Goal: Information Seeking & Learning: Learn about a topic

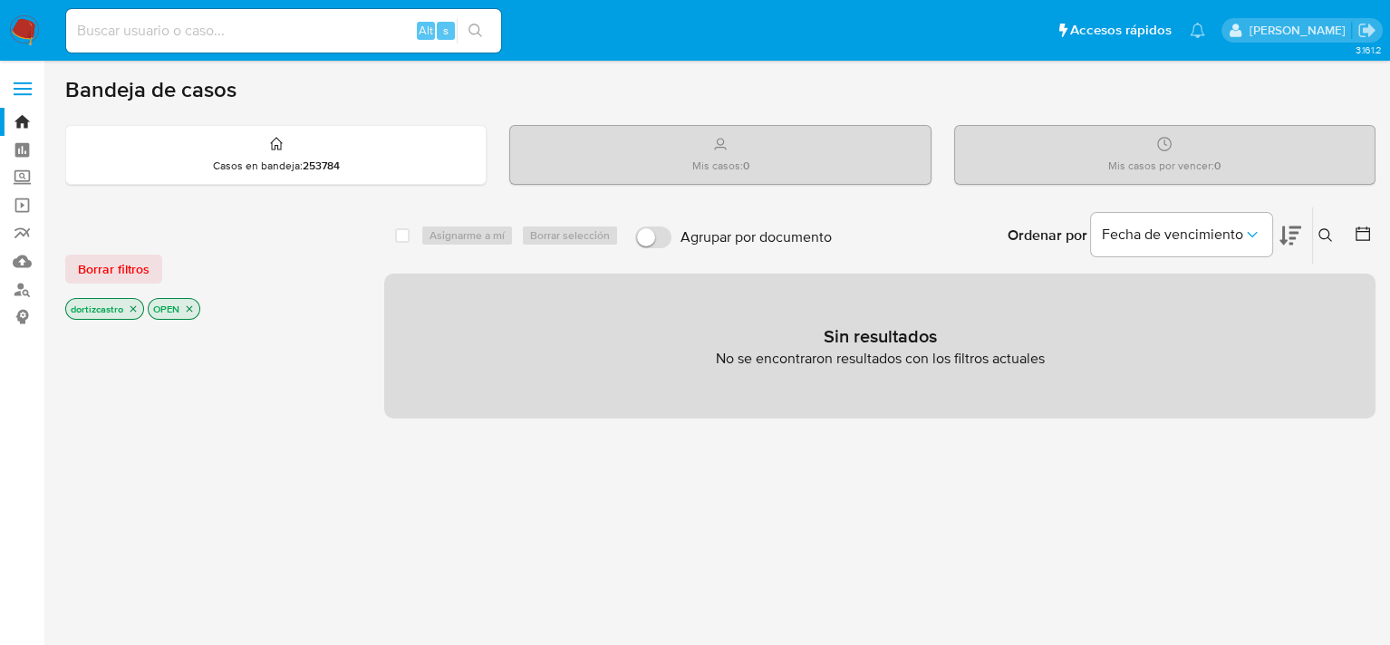
drag, startPoint x: 0, startPoint y: 0, endPoint x: 972, endPoint y: 95, distance: 976.6
click at [972, 95] on div "Bandeja de casos" at bounding box center [720, 89] width 1310 height 27
drag, startPoint x: 1257, startPoint y: 0, endPoint x: 959, endPoint y: 531, distance: 608.8
click at [959, 531] on div "select-all-cases-checkbox Asignarme a mí Borrar selección Agrupar por documento…" at bounding box center [879, 617] width 991 height 820
click at [101, 268] on span "Borrar filtros" at bounding box center [114, 268] width 72 height 25
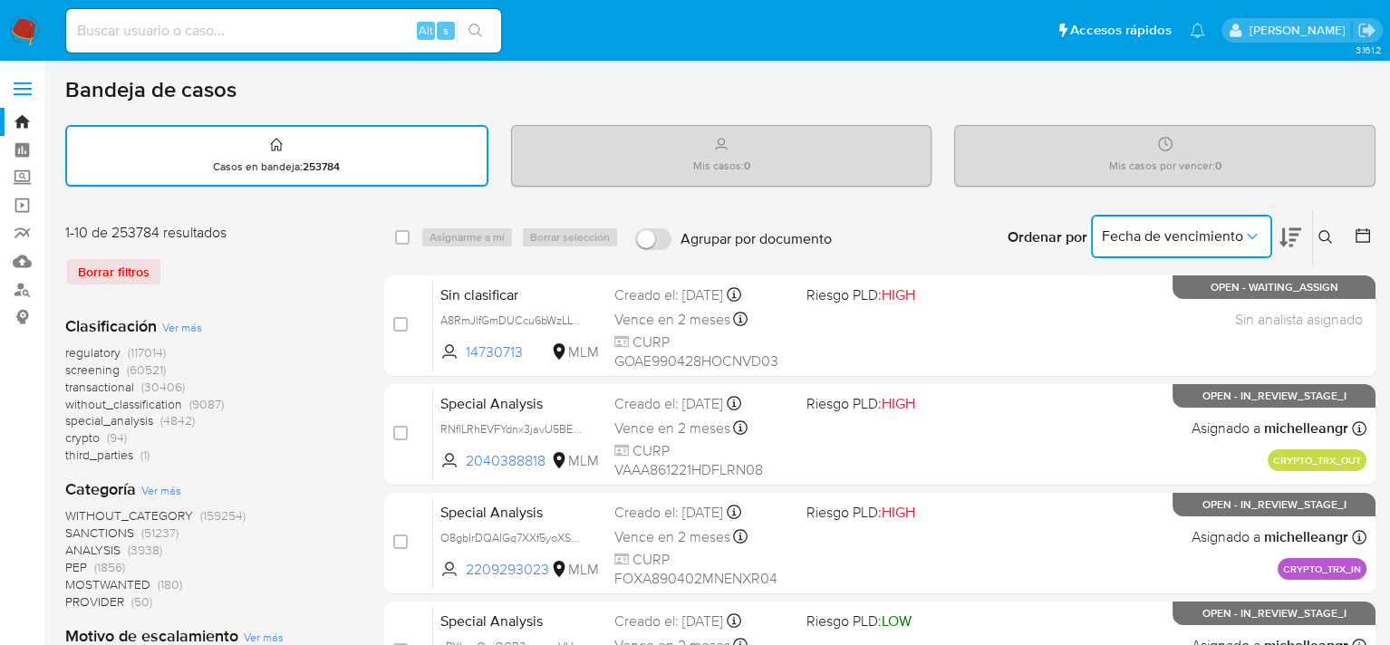
drag, startPoint x: 1154, startPoint y: 226, endPoint x: 1154, endPoint y: 236, distance: 10.9
click at [1154, 236] on span "Fecha de vencimiento" at bounding box center [1172, 236] width 141 height 18
click at [1329, 230] on icon at bounding box center [1325, 237] width 14 height 14
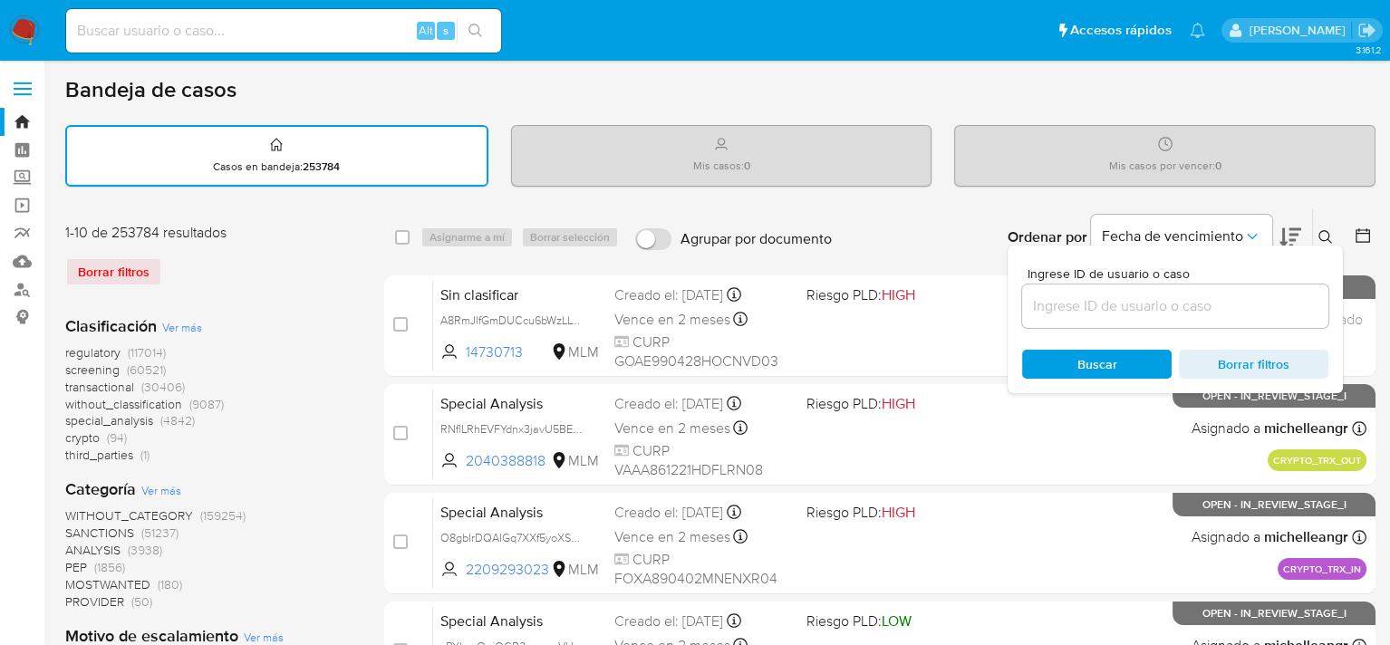
click at [1122, 300] on input at bounding box center [1175, 306] width 306 height 24
paste input "184707339"
type input "184707339"
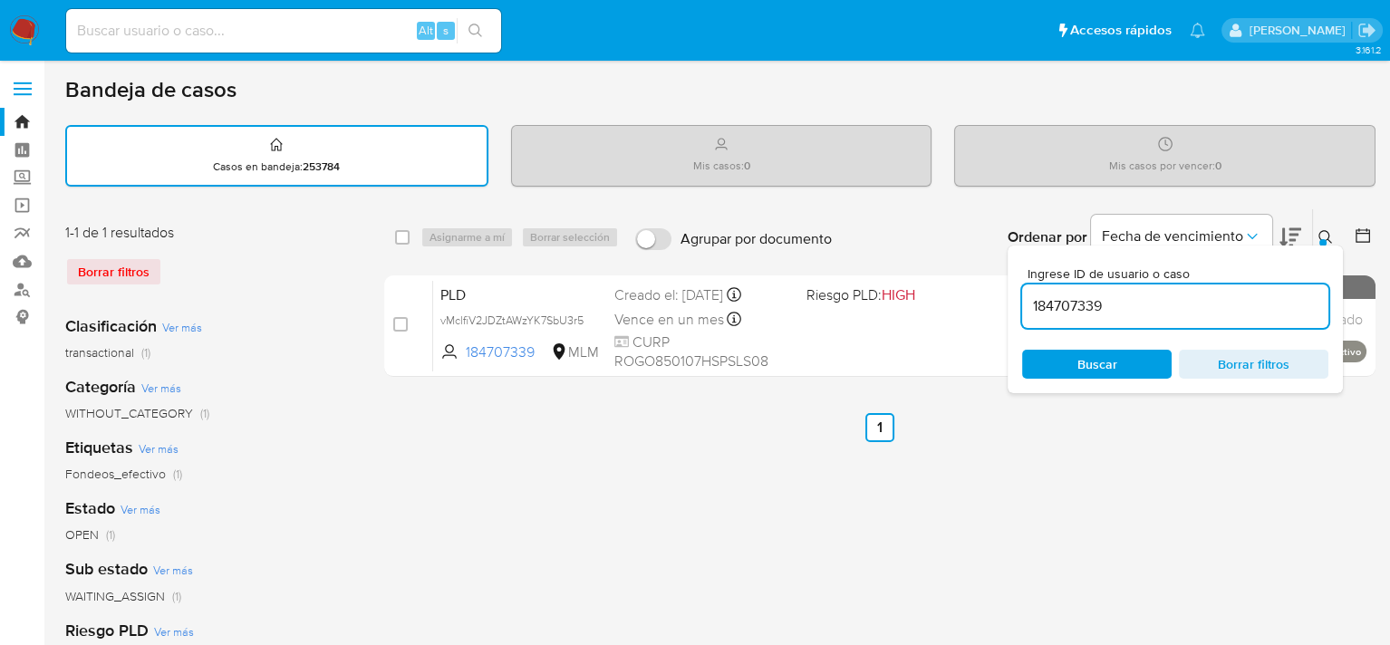
click at [787, 469] on div "select-all-cases-checkbox Asignarme a mí Borrar selección Agrupar por documento…" at bounding box center [879, 605] width 991 height 795
click at [1249, 224] on button "Fecha de vencimiento" at bounding box center [1181, 236] width 181 height 43
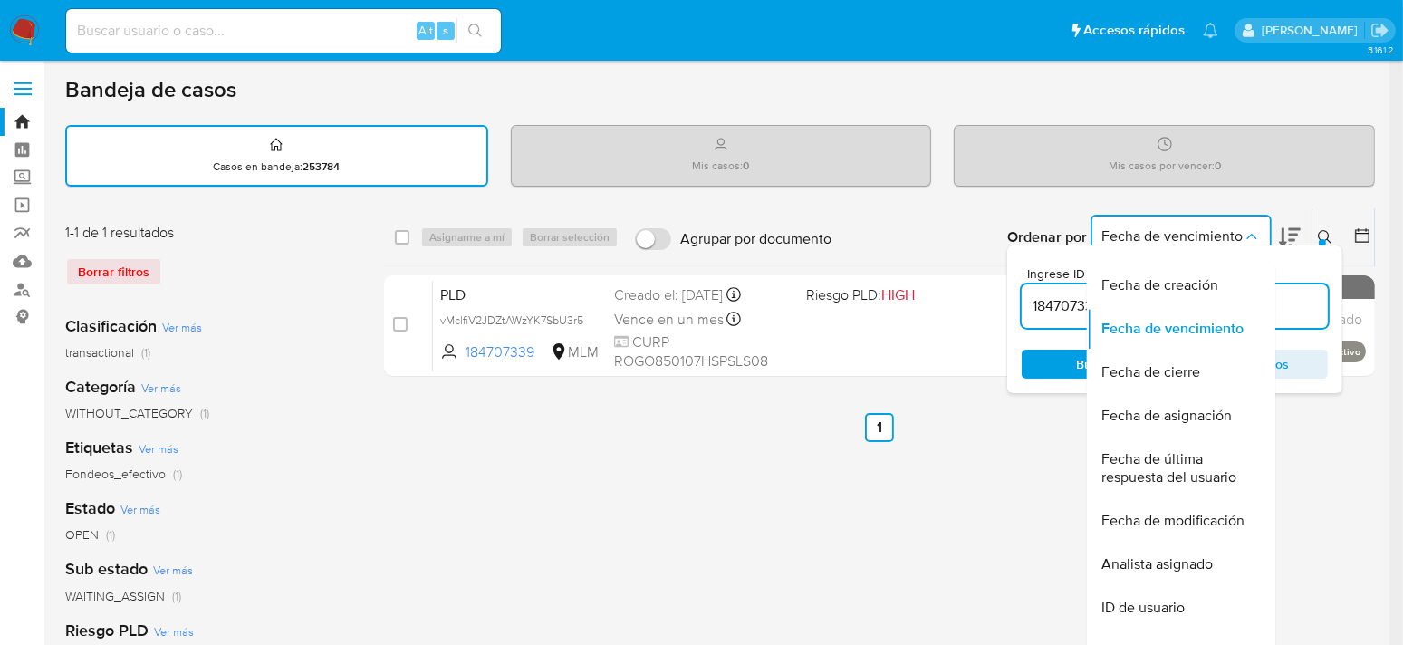
click at [1303, 203] on div "Bandeja de casos Casos en bandeja : 253784 Mis casos : 0 Mis casos por vencer :…" at bounding box center [720, 540] width 1310 height 928
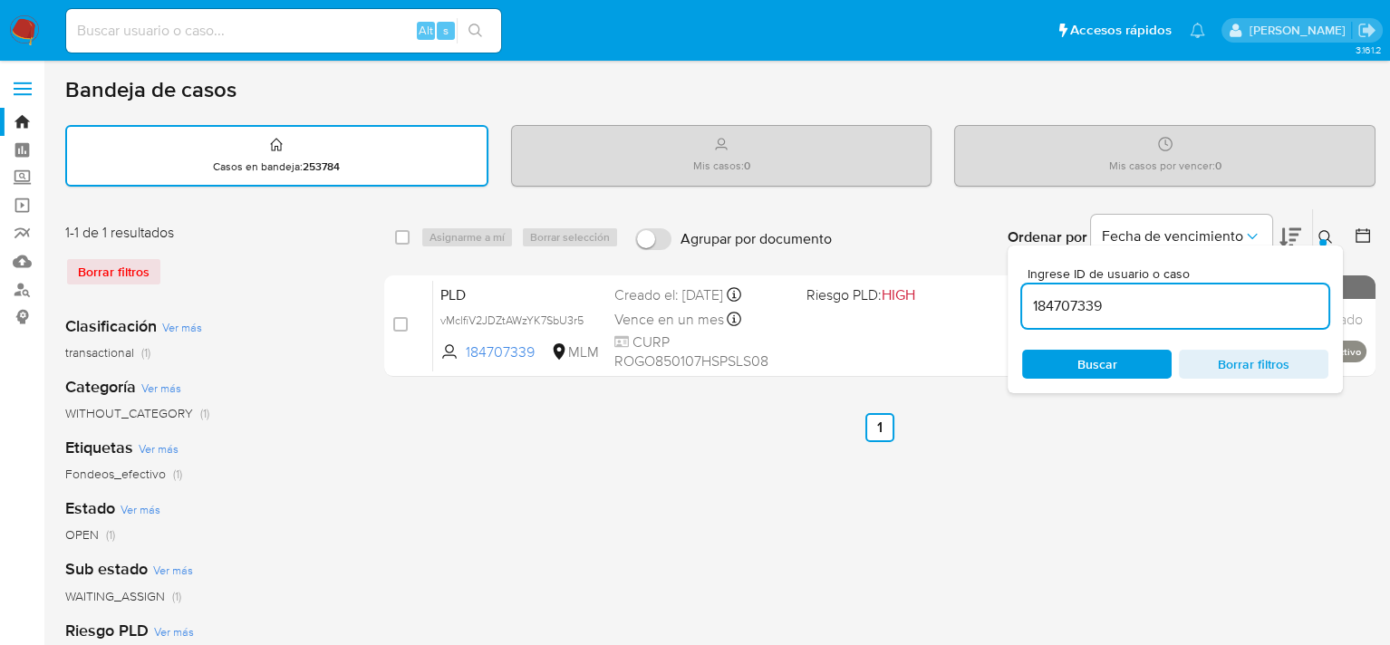
click at [1323, 226] on button at bounding box center [1328, 237] width 30 height 22
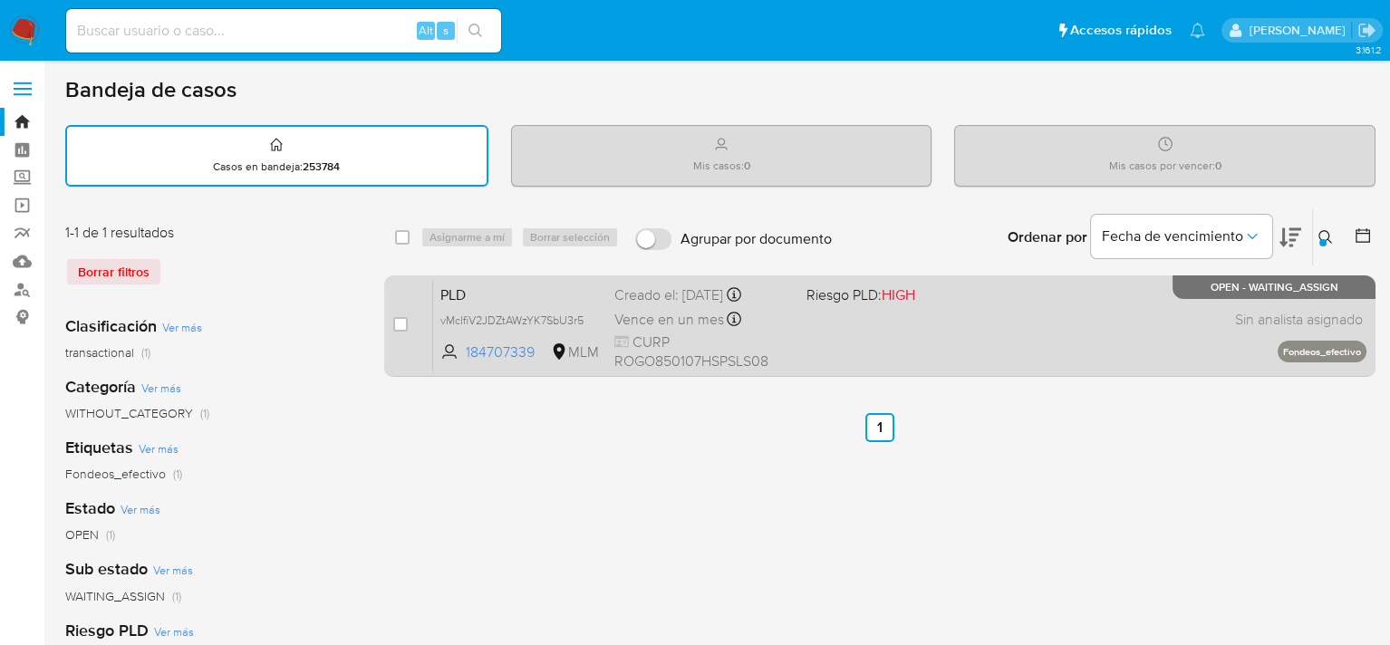
click at [884, 363] on div "PLD vMclfiV2JDZtAWzYK7SbU3r5 184707339 MLM Riesgo PLD: HIGH Creado el: 12/09/20…" at bounding box center [899, 325] width 933 height 91
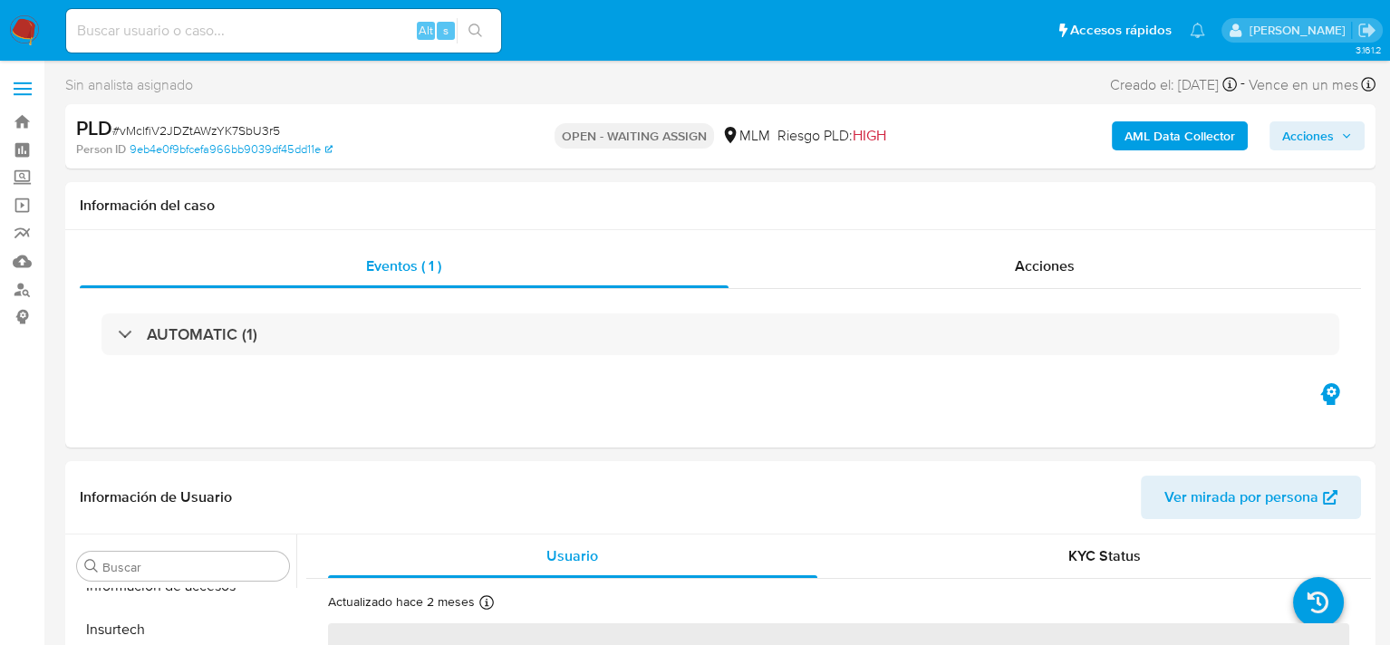
scroll to position [852, 0]
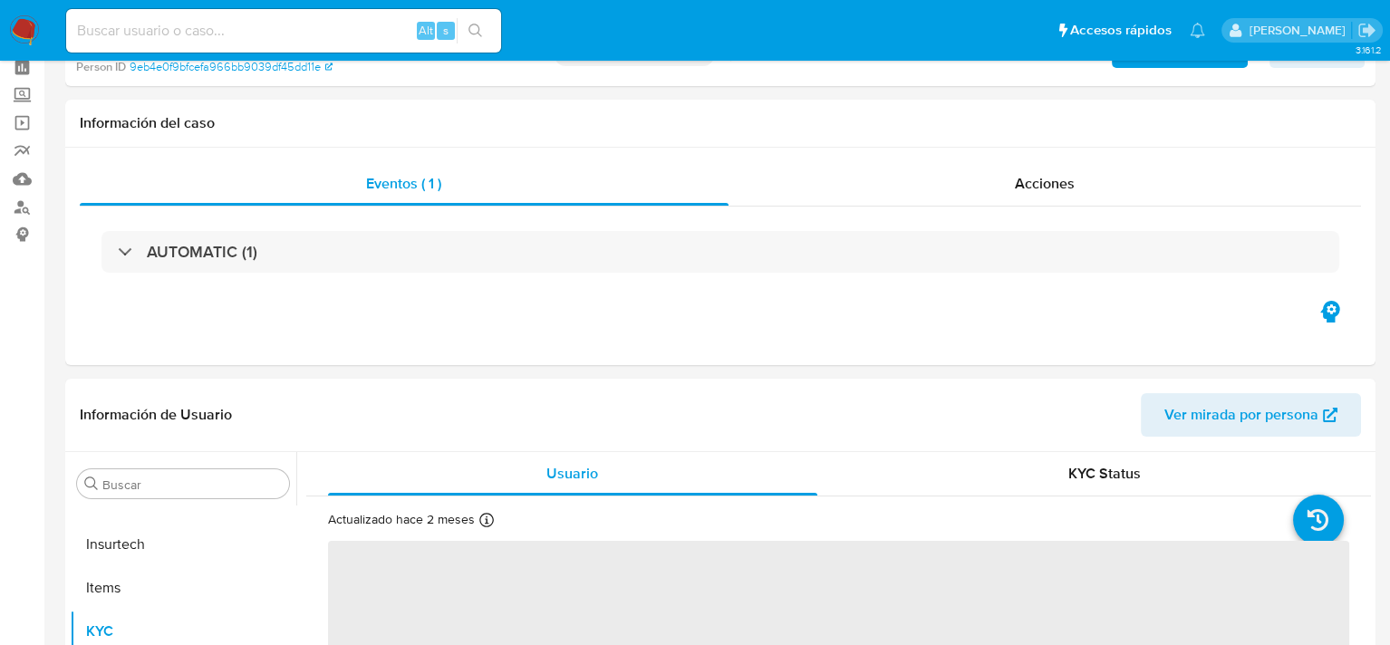
select select "10"
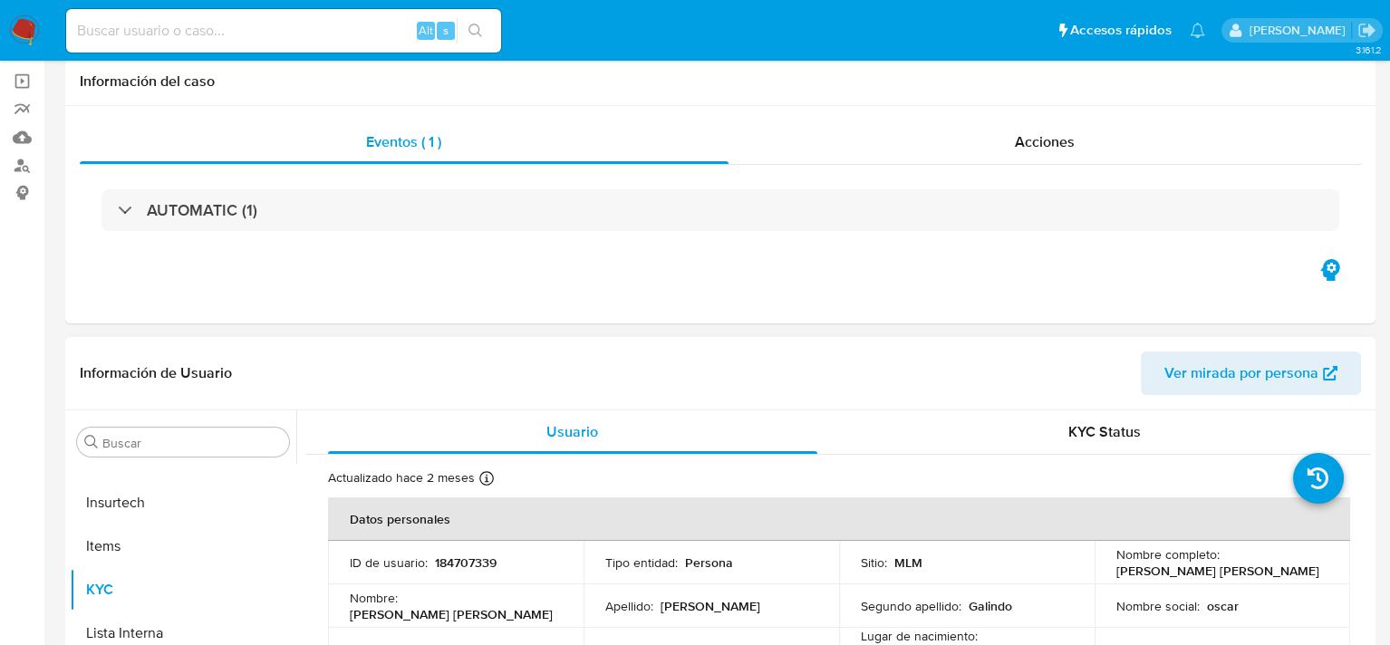
scroll to position [0, 0]
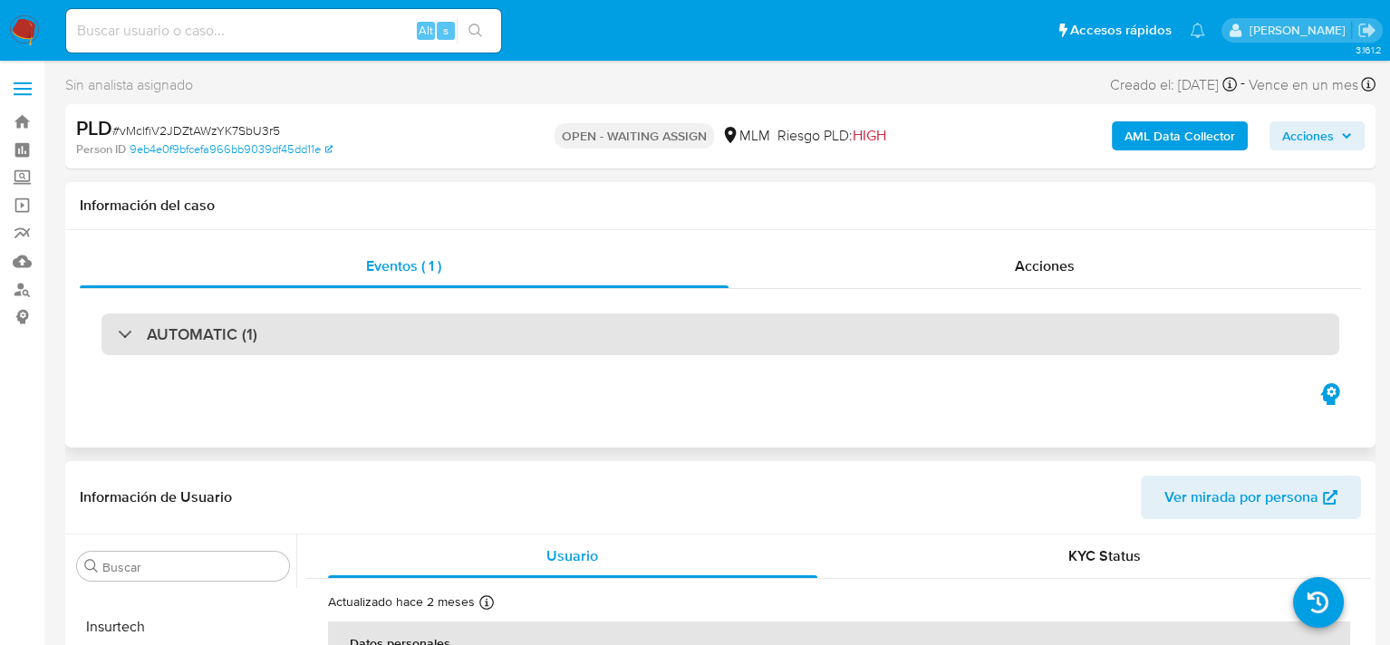
click at [122, 328] on div "AUTOMATIC (1)" at bounding box center [188, 334] width 140 height 20
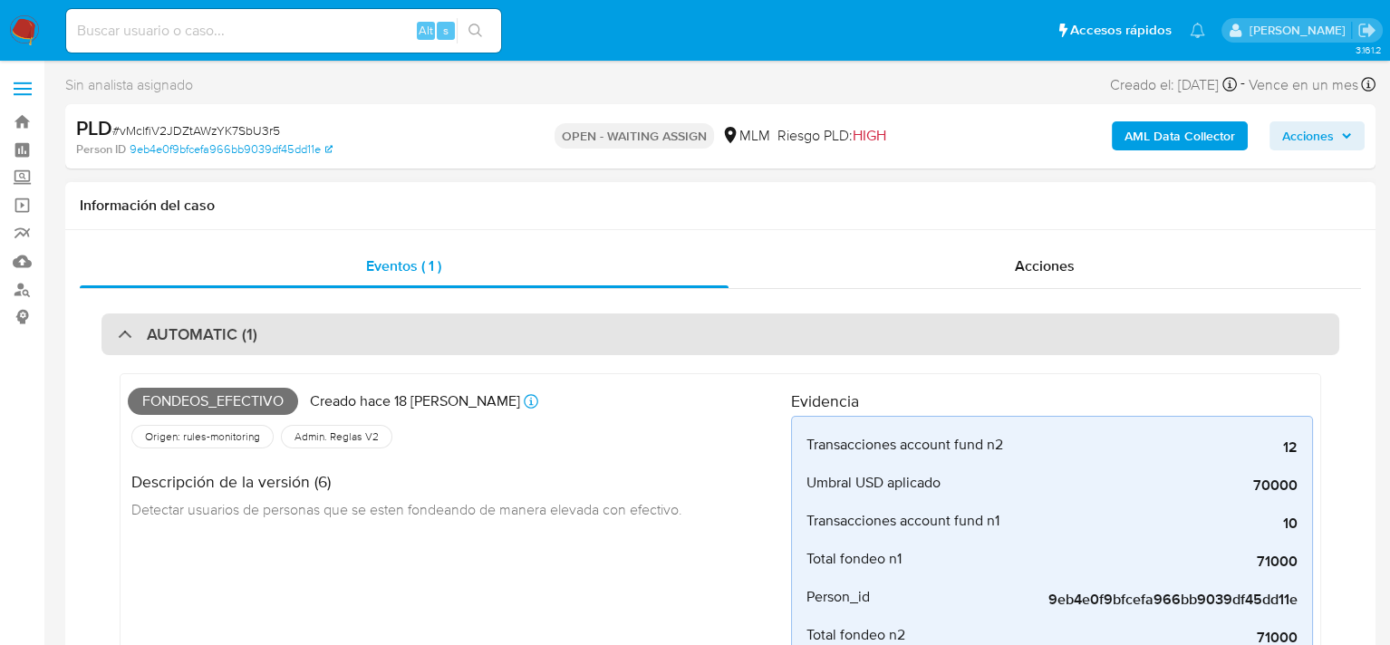
click at [118, 333] on div at bounding box center [118, 333] width 0 height 0
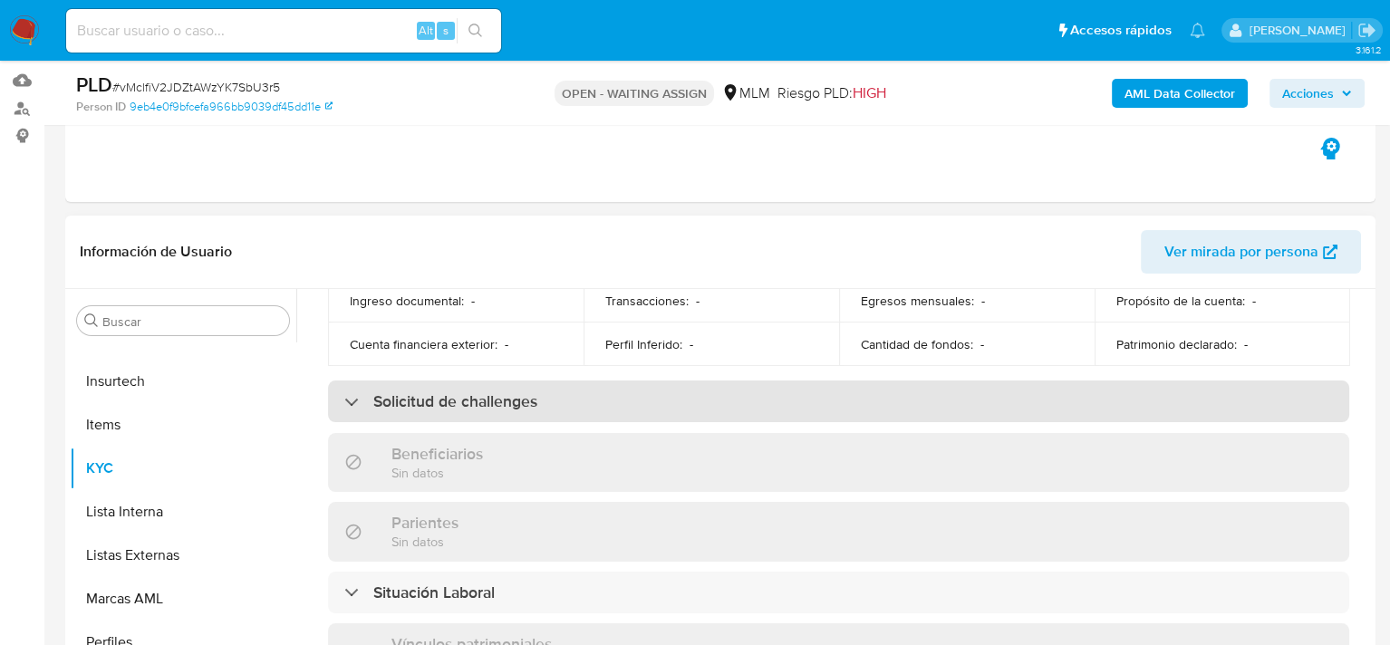
scroll to position [634, 0]
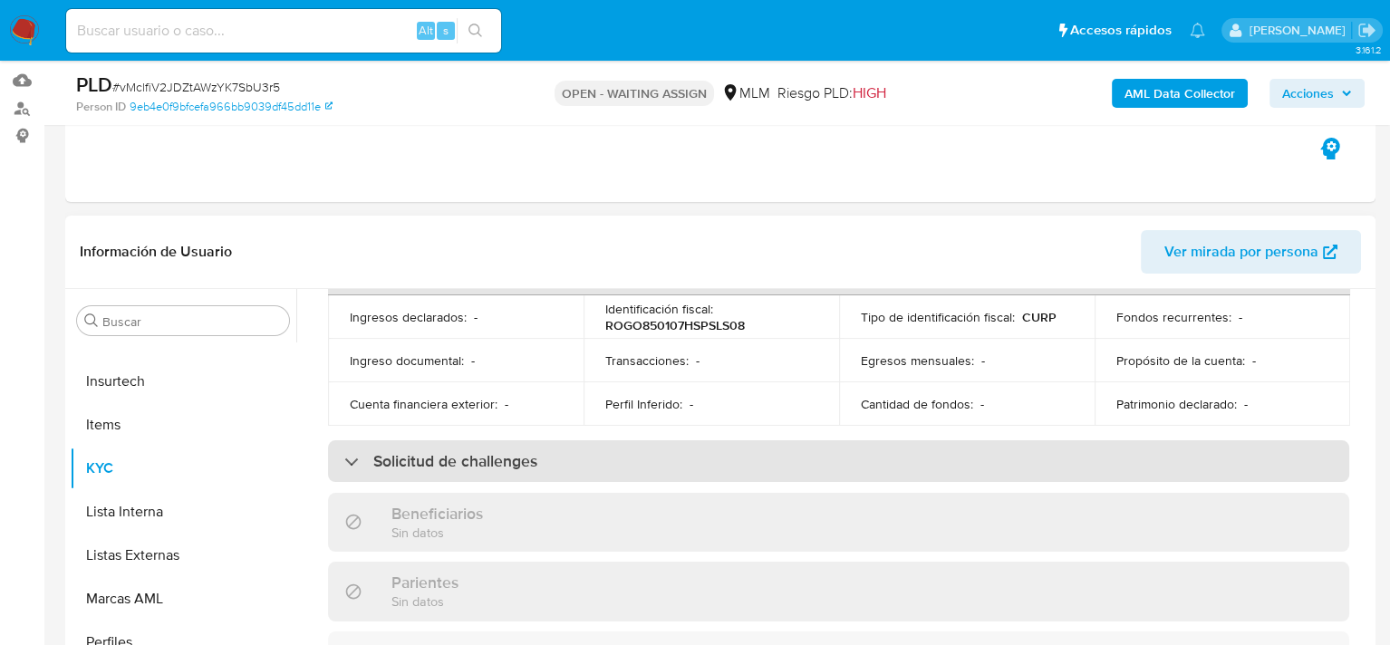
click at [627, 440] on div "Solicitud de challenges" at bounding box center [838, 461] width 1021 height 42
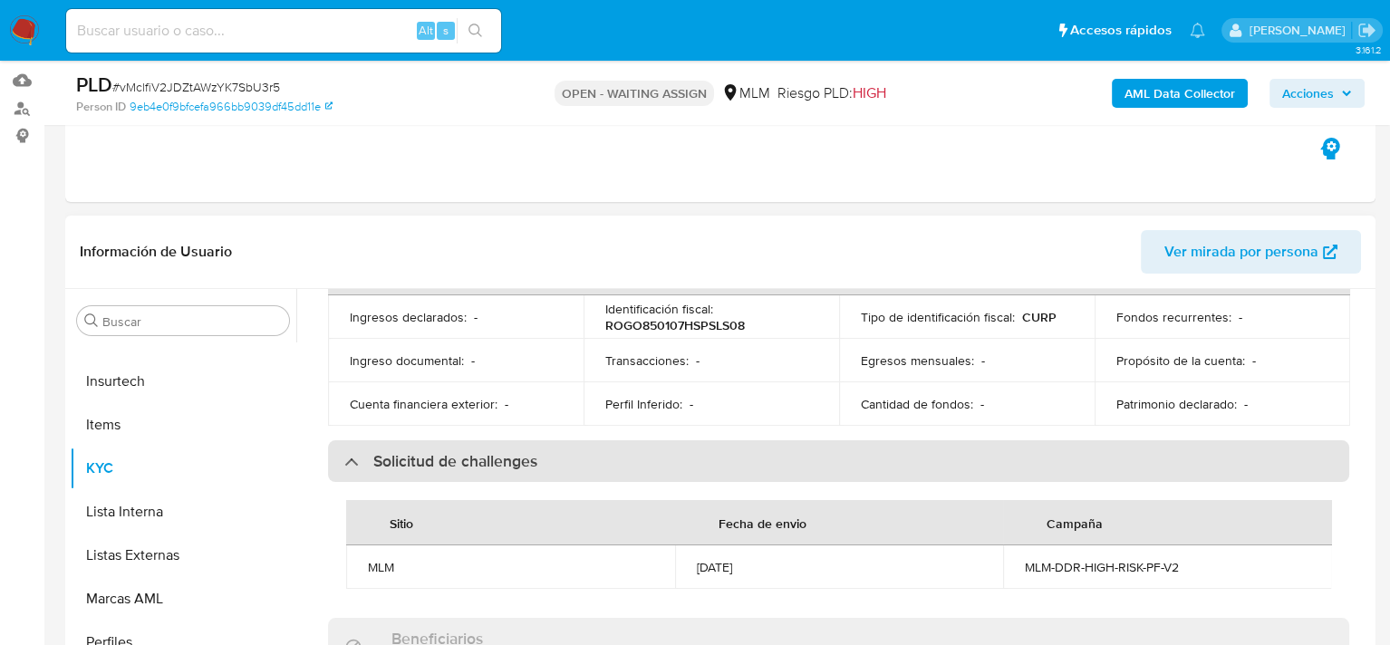
click at [627, 440] on div "Solicitud de challenges" at bounding box center [838, 461] width 1021 height 42
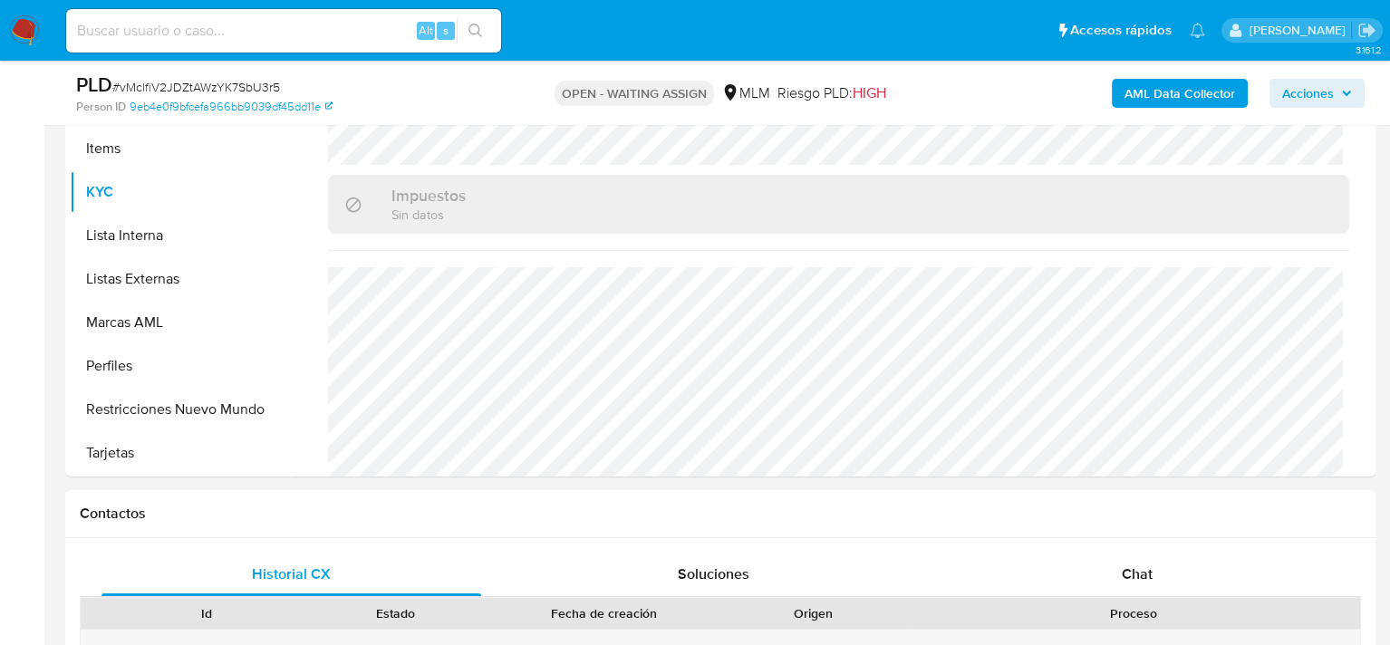
scroll to position [453, 0]
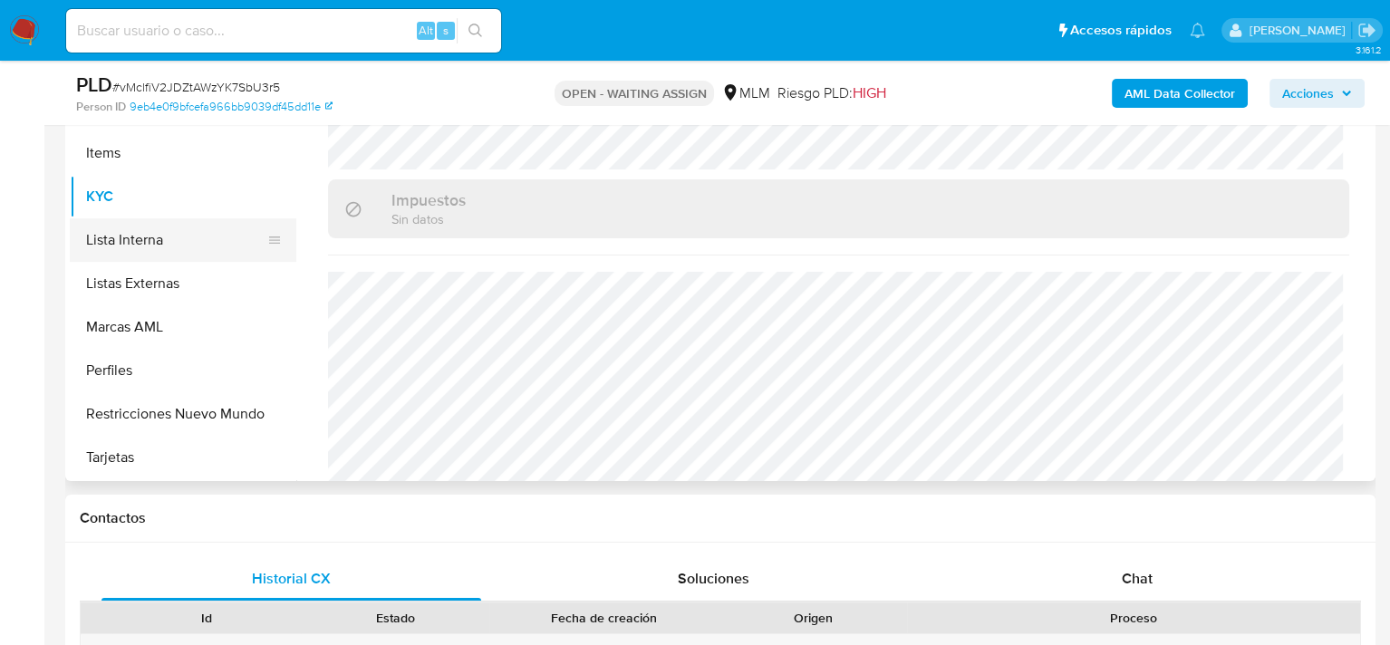
click at [117, 247] on button "Lista Interna" at bounding box center [176, 239] width 212 height 43
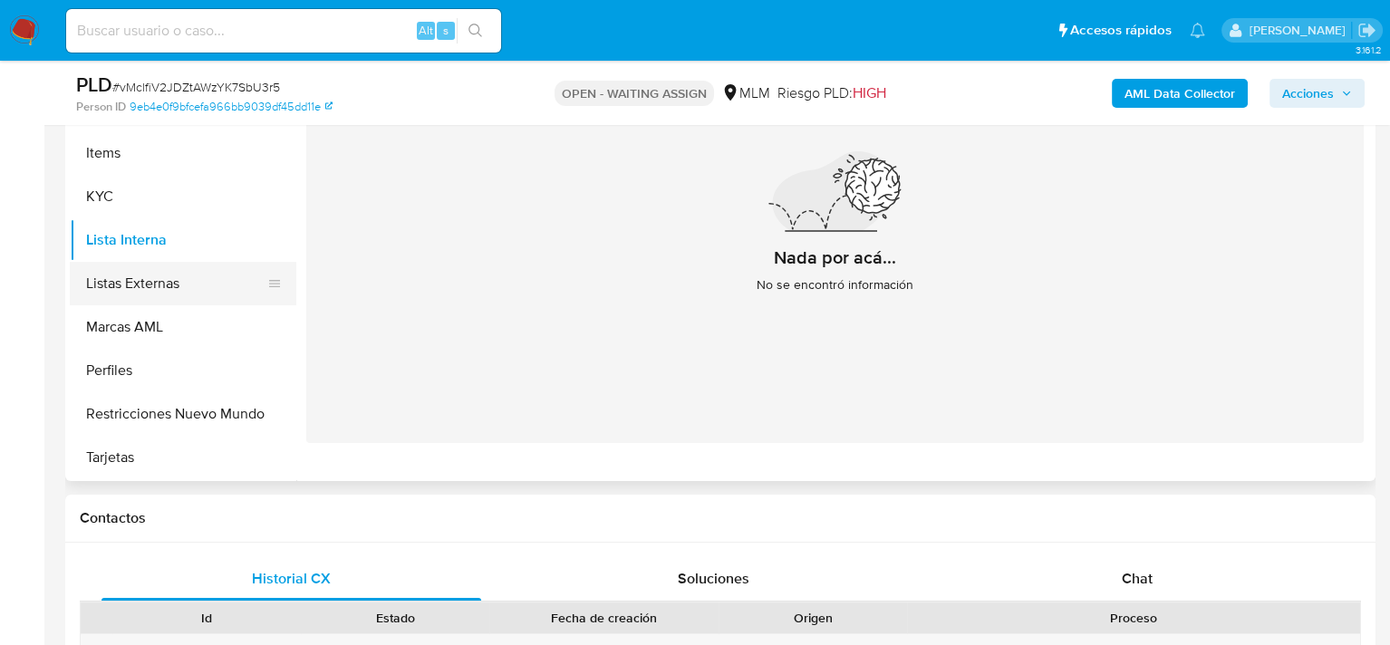
click at [124, 282] on button "Listas Externas" at bounding box center [176, 283] width 212 height 43
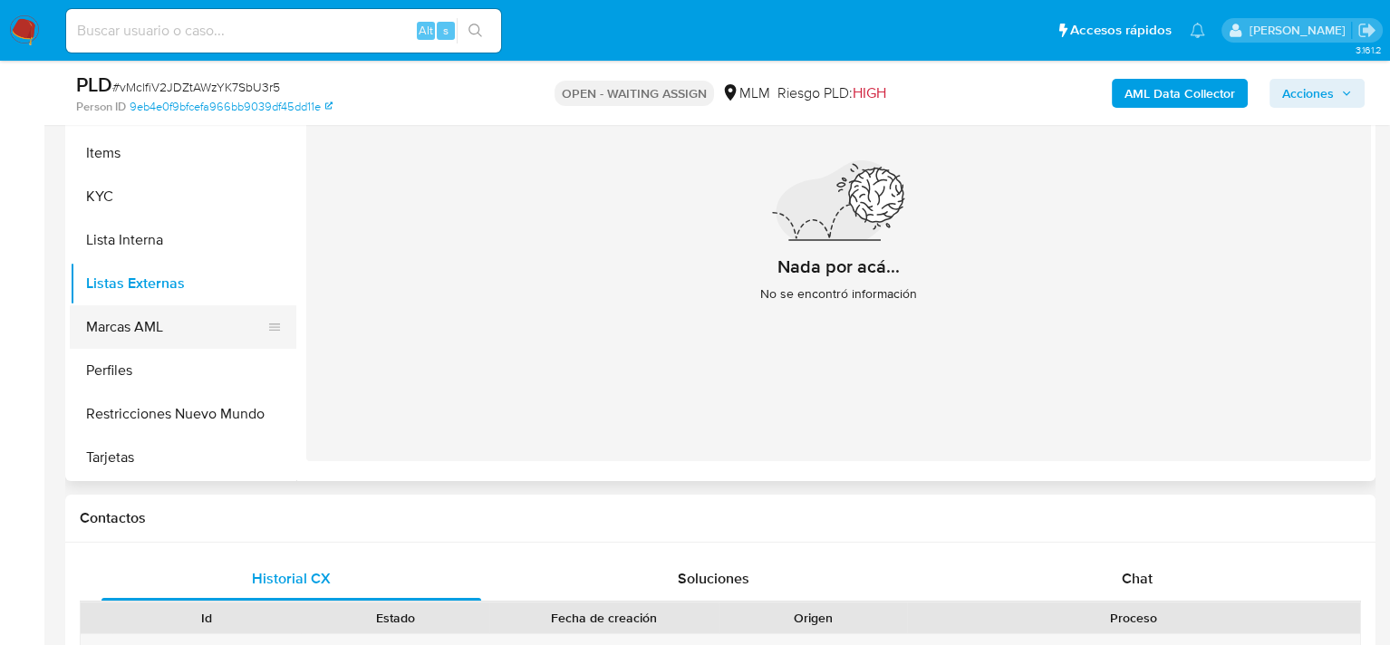
click at [150, 328] on button "Marcas AML" at bounding box center [176, 326] width 212 height 43
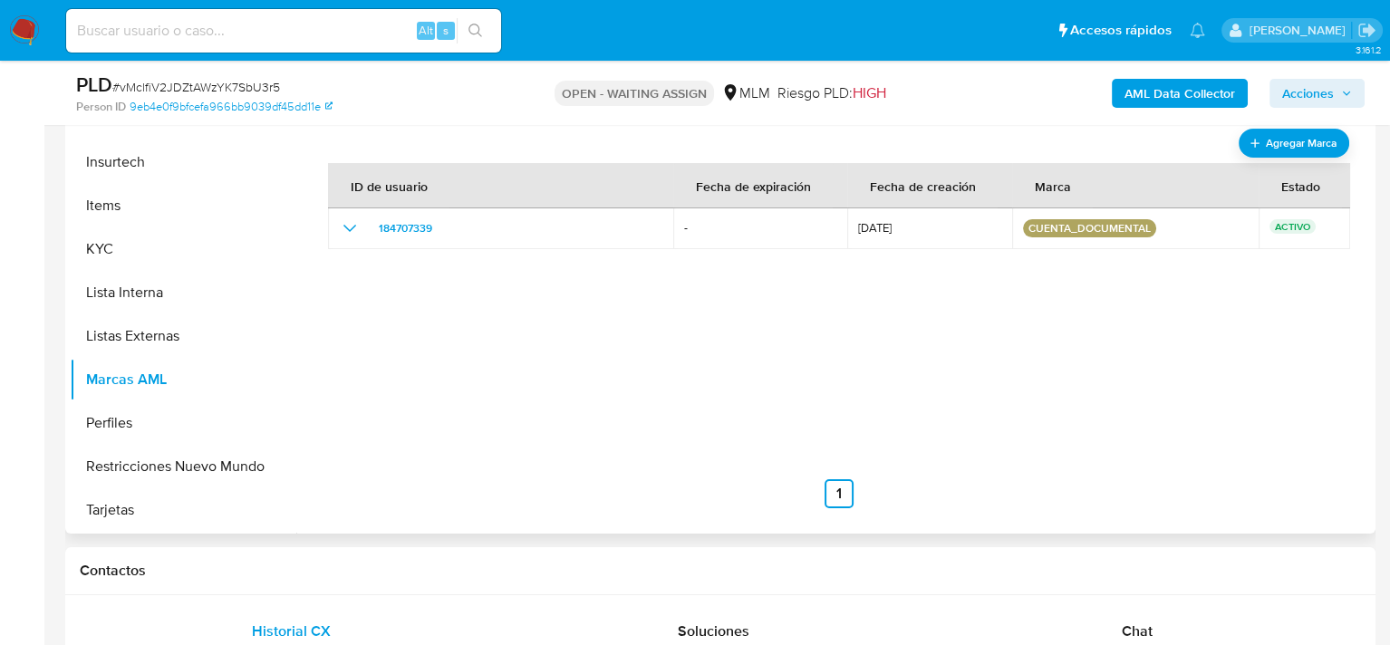
scroll to position [362, 0]
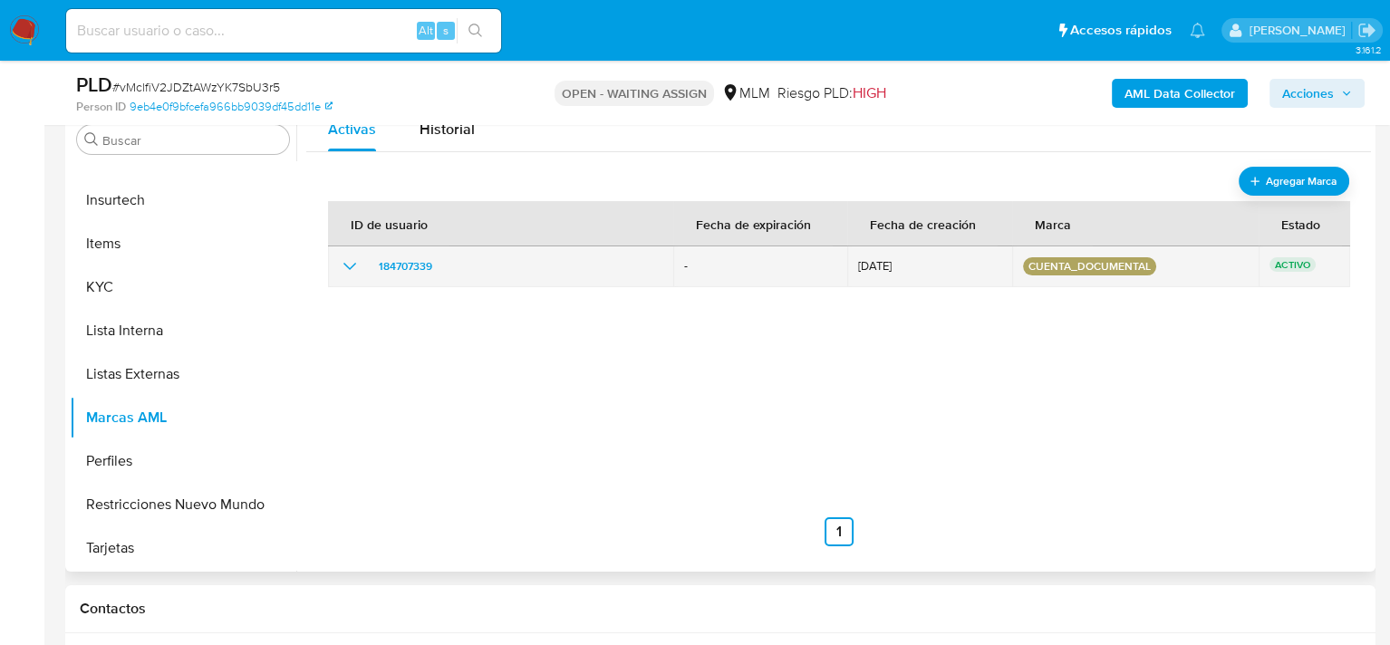
click at [344, 273] on icon "show_hidden_detail_by_id_184707339" at bounding box center [350, 266] width 22 height 22
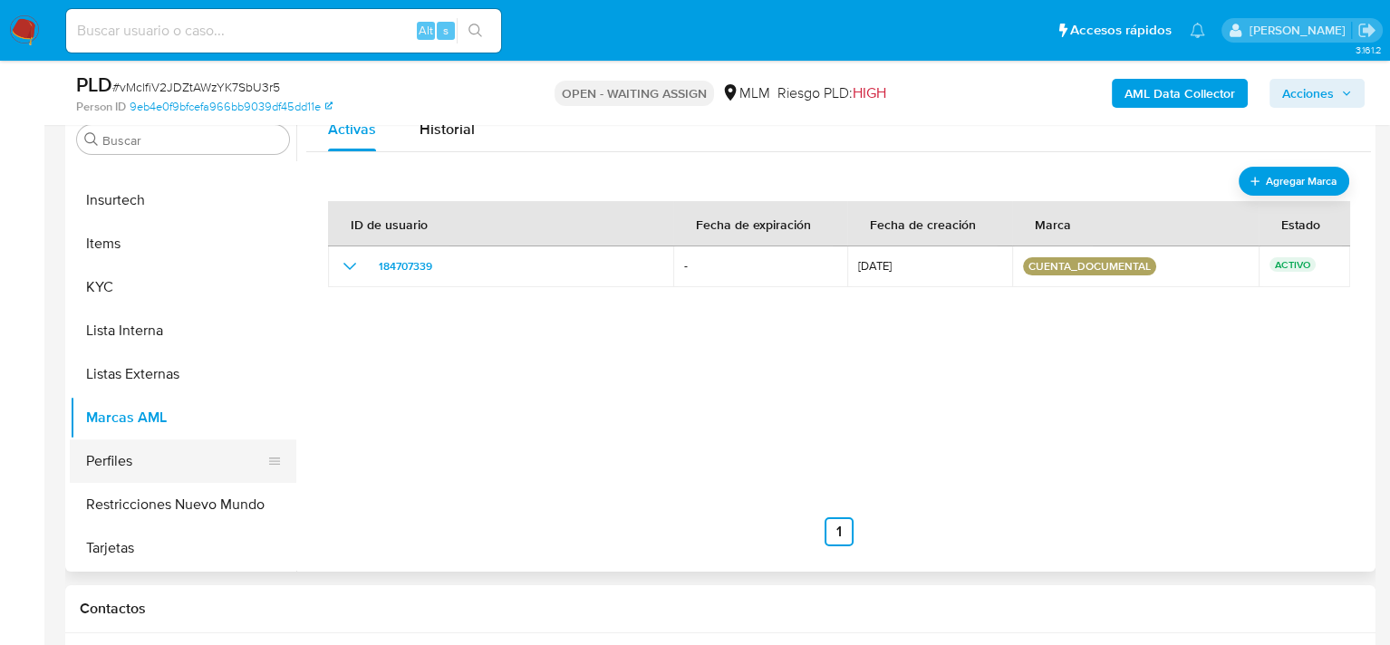
click at [174, 445] on button "Perfiles" at bounding box center [176, 460] width 212 height 43
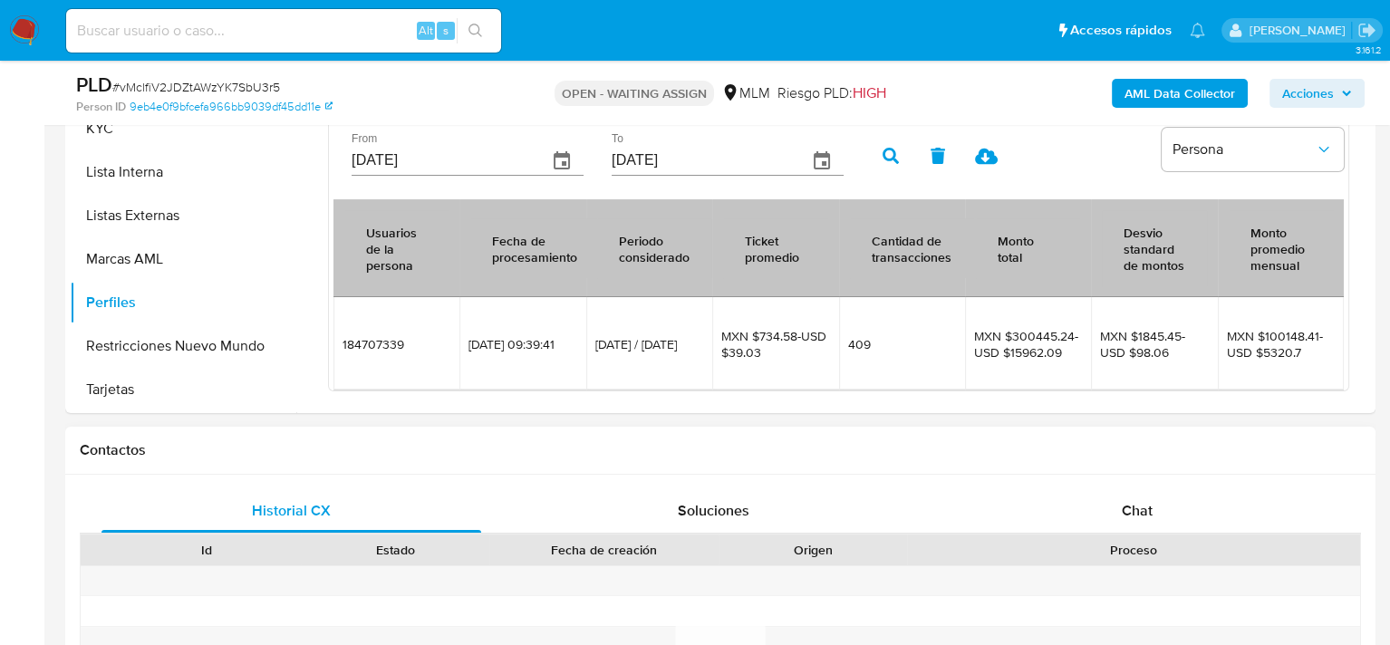
scroll to position [453, 0]
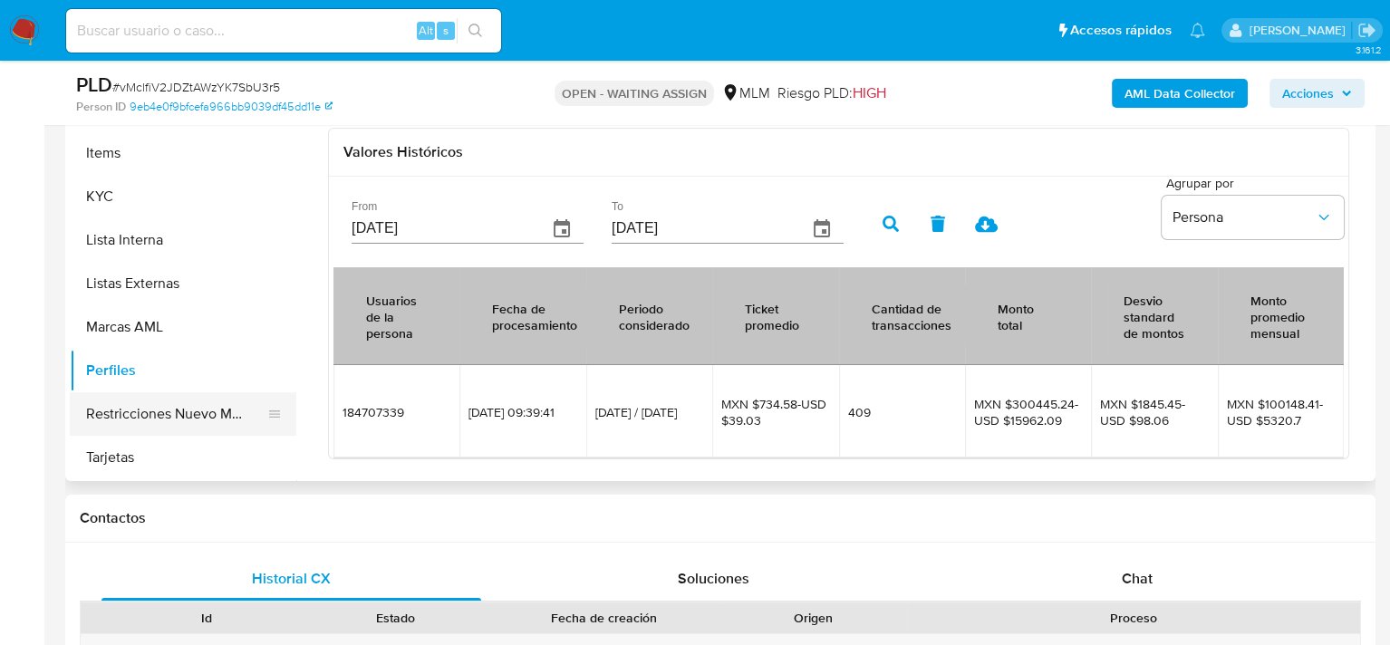
click at [154, 415] on button "Restricciones Nuevo Mundo" at bounding box center [176, 413] width 212 height 43
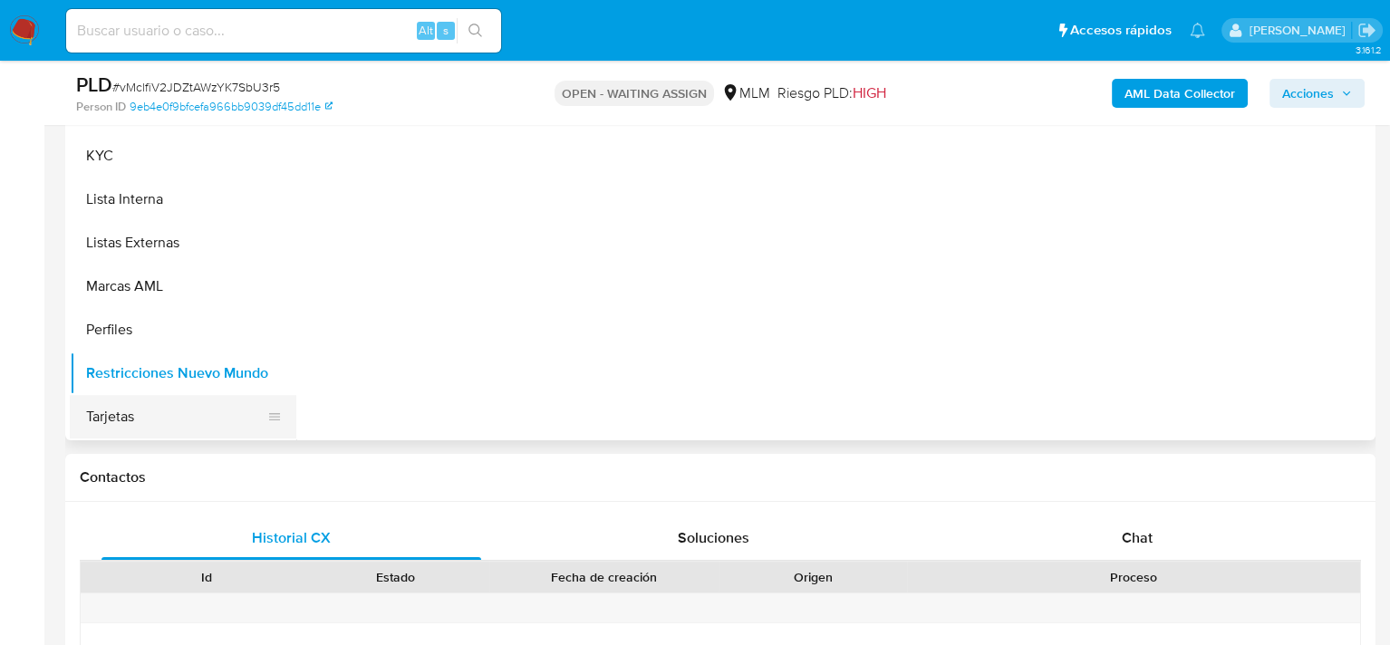
scroll to position [634, 0]
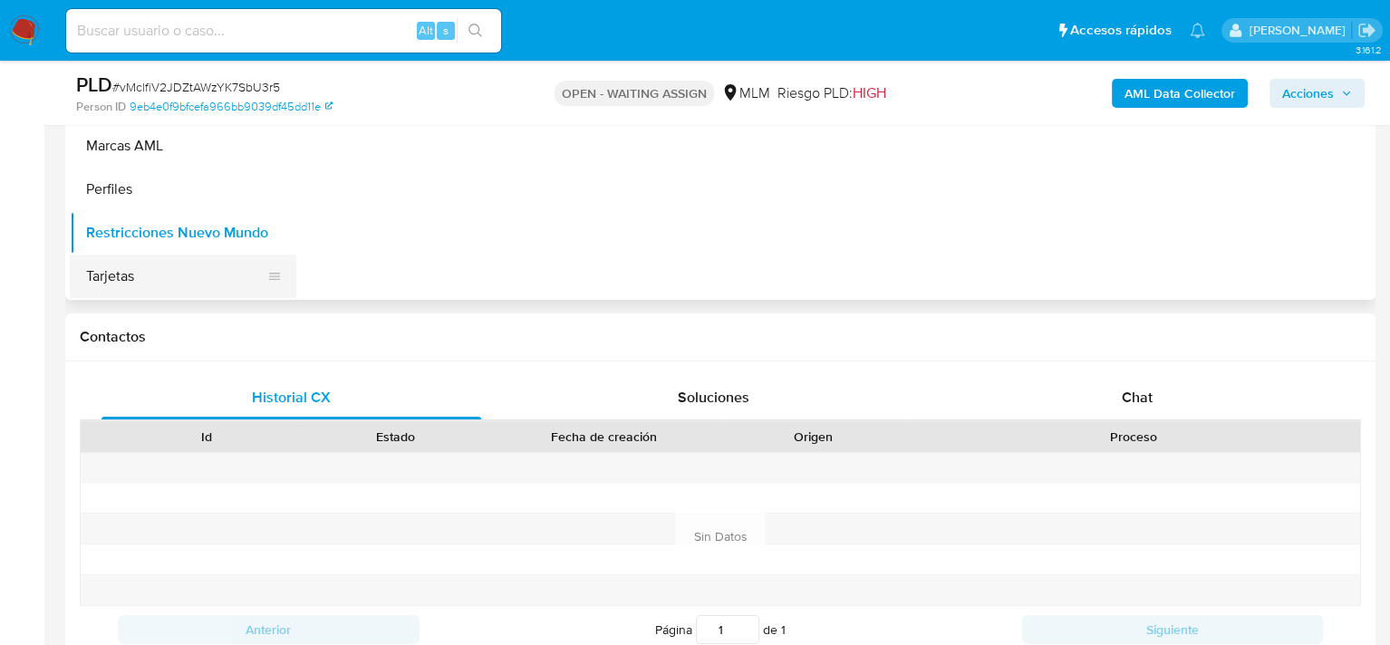
click at [143, 279] on button "Tarjetas" at bounding box center [176, 276] width 212 height 43
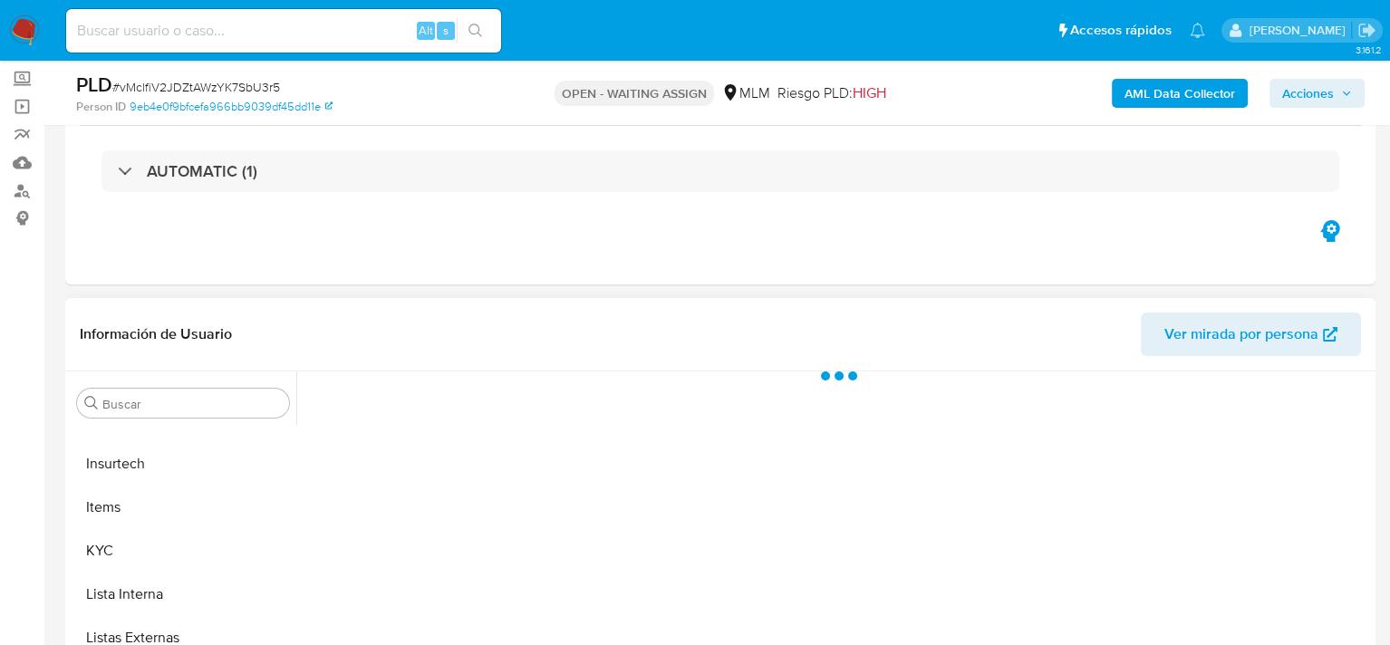
scroll to position [91, 0]
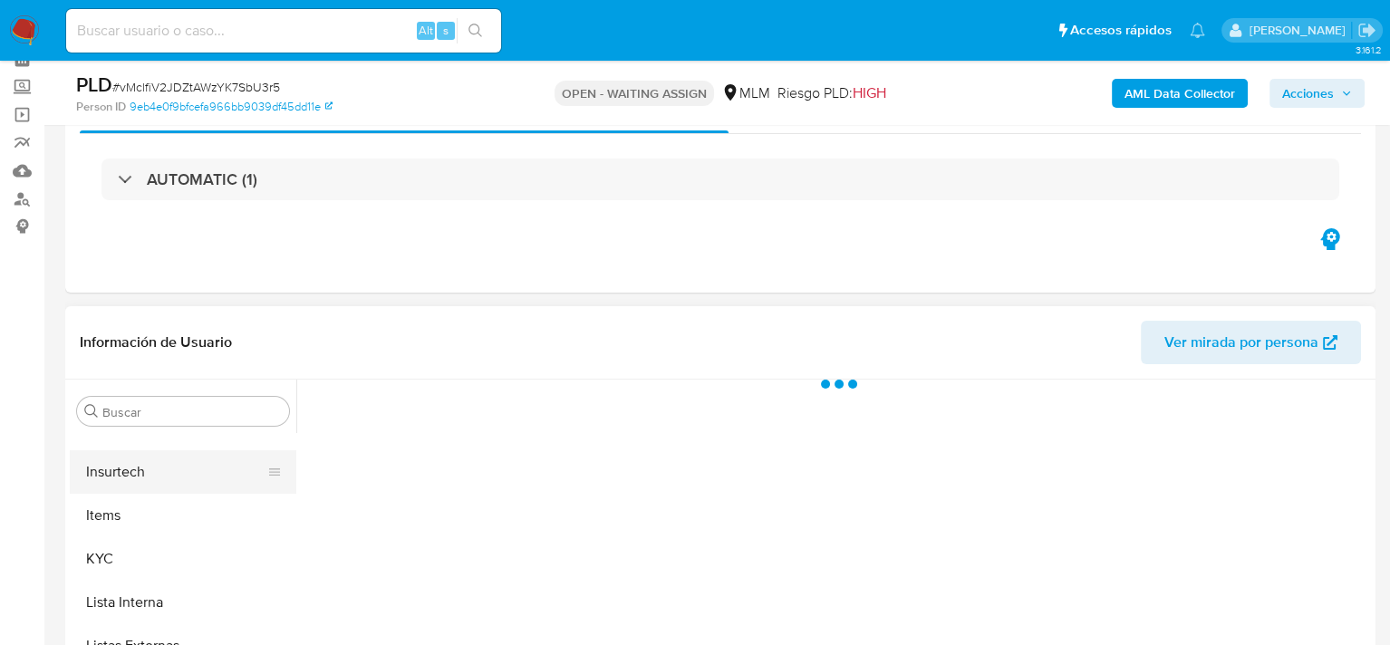
click at [132, 467] on button "Insurtech" at bounding box center [176, 471] width 212 height 43
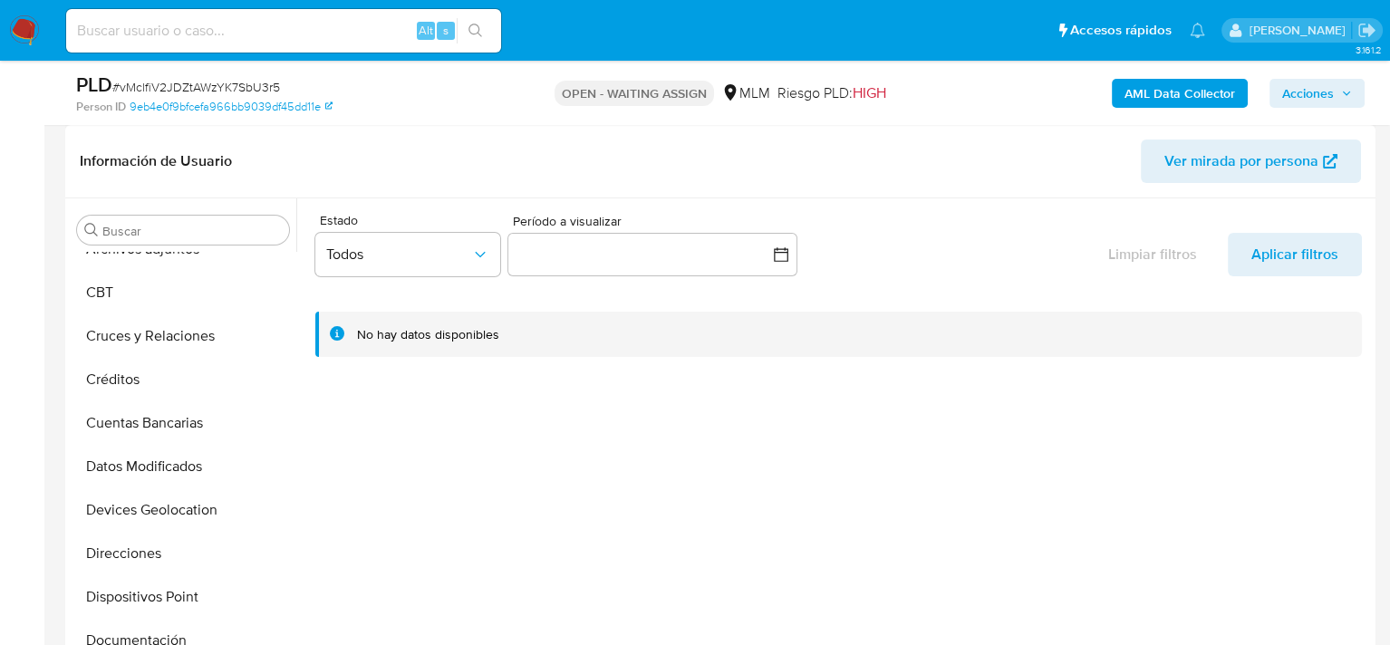
scroll to position [168, 0]
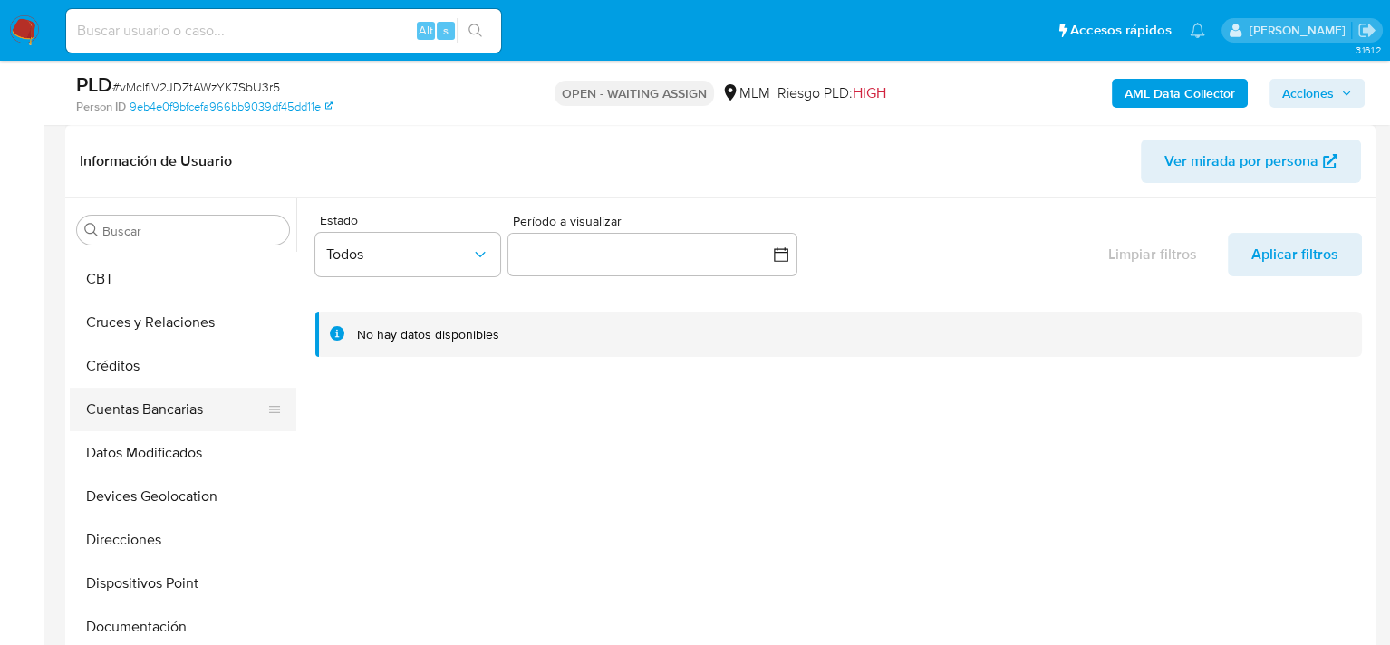
click at [203, 406] on button "Cuentas Bancarias" at bounding box center [176, 409] width 212 height 43
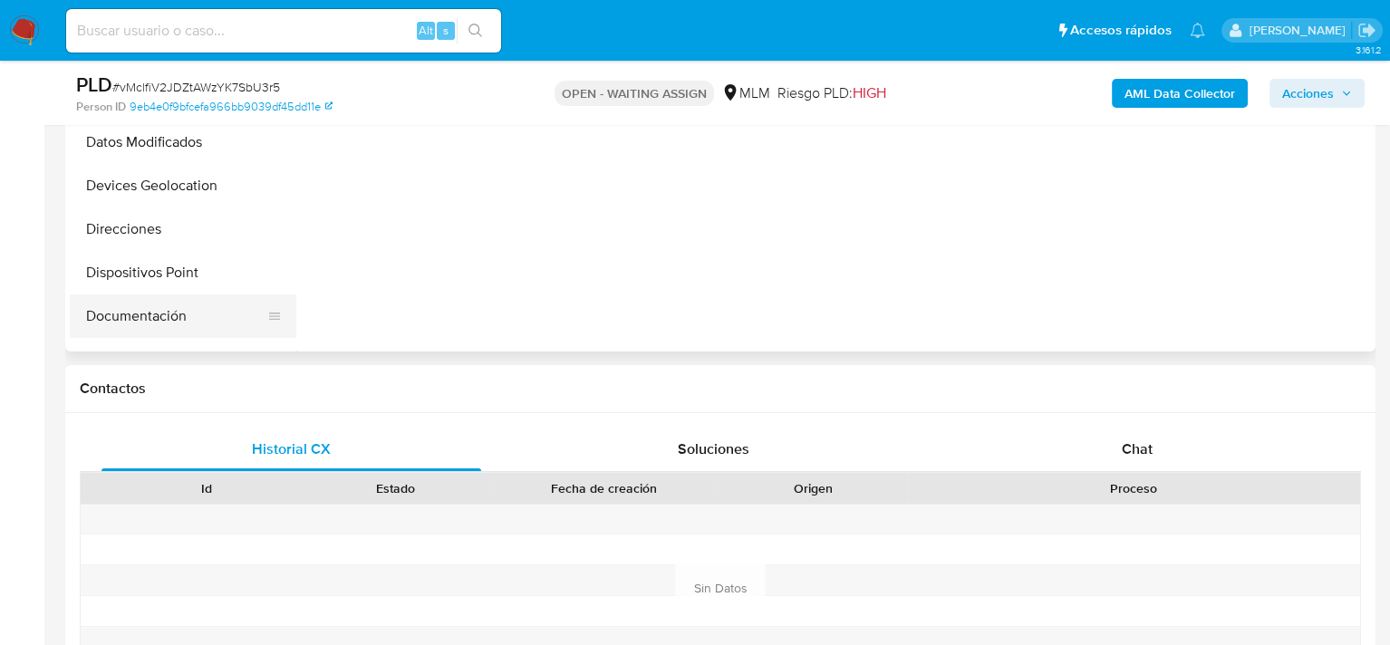
scroll to position [544, 0]
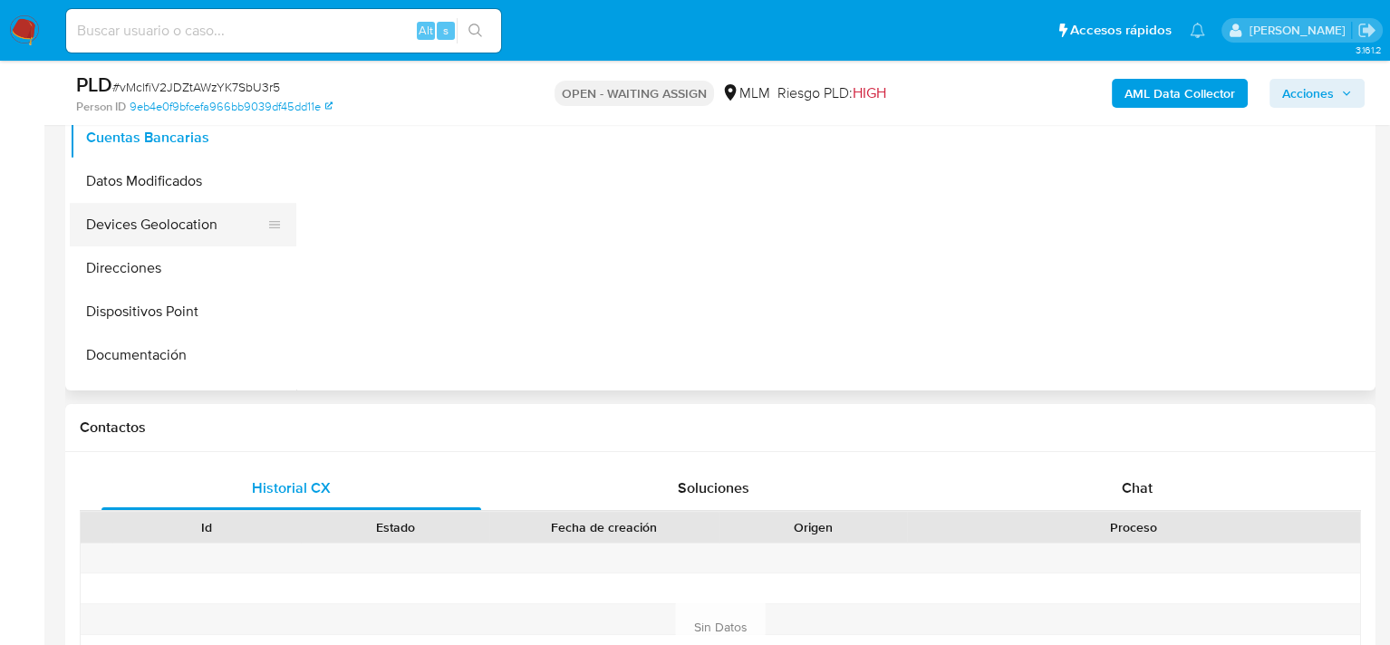
click at [160, 226] on button "Devices Geolocation" at bounding box center [176, 224] width 212 height 43
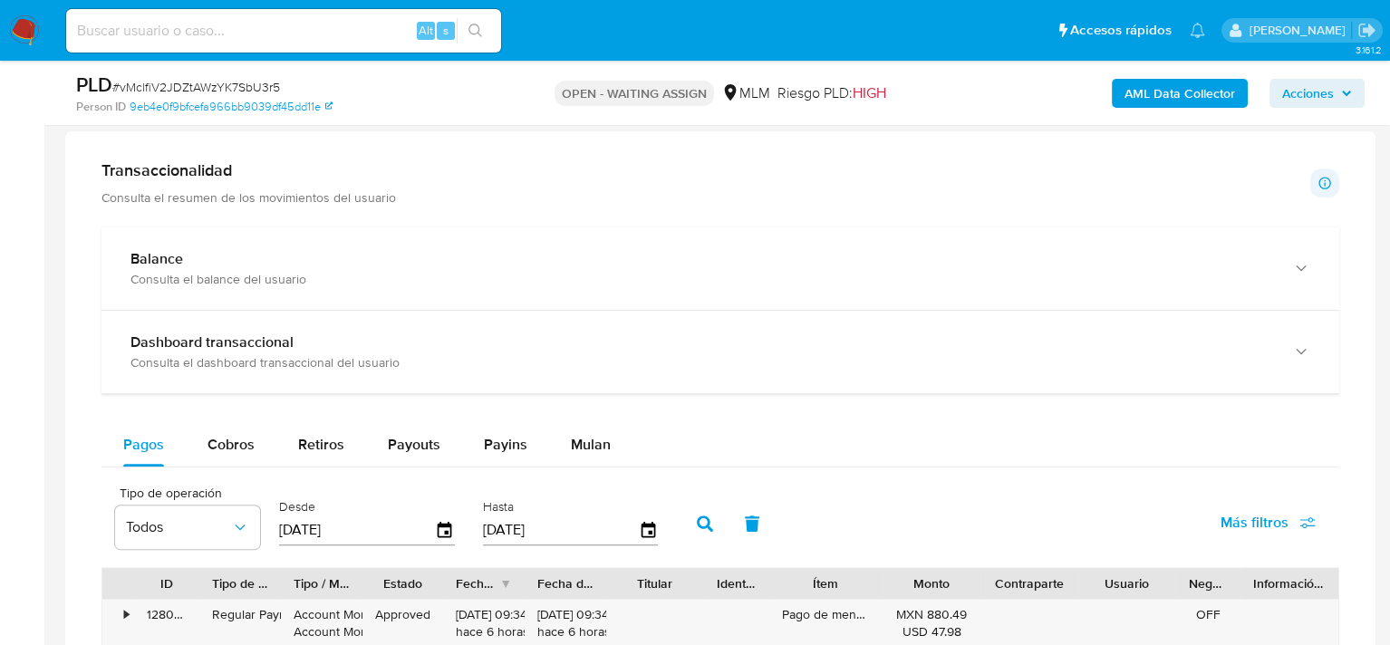
scroll to position [1164, 0]
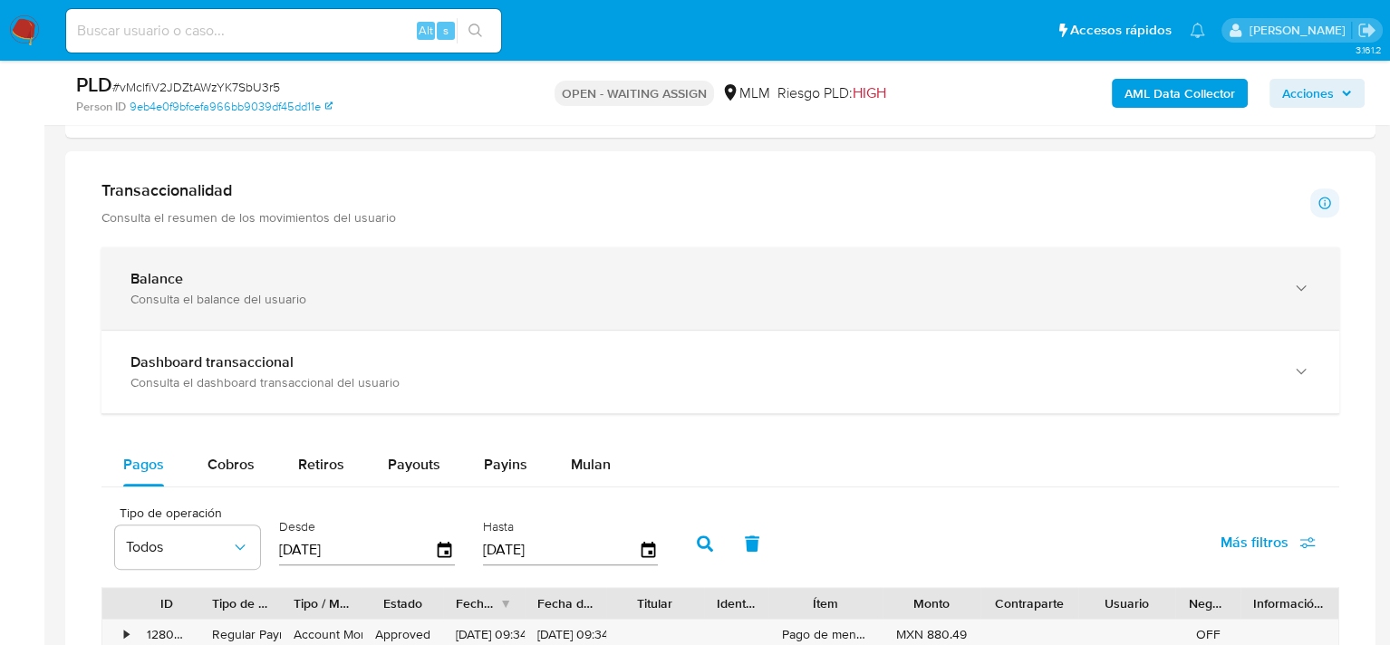
click at [402, 303] on div "Consulta el balance del usuario" at bounding box center [701, 299] width 1143 height 16
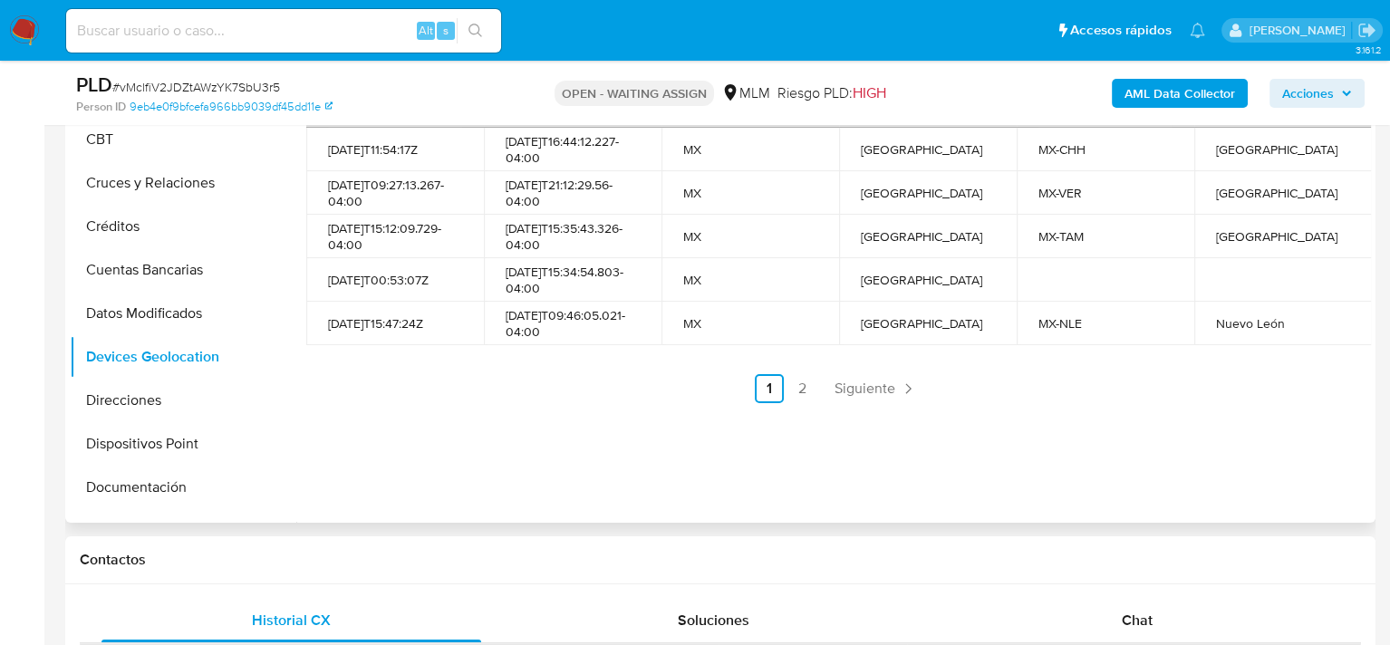
scroll to position [362, 0]
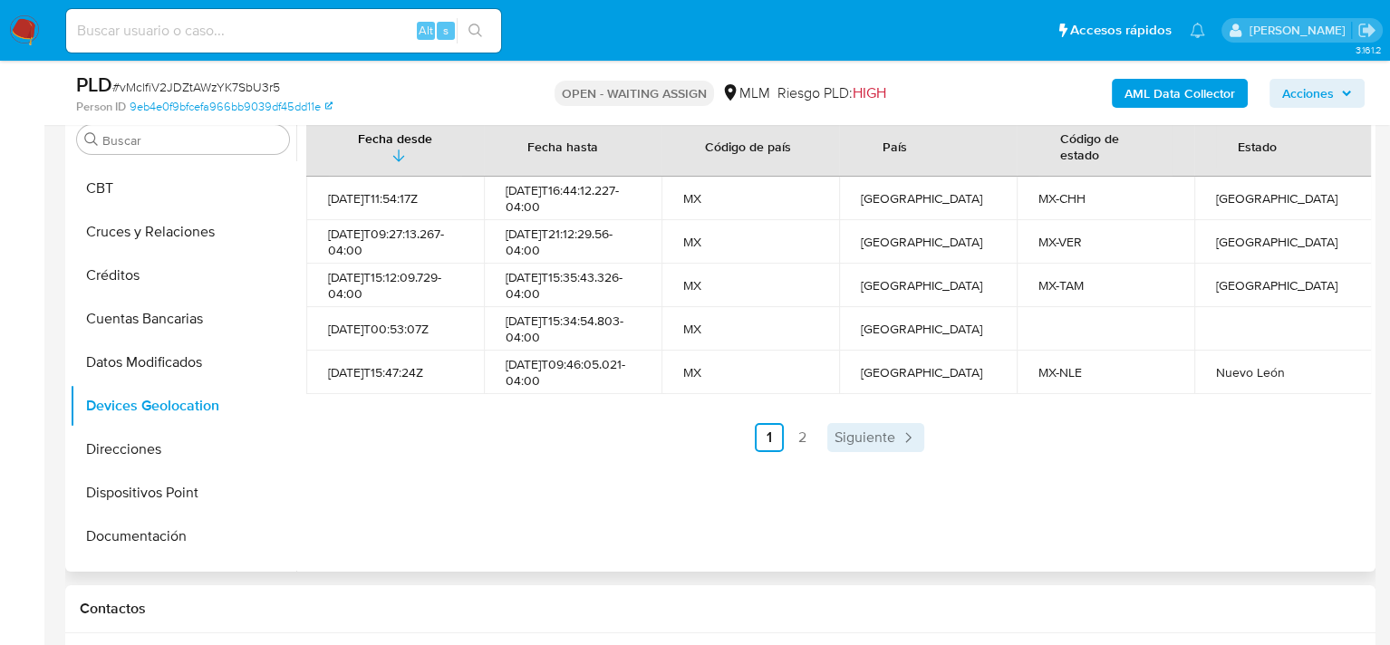
click at [875, 445] on span "Siguiente" at bounding box center [864, 437] width 61 height 14
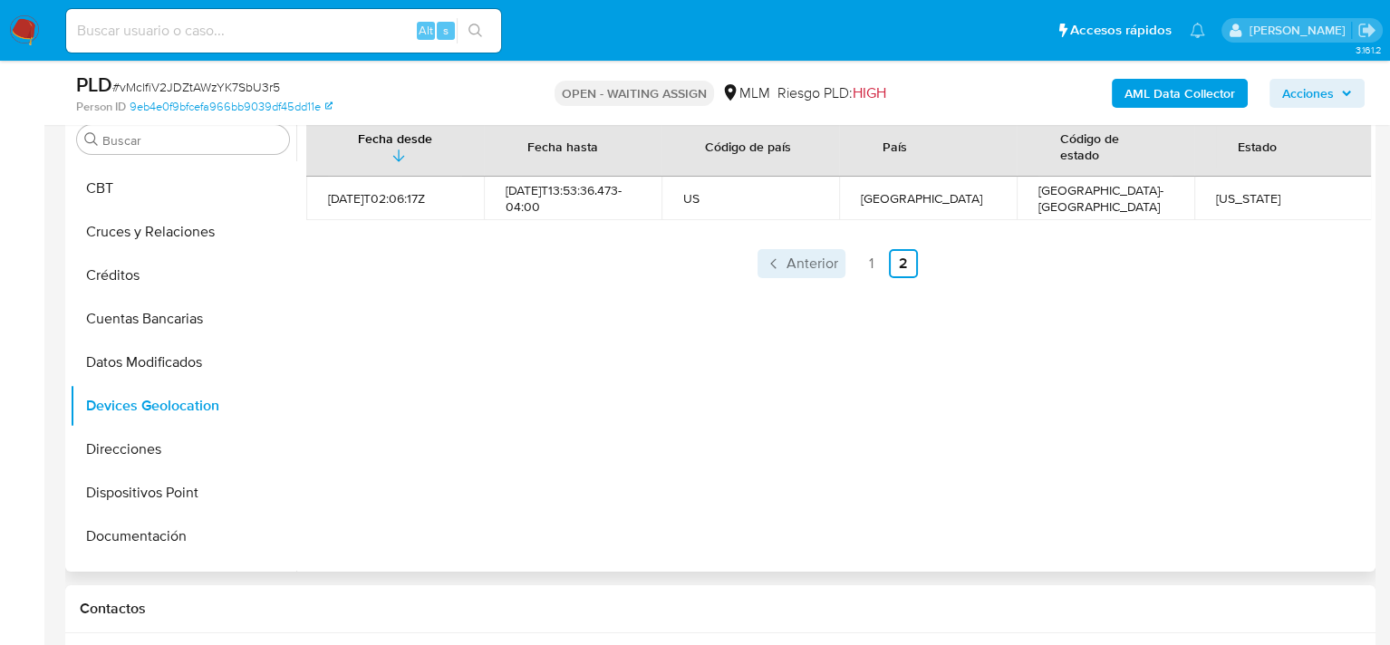
click at [786, 266] on span "Anterior" at bounding box center [812, 263] width 52 height 14
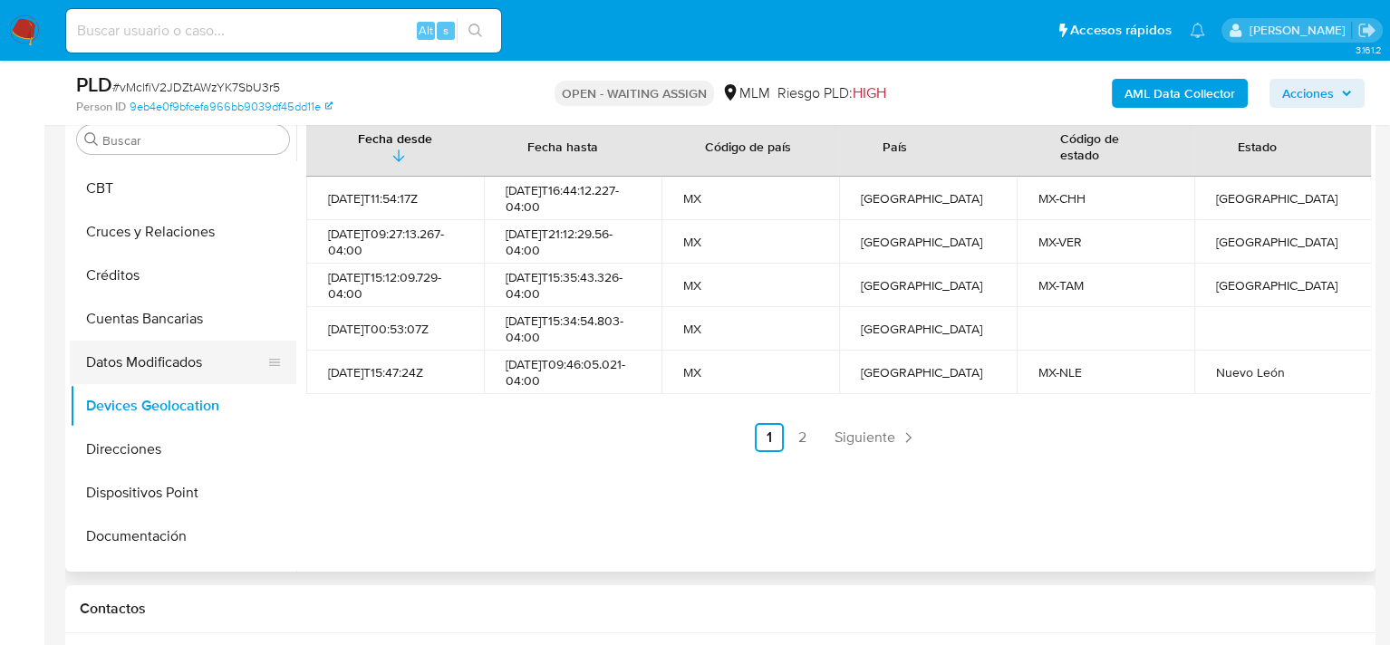
click at [160, 366] on button "Datos Modificados" at bounding box center [176, 362] width 212 height 43
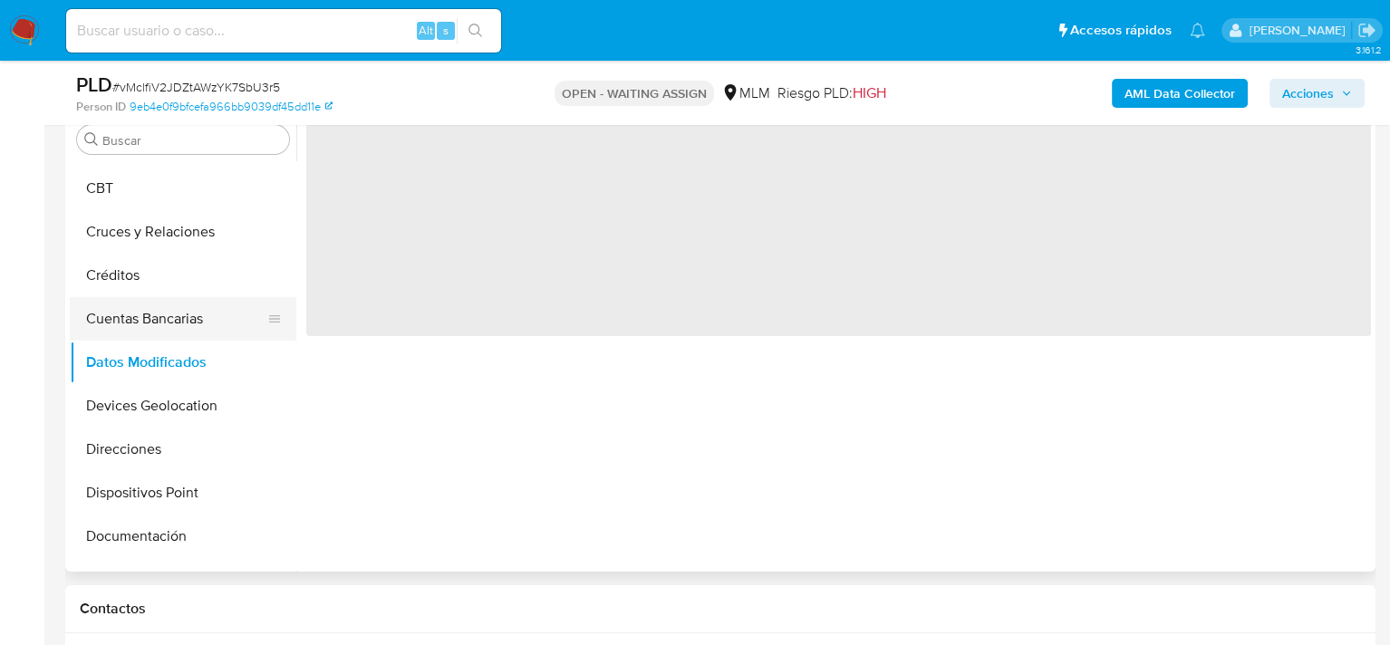
click at [170, 312] on button "Cuentas Bancarias" at bounding box center [176, 318] width 212 height 43
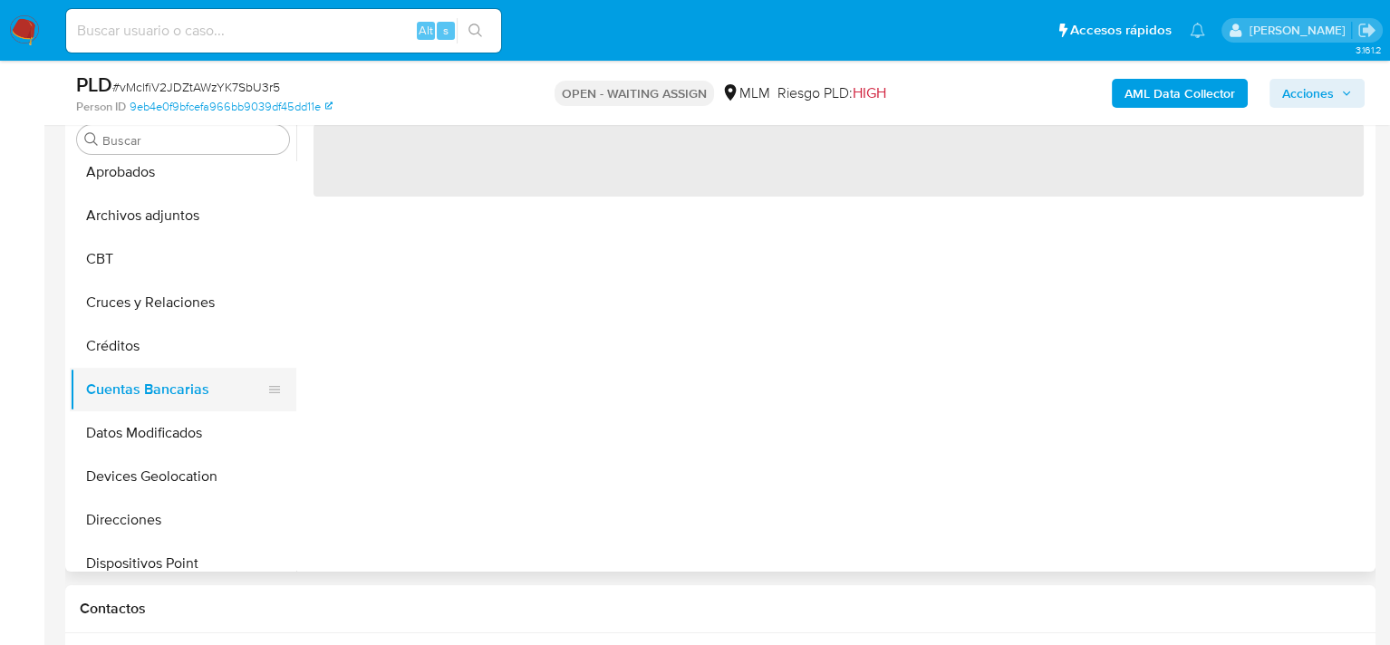
scroll to position [0, 0]
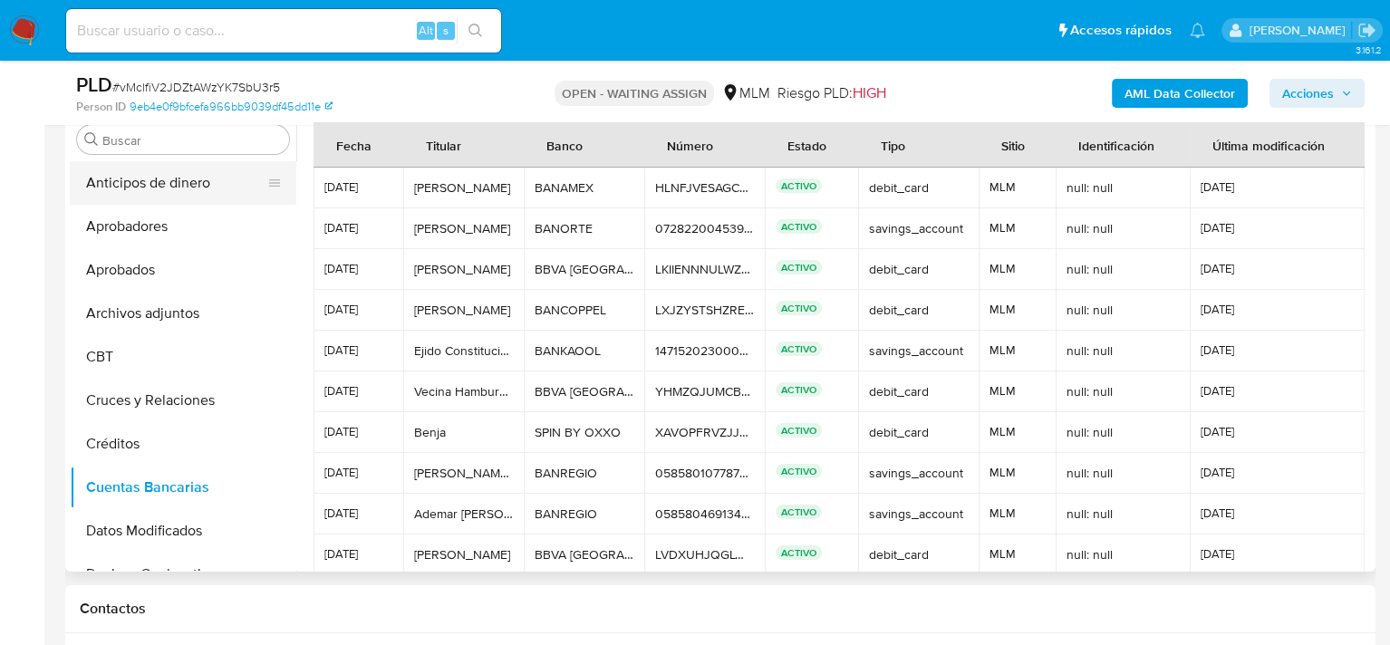
click at [155, 177] on button "Anticipos de dinero" at bounding box center [176, 182] width 212 height 43
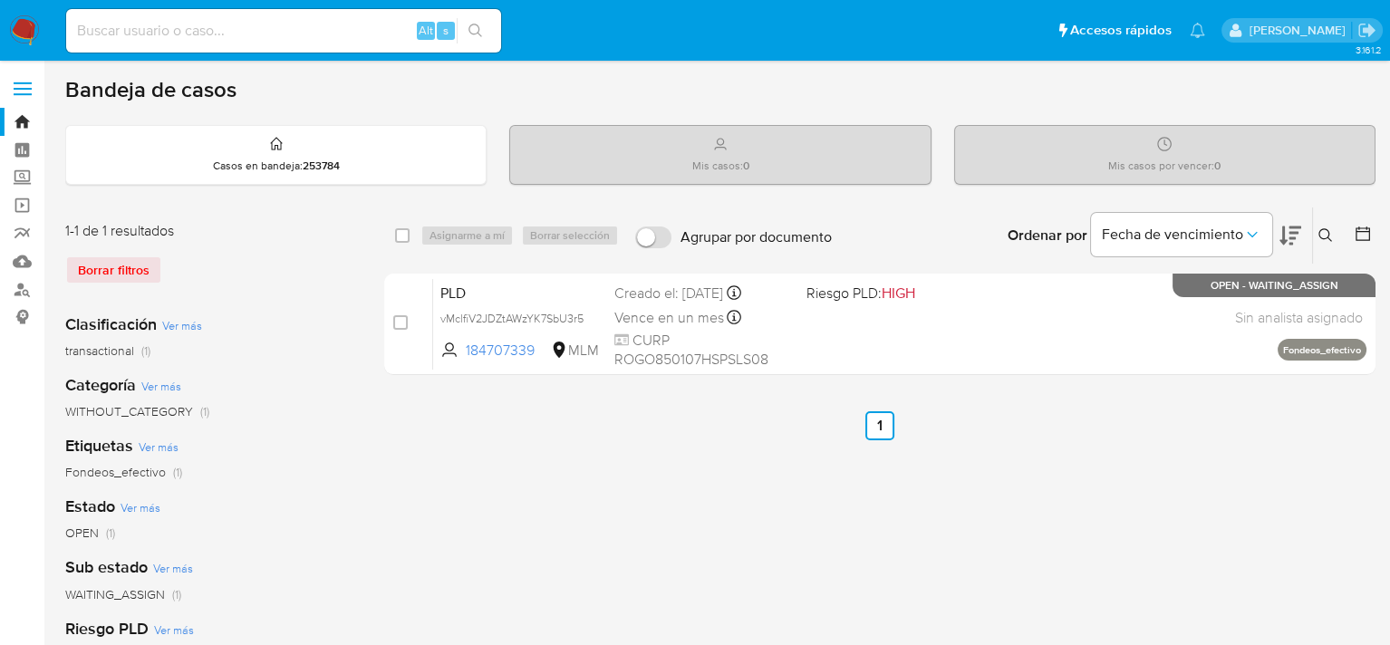
click at [254, 31] on input at bounding box center [283, 31] width 435 height 24
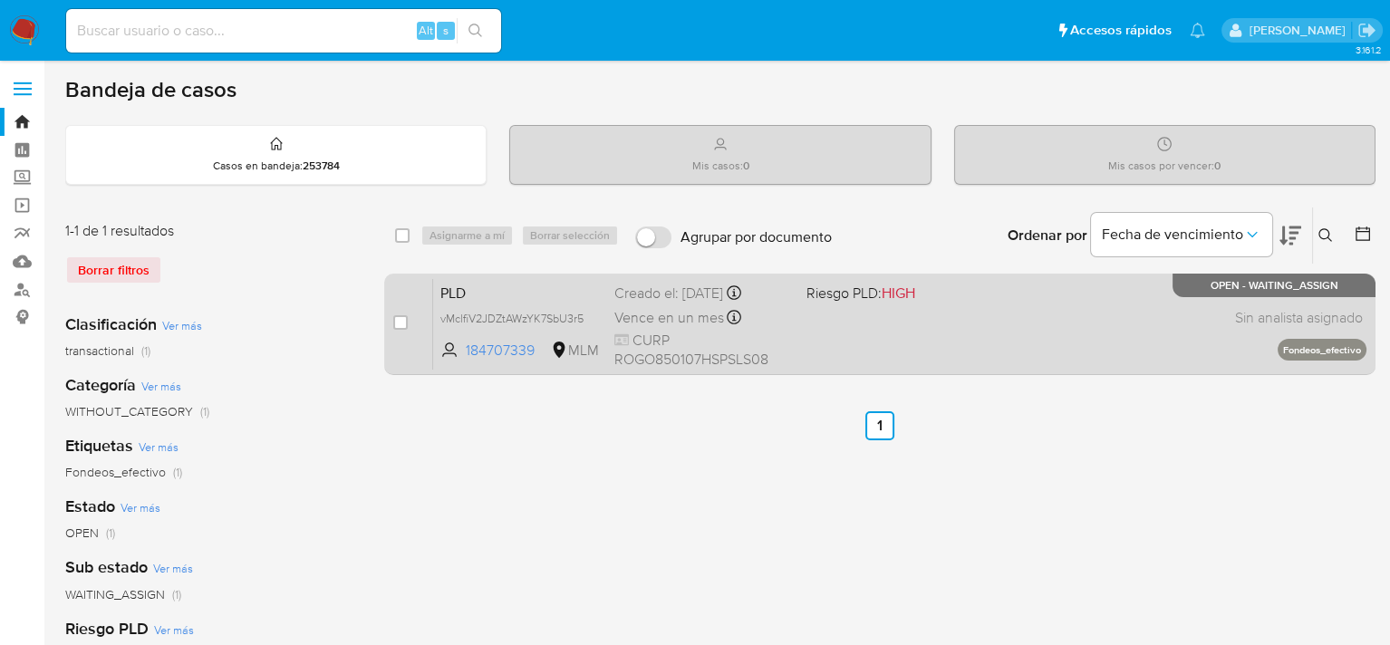
click at [706, 351] on span "CURP ROGO850107HSPSLS08" at bounding box center [702, 350] width 177 height 39
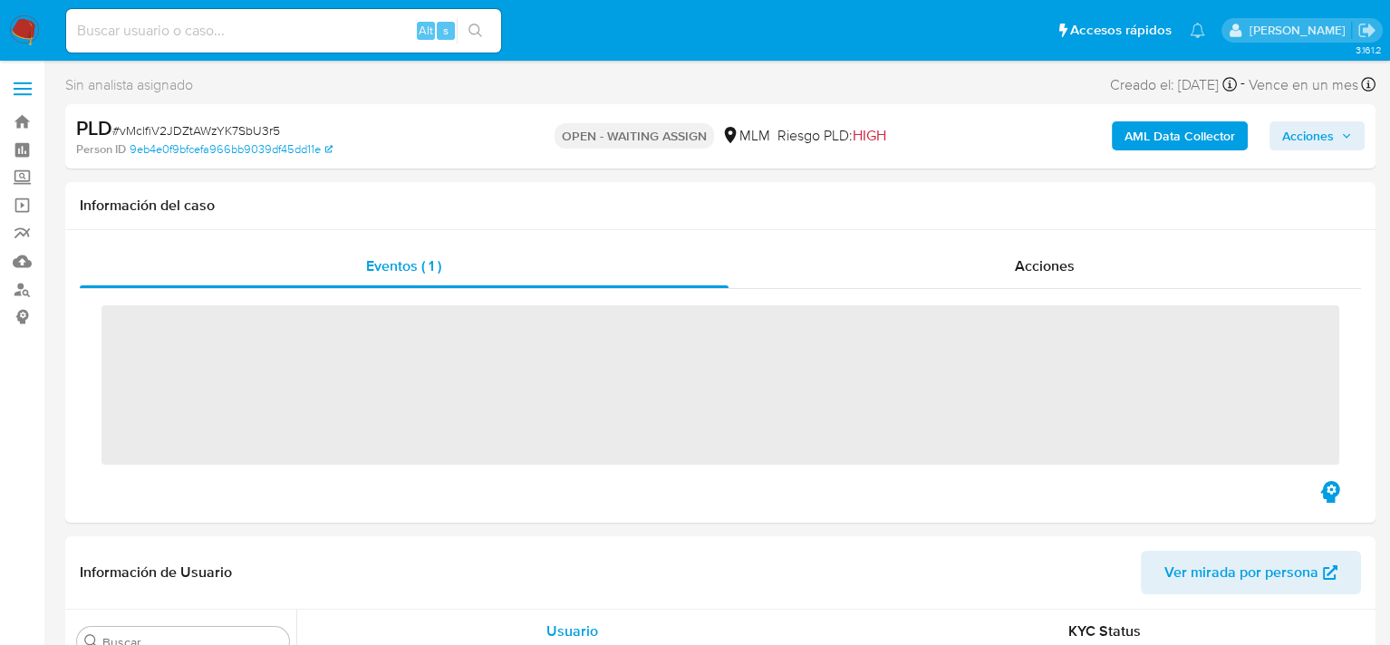
scroll to position [852, 0]
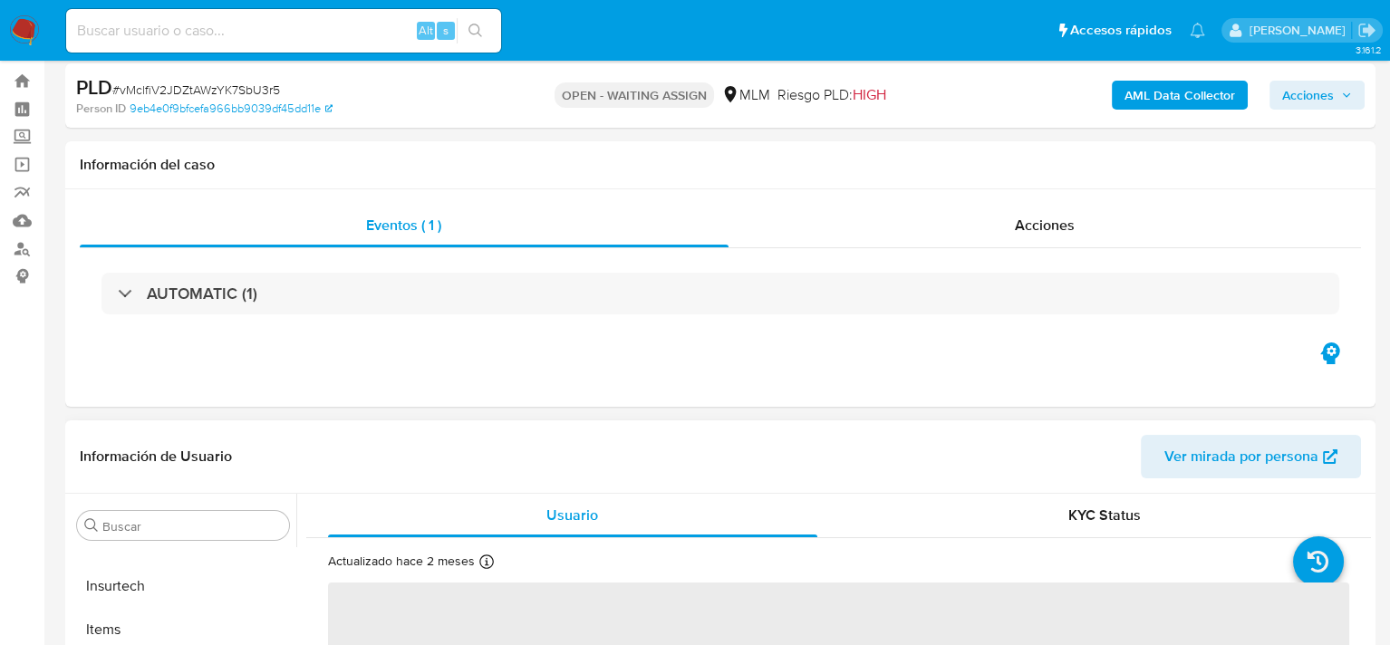
select select "10"
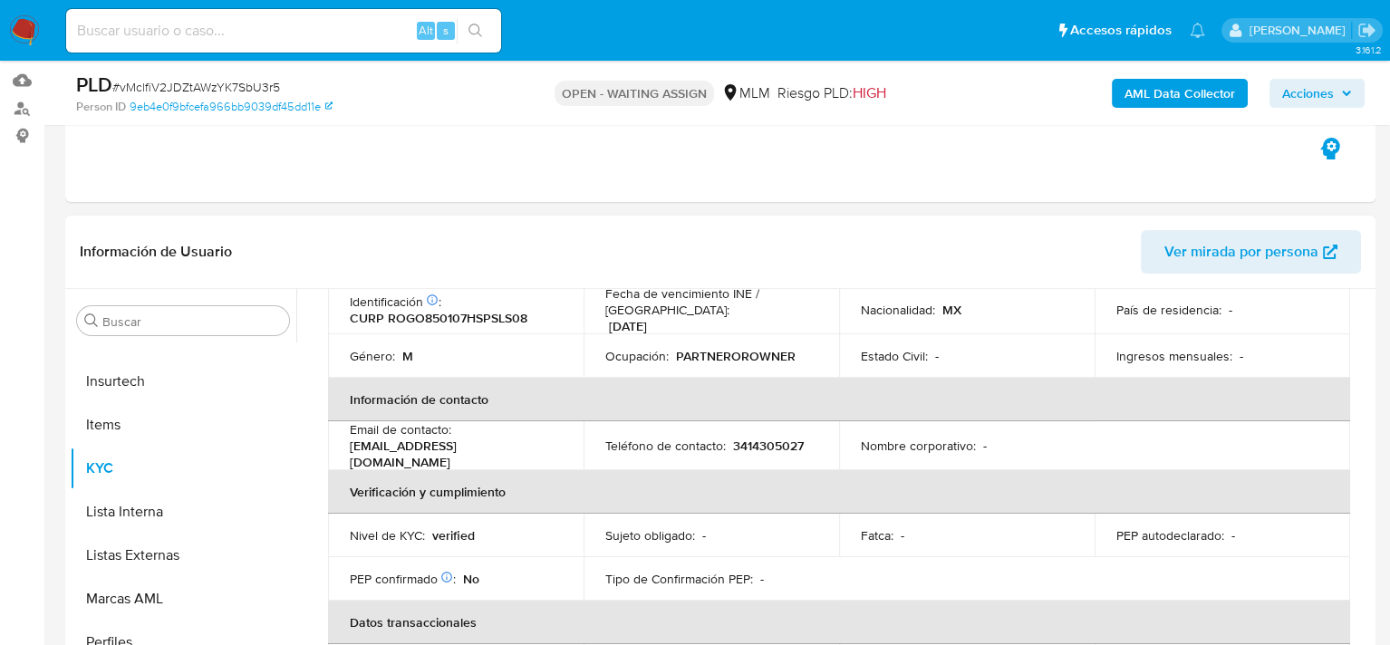
scroll to position [362, 0]
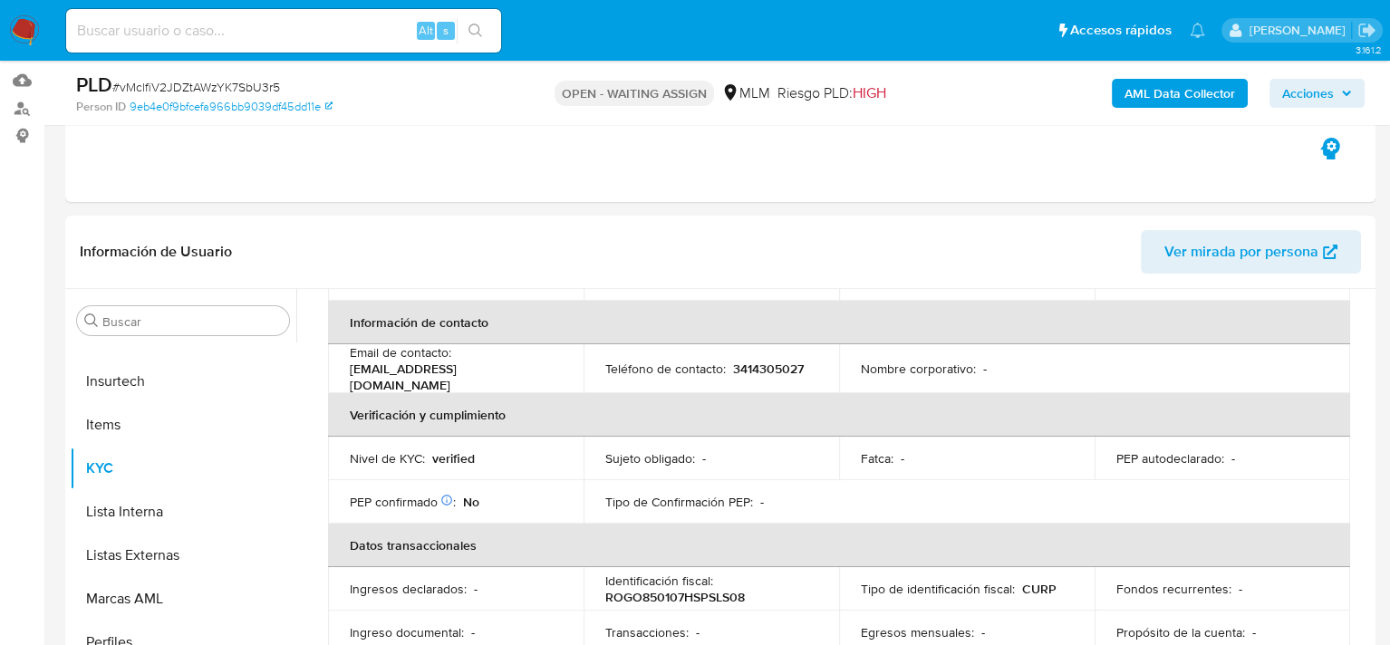
click at [1322, 82] on span "Acciones" at bounding box center [1308, 93] width 52 height 29
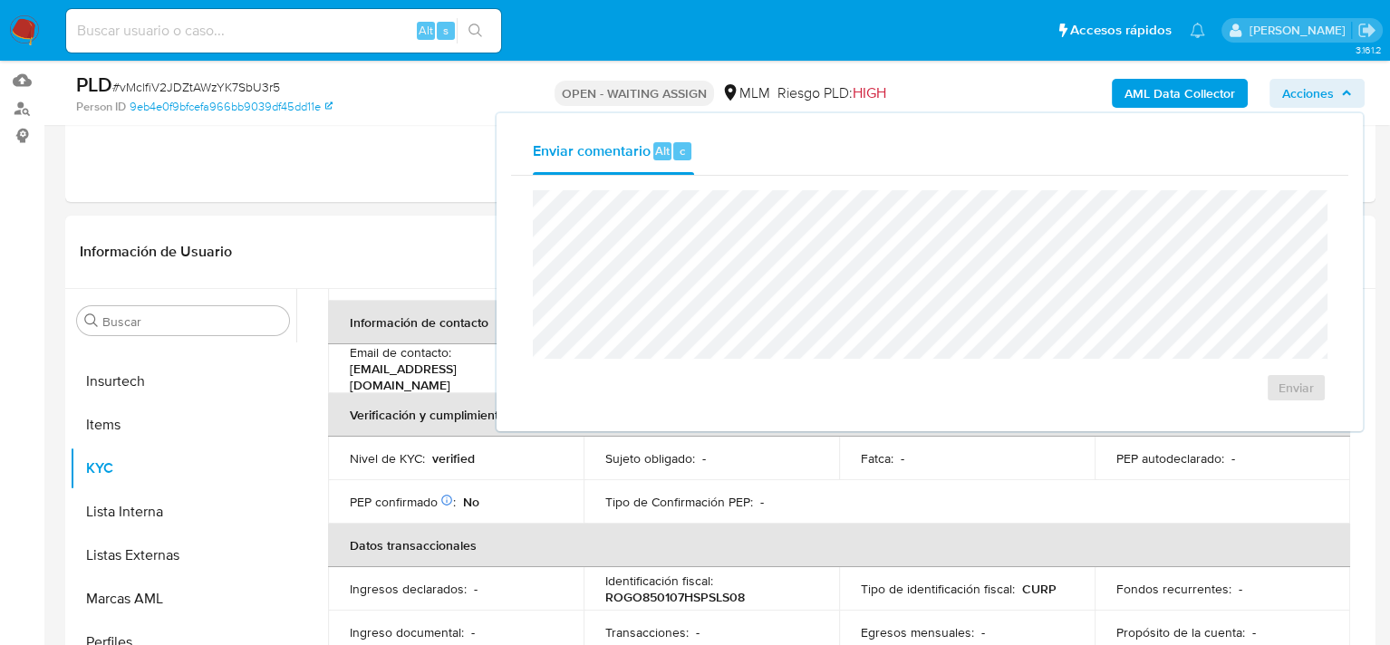
click at [1332, 86] on span "Acciones" at bounding box center [1308, 93] width 52 height 29
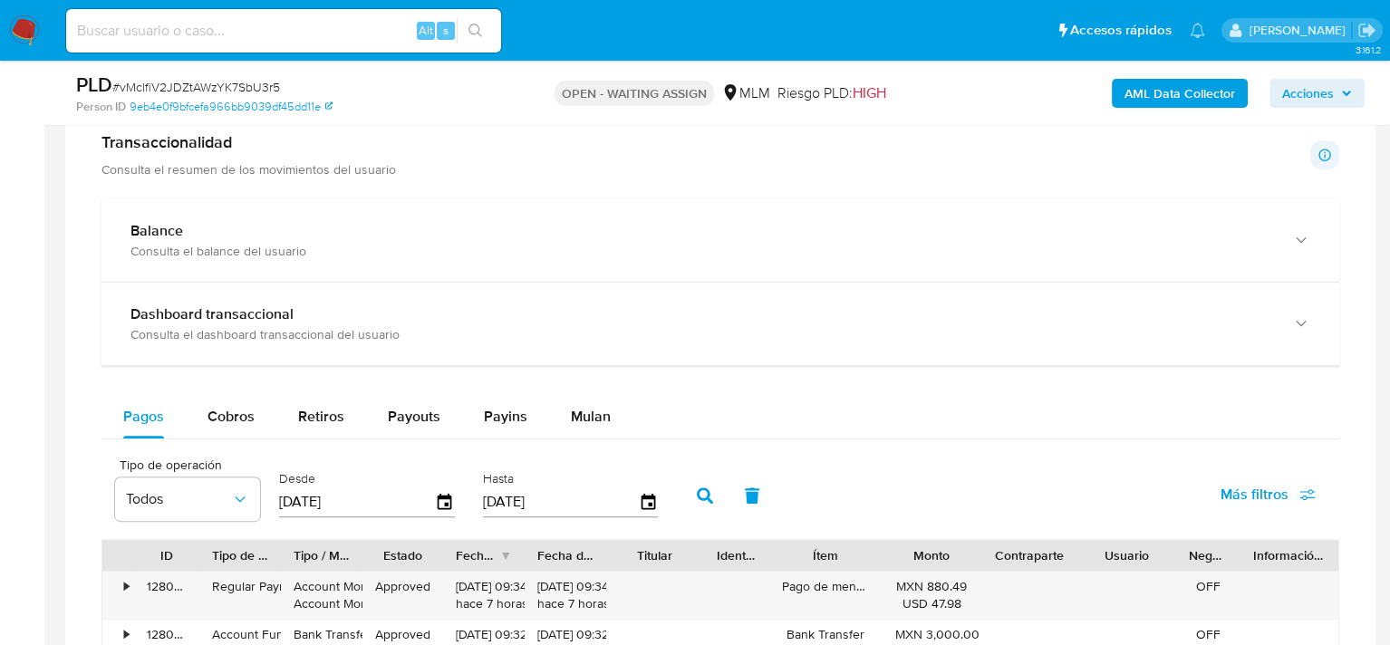
scroll to position [1164, 0]
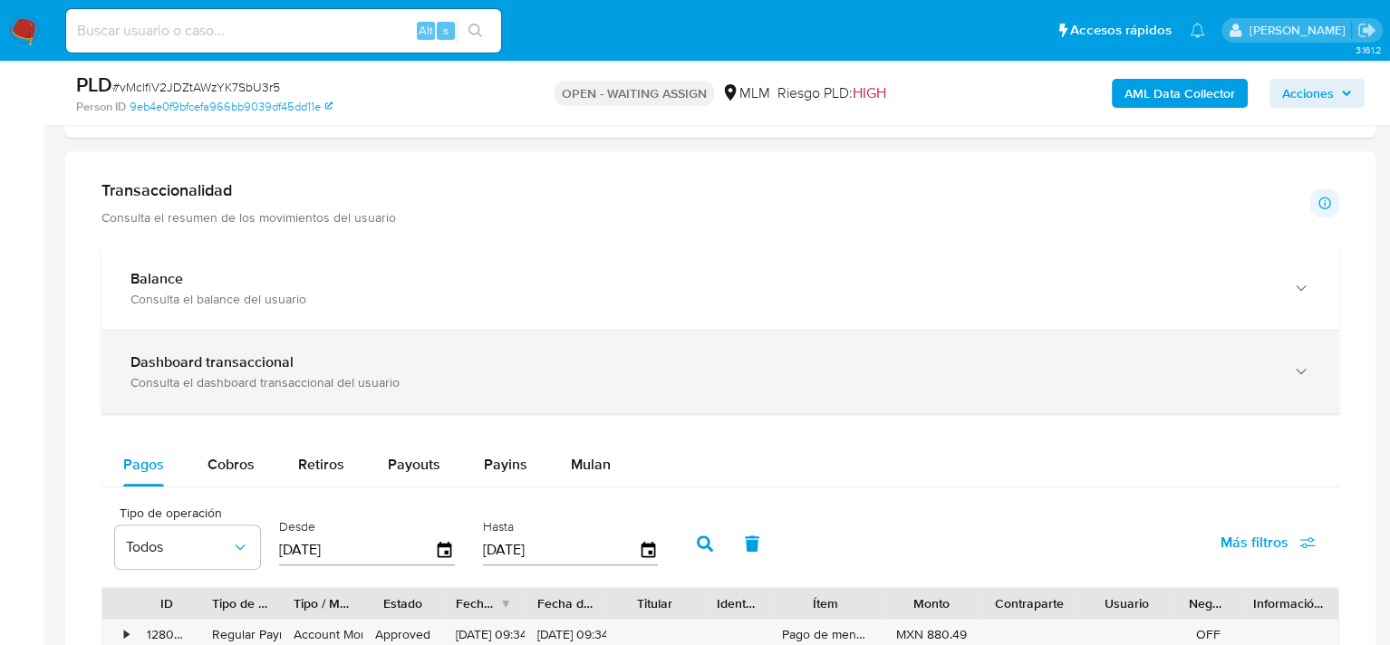
click at [727, 386] on div "Consulta el dashboard transaccional del usuario" at bounding box center [701, 382] width 1143 height 16
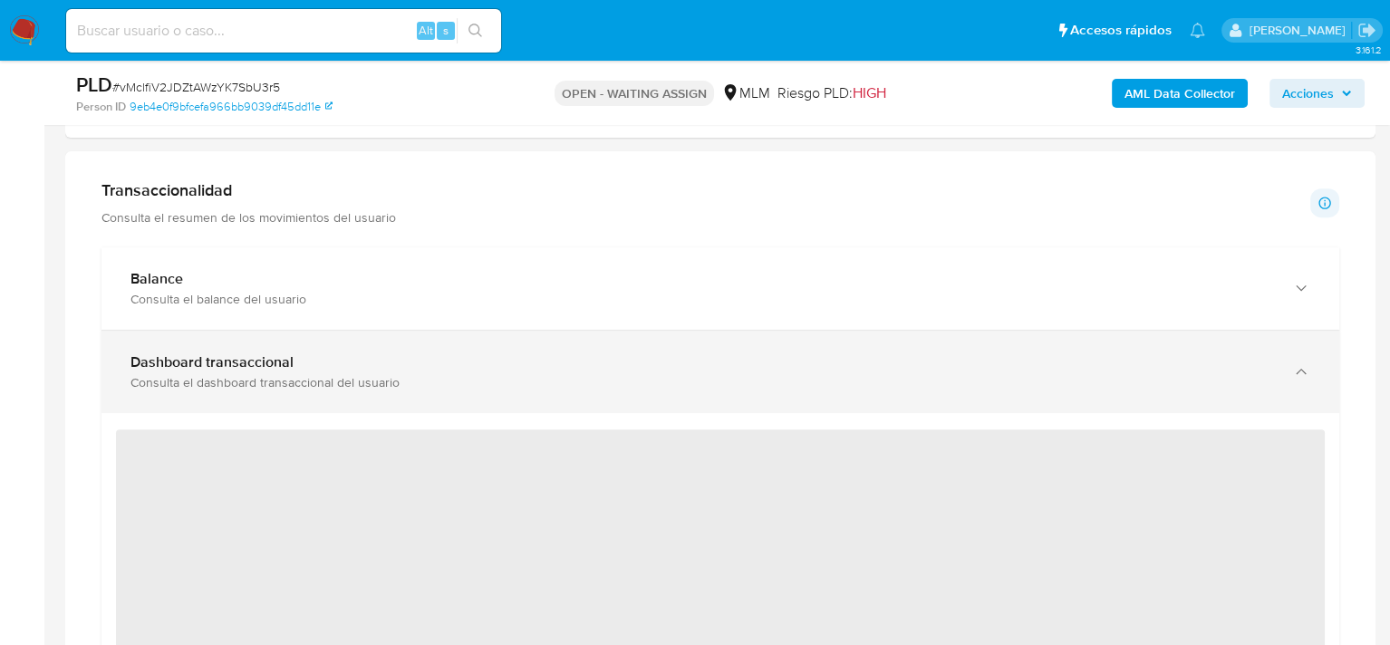
click at [1305, 373] on icon "button" at bounding box center [1301, 371] width 18 height 18
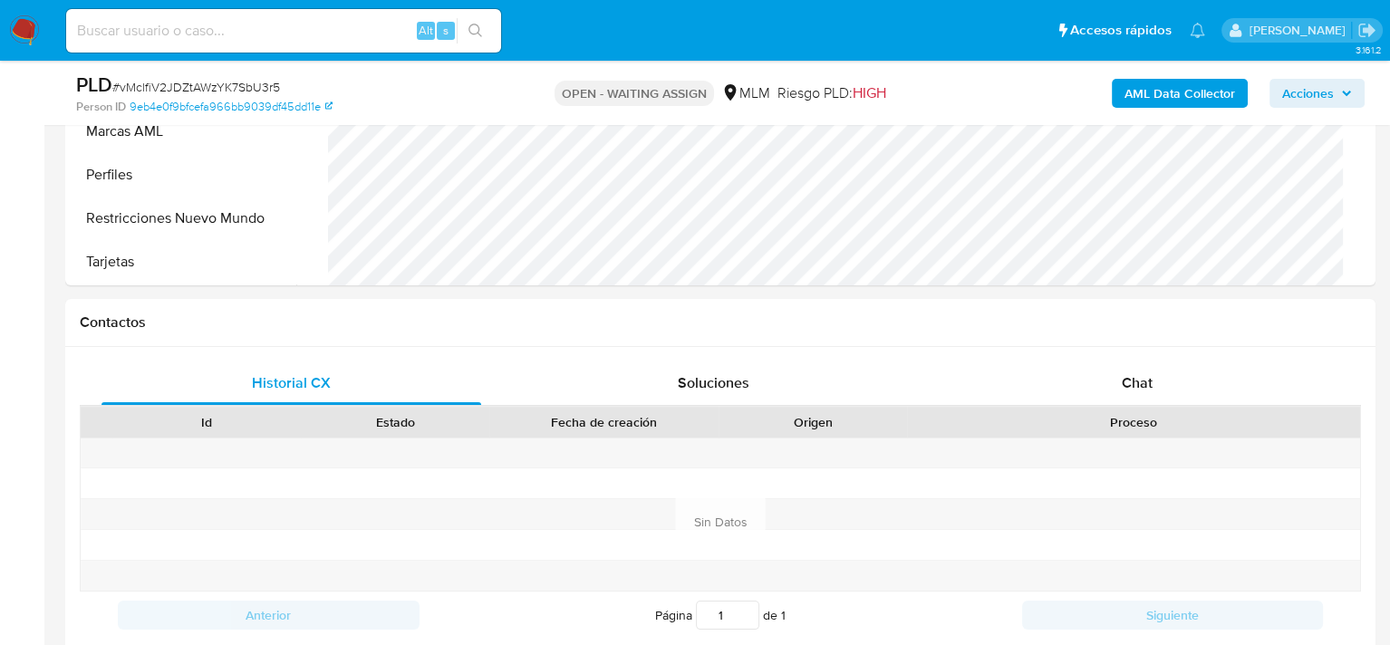
scroll to position [439, 0]
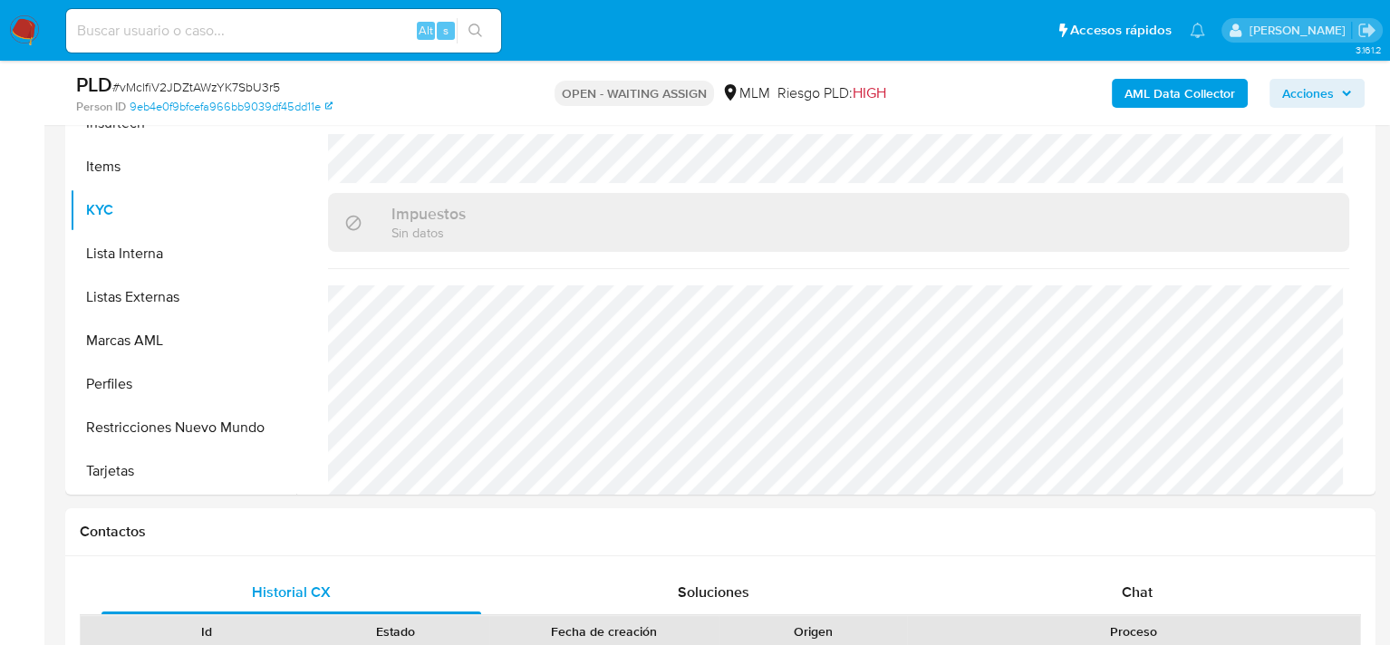
click at [246, 33] on input at bounding box center [283, 31] width 435 height 24
click at [386, 34] on input at bounding box center [283, 31] width 435 height 24
paste input "ADELA FELICITAS CORAZON SANCHEZ ROMERO"
type input "ADELA FELICITAS CORAZON SANCHEZ ROMERO"
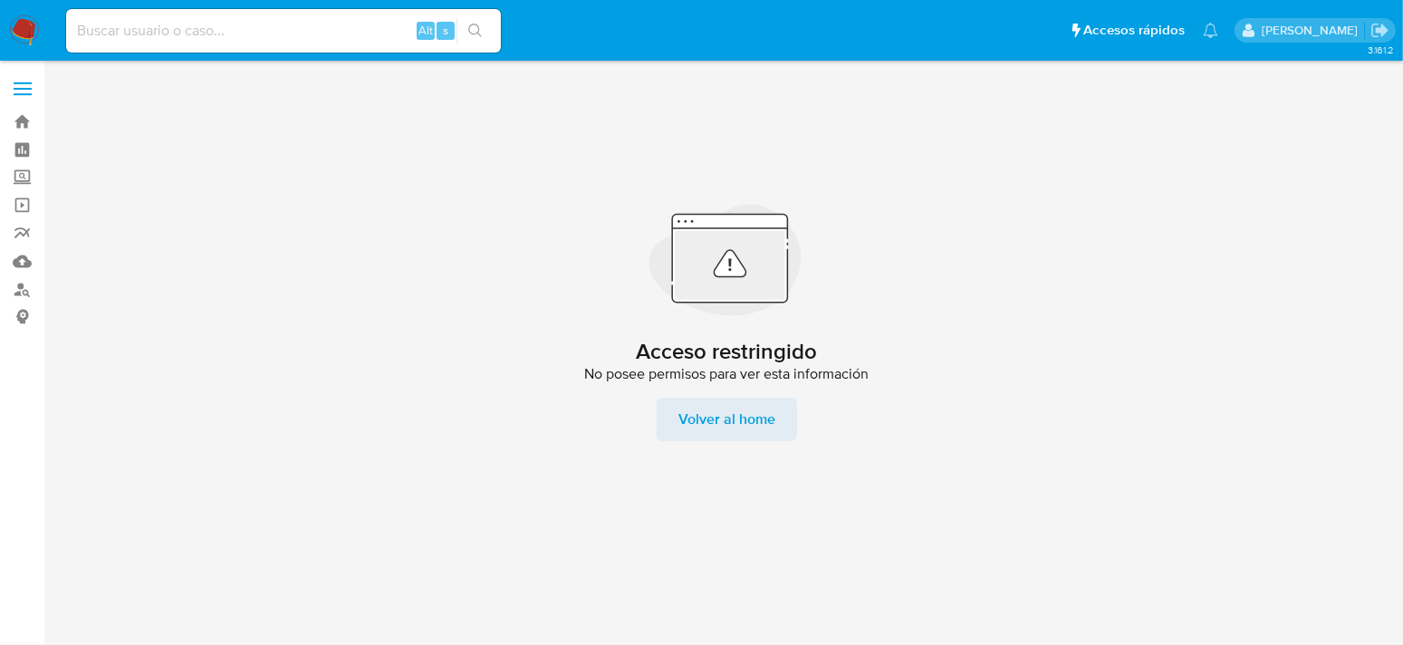
click at [736, 412] on span "Volver al home" at bounding box center [726, 419] width 97 height 43
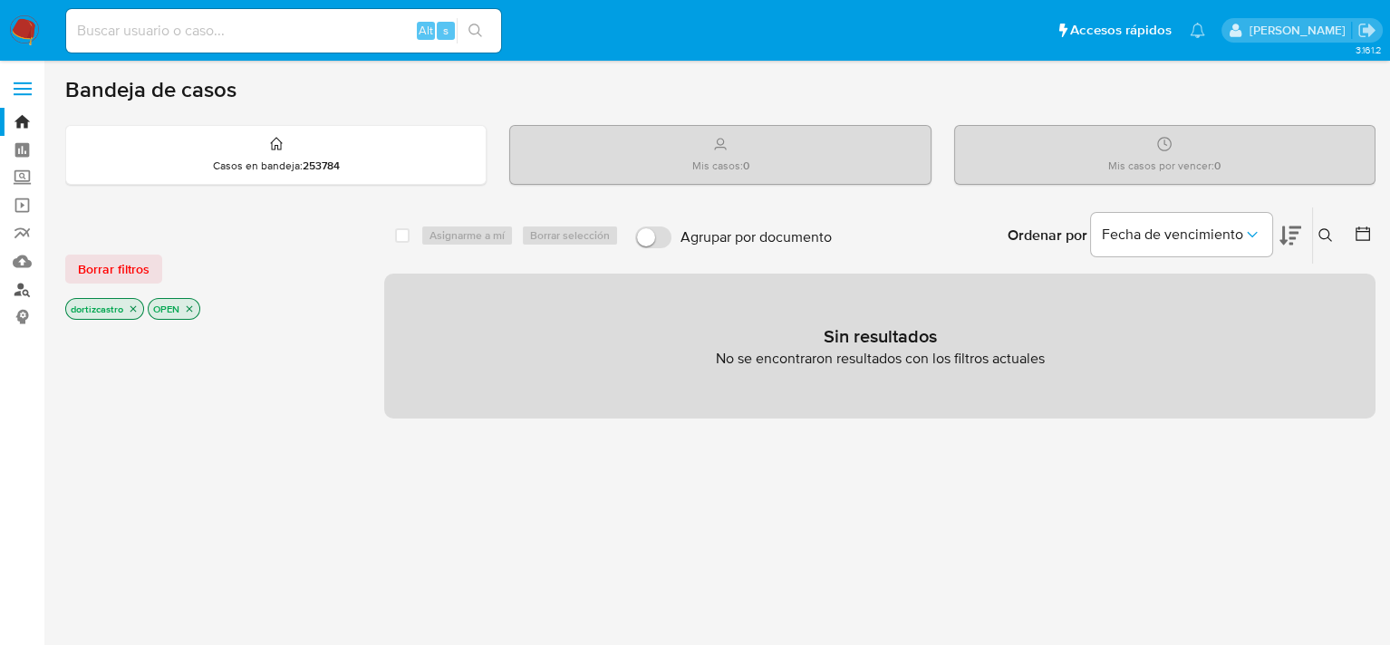
click at [21, 288] on link "Buscador de personas" at bounding box center [108, 289] width 216 height 28
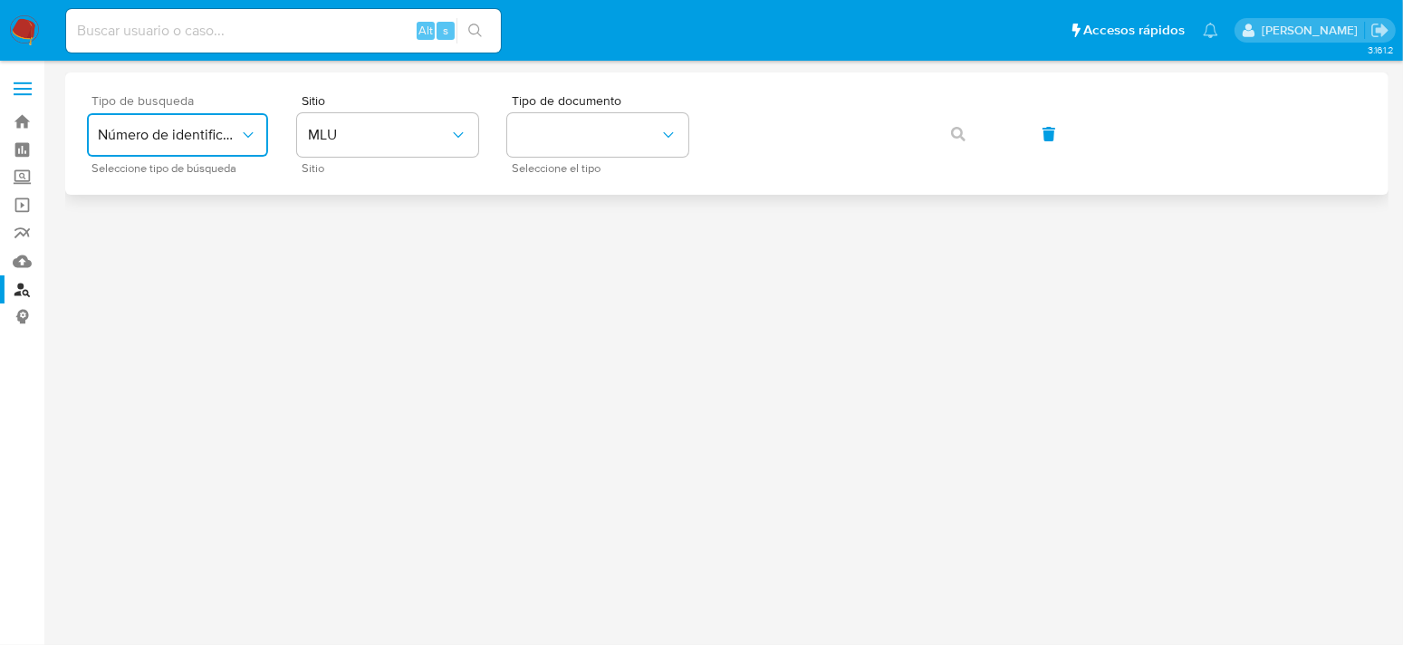
click at [239, 134] on icon "typeSearch" at bounding box center [248, 135] width 18 height 18
click at [469, 135] on button "MLU" at bounding box center [387, 134] width 181 height 43
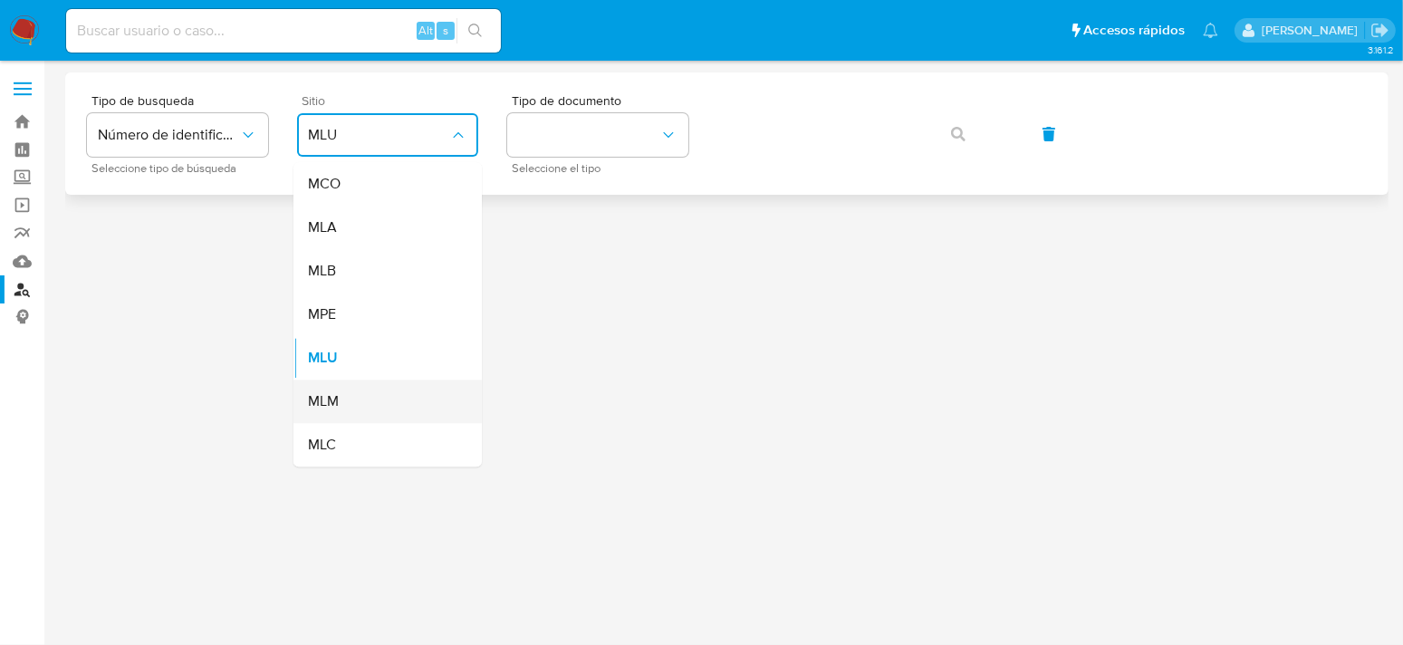
click at [362, 409] on div "MLM" at bounding box center [382, 401] width 149 height 43
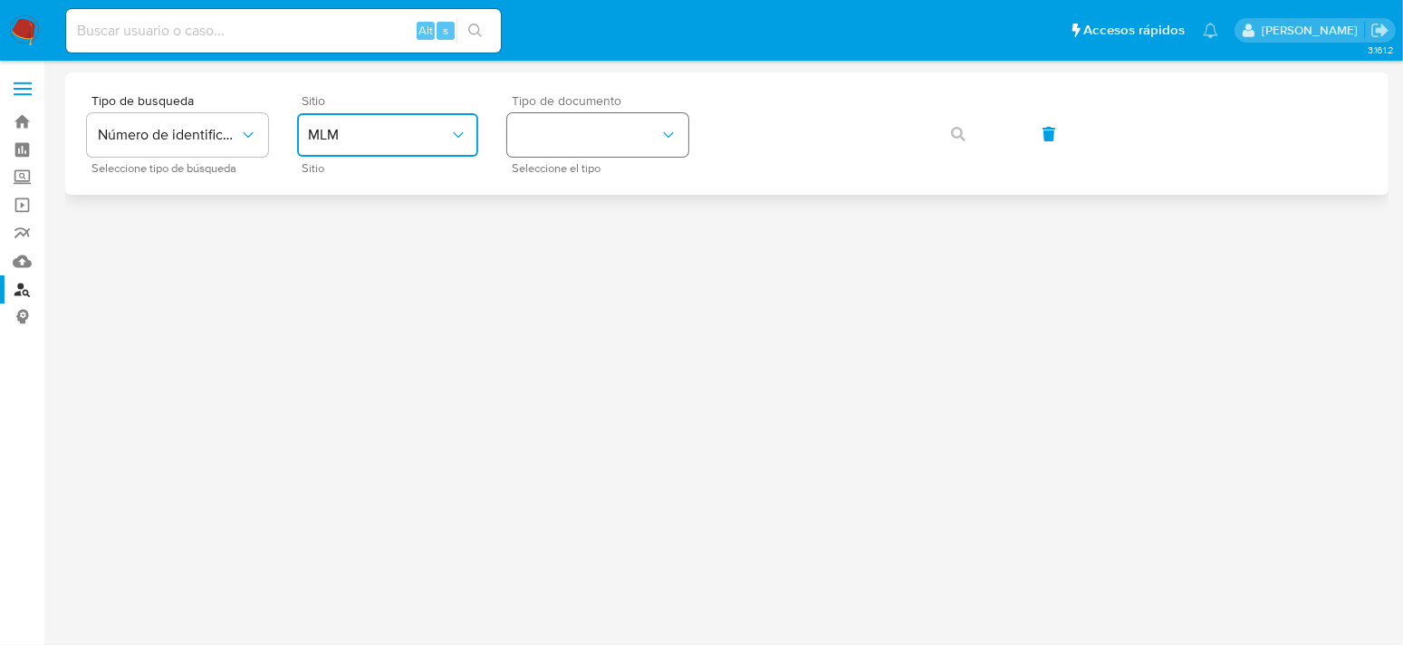
click at [655, 130] on button "identificationType" at bounding box center [597, 134] width 181 height 43
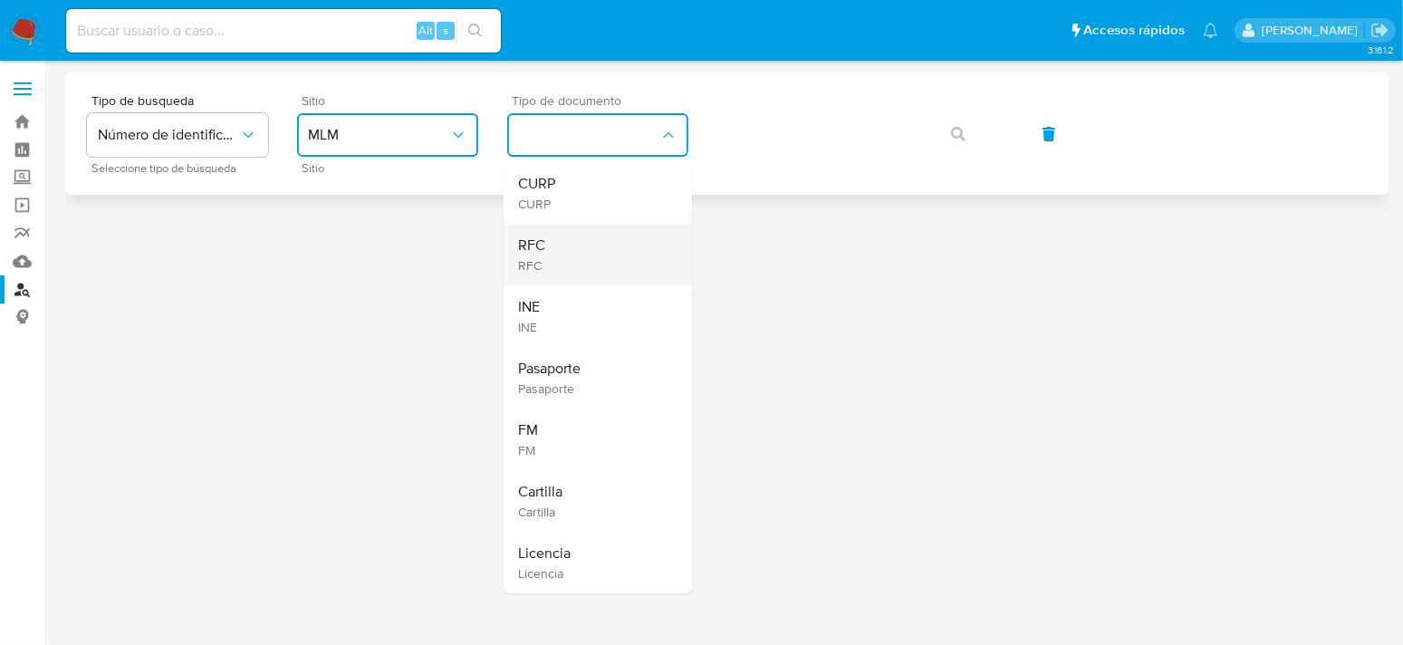
click at [566, 252] on div "RFC RFC" at bounding box center [592, 255] width 149 height 62
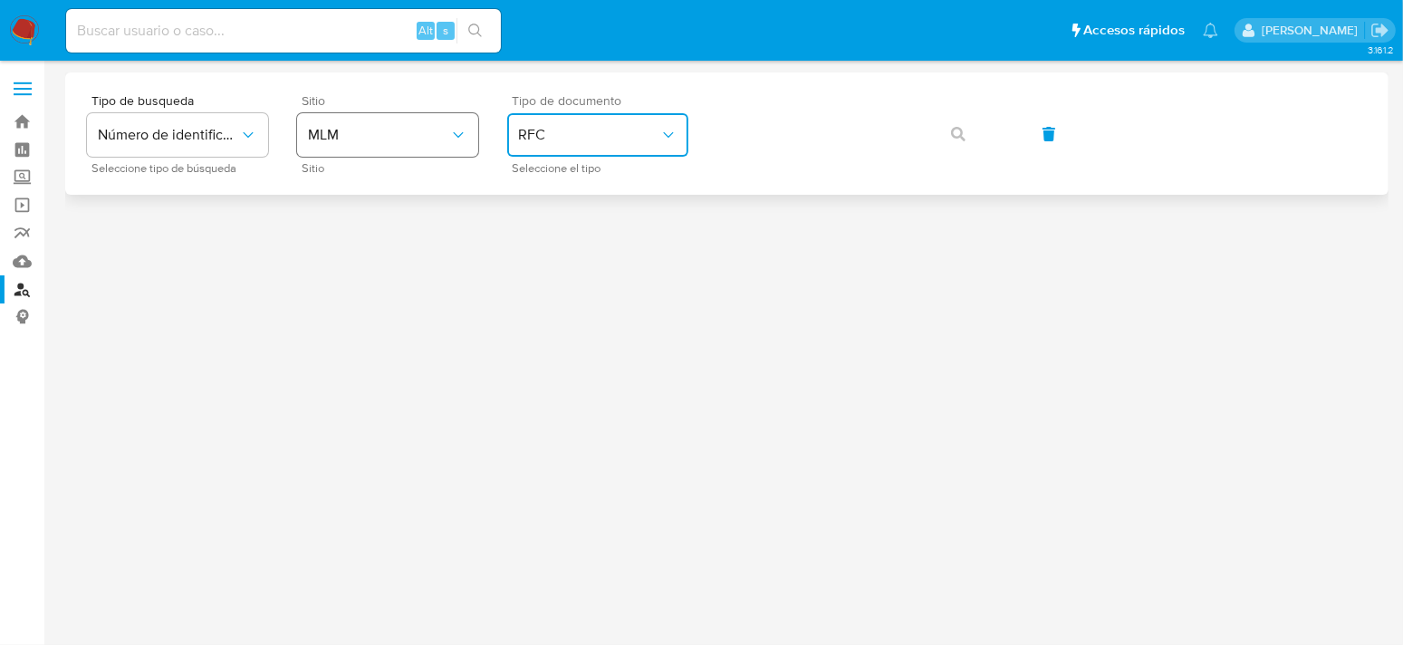
click at [404, 136] on span "MLM" at bounding box center [378, 135] width 141 height 18
click at [977, 126] on button "button" at bounding box center [959, 133] width 62 height 43
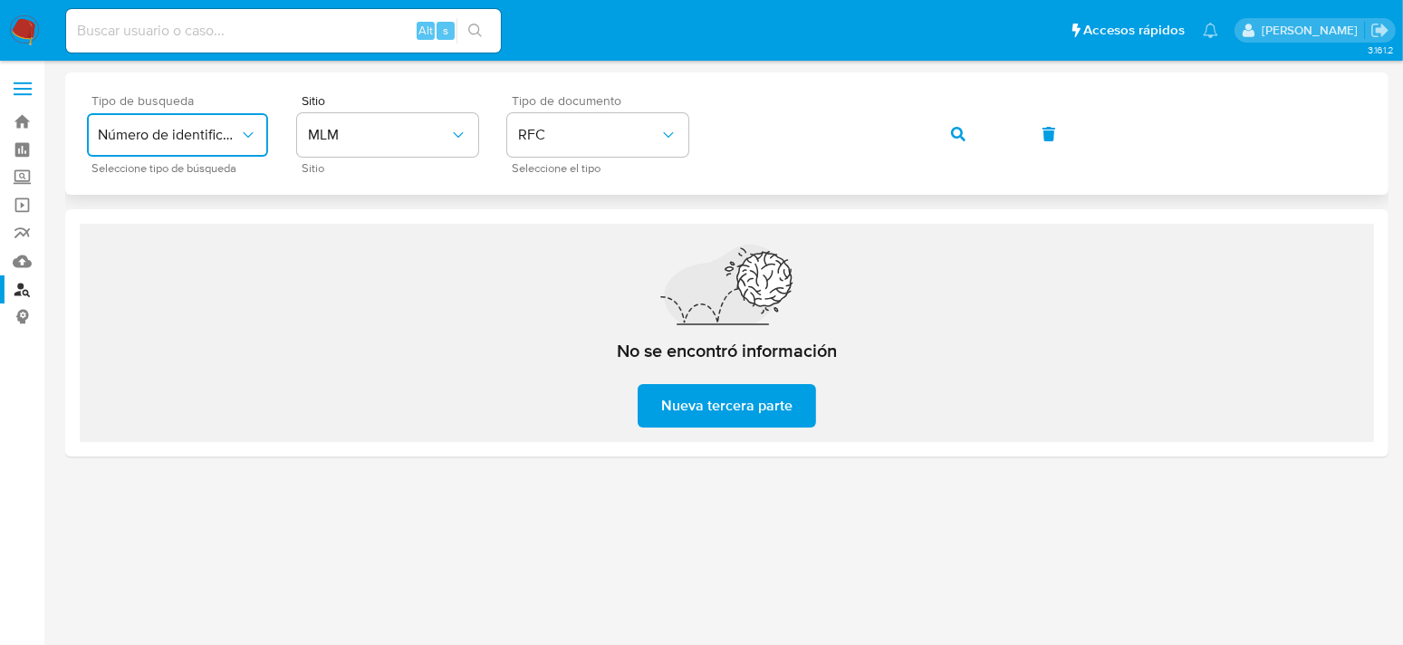
click at [245, 131] on icon "typeSearch" at bounding box center [248, 135] width 18 height 18
click at [436, 196] on div "Tipo de busqueda Número de identificación Seleccione tipo de búsqueda Sitio MLM…" at bounding box center [726, 264] width 1323 height 384
click at [453, 135] on icon "site_id" at bounding box center [458, 135] width 18 height 18
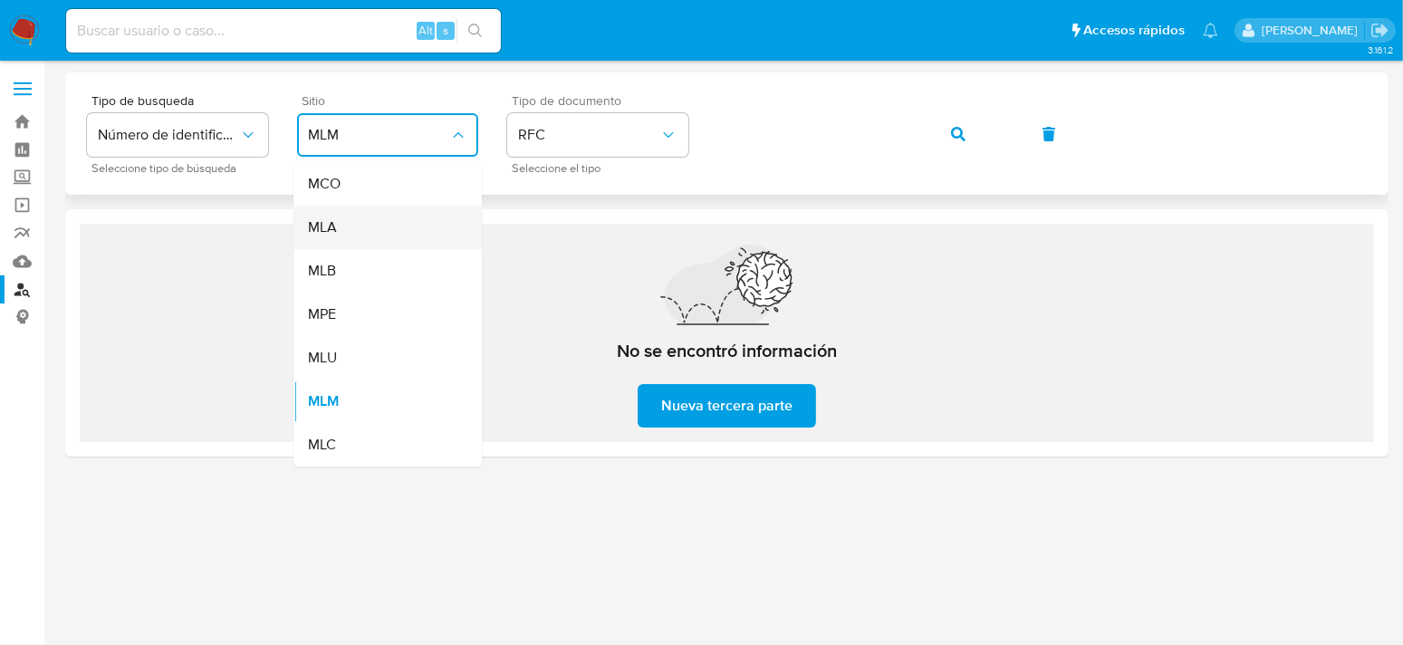
click at [339, 222] on div "MLA" at bounding box center [382, 227] width 149 height 43
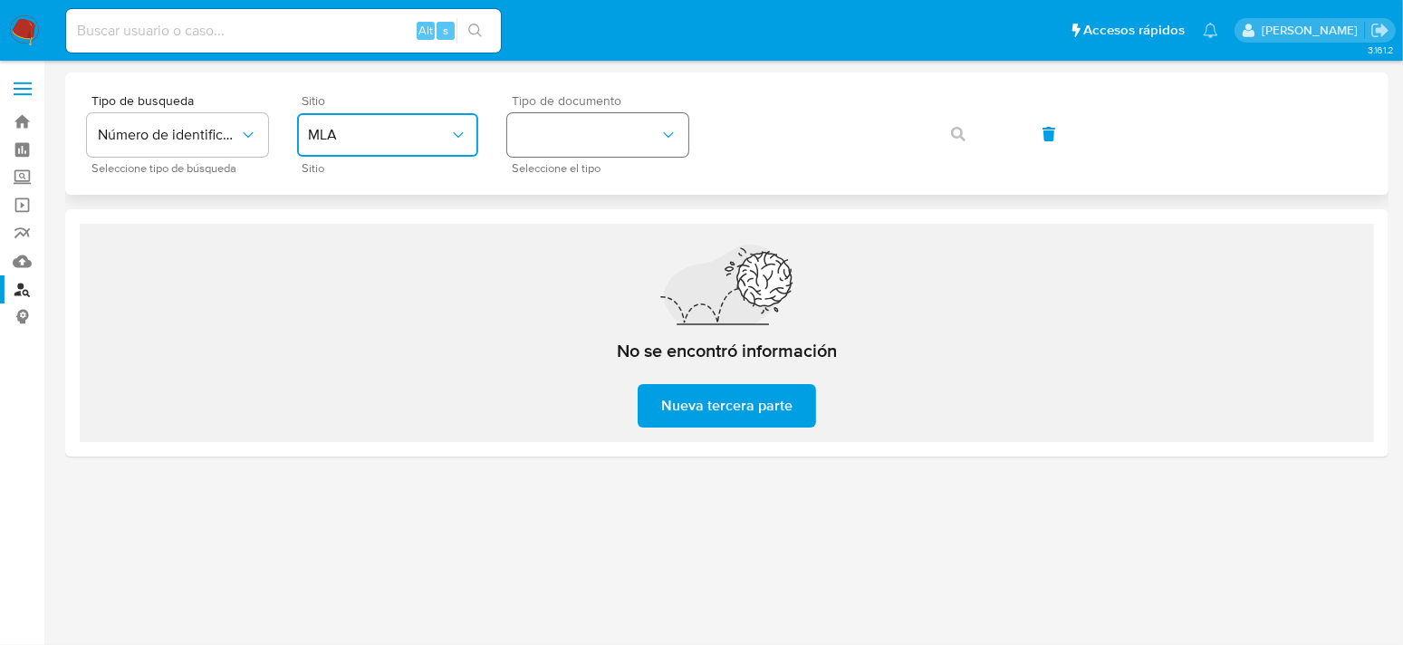
click at [664, 135] on icon "identificationType" at bounding box center [668, 135] width 18 height 18
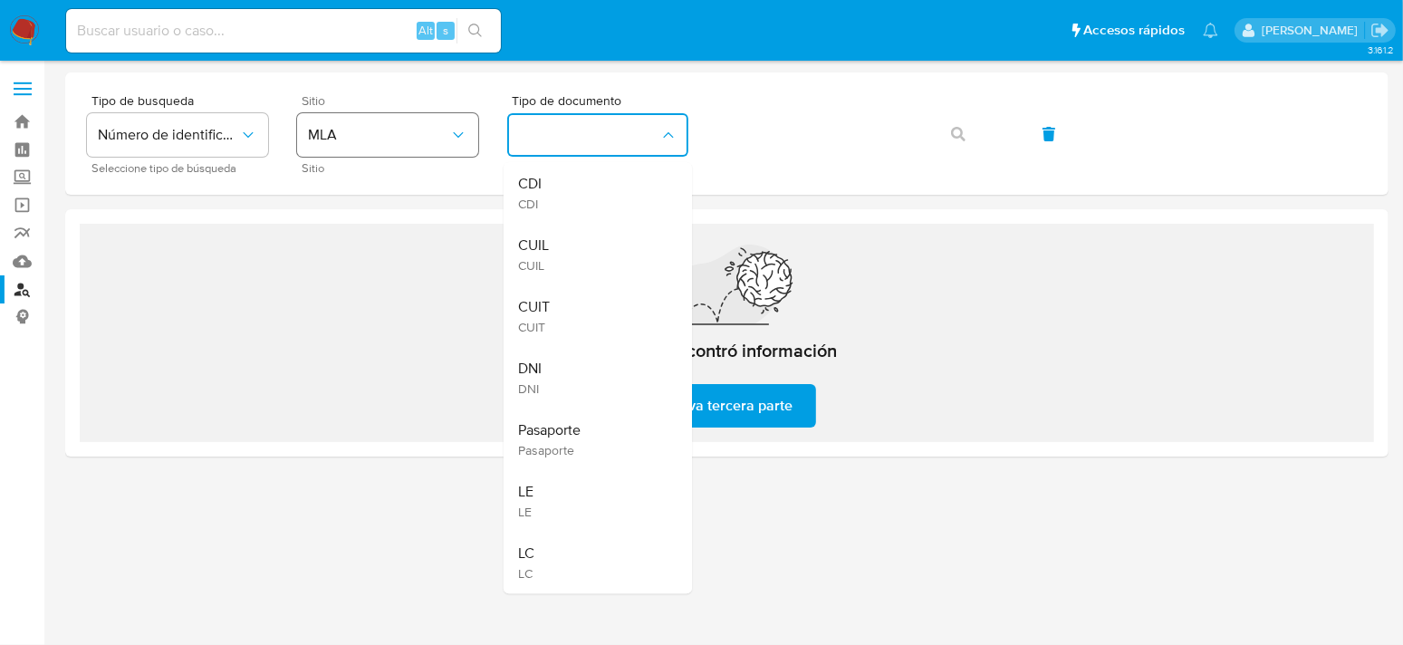
click at [378, 154] on button "MLA" at bounding box center [387, 134] width 181 height 43
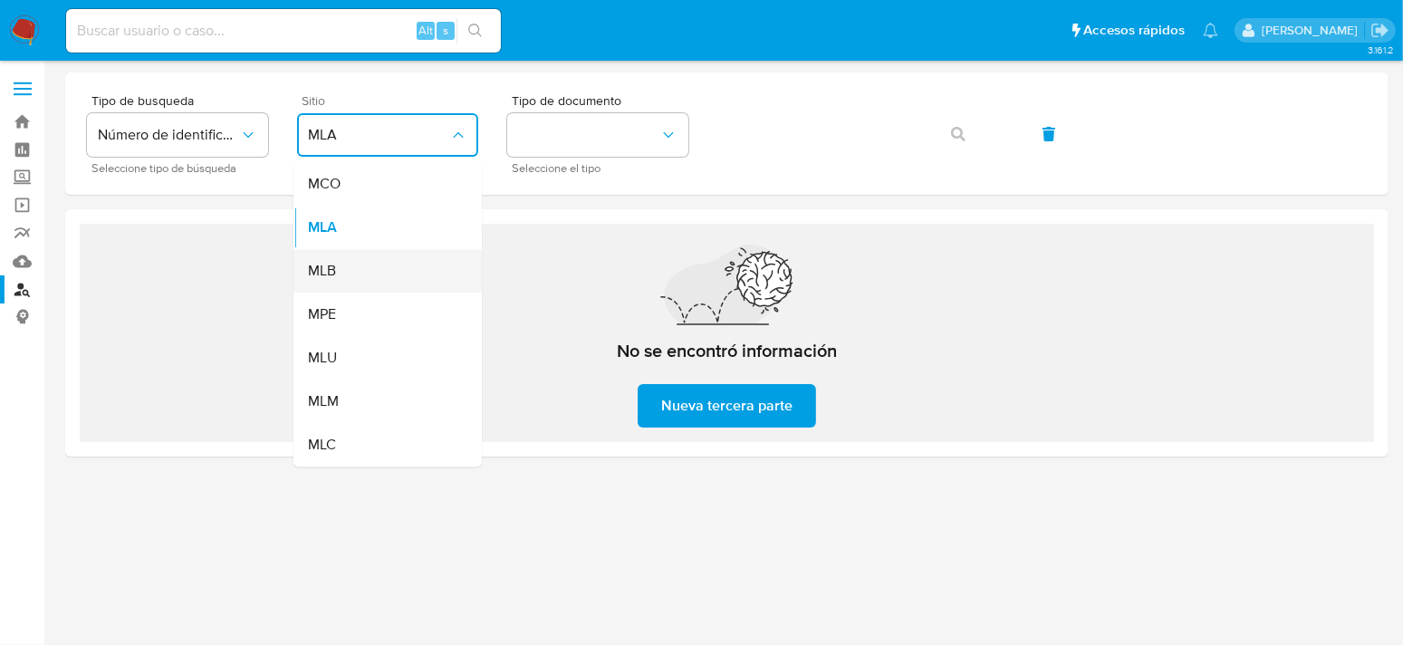
click at [360, 279] on div "MLB" at bounding box center [382, 270] width 149 height 43
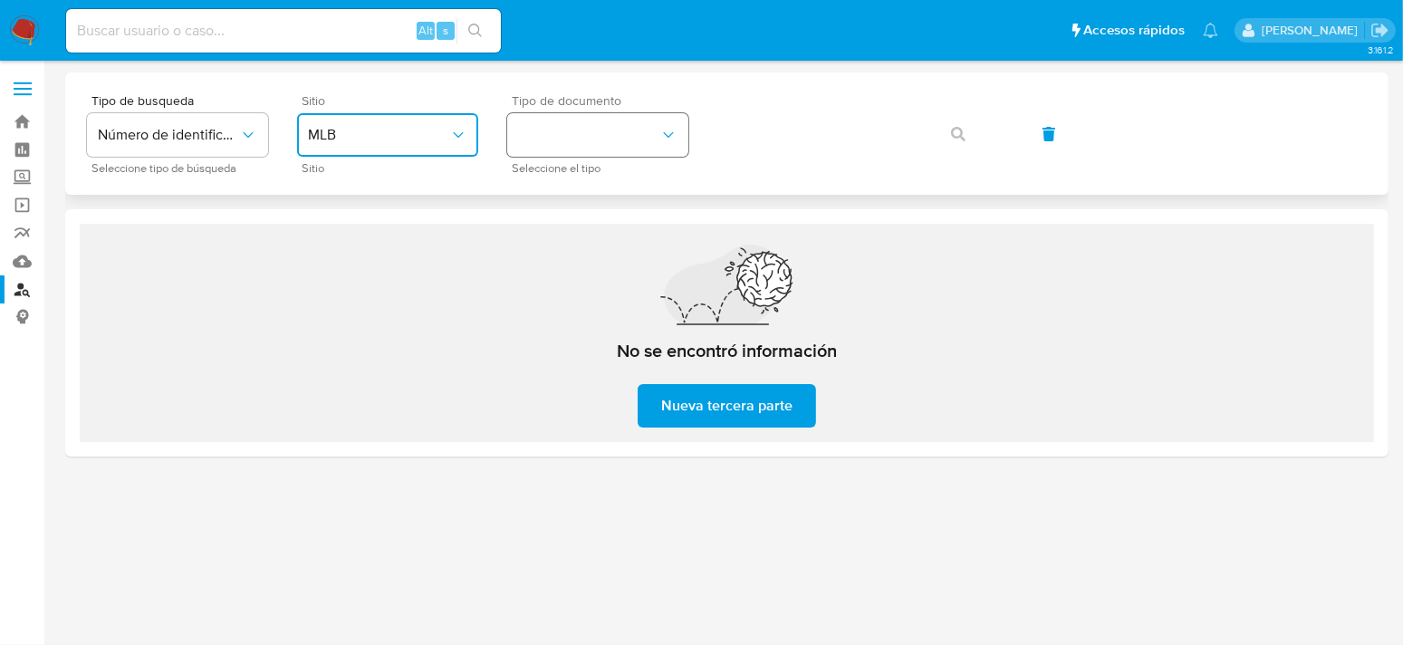
click at [619, 135] on button "identificationType" at bounding box center [597, 134] width 181 height 43
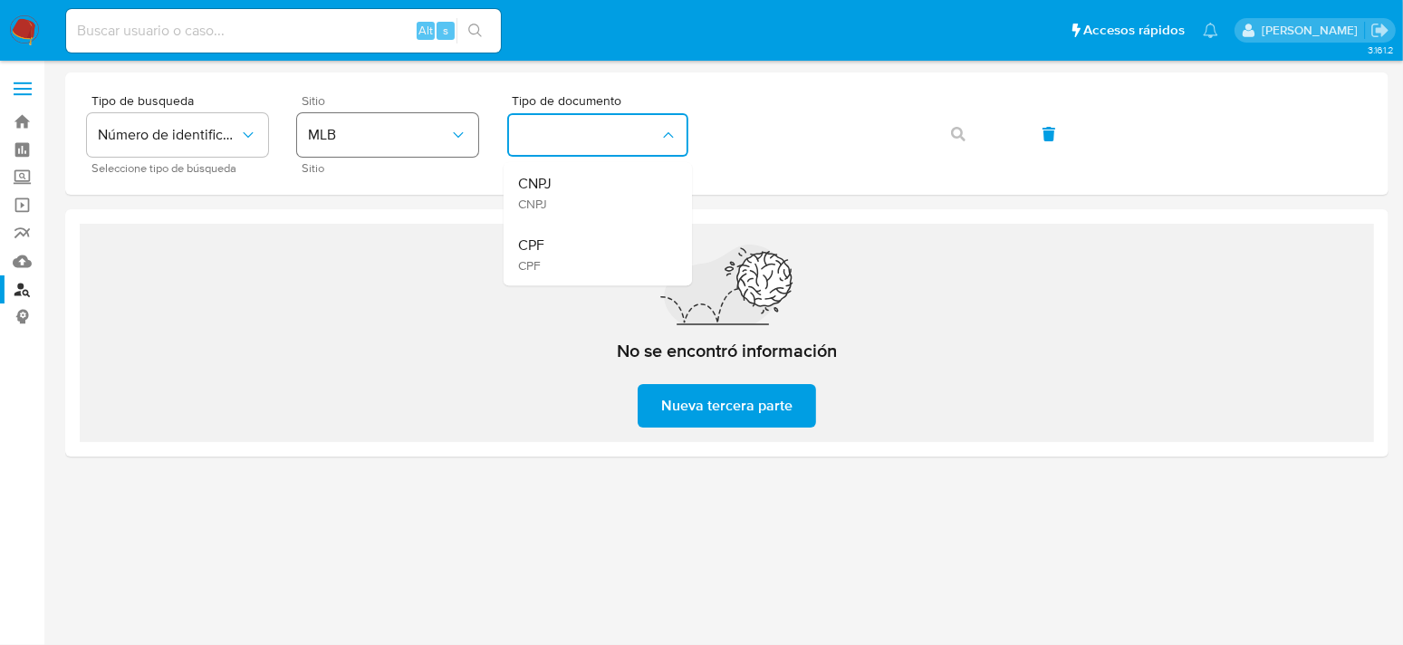
click at [434, 144] on button "MLB" at bounding box center [387, 134] width 181 height 43
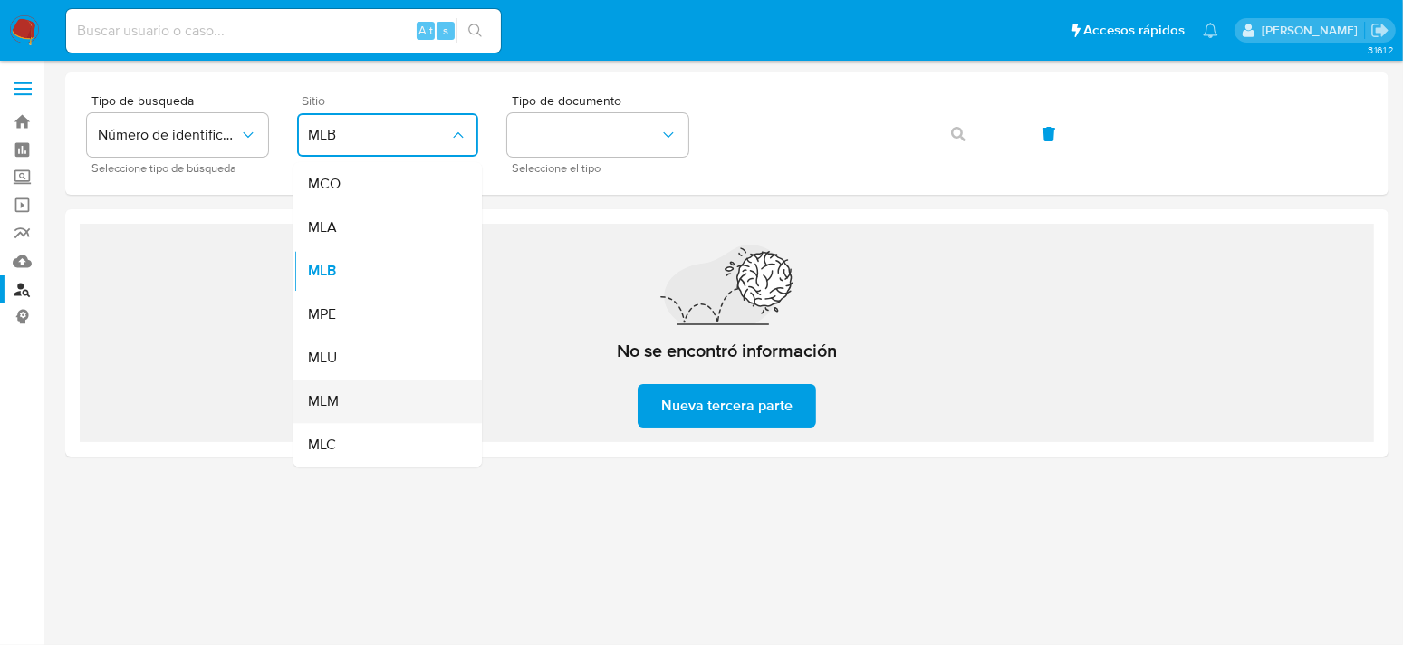
click at [354, 397] on div "MLM" at bounding box center [382, 401] width 149 height 43
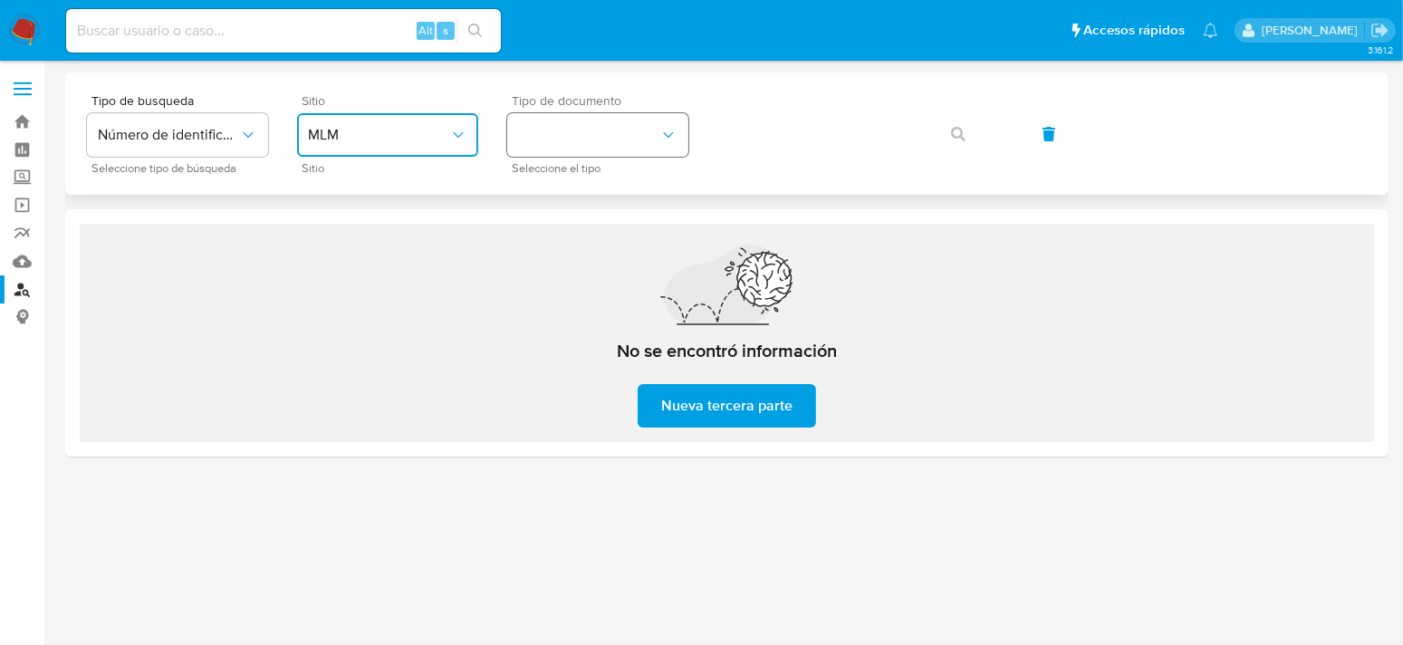
click at [604, 133] on button "identificationType" at bounding box center [597, 134] width 181 height 43
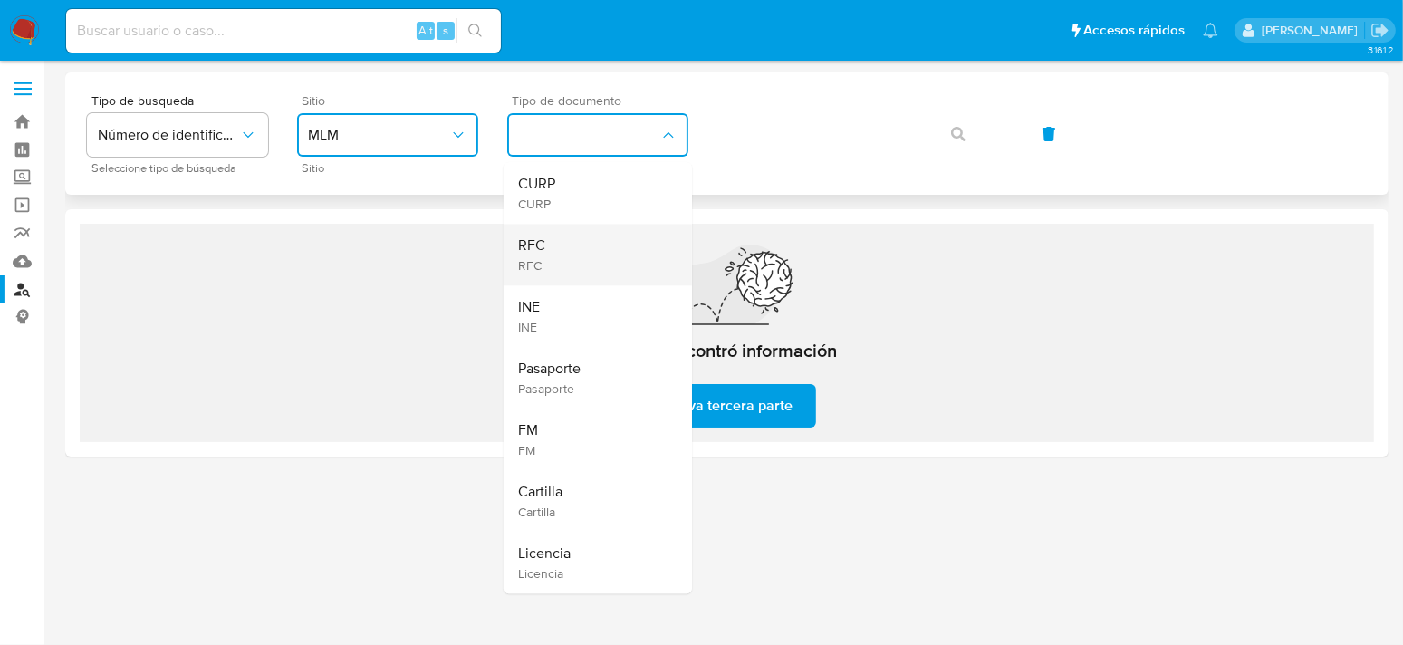
click at [586, 265] on div "RFC RFC" at bounding box center [592, 255] width 149 height 62
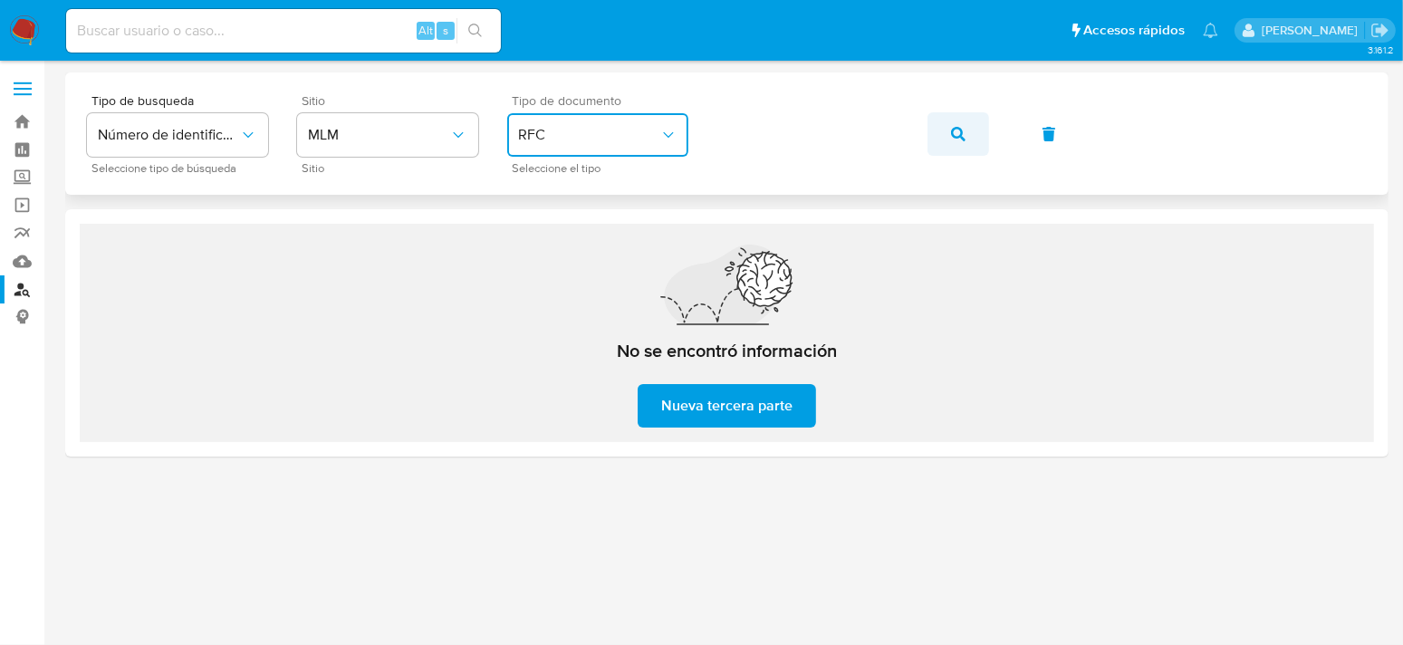
click at [961, 140] on icon "button" at bounding box center [958, 134] width 14 height 14
click at [953, 130] on icon "button" at bounding box center [958, 134] width 14 height 14
click at [1053, 139] on icon "button" at bounding box center [1049, 134] width 14 height 14
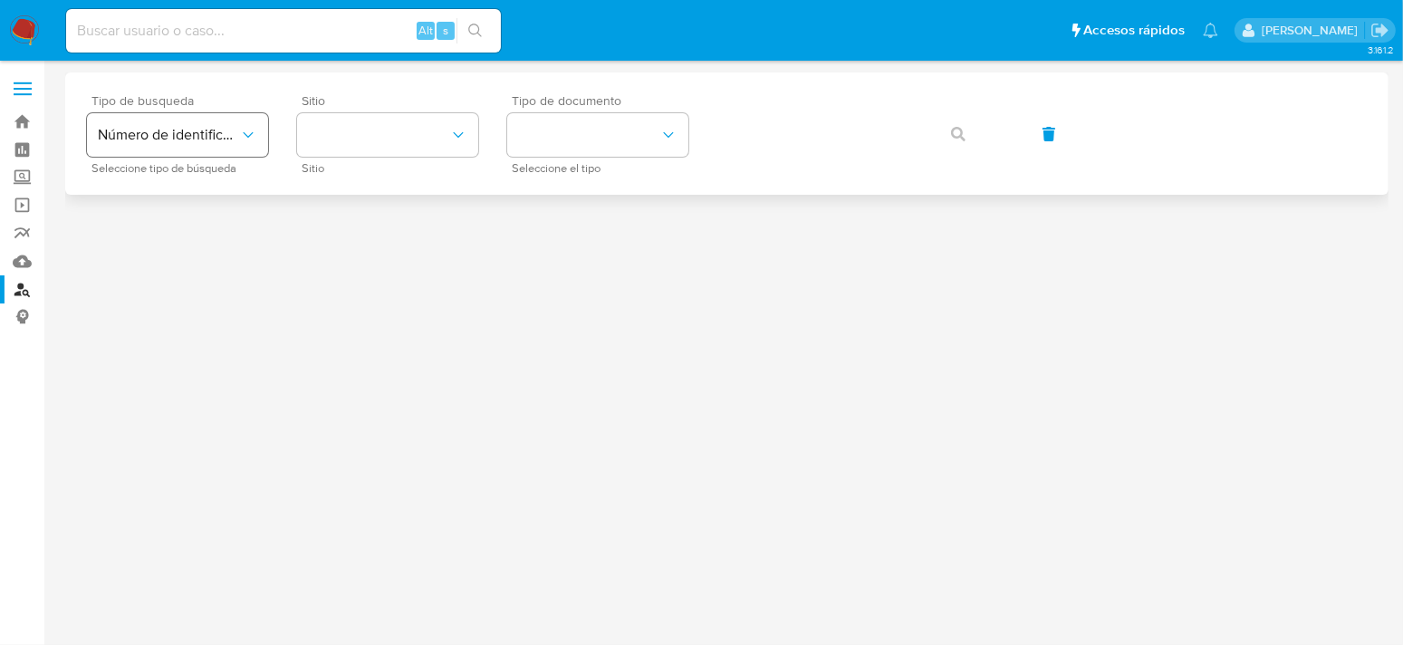
click at [252, 131] on icon "typeSearch" at bounding box center [248, 135] width 18 height 18
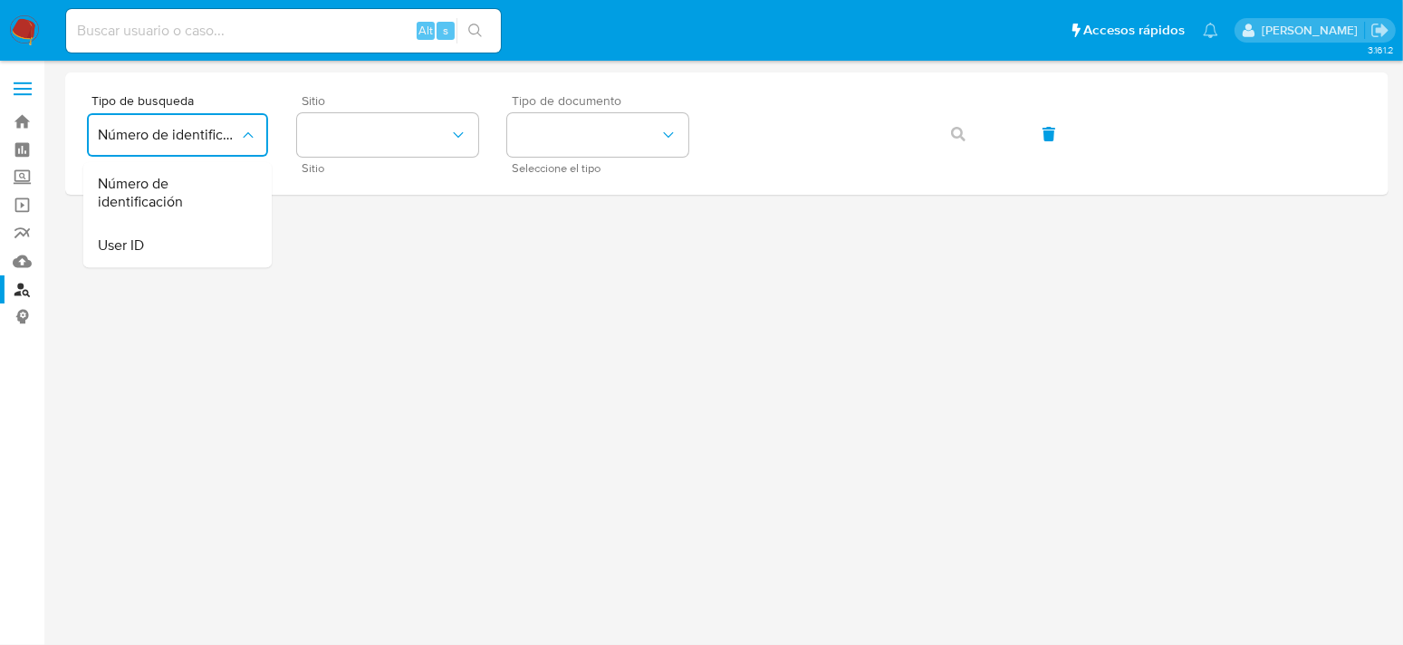
click at [412, 256] on div at bounding box center [726, 320] width 1323 height 496
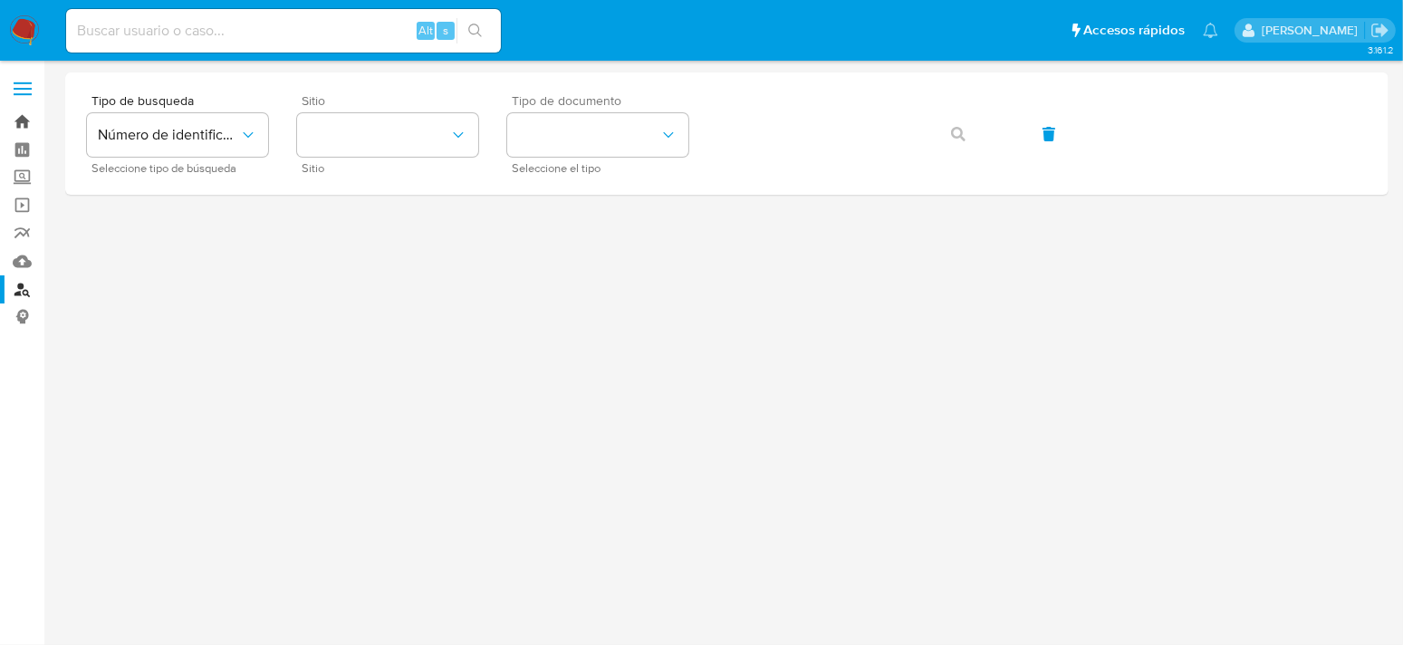
click at [25, 127] on link "Bandeja" at bounding box center [108, 122] width 216 height 28
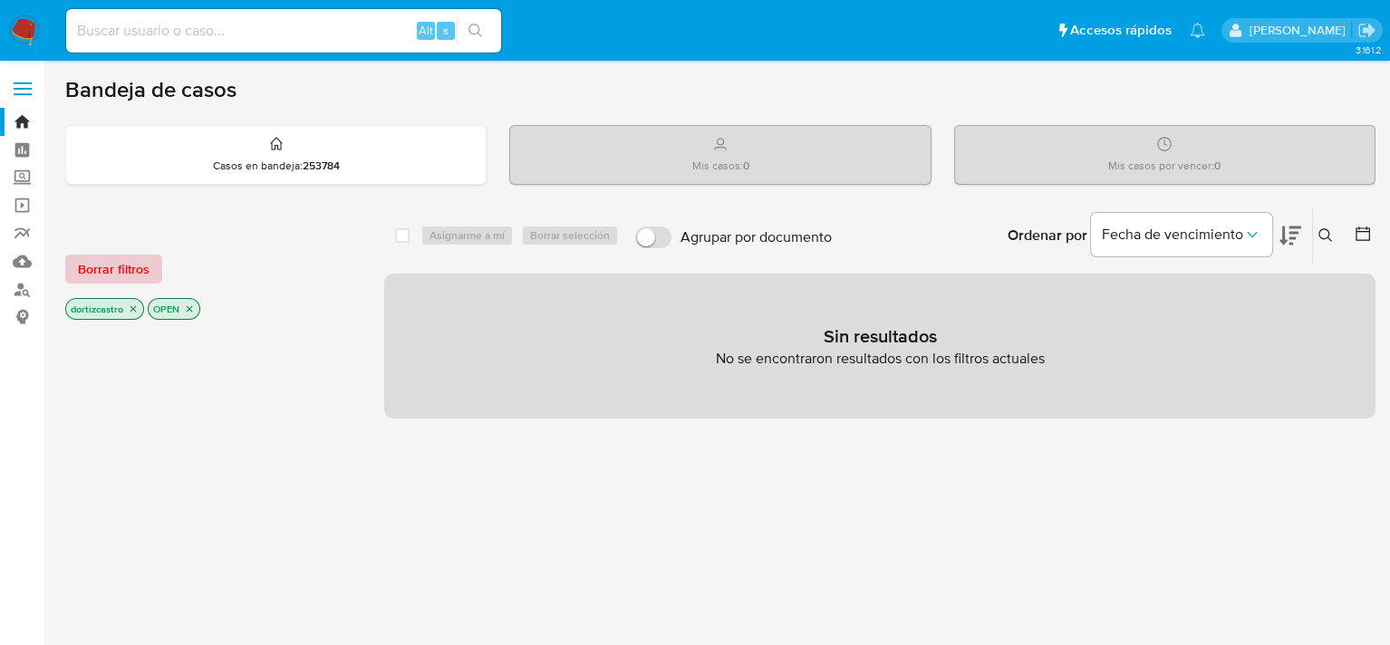
click at [130, 279] on span "Borrar filtros" at bounding box center [114, 268] width 72 height 25
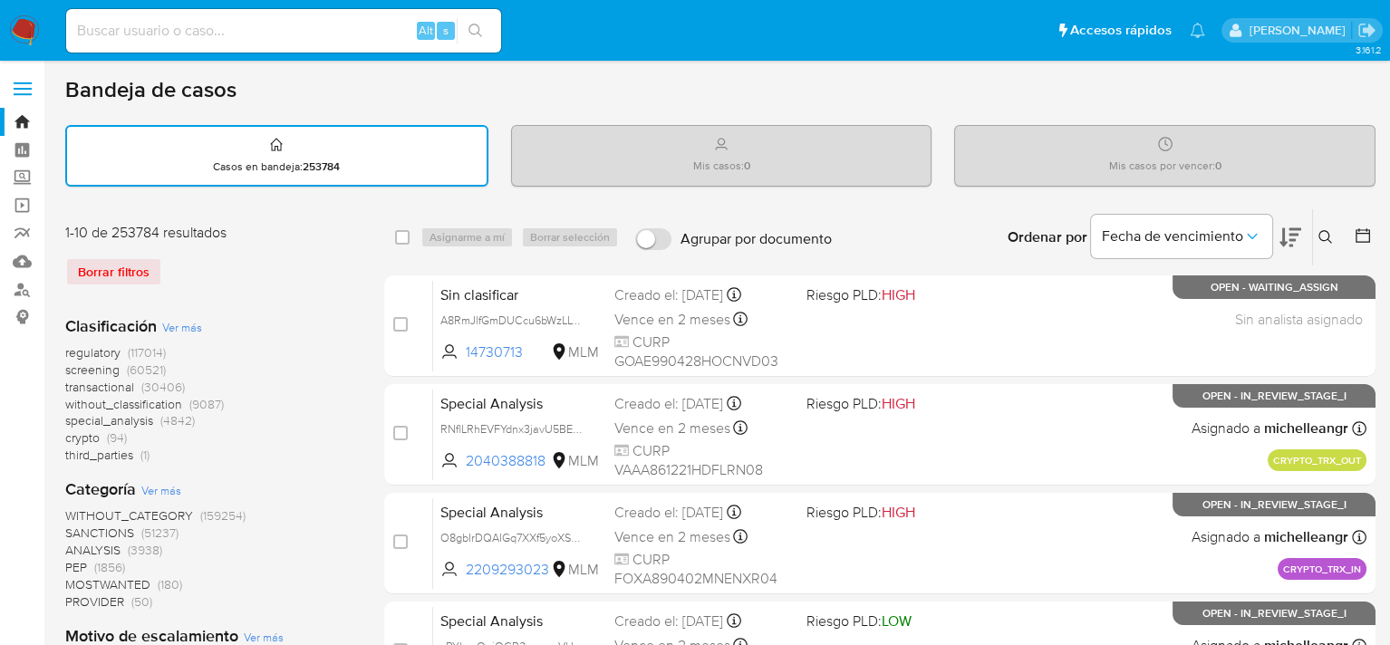
click at [1320, 236] on icon at bounding box center [1325, 237] width 14 height 14
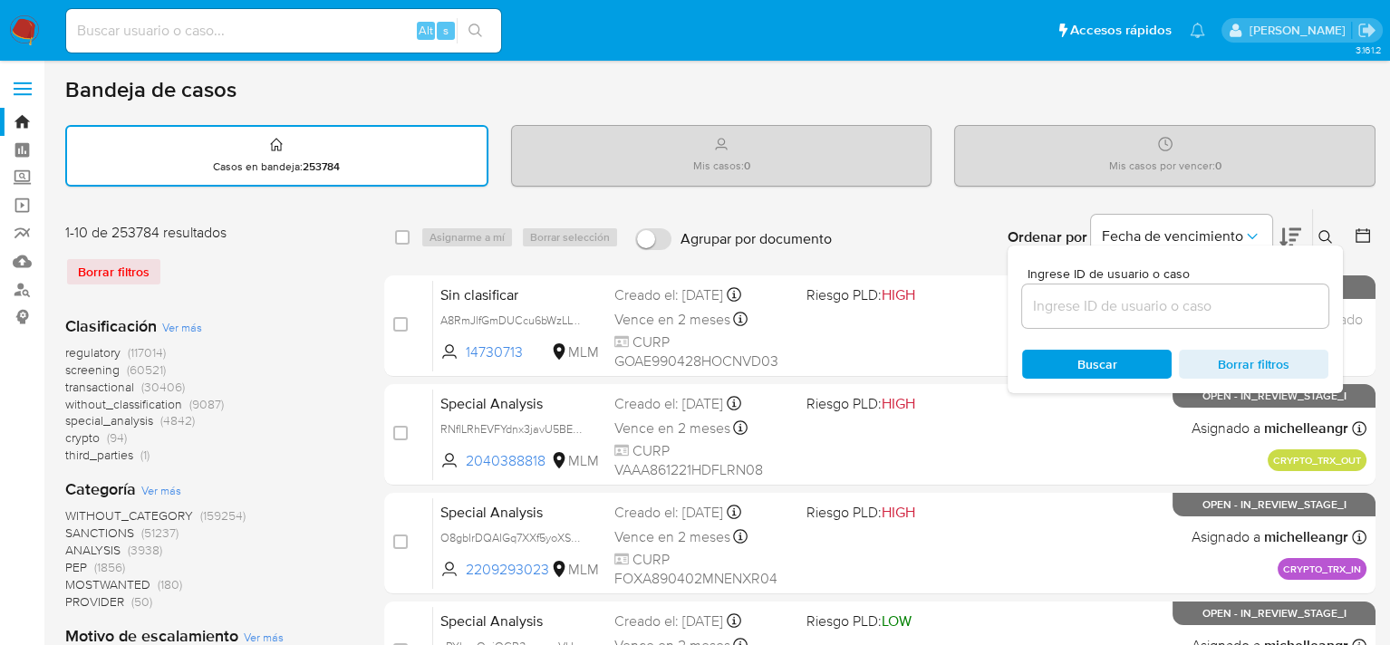
drag, startPoint x: 1258, startPoint y: 291, endPoint x: 1237, endPoint y: 313, distance: 30.1
click at [1237, 313] on div at bounding box center [1175, 305] width 306 height 43
click at [1237, 313] on input at bounding box center [1175, 306] width 306 height 24
paste input "184707339"
type input "184707339"
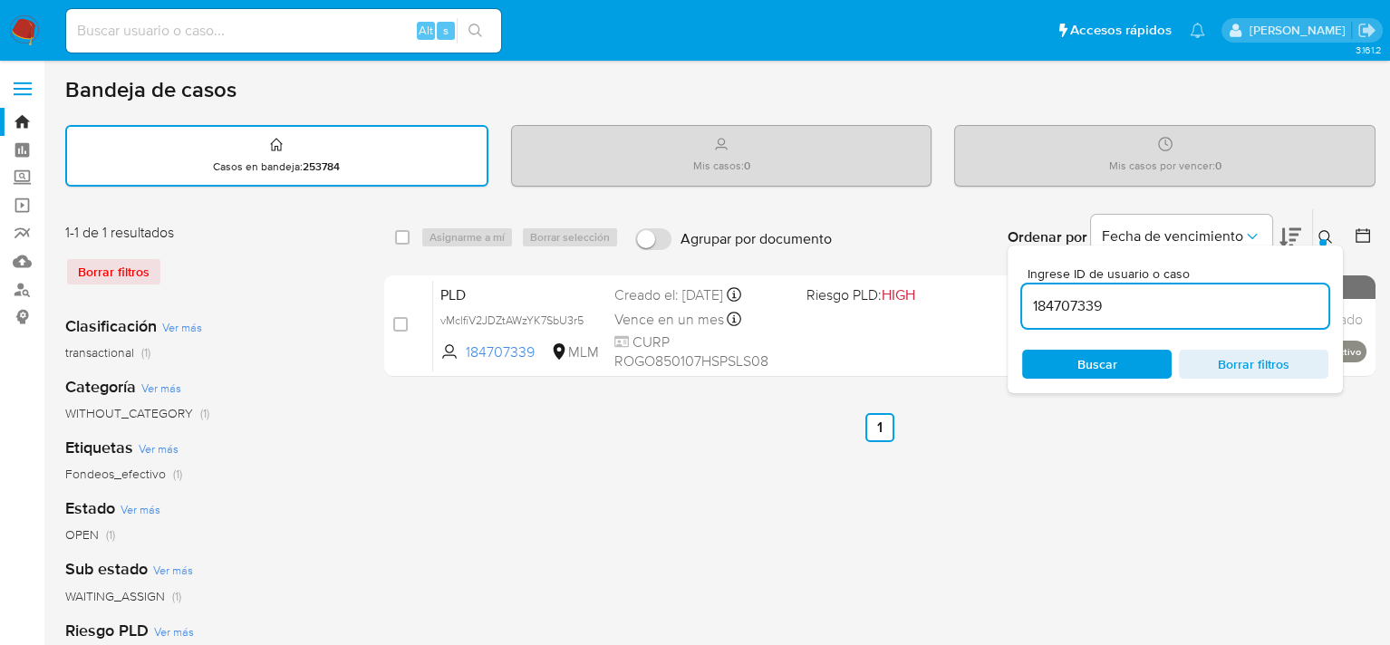
click at [666, 573] on div "select-all-cases-checkbox Asignarme a mí Borrar selección Agrupar por documento…" at bounding box center [879, 605] width 991 height 795
drag, startPoint x: 1165, startPoint y: 399, endPoint x: 1184, endPoint y: 407, distance: 20.7
click at [1166, 399] on div "select-all-cases-checkbox Asignarme a mí Borrar selección Agrupar por documento…" at bounding box center [879, 605] width 991 height 795
click at [1328, 234] on icon at bounding box center [1325, 237] width 14 height 14
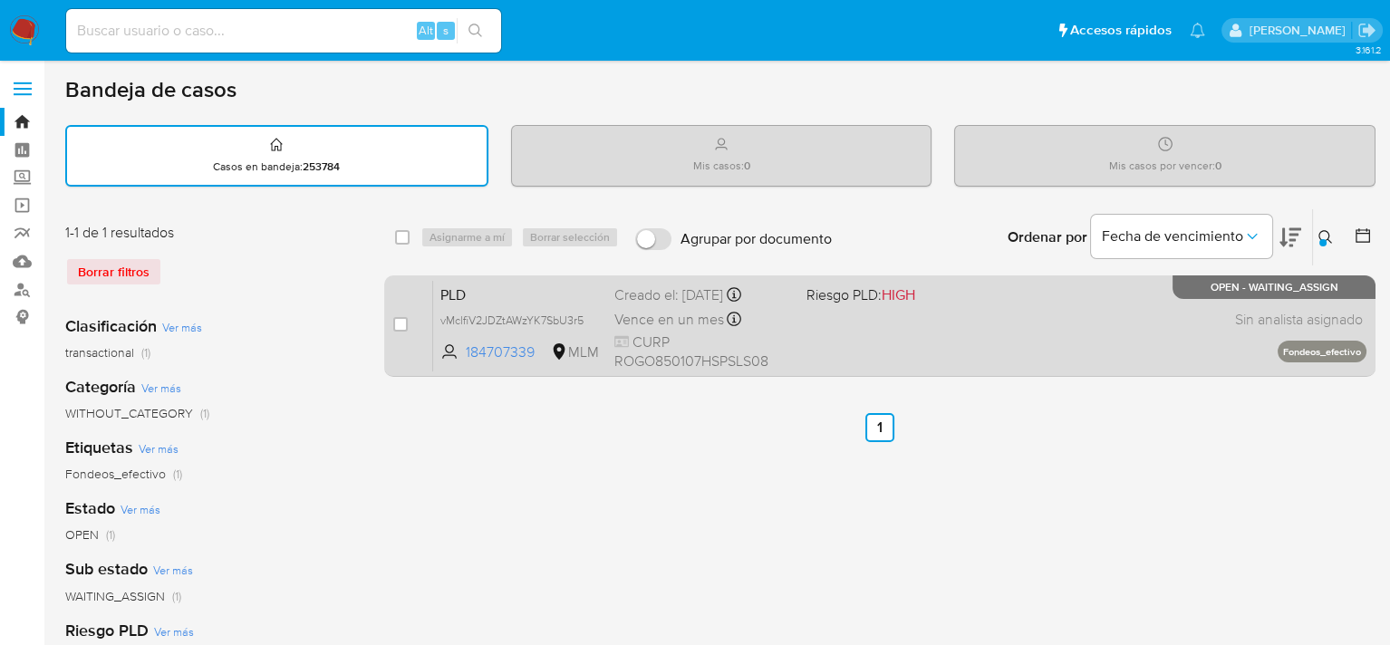
click at [609, 322] on div "PLD vMclfiV2JDZtAWzYK7SbU3r5 184707339 MLM Riesgo PLD: HIGH Creado el: [DATE] C…" at bounding box center [899, 325] width 933 height 91
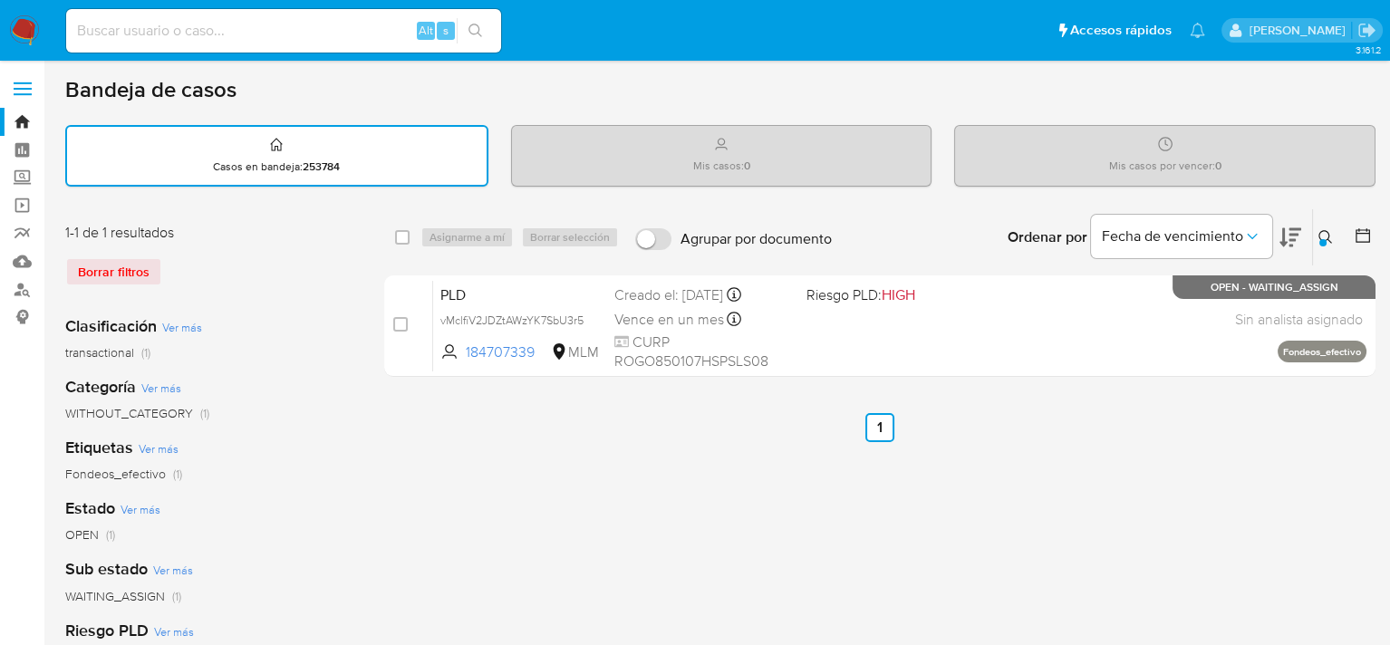
click at [94, 268] on div "Borrar filtros" at bounding box center [210, 271] width 290 height 29
click at [118, 266] on div "Borrar filtros" at bounding box center [210, 271] width 290 height 29
click at [108, 265] on div "Borrar filtros" at bounding box center [210, 271] width 290 height 29
click at [91, 274] on div "Borrar filtros" at bounding box center [210, 271] width 290 height 29
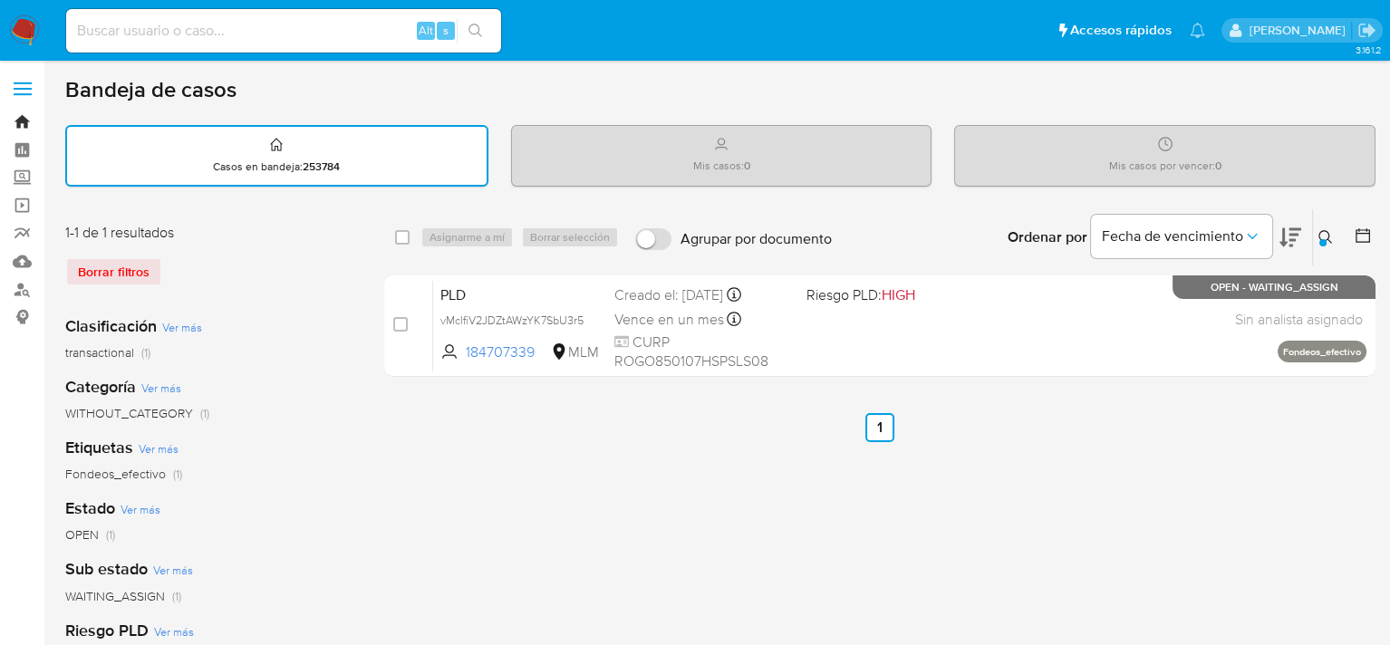
click at [16, 124] on link "Bandeja" at bounding box center [108, 122] width 216 height 28
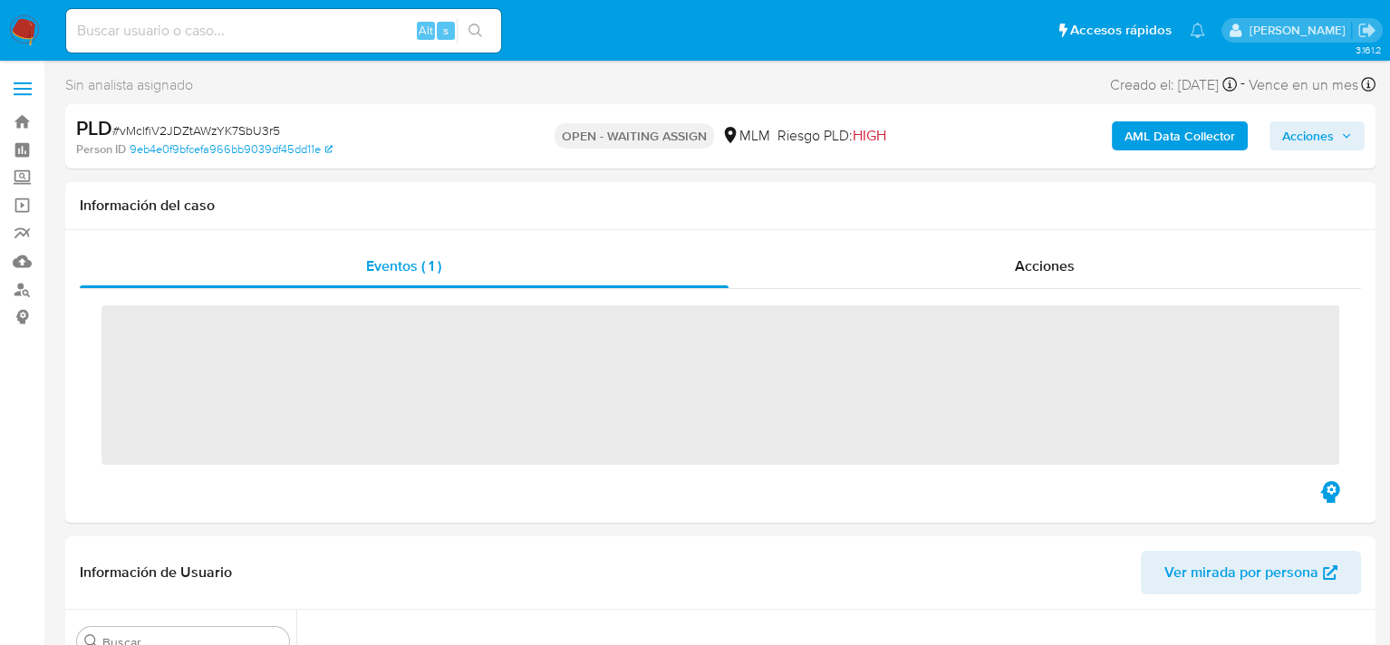
scroll to position [852, 0]
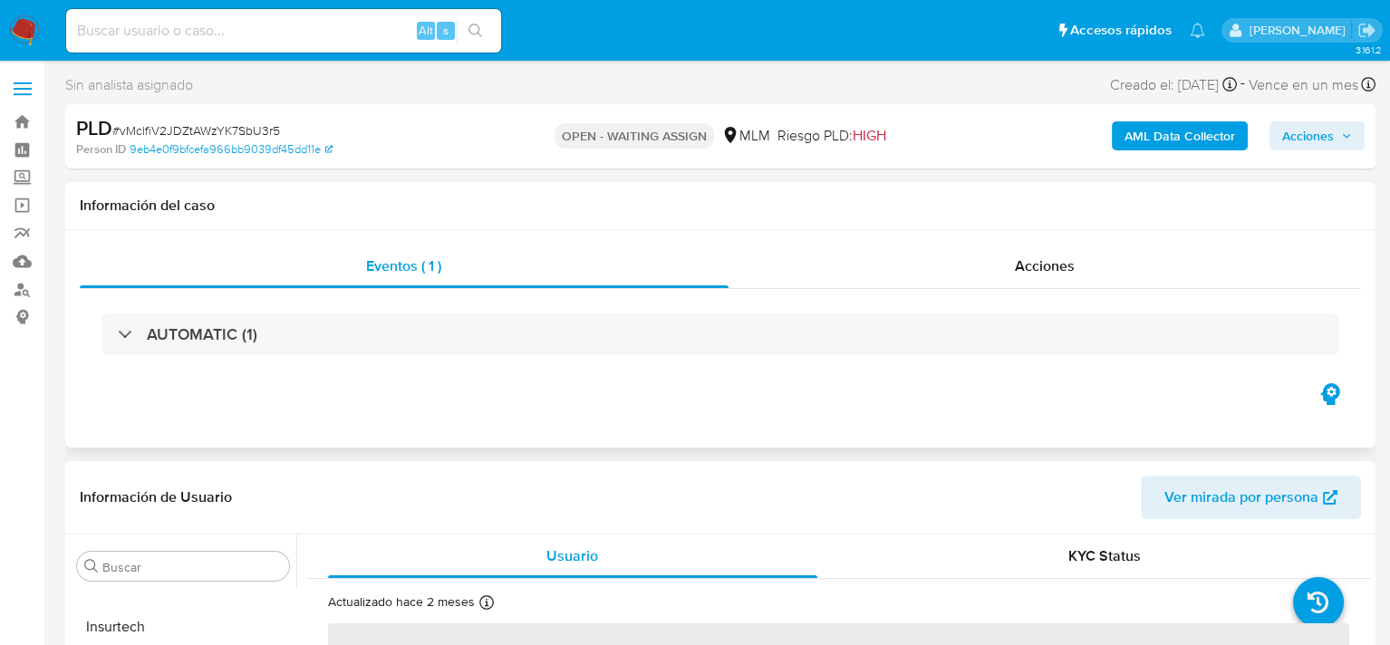
select select "10"
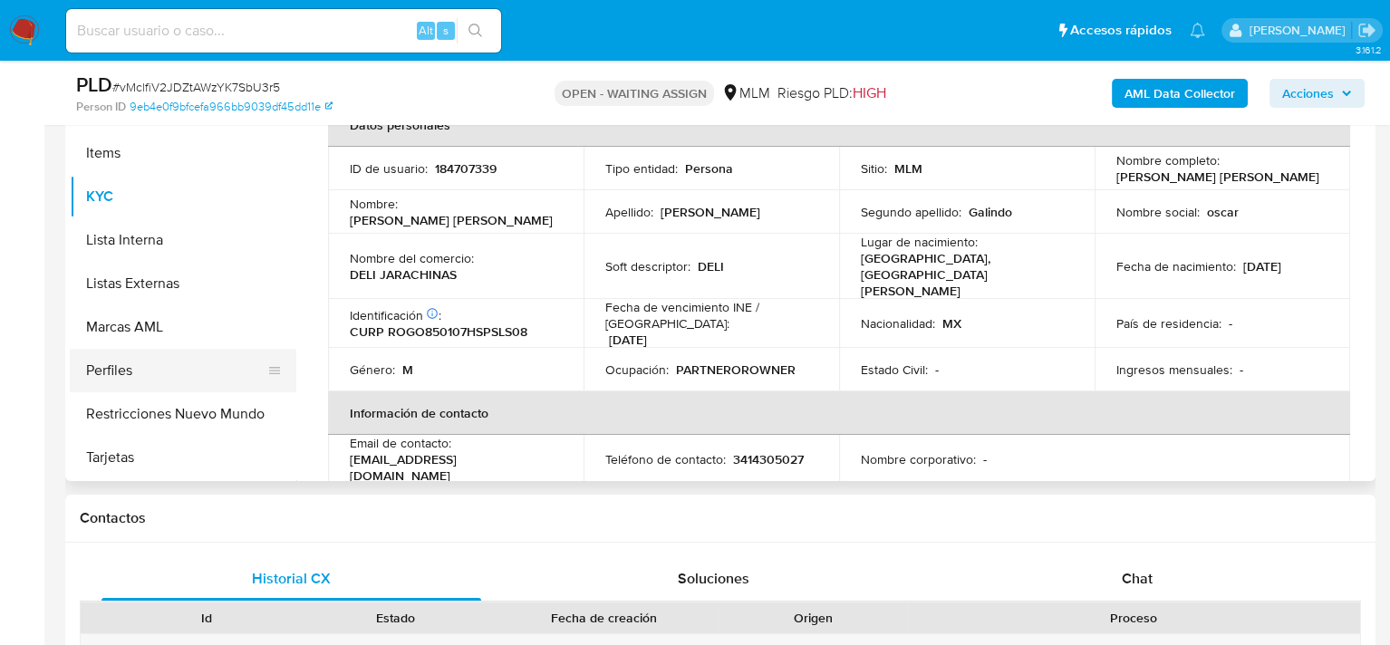
click at [172, 372] on button "Perfiles" at bounding box center [176, 370] width 212 height 43
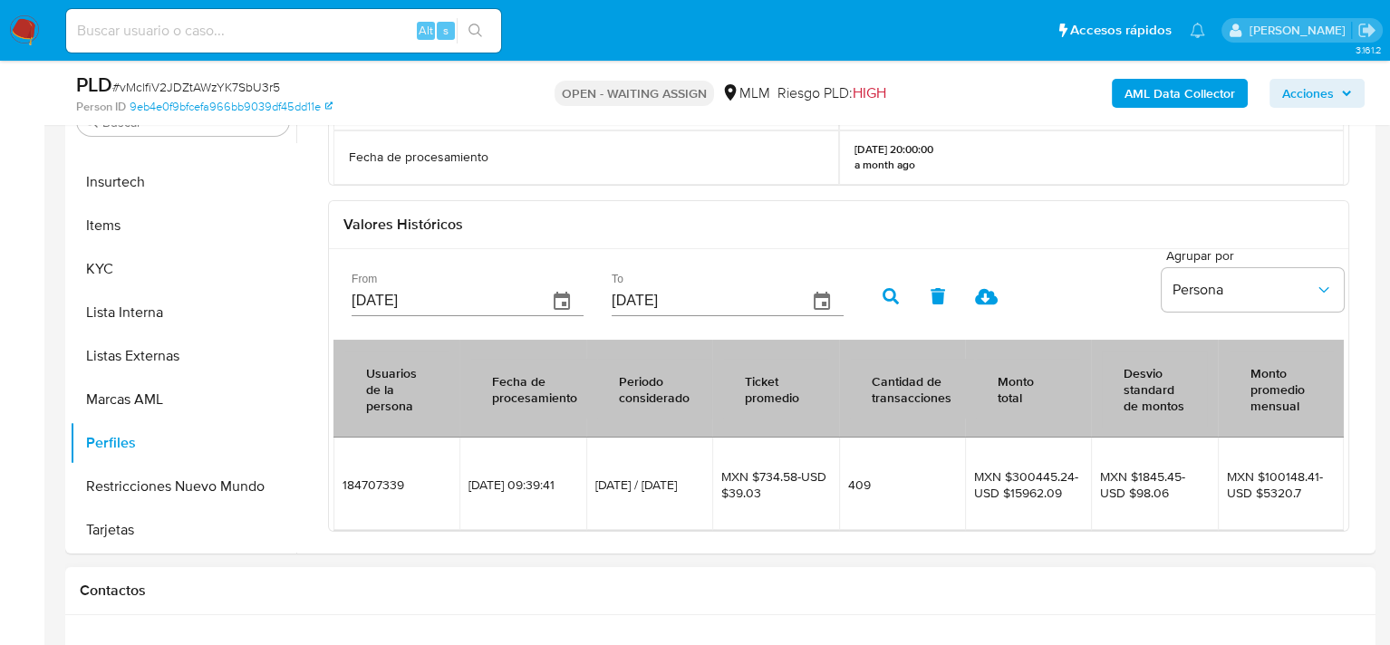
scroll to position [349, 0]
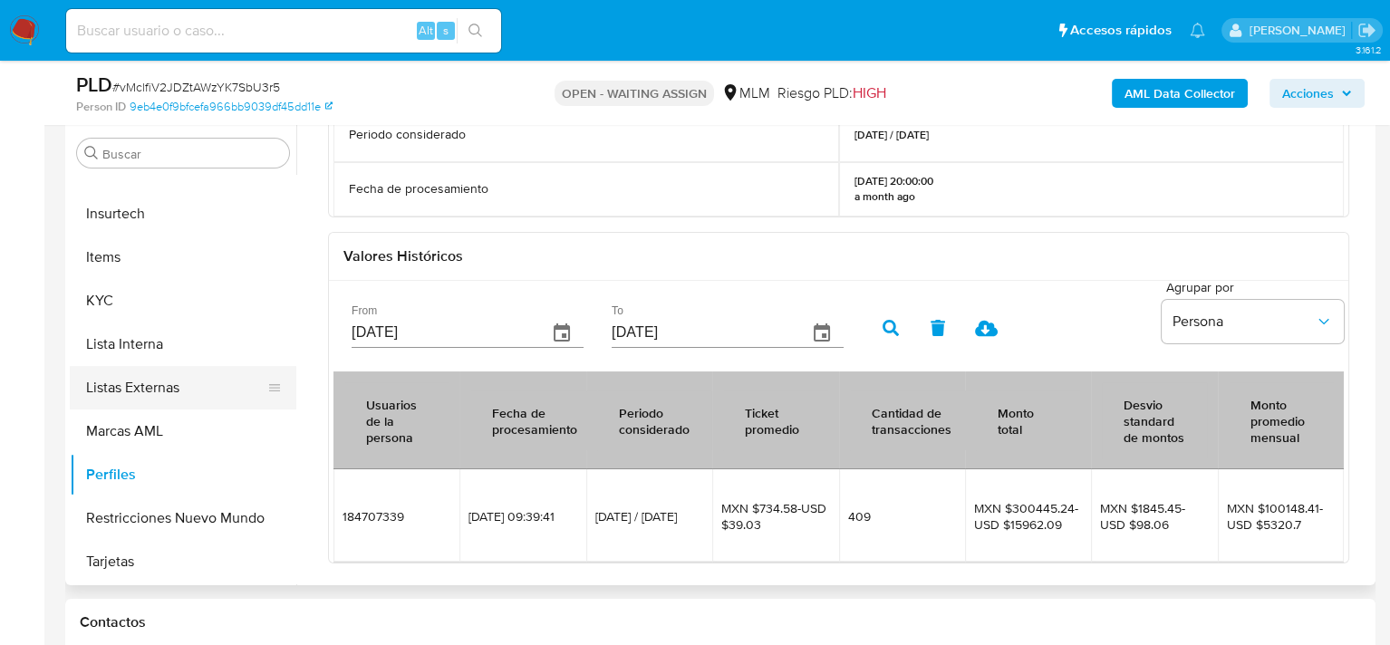
click at [147, 389] on button "Listas Externas" at bounding box center [176, 387] width 212 height 43
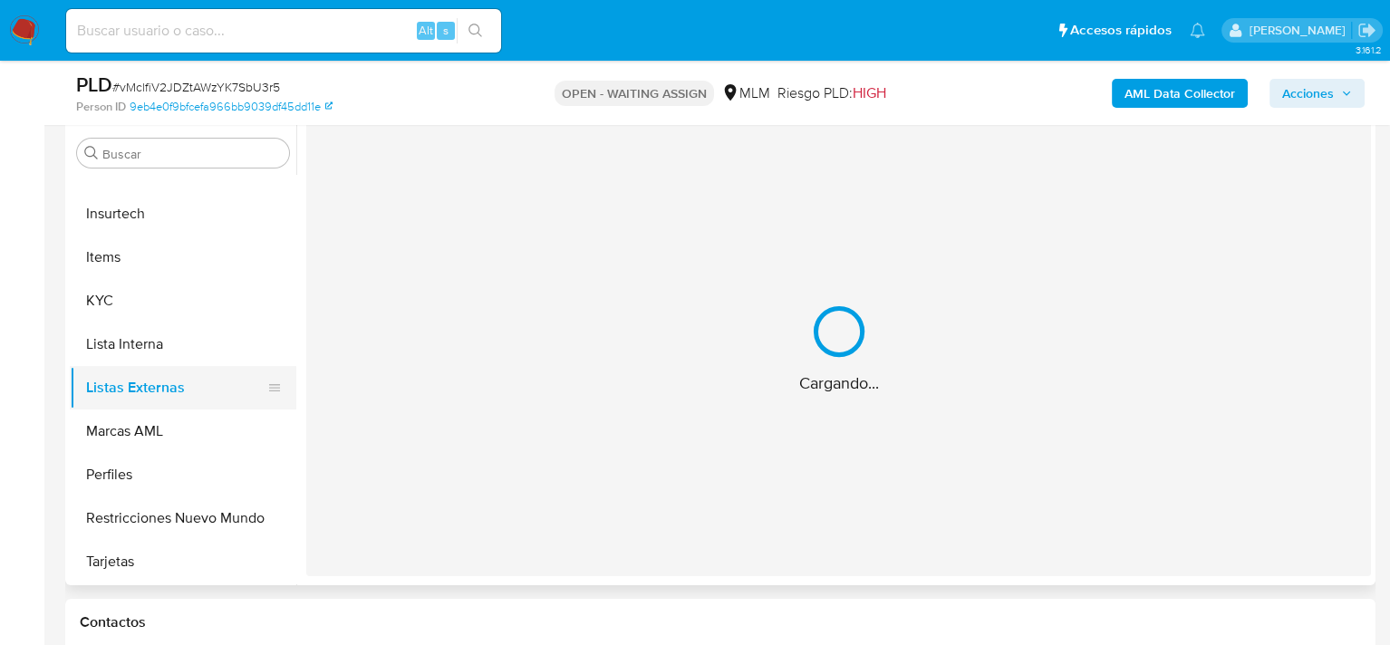
scroll to position [0, 0]
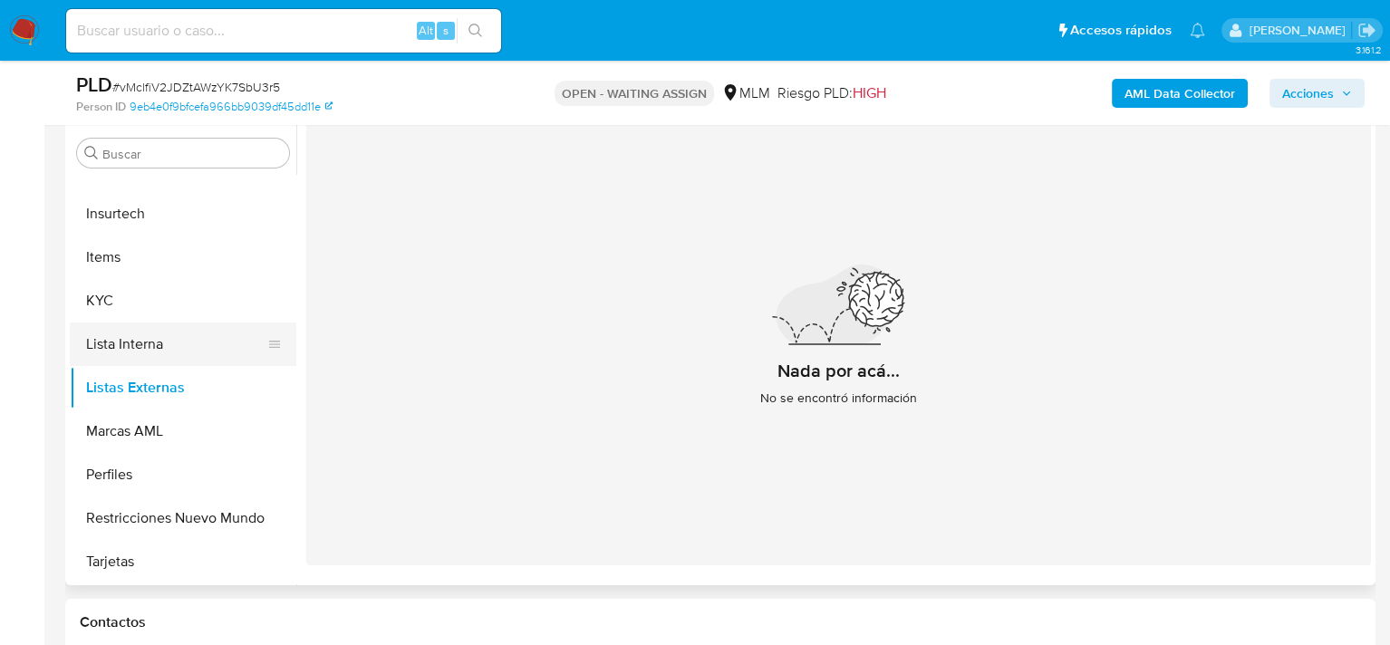
click at [144, 341] on button "Lista Interna" at bounding box center [176, 343] width 212 height 43
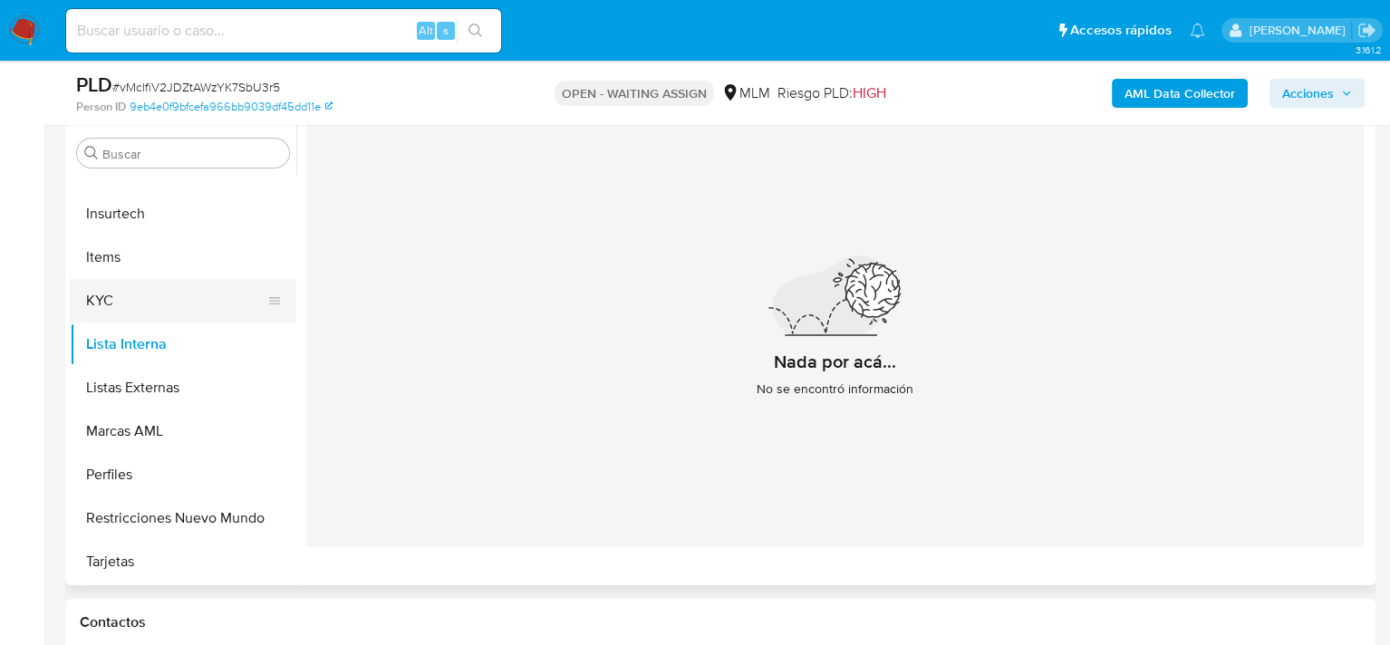
click at [141, 293] on button "KYC" at bounding box center [176, 300] width 212 height 43
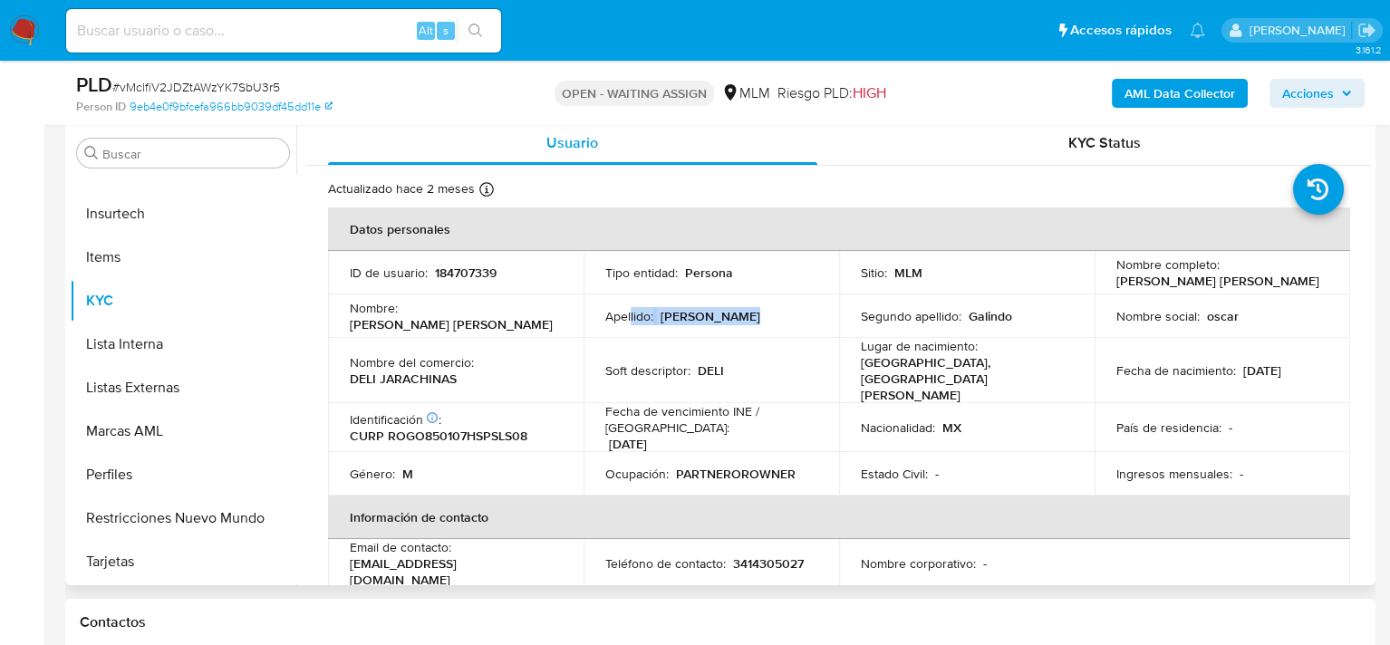
drag, startPoint x: 629, startPoint y: 310, endPoint x: 852, endPoint y: 324, distance: 223.3
click at [852, 323] on tr "Nombre : Oscar Ulises Apellido : Rosales Segundo apellido : Galindo Nombre soci…" at bounding box center [839, 315] width 1022 height 43
click at [821, 343] on td "Soft descriptor : DELI" at bounding box center [710, 370] width 255 height 65
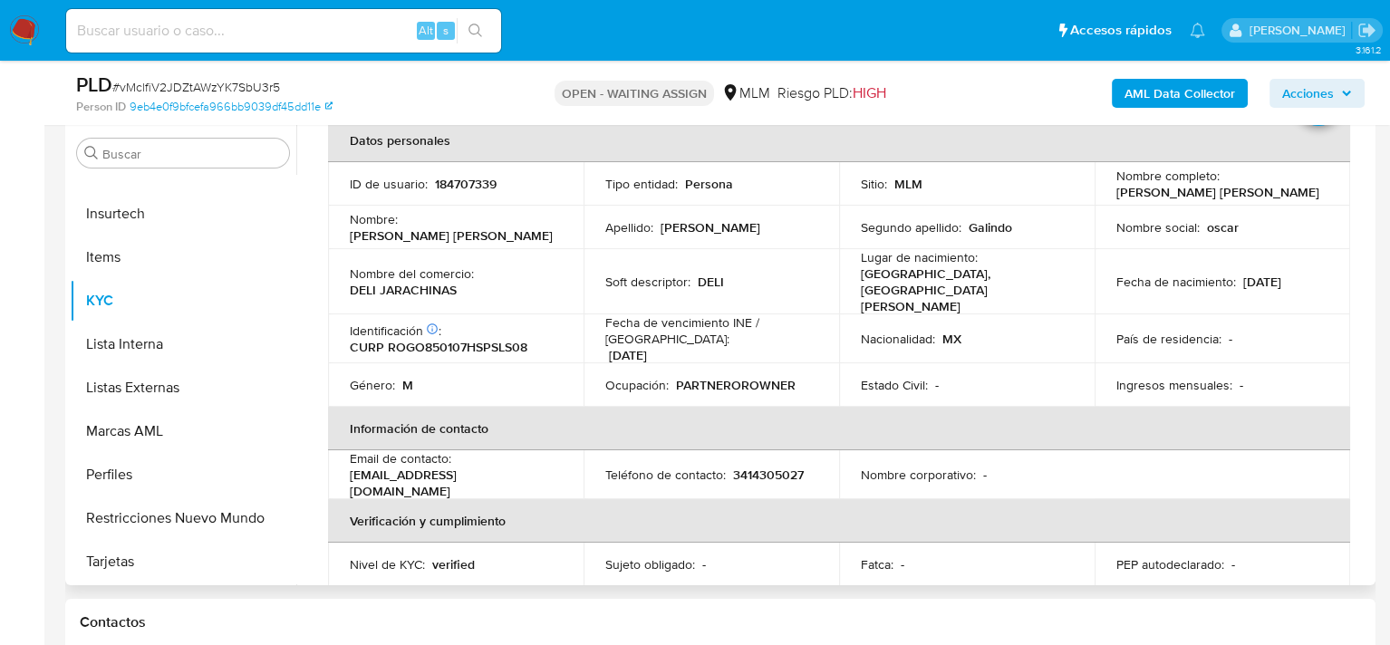
scroll to position [91, 0]
drag, startPoint x: 670, startPoint y: 359, endPoint x: 797, endPoint y: 359, distance: 126.8
click at [797, 375] on div "Ocupación : PARTNEROROWNER" at bounding box center [711, 383] width 212 height 16
copy div "PARTNEROROWNER"
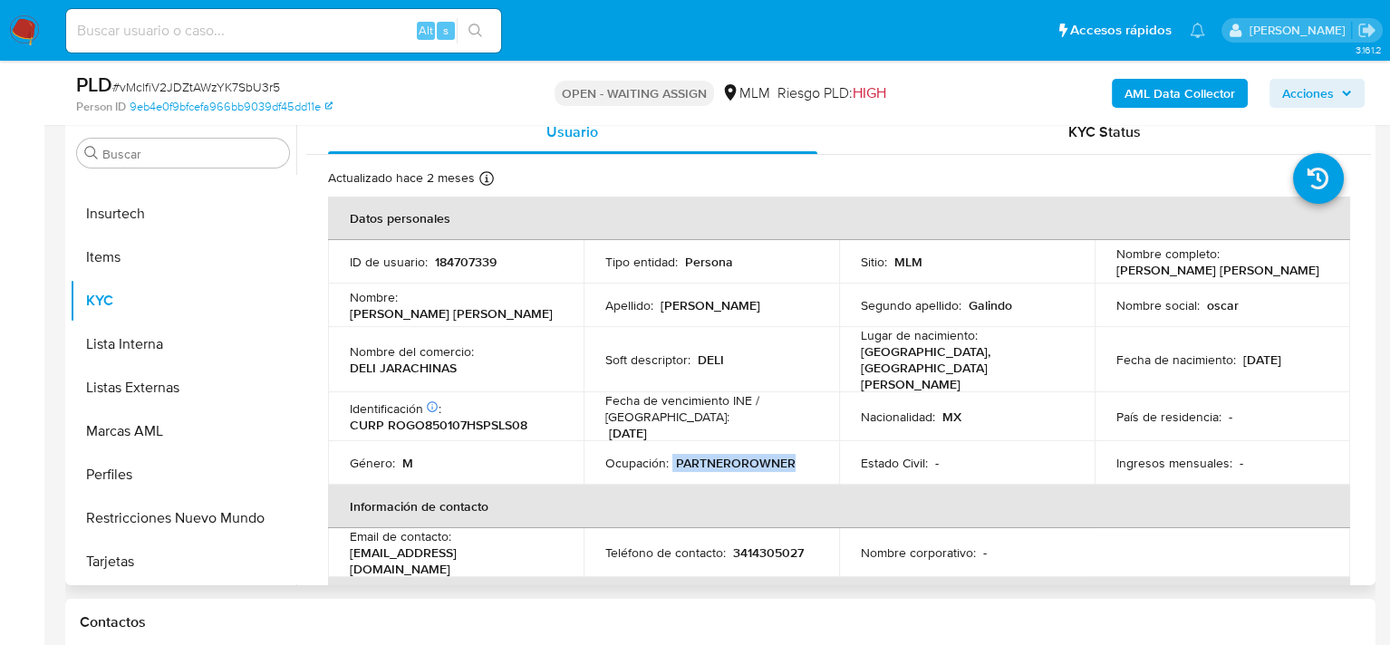
scroll to position [0, 0]
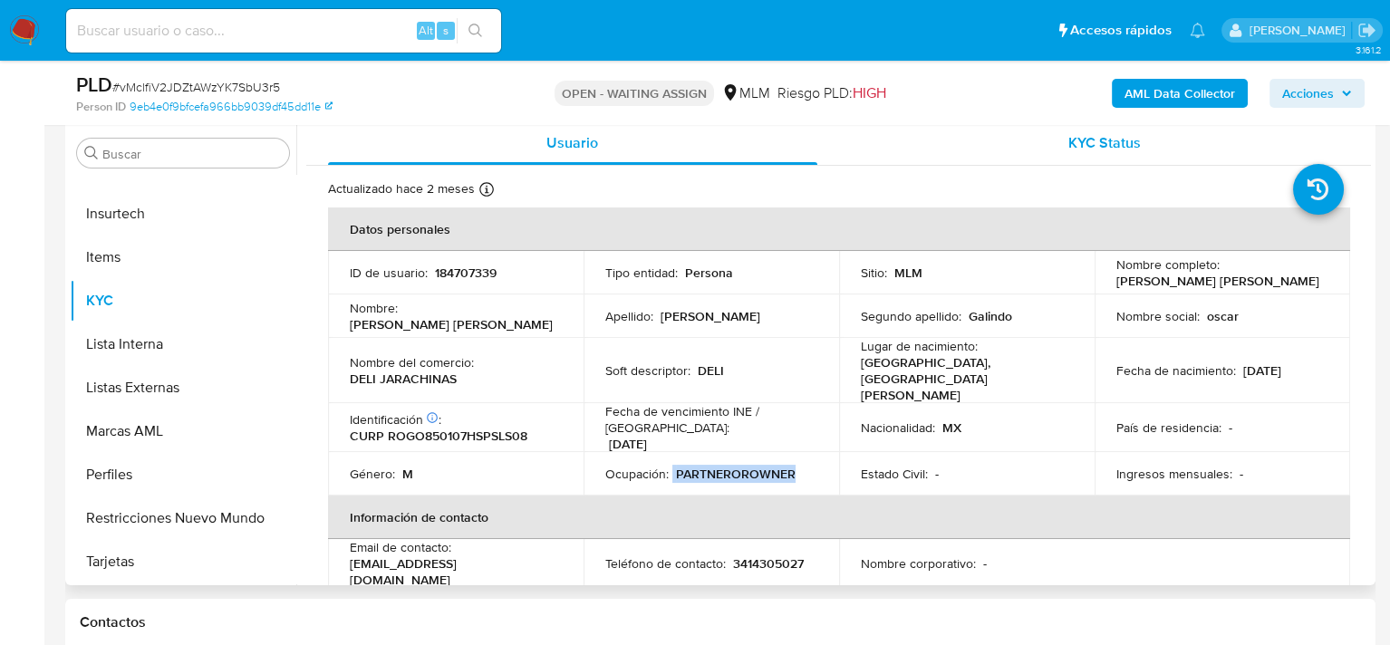
click at [1028, 143] on div "KYC Status" at bounding box center [1105, 142] width 489 height 43
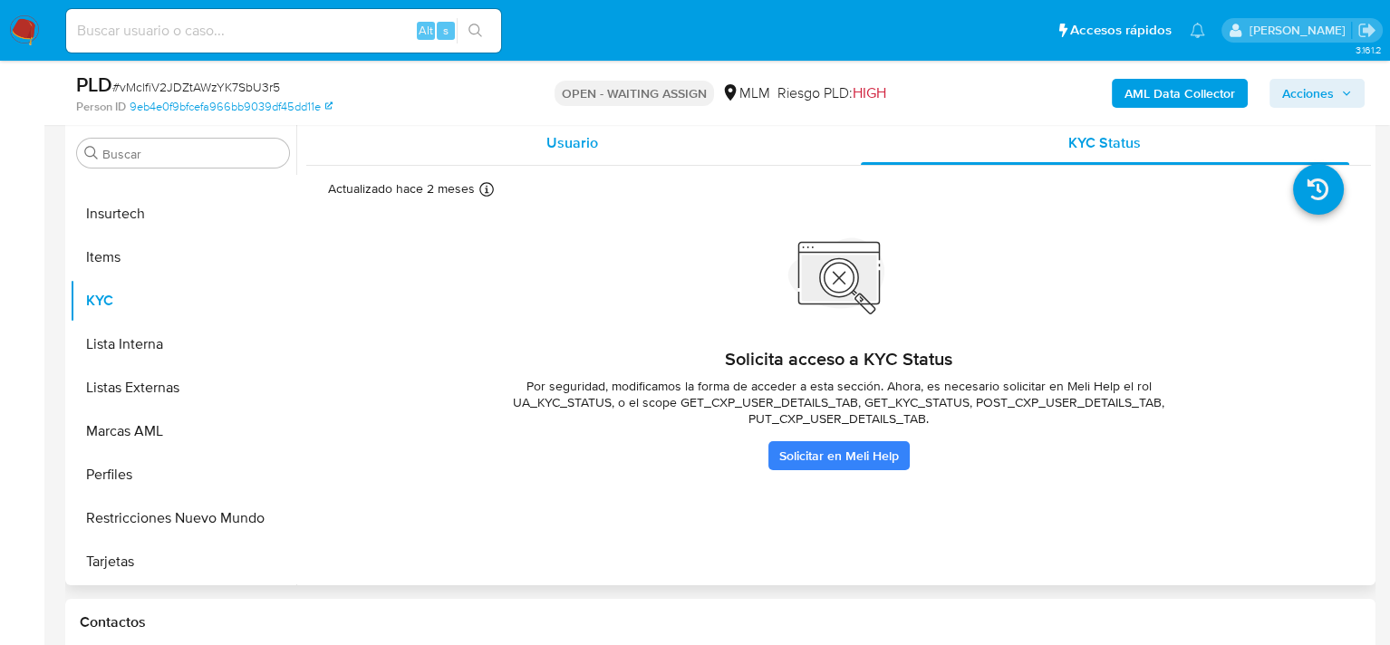
click at [640, 142] on div "Usuario" at bounding box center [572, 142] width 489 height 43
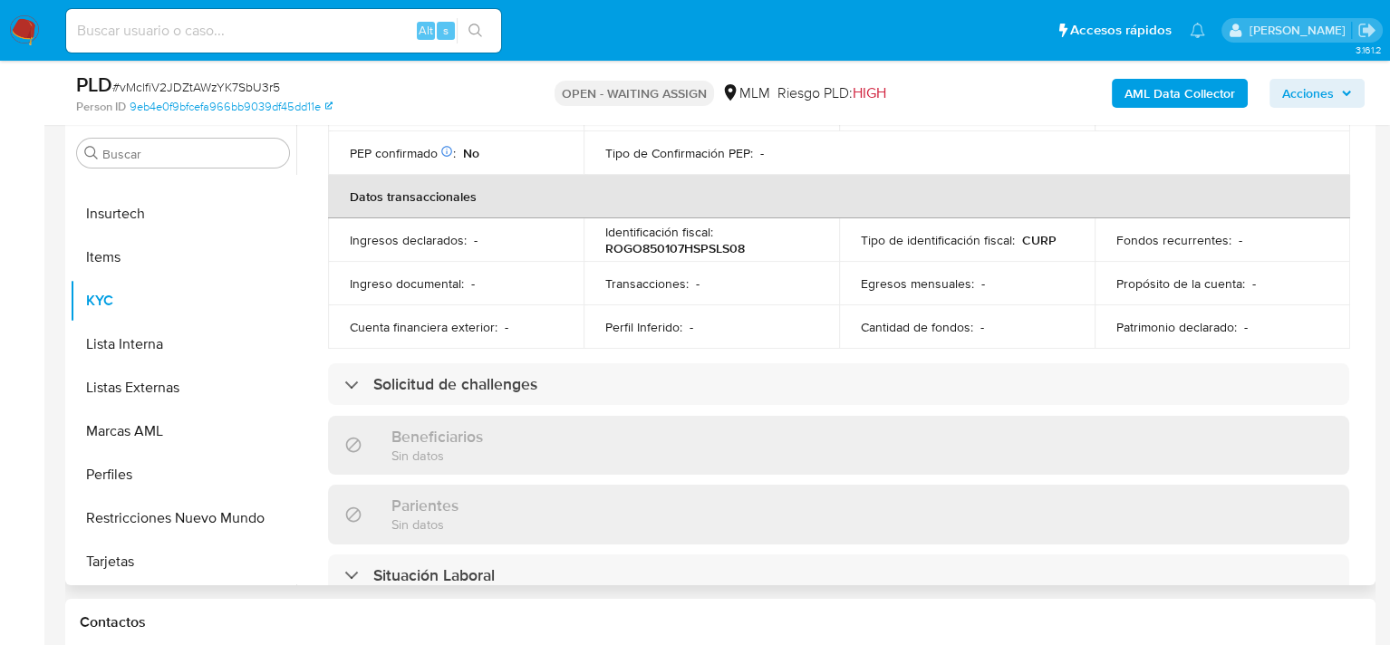
scroll to position [272, 0]
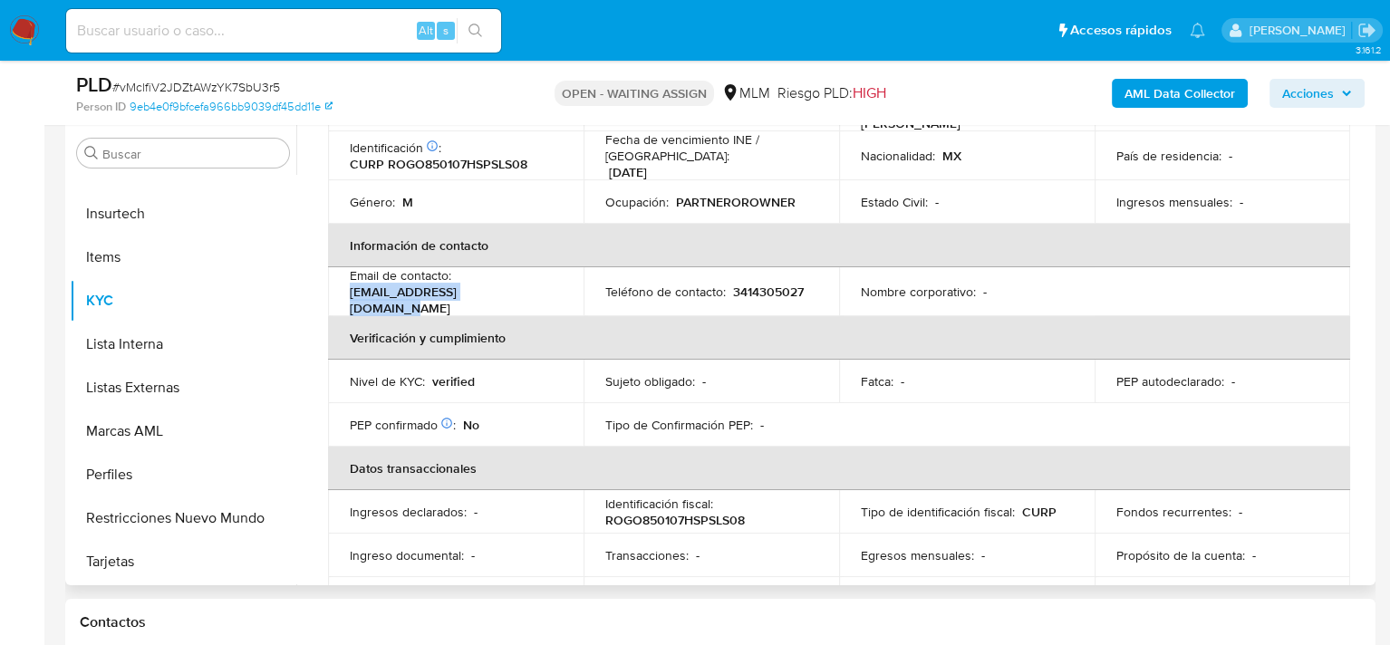
drag, startPoint x: 346, startPoint y: 274, endPoint x: 490, endPoint y: 275, distance: 144.0
click at [490, 275] on td "Email de contacto : oscarulisesl@hotmail.com" at bounding box center [455, 291] width 255 height 49
copy p "oscarulisesl@hotmail.com"
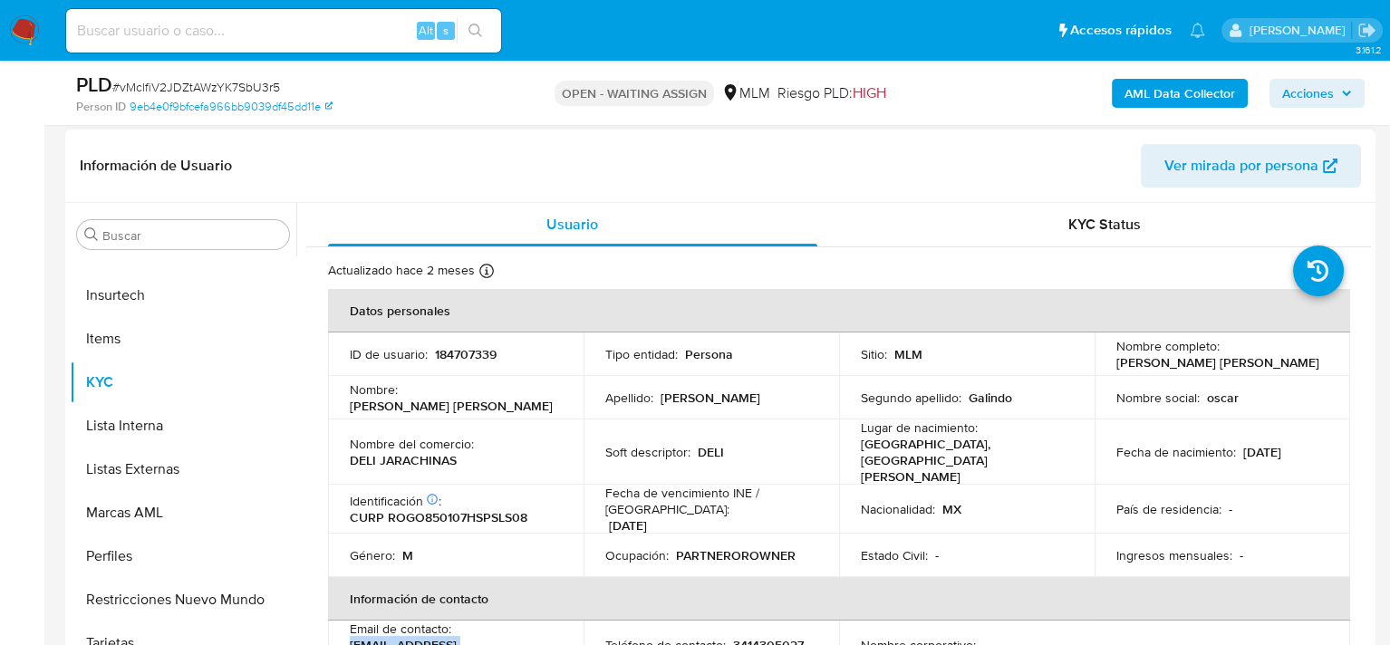
scroll to position [0, 0]
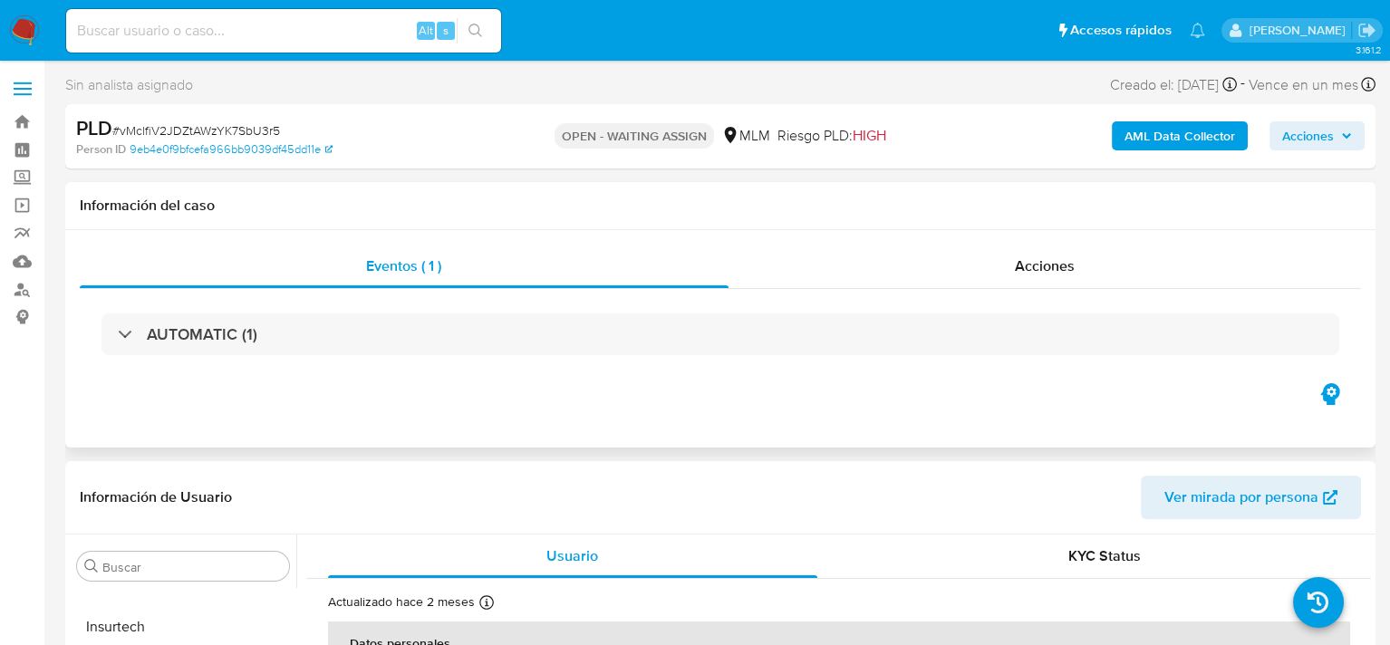
click at [880, 287] on div "Eventos ( 1 ) Acciones AUTOMATIC (1)" at bounding box center [720, 312] width 1281 height 135
click at [852, 279] on div "Acciones" at bounding box center [1044, 266] width 633 height 43
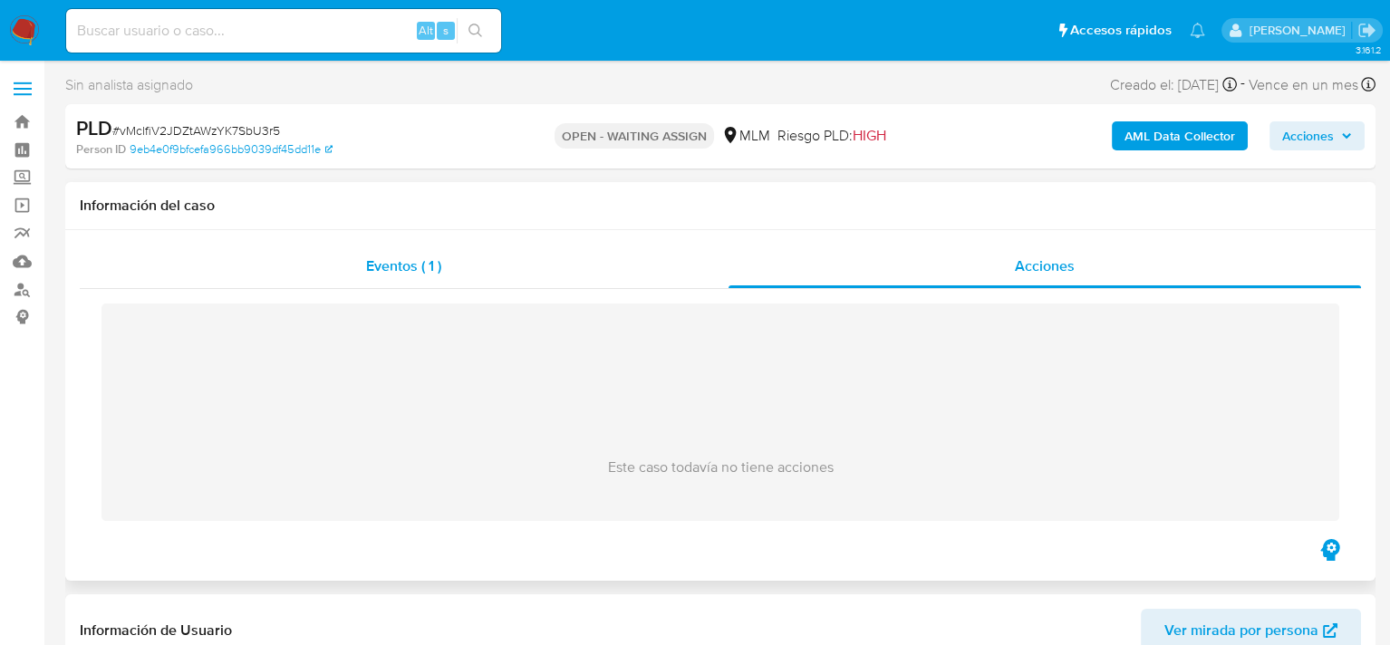
click at [467, 271] on div "Eventos ( 1 )" at bounding box center [404, 266] width 649 height 43
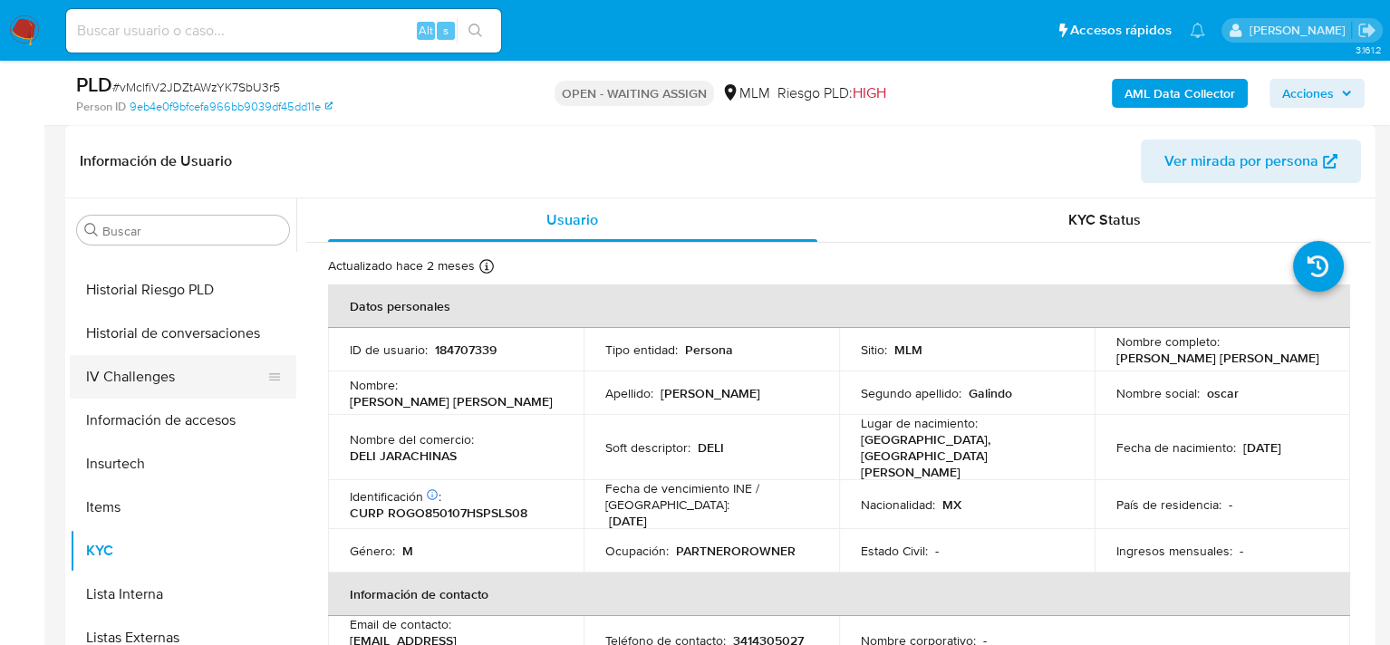
scroll to position [671, 0]
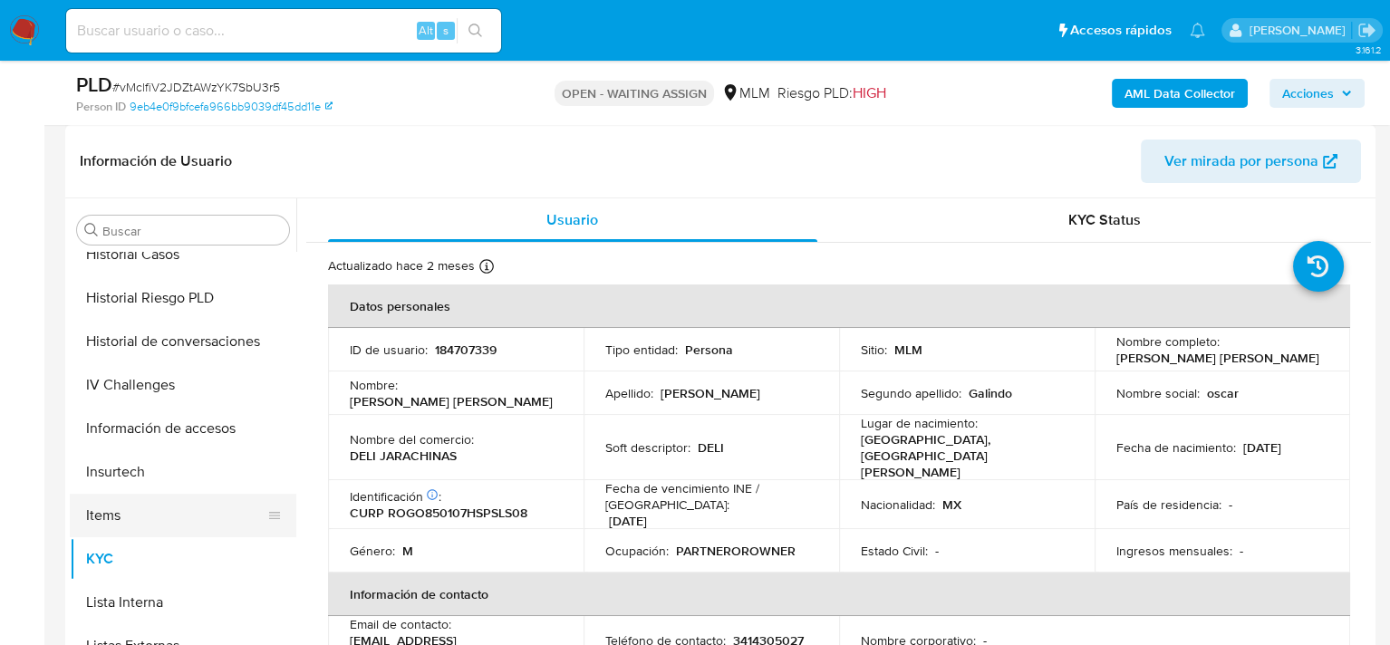
click at [126, 505] on button "Items" at bounding box center [176, 515] width 212 height 43
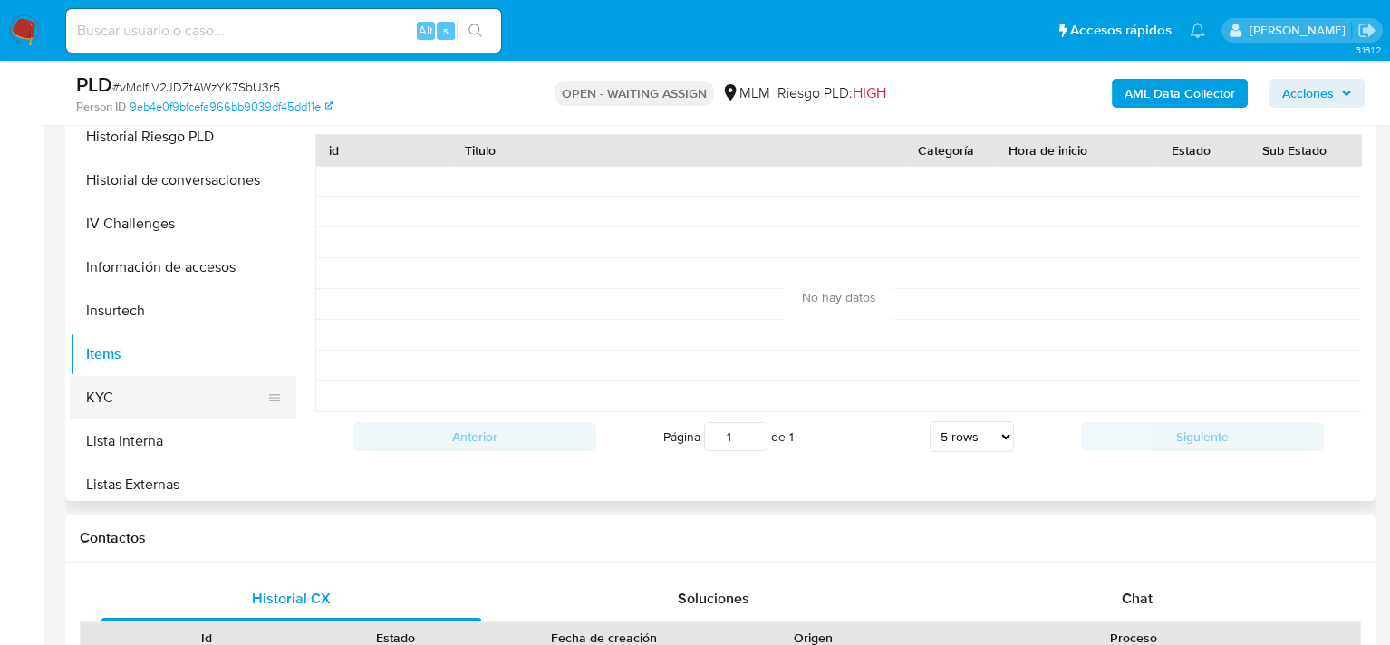
scroll to position [362, 0]
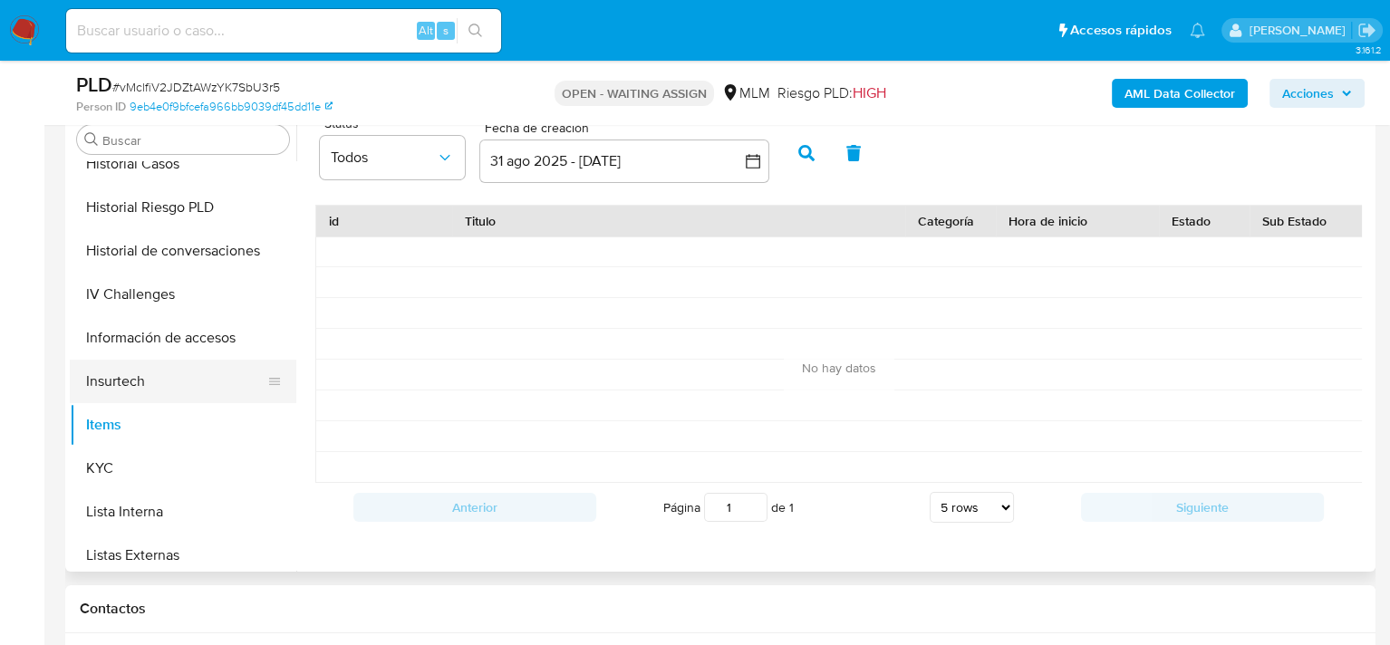
click at [120, 377] on button "Insurtech" at bounding box center [176, 381] width 212 height 43
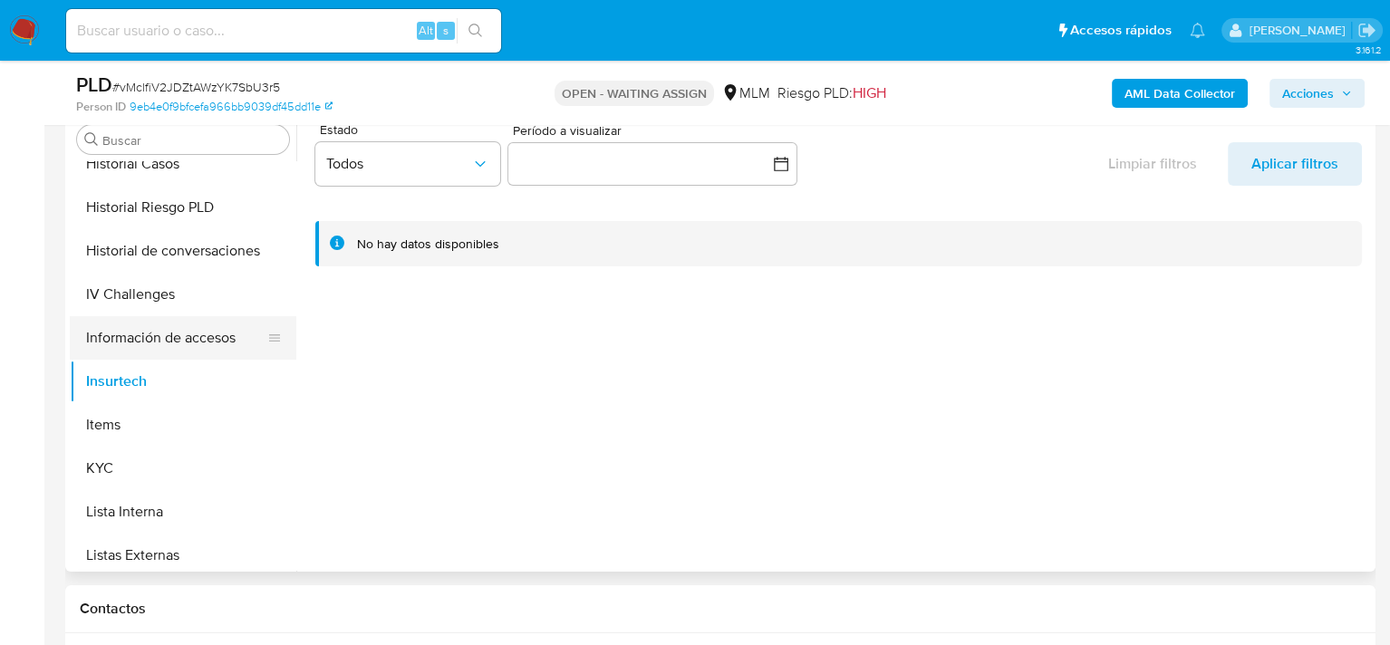
click at [157, 332] on button "Información de accesos" at bounding box center [176, 337] width 212 height 43
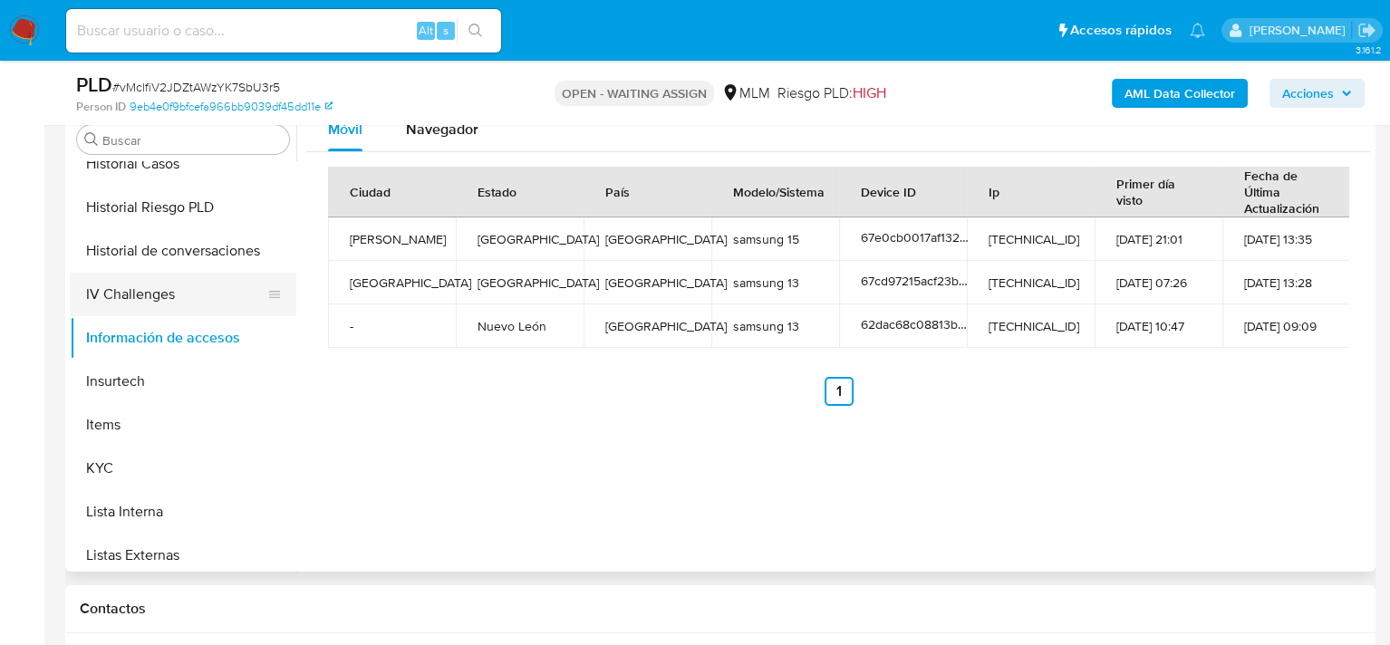
click at [164, 301] on button "IV Challenges" at bounding box center [176, 294] width 212 height 43
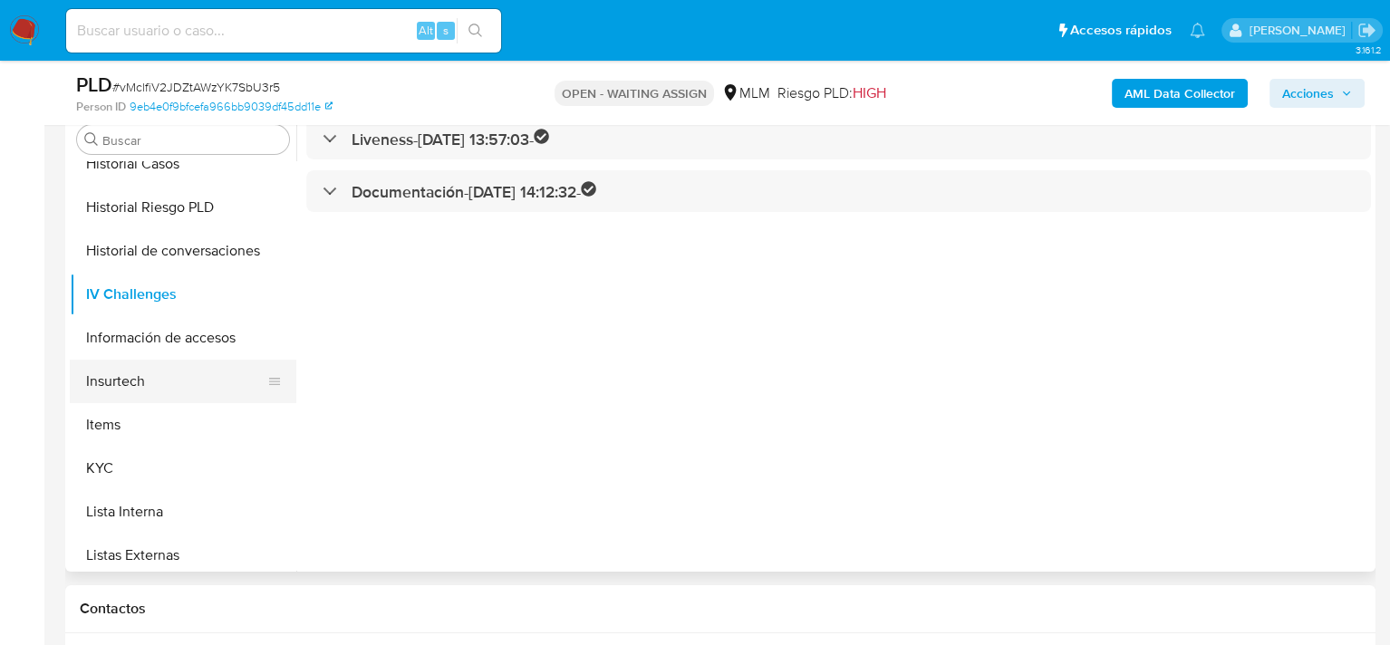
scroll to position [581, 0]
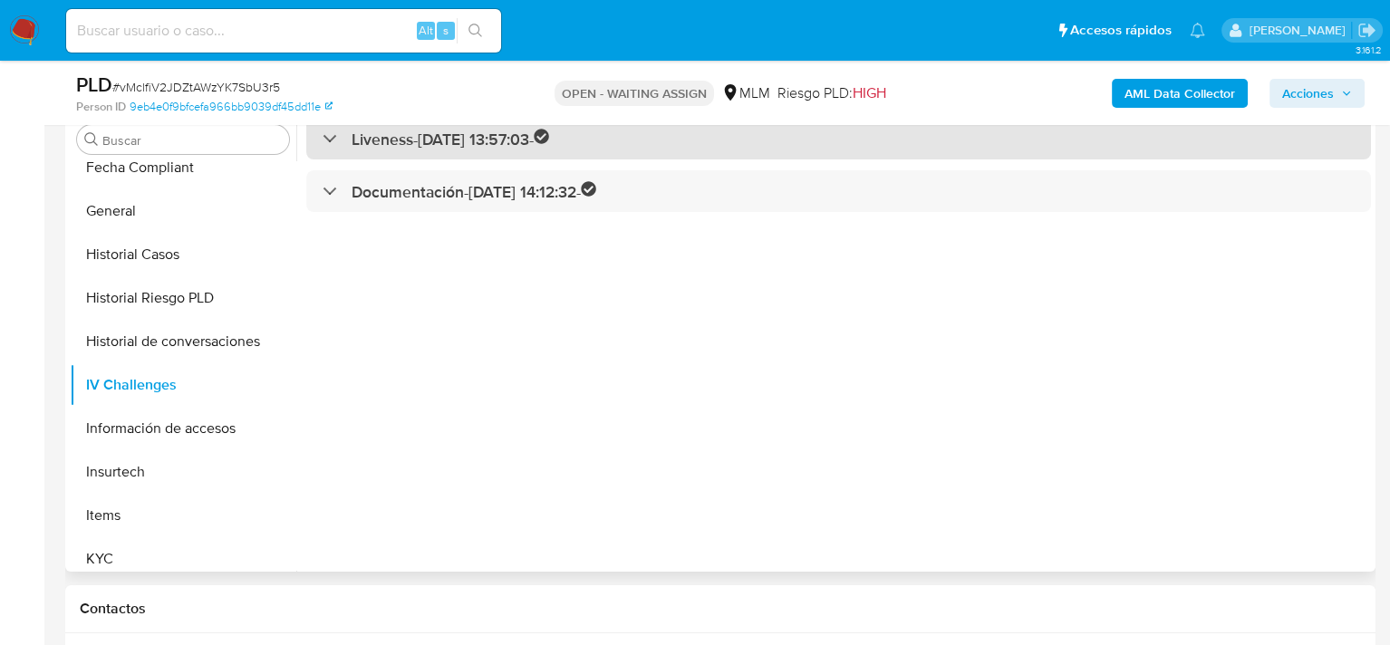
click at [330, 143] on div "Liveness - 30/04/2025 13:57:03 -" at bounding box center [435, 139] width 227 height 21
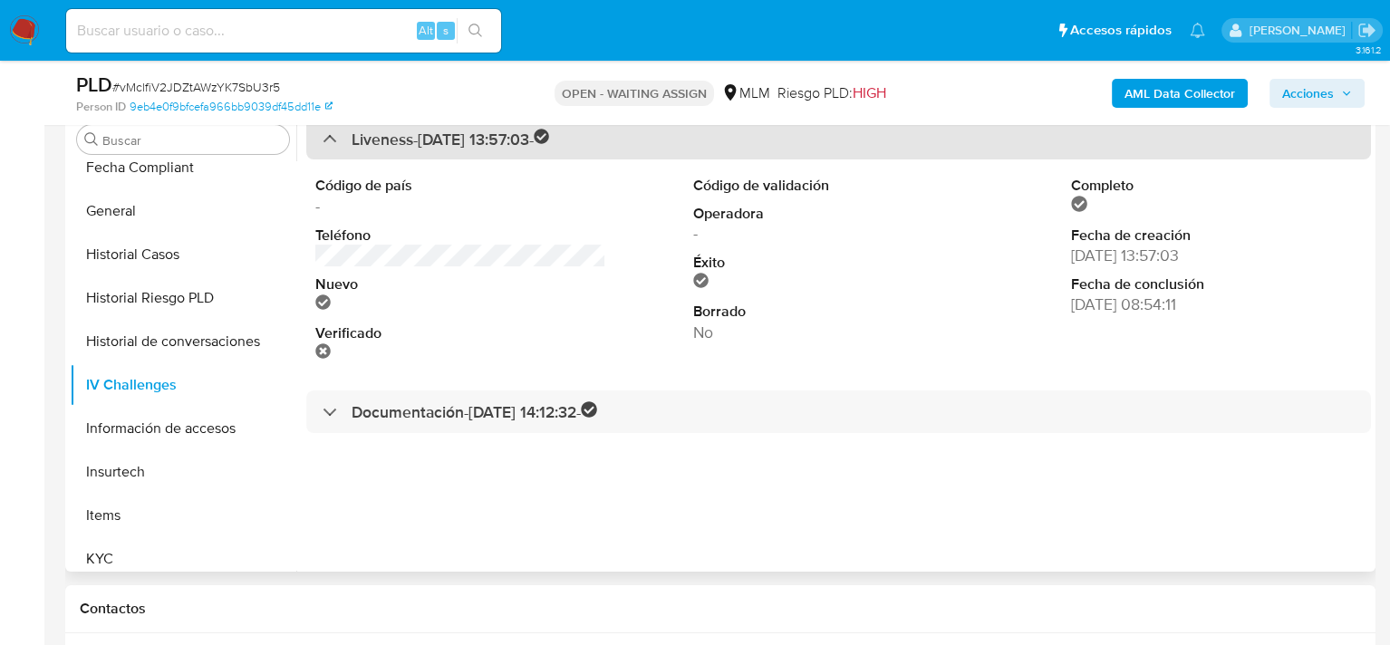
click at [330, 143] on div "Liveness - 30/04/2025 13:57:03 -" at bounding box center [435, 139] width 227 height 21
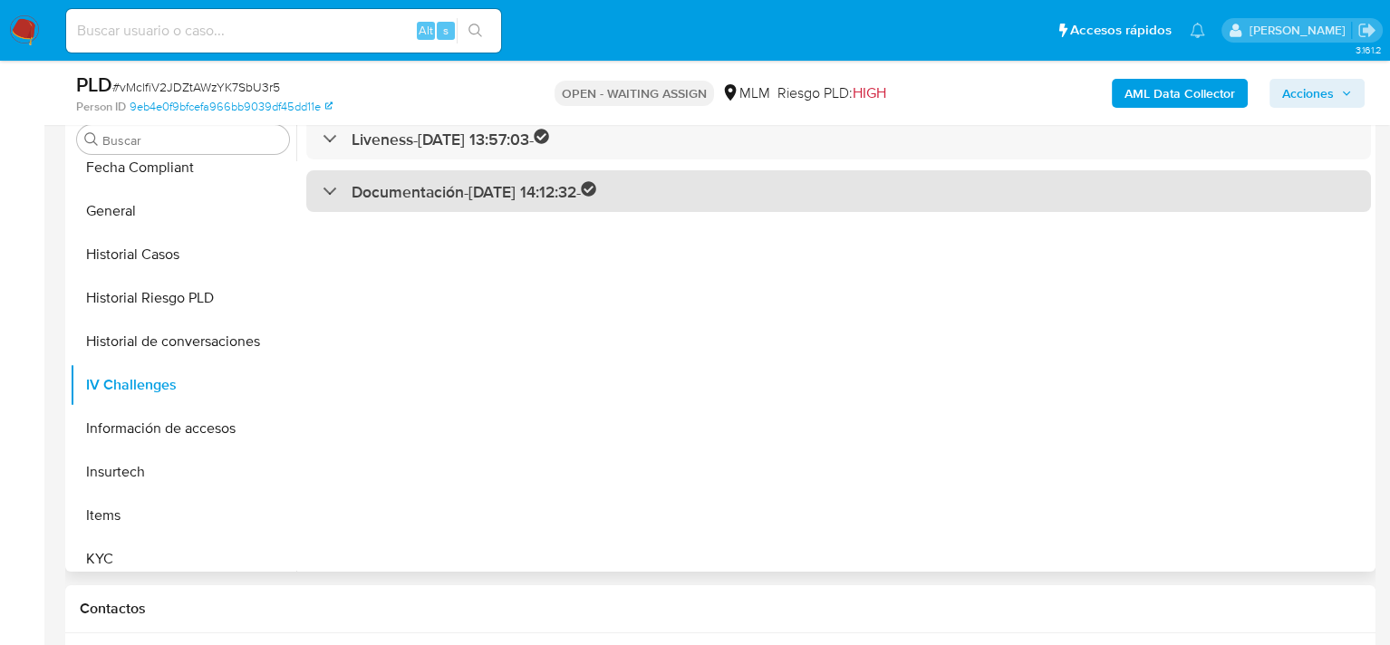
click at [322, 186] on div "Documentación - 08/05/2025 14:12:32 -" at bounding box center [459, 191] width 274 height 21
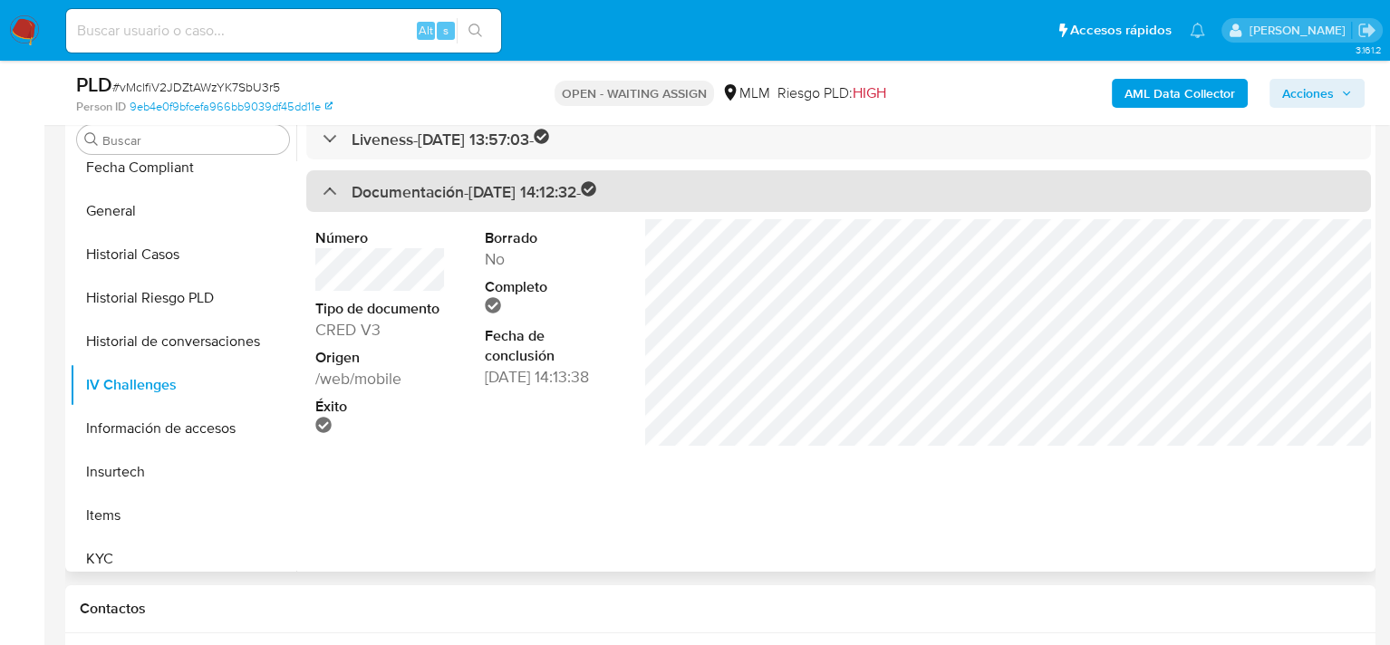
click at [322, 186] on div "Documentación - 08/05/2025 14:12:32 -" at bounding box center [459, 191] width 274 height 21
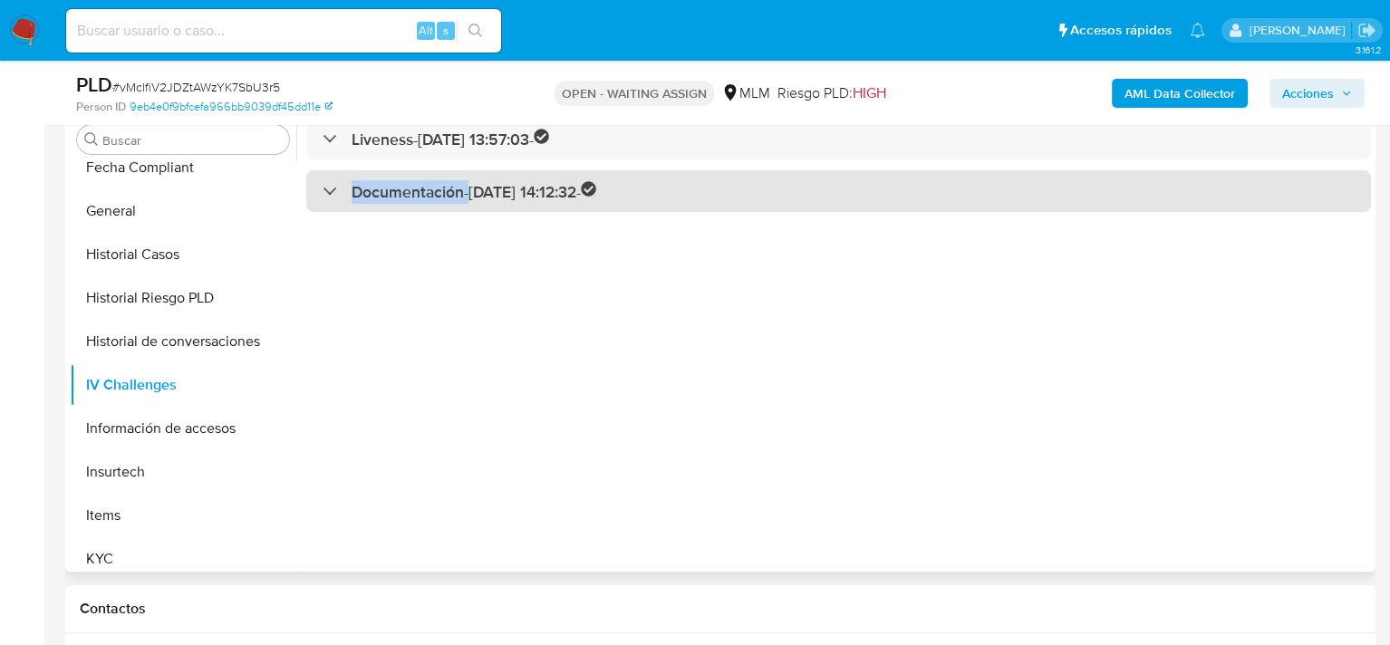
click at [322, 186] on div "Documentación - 08/05/2025 14:12:32 -" at bounding box center [459, 191] width 274 height 21
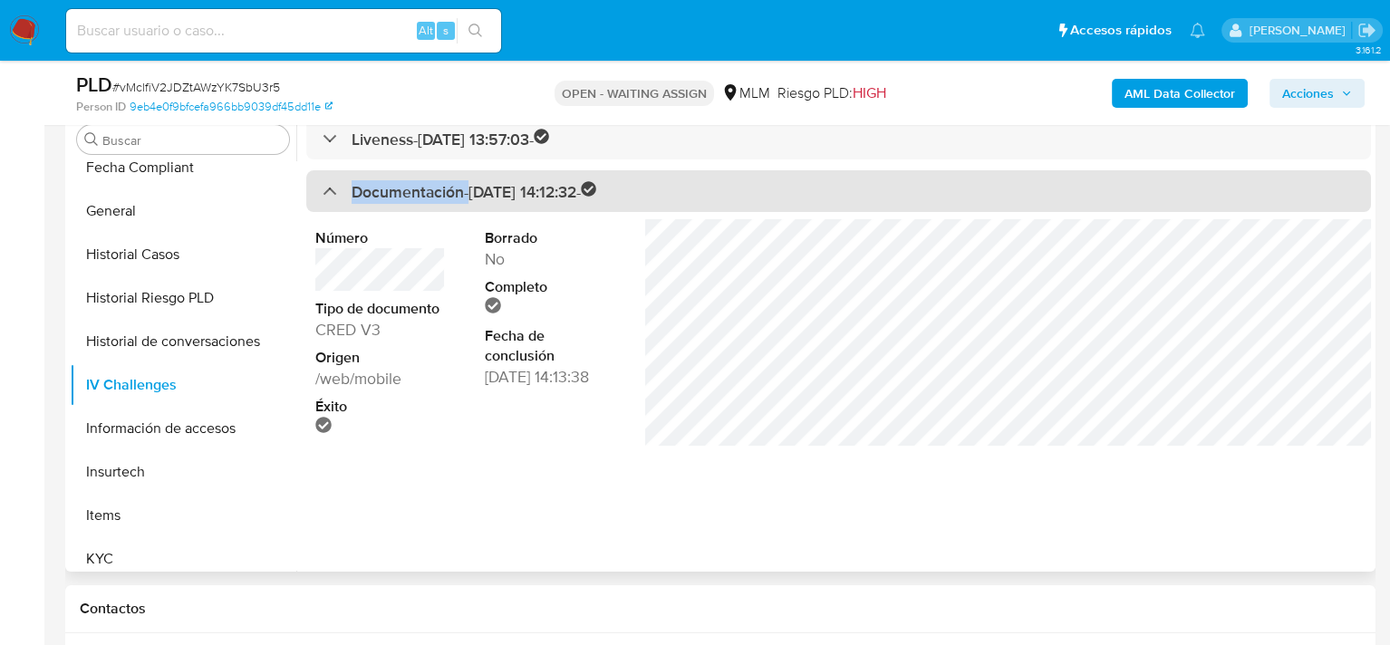
click at [322, 190] on div at bounding box center [322, 190] width 0 height 0
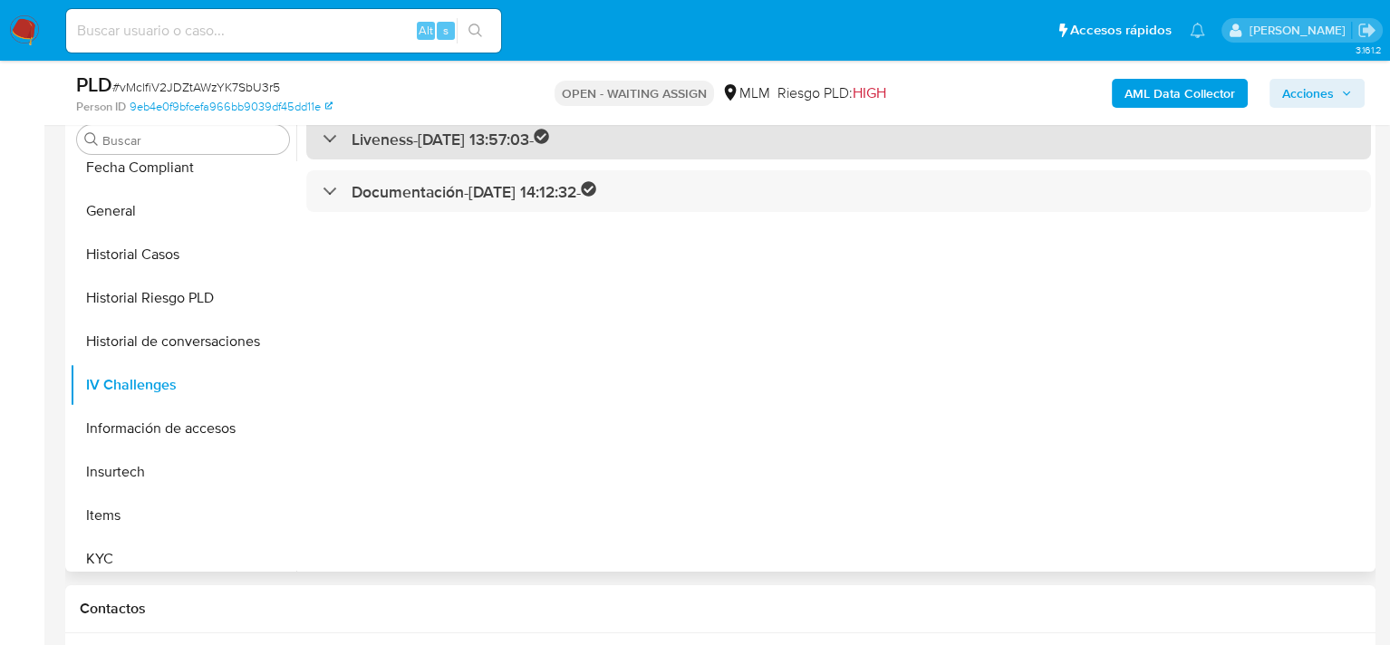
click at [333, 143] on div "Liveness - 30/04/2025 13:57:03 -" at bounding box center [435, 139] width 227 height 21
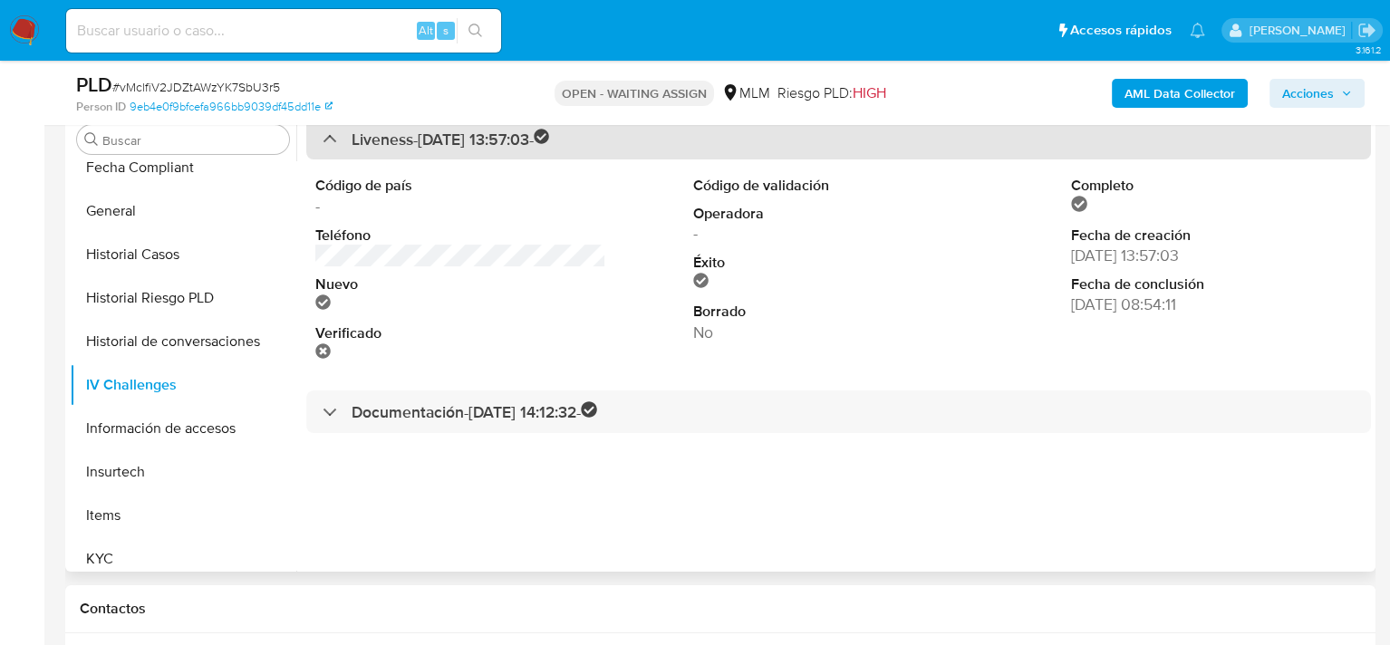
click at [332, 143] on div "Liveness - 30/04/2025 13:57:03 -" at bounding box center [435, 139] width 227 height 21
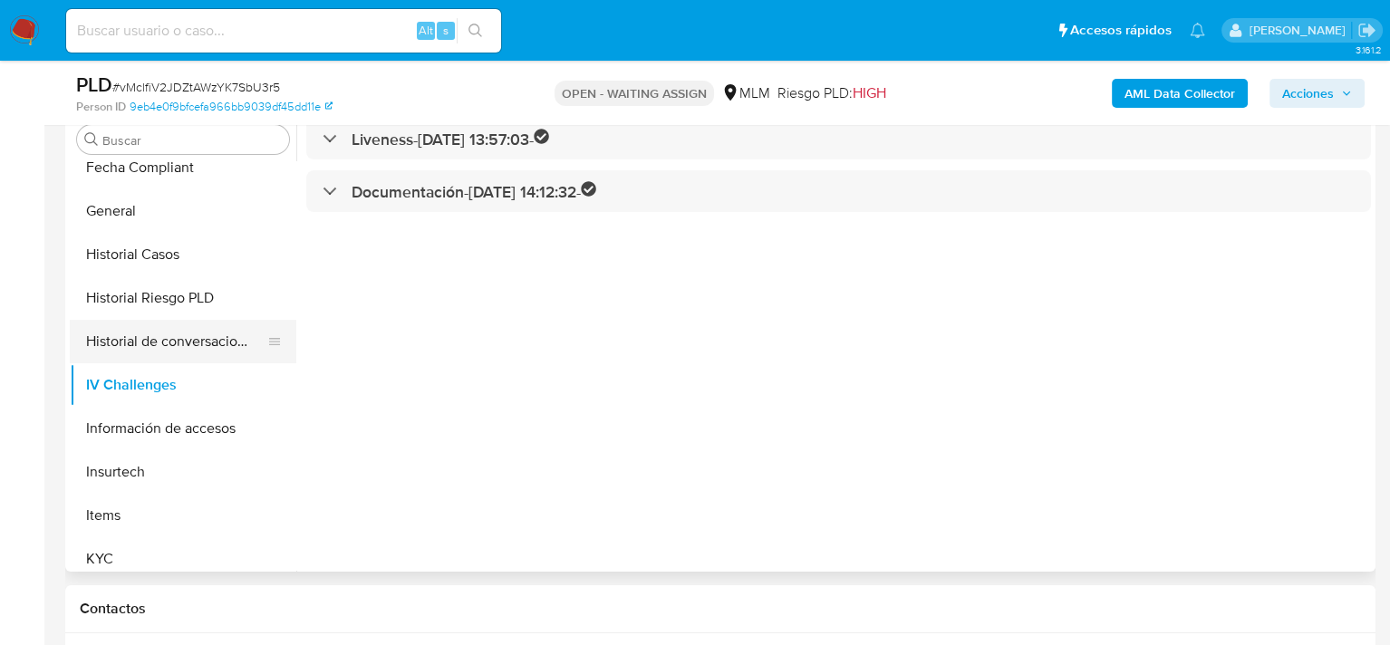
click at [142, 344] on button "Historial de conversaciones" at bounding box center [176, 341] width 212 height 43
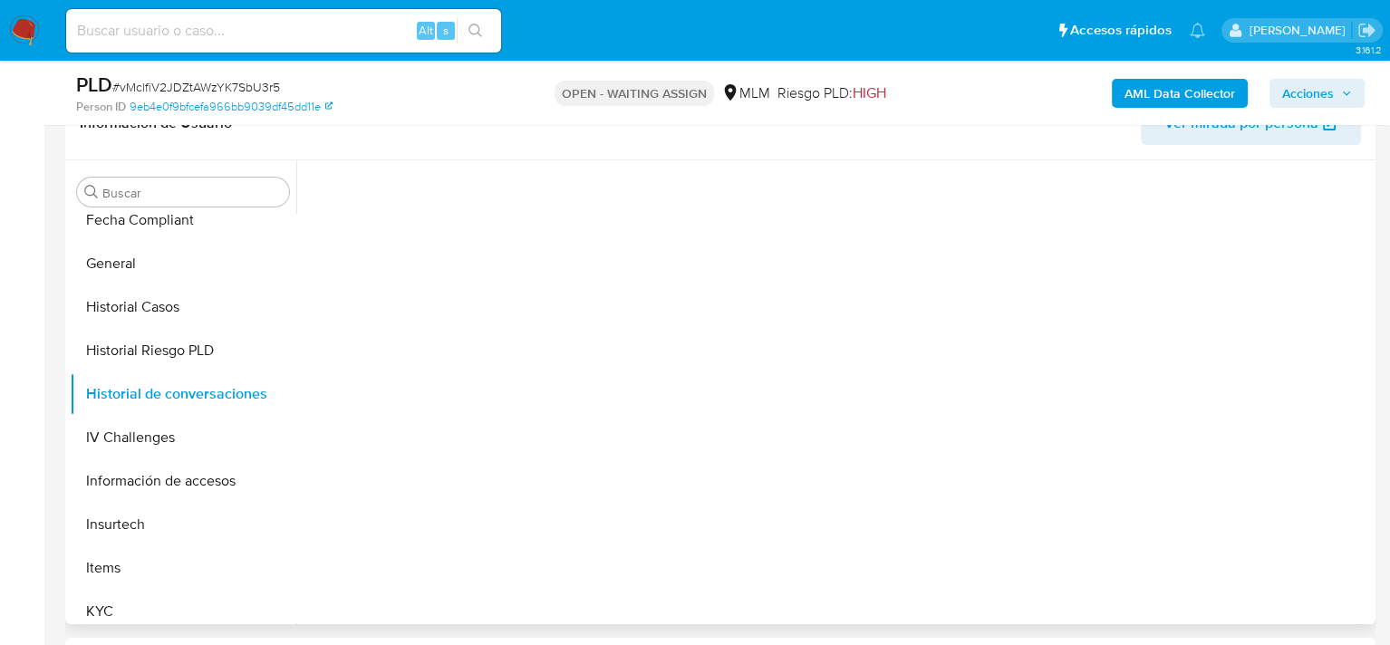
scroll to position [272, 0]
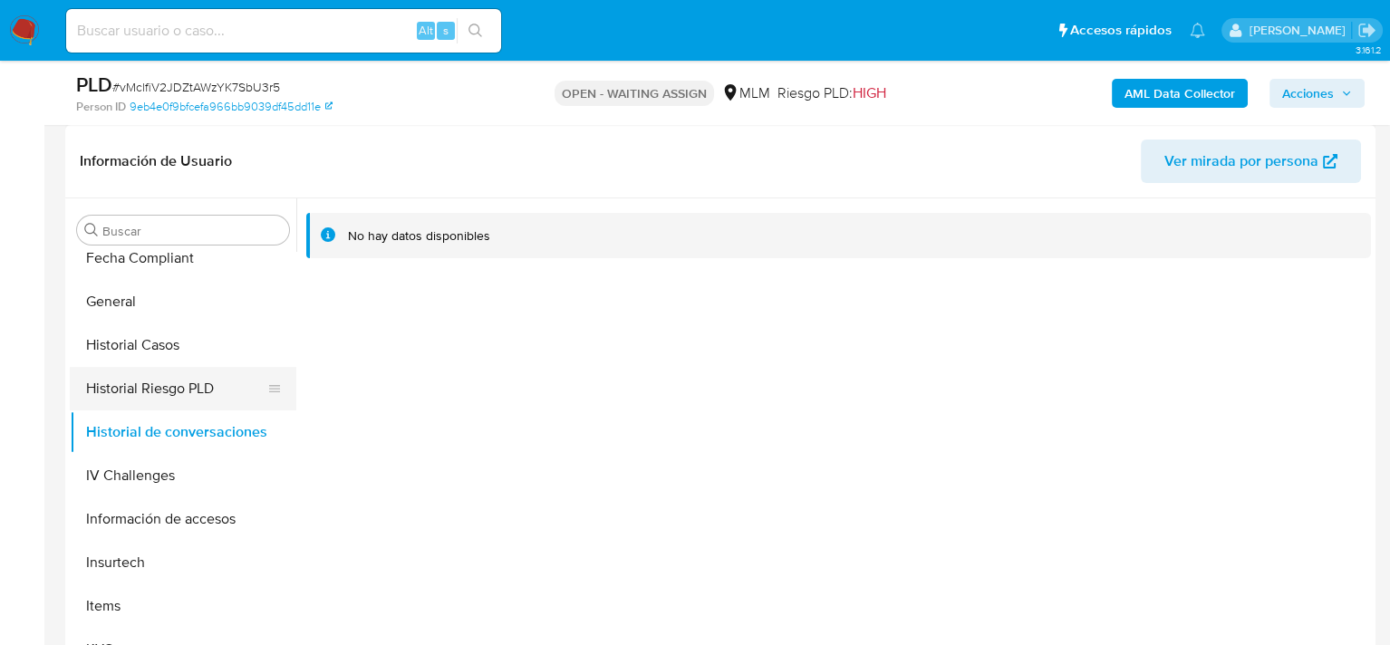
click at [150, 385] on button "Historial Riesgo PLD" at bounding box center [176, 388] width 212 height 43
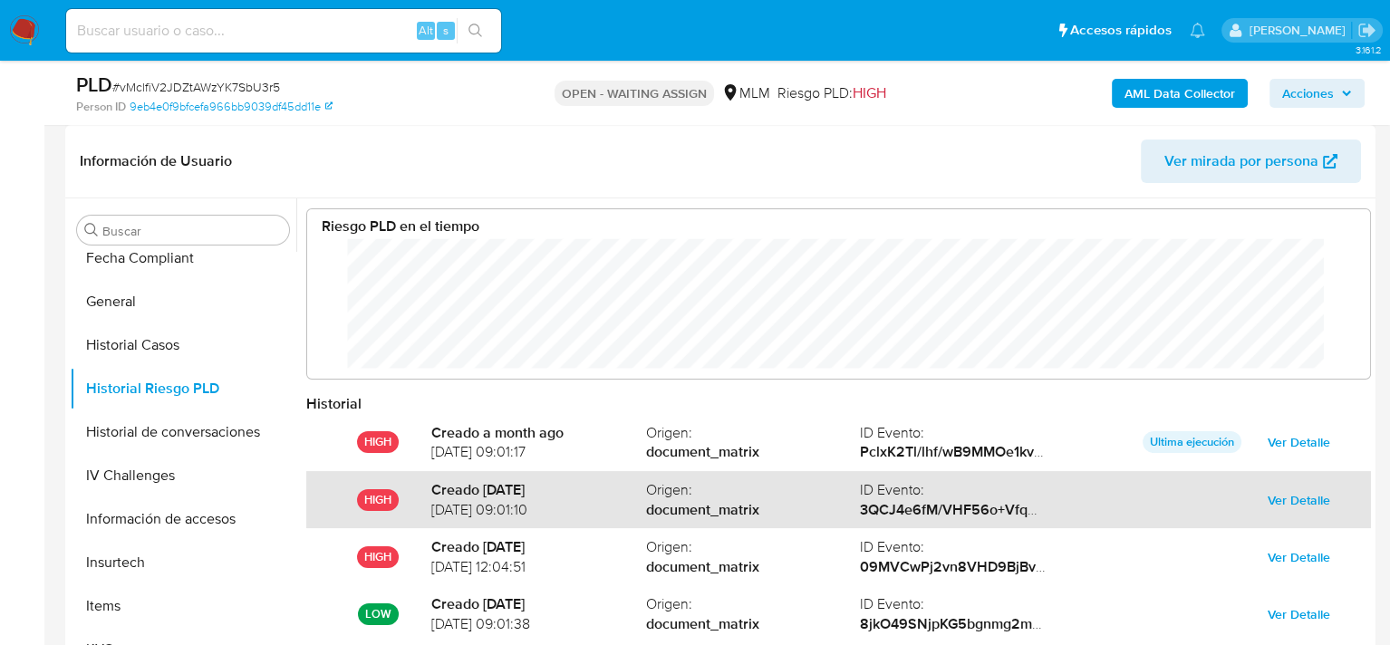
scroll to position [0, 0]
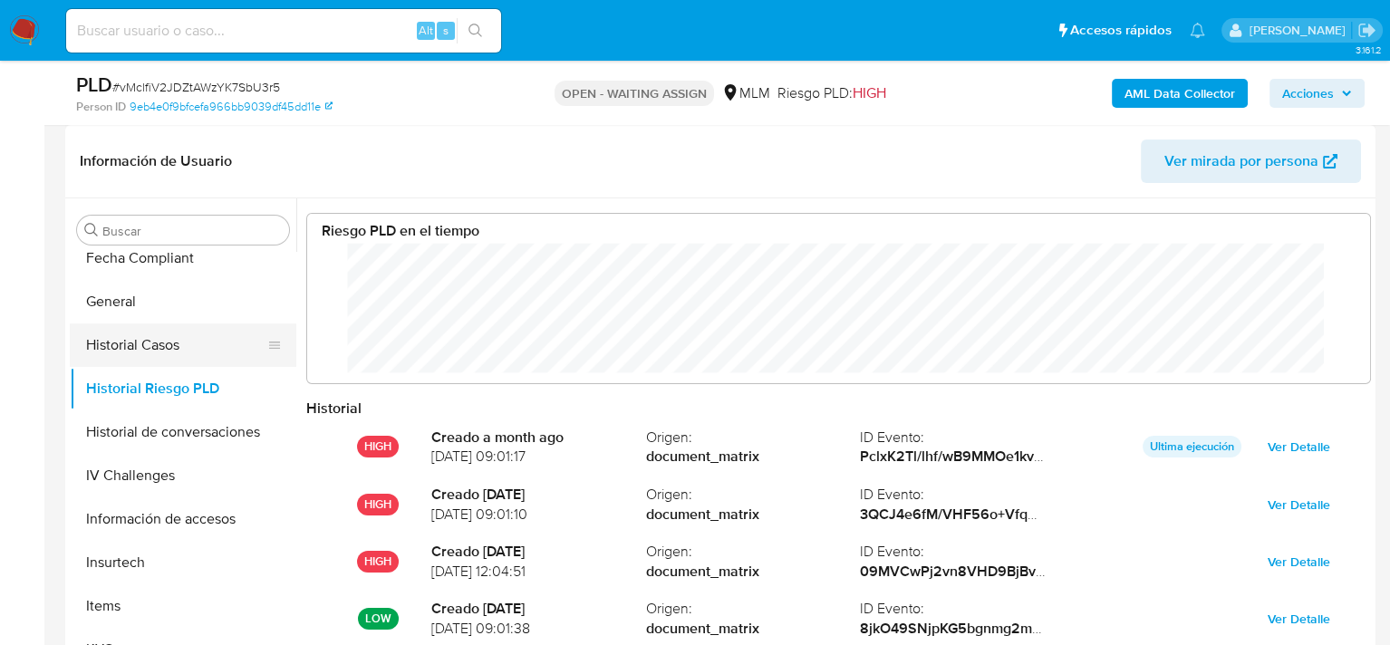
click at [172, 342] on button "Historial Casos" at bounding box center [176, 344] width 212 height 43
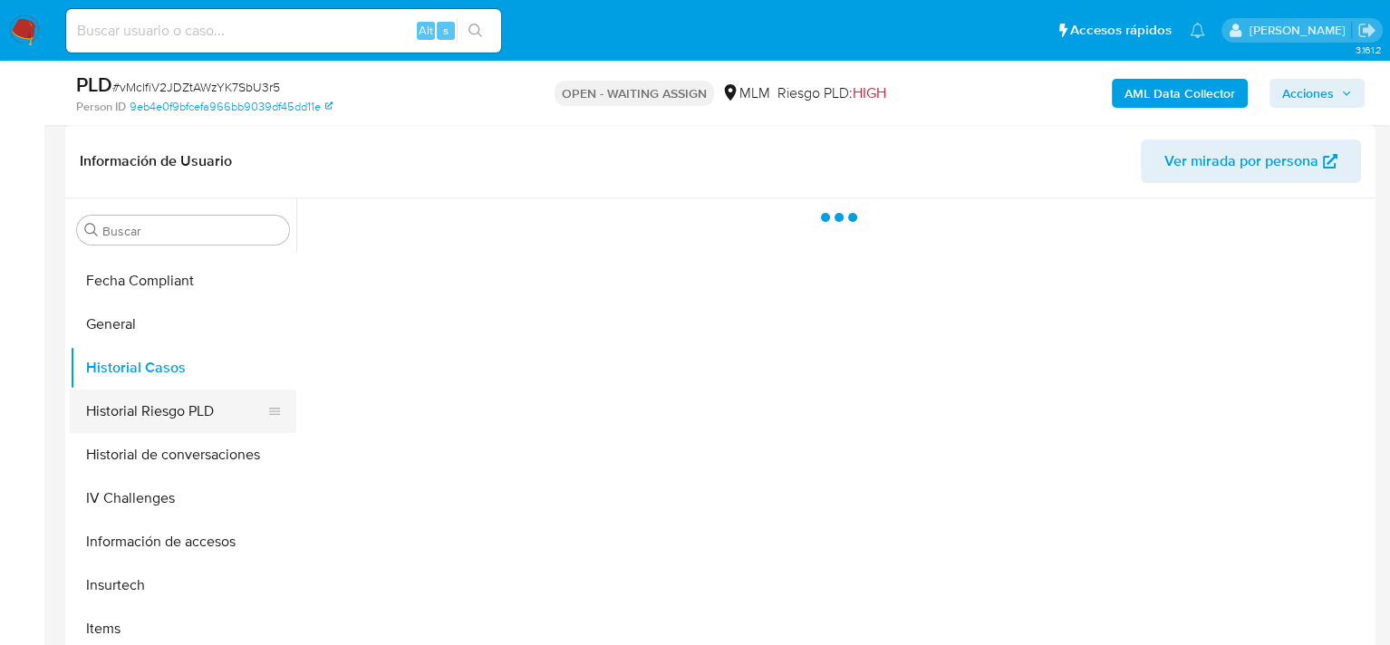
scroll to position [490, 0]
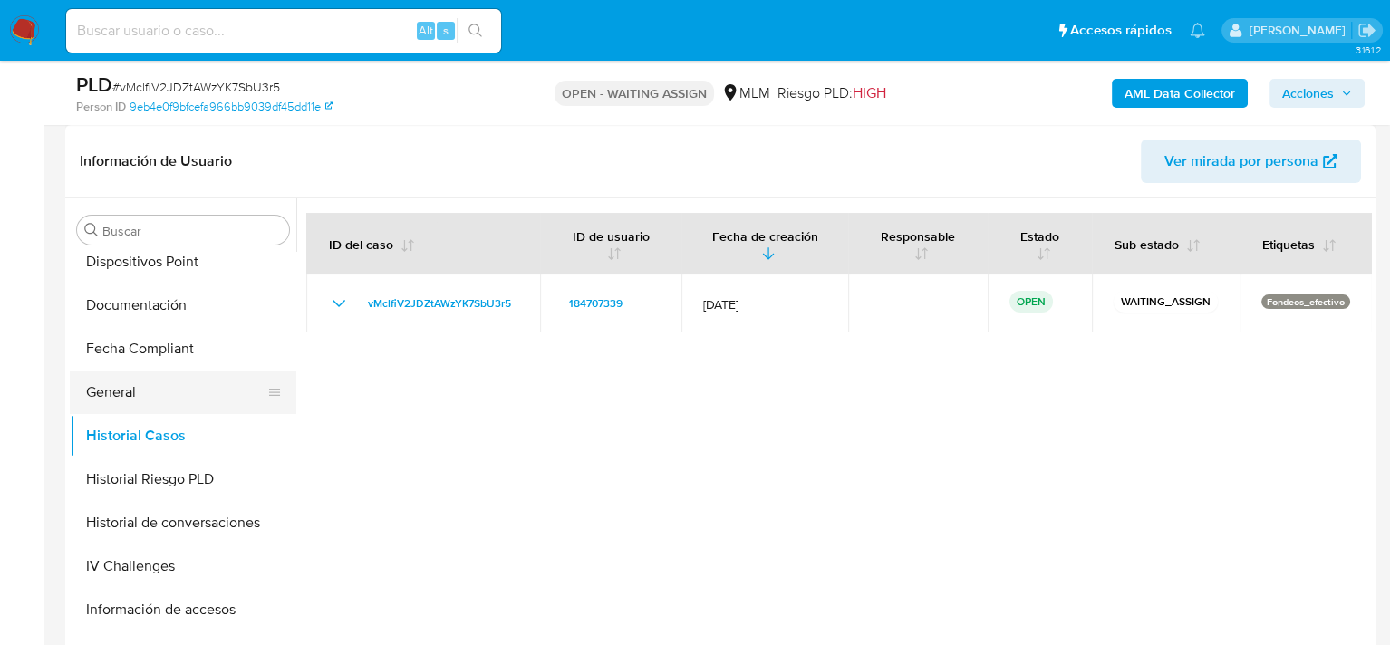
click at [162, 403] on button "General" at bounding box center [176, 392] width 212 height 43
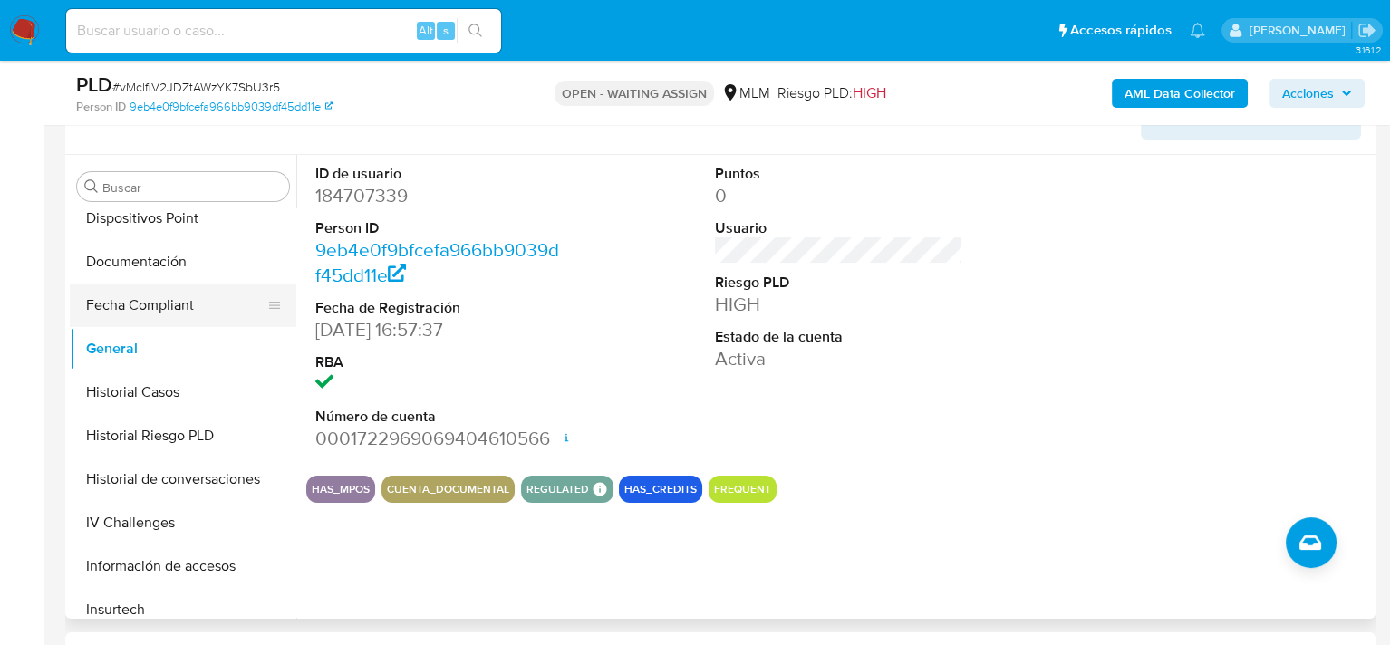
scroll to position [272, 0]
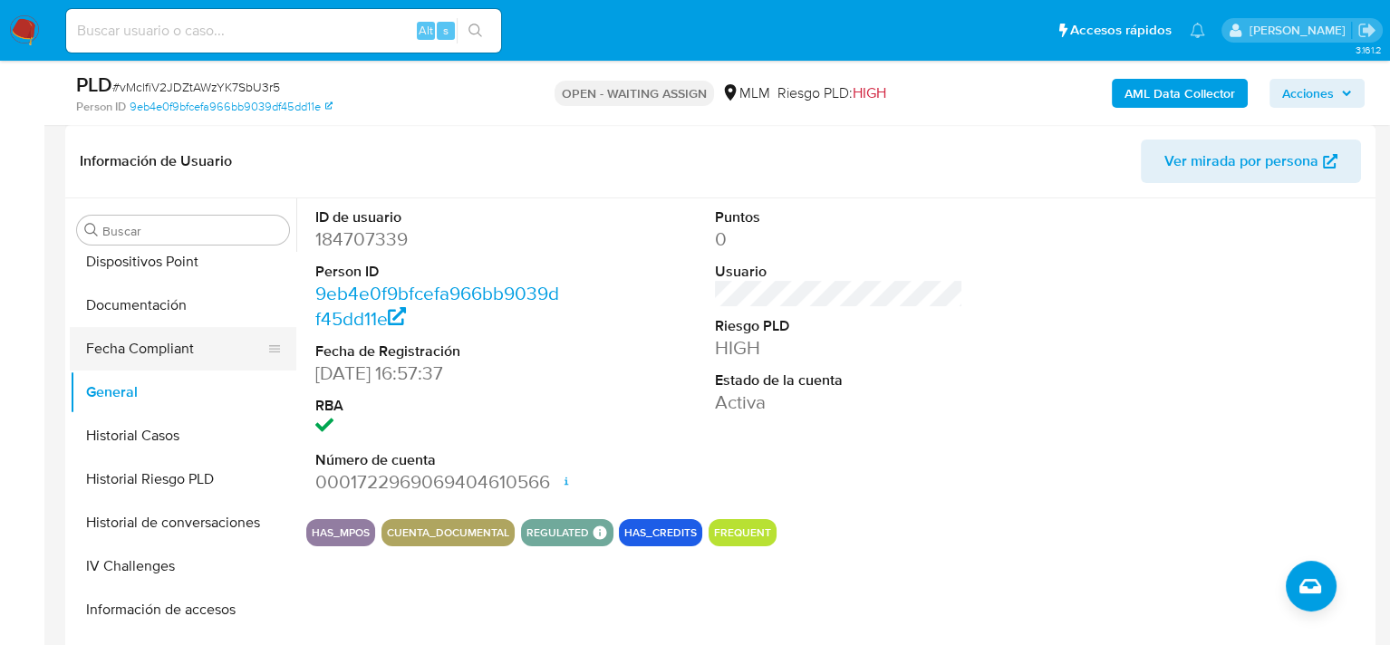
click at [151, 341] on button "Fecha Compliant" at bounding box center [176, 348] width 212 height 43
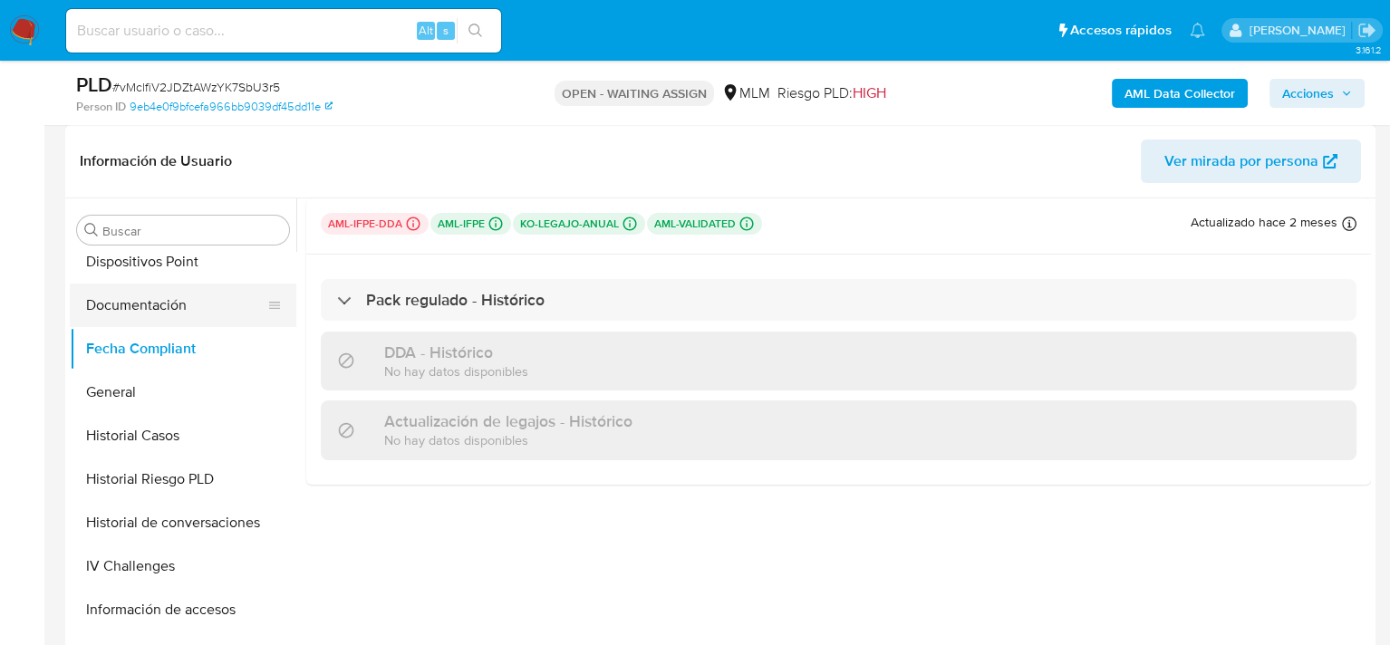
click at [156, 310] on button "Documentación" at bounding box center [176, 305] width 212 height 43
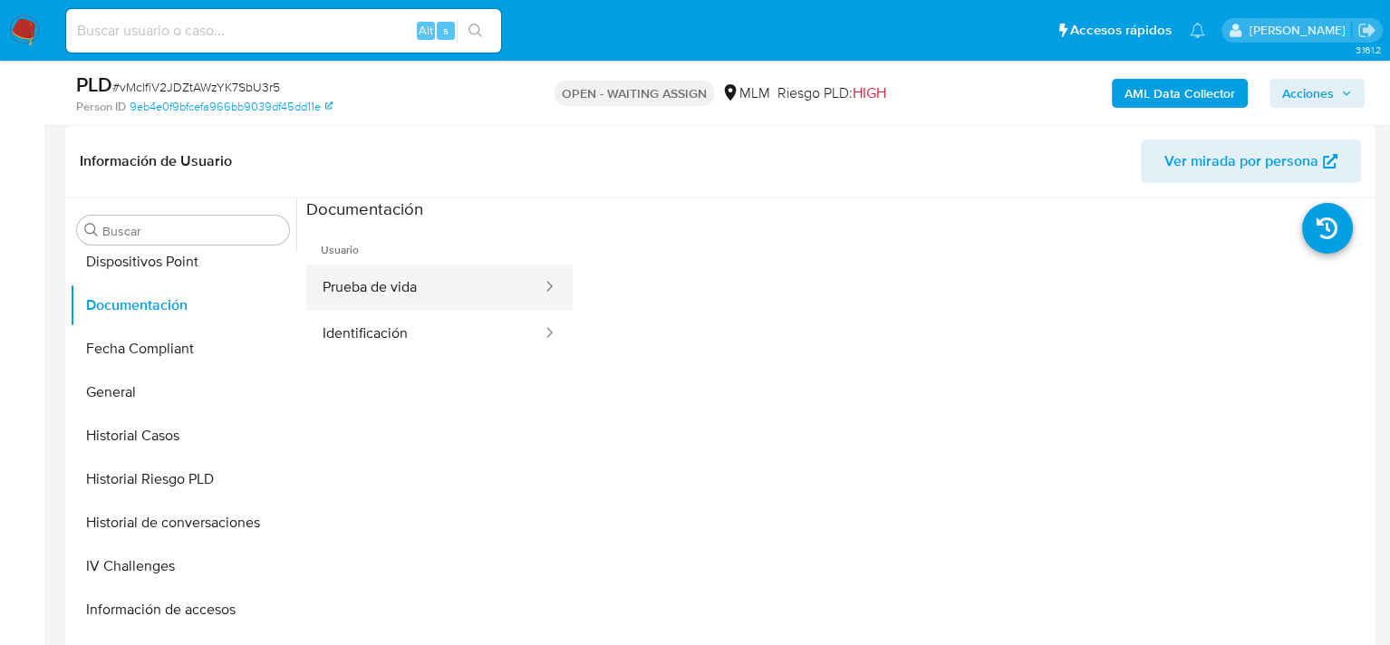
click at [412, 287] on button "Prueba de vida" at bounding box center [424, 288] width 237 height 46
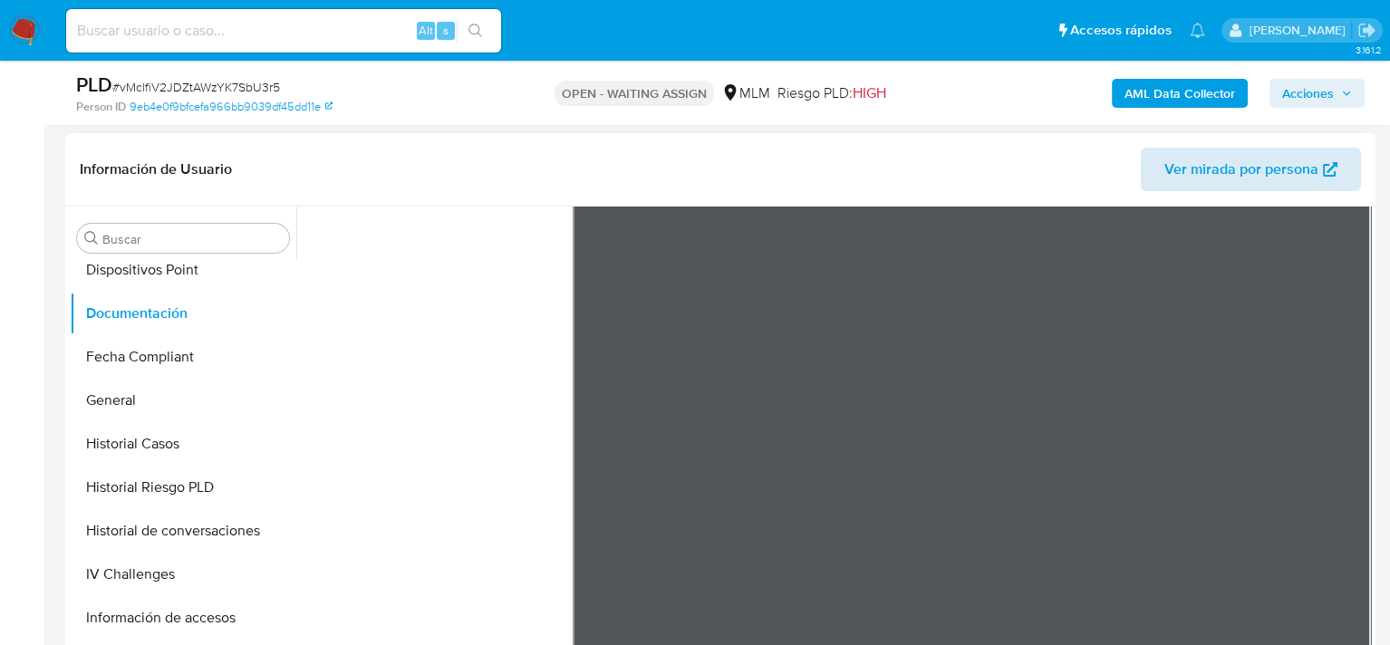
scroll to position [181, 0]
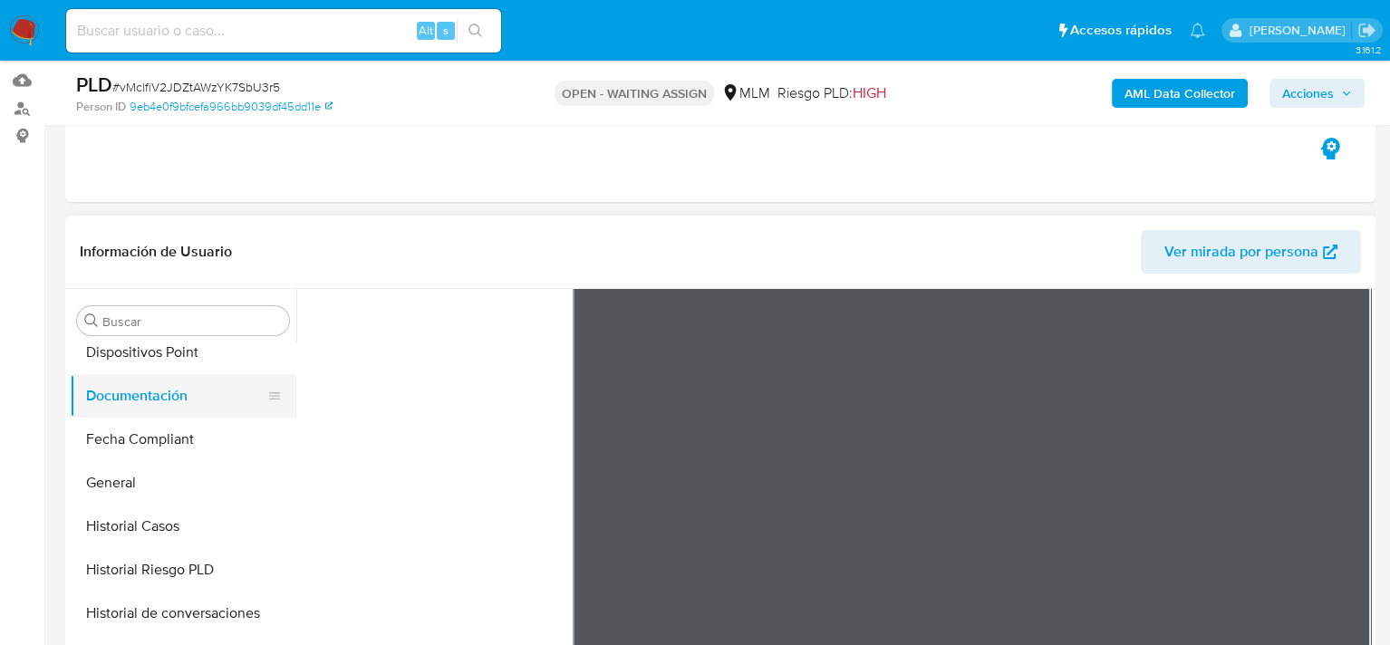
click at [164, 389] on button "Documentación" at bounding box center [176, 395] width 212 height 43
click at [164, 424] on button "Fecha Compliant" at bounding box center [176, 439] width 212 height 43
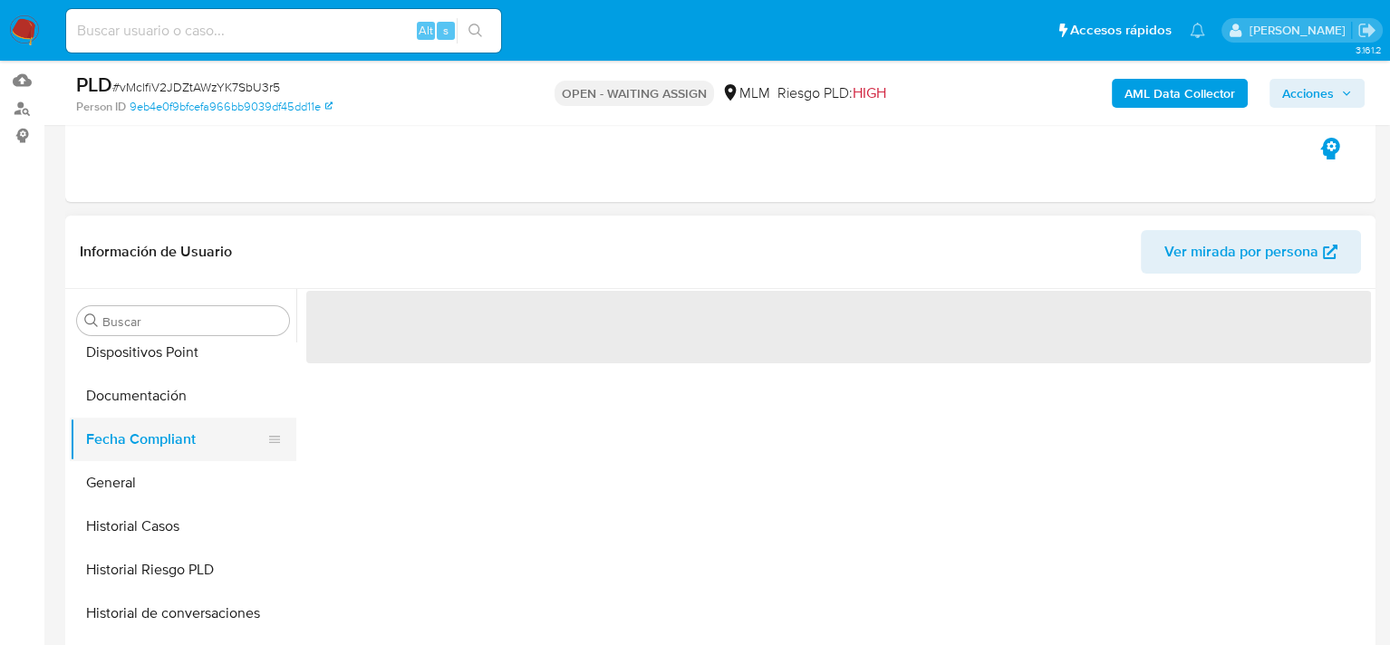
scroll to position [0, 0]
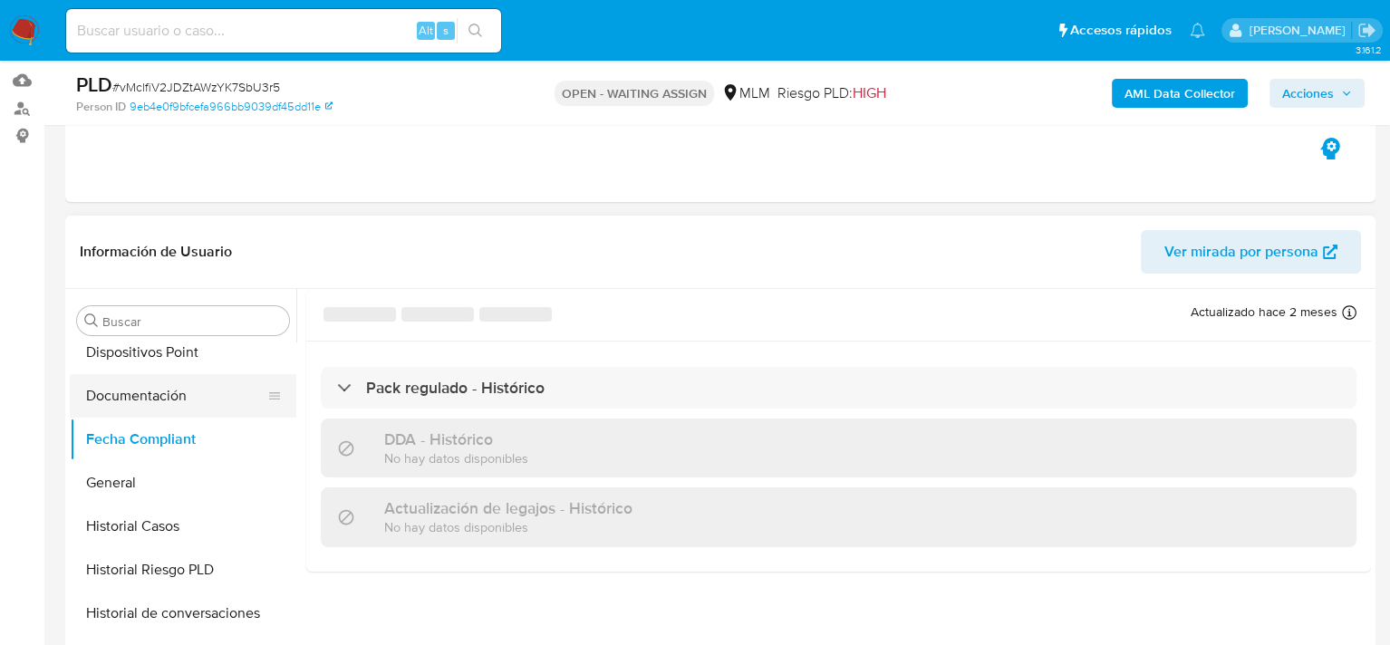
click at [157, 397] on button "Documentación" at bounding box center [176, 395] width 212 height 43
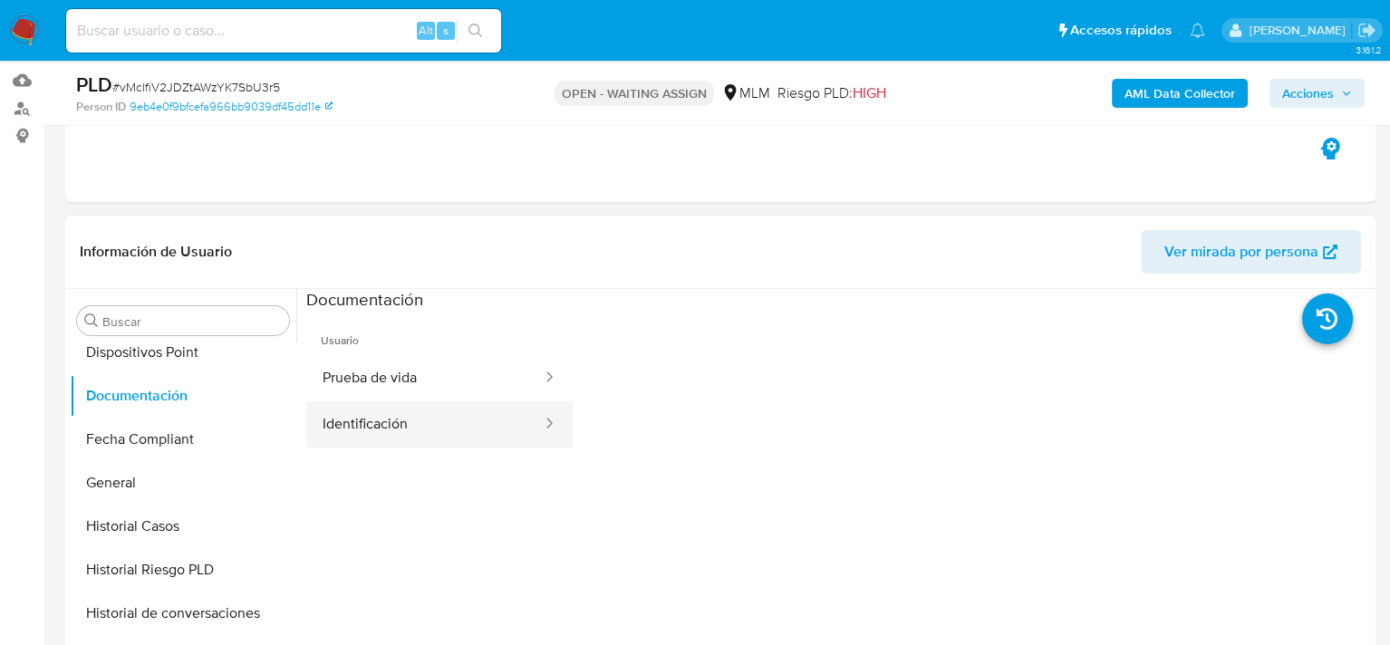
click at [441, 422] on button "Identificación" at bounding box center [424, 424] width 237 height 46
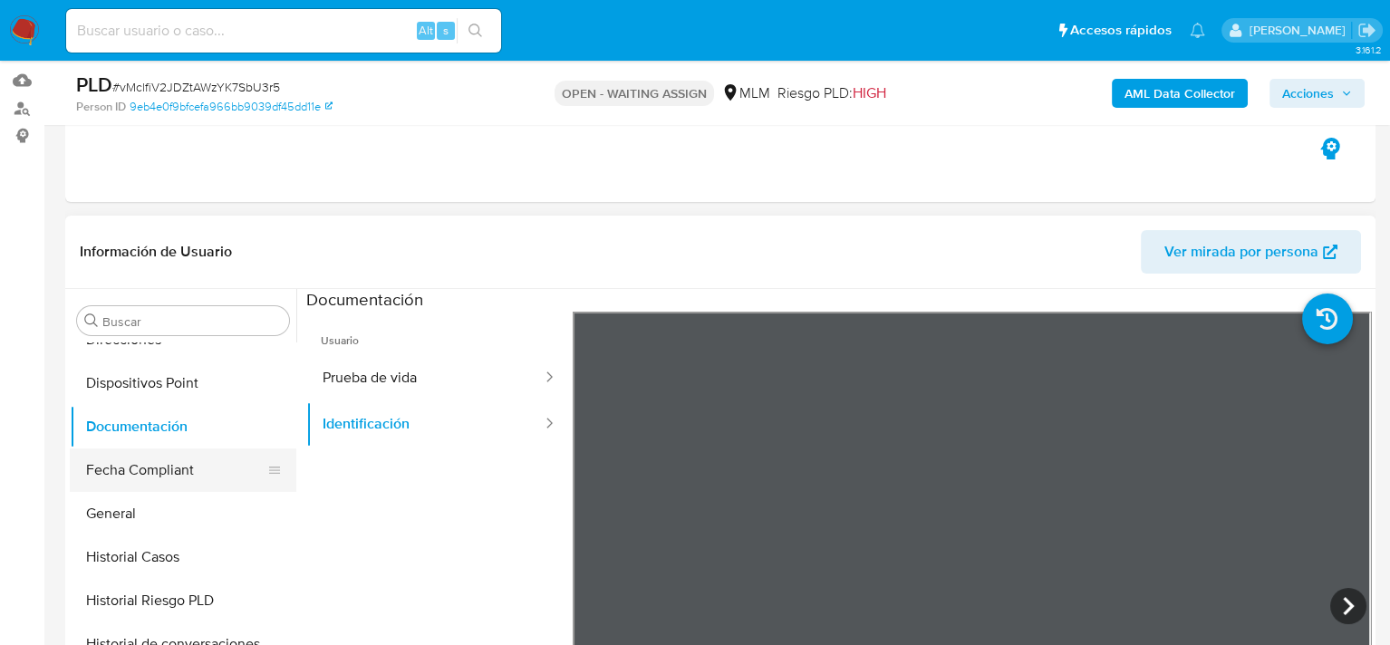
scroll to position [399, 0]
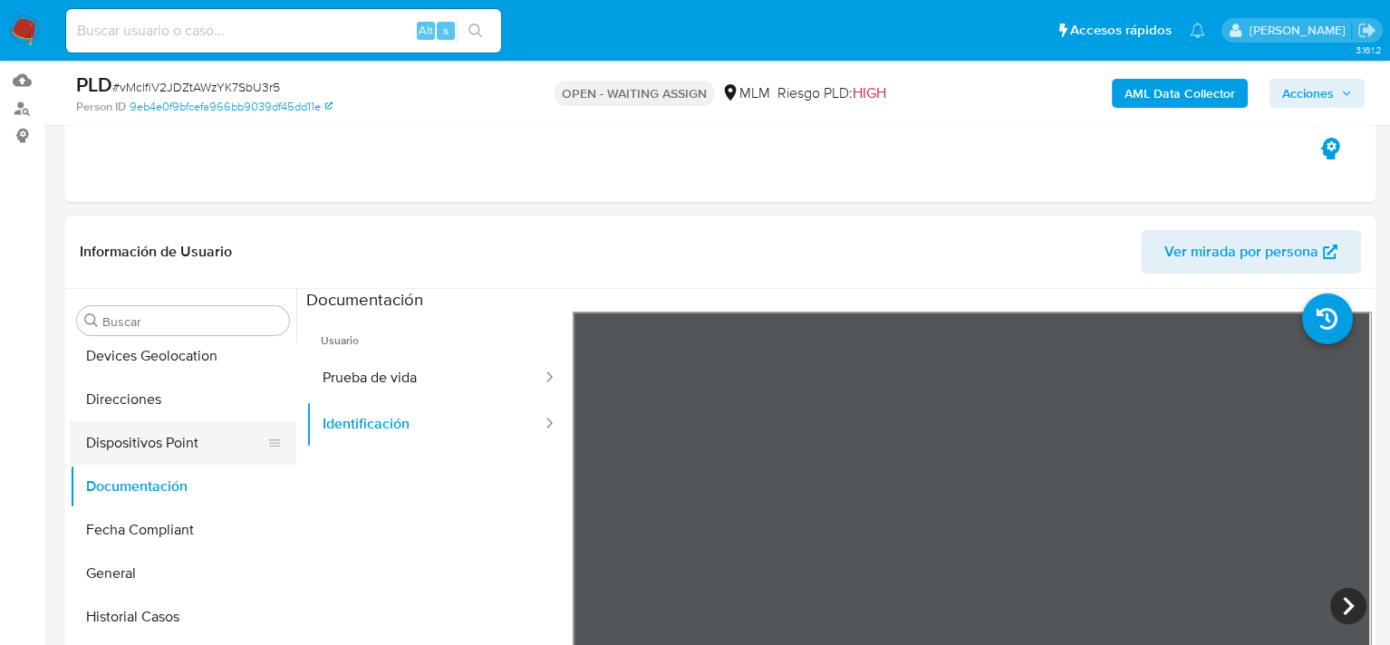
click at [173, 443] on button "Dispositivos Point" at bounding box center [176, 442] width 212 height 43
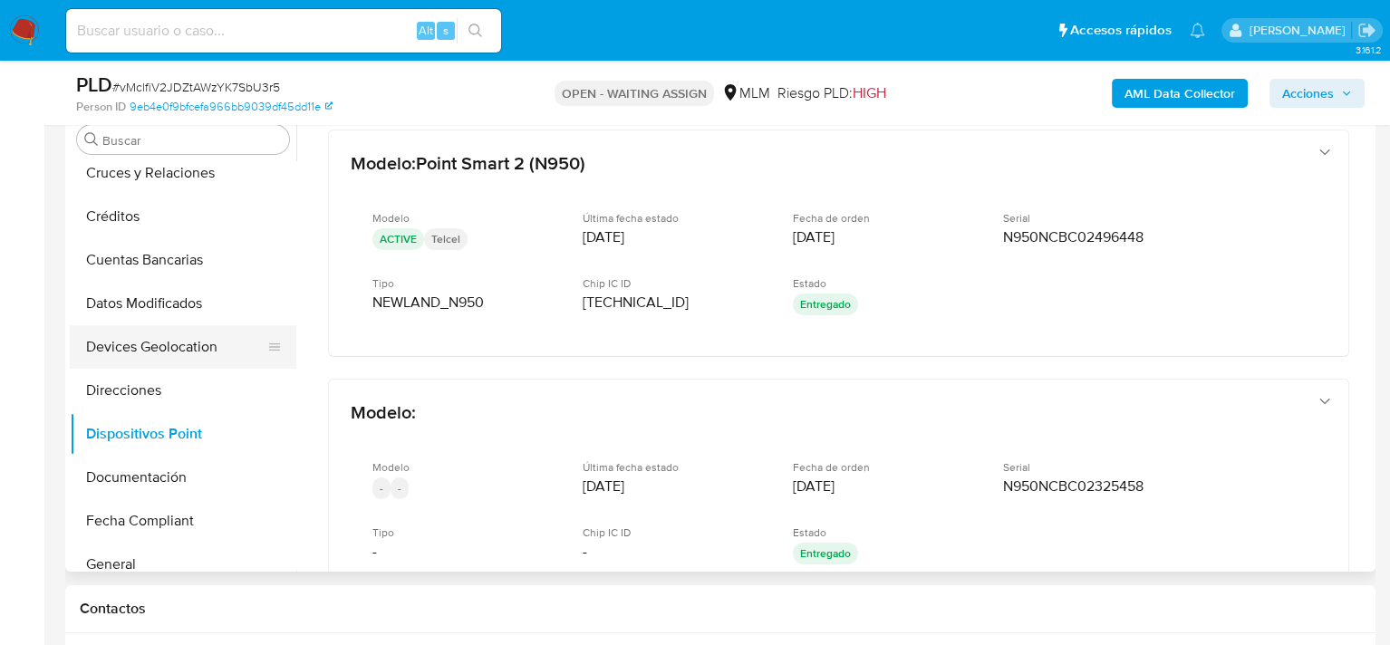
scroll to position [218, 0]
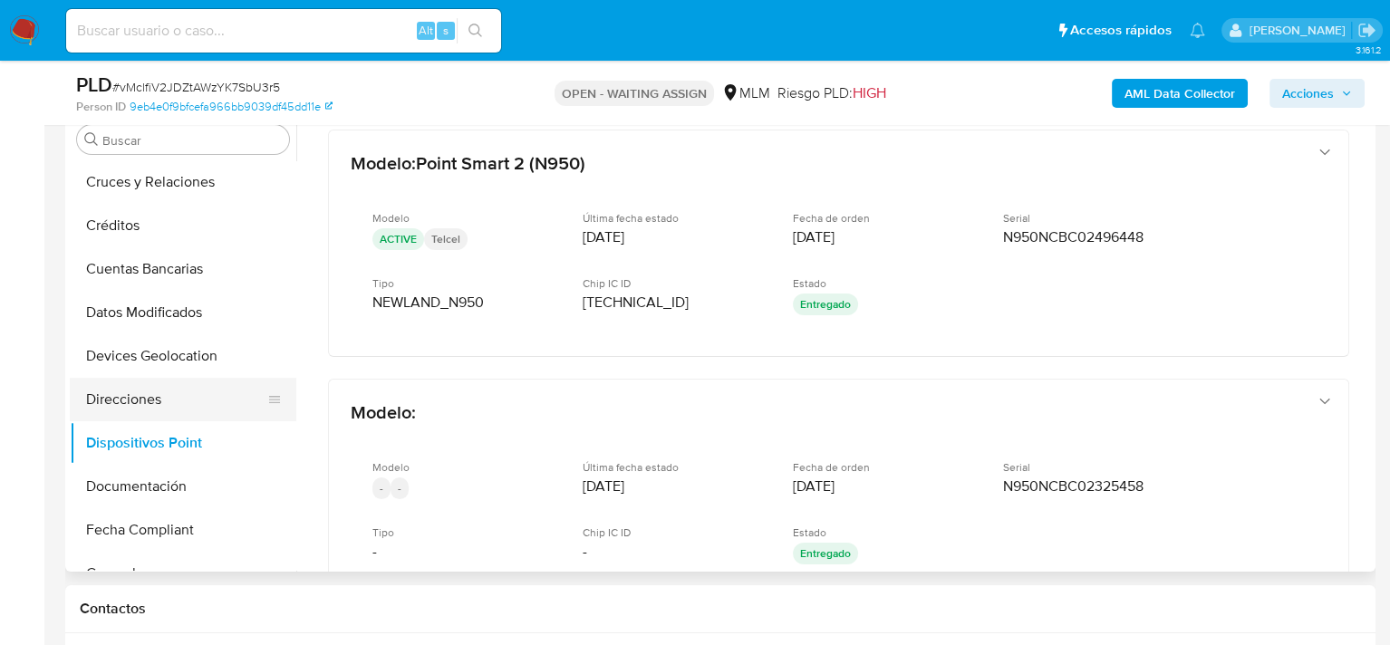
click at [146, 393] on button "Direcciones" at bounding box center [176, 399] width 212 height 43
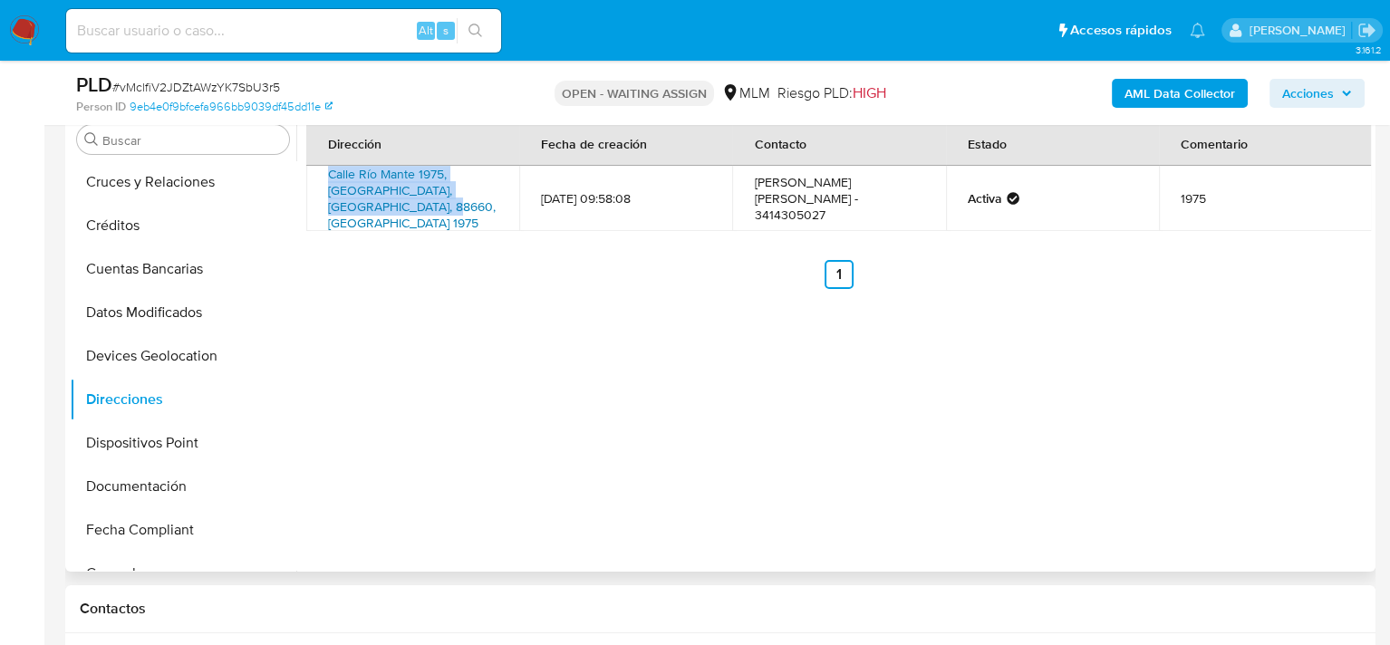
drag, startPoint x: 404, startPoint y: 206, endPoint x: 328, endPoint y: 174, distance: 82.4
click at [328, 174] on td "Calle Río Mante 1975, Reynosa, Tamaulipas, 88660, Mexico 1975" at bounding box center [412, 198] width 213 height 65
copy link "Calle Río Mante 1975, Reynosa, Tamaulipas, 88660, Mexico 1975"
click at [394, 197] on link "Calle Río Mante 1975, Reynosa, Tamaulipas, 88660, Mexico 1975" at bounding box center [412, 198] width 168 height 67
click at [144, 361] on button "Devices Geolocation" at bounding box center [176, 355] width 212 height 43
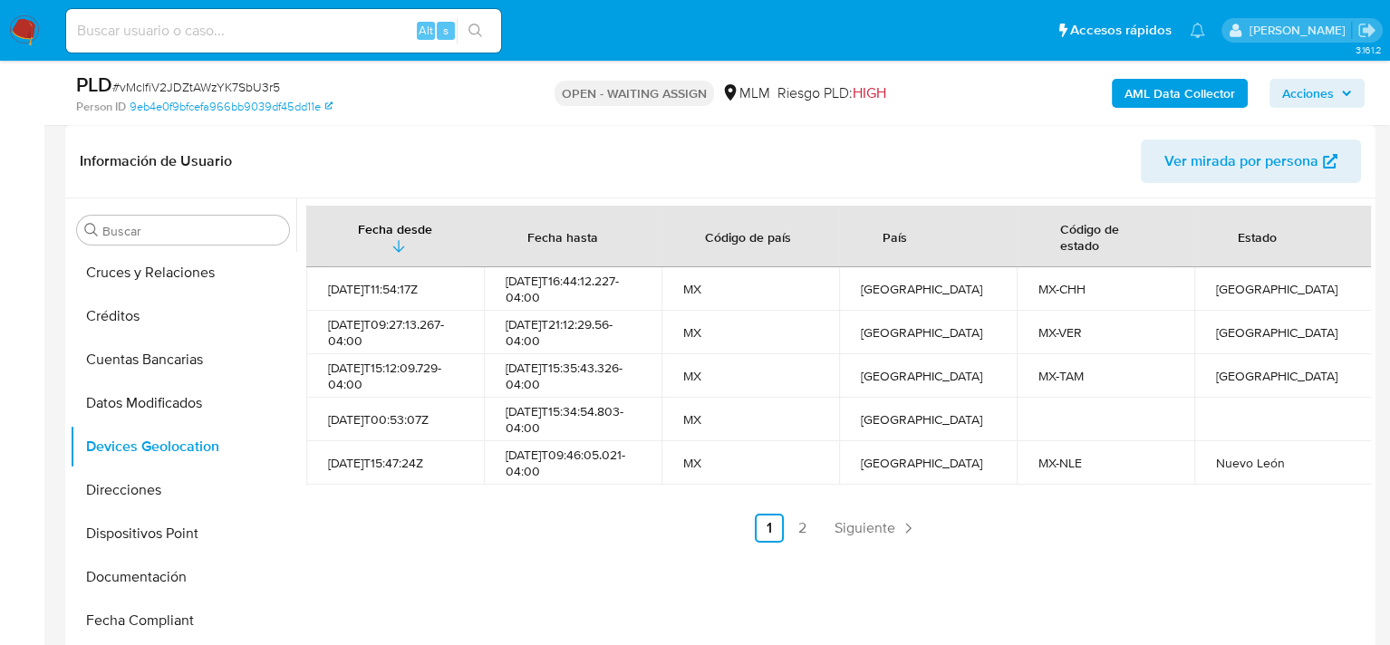
scroll to position [272, 0]
click at [174, 399] on button "Datos Modificados" at bounding box center [176, 402] width 212 height 43
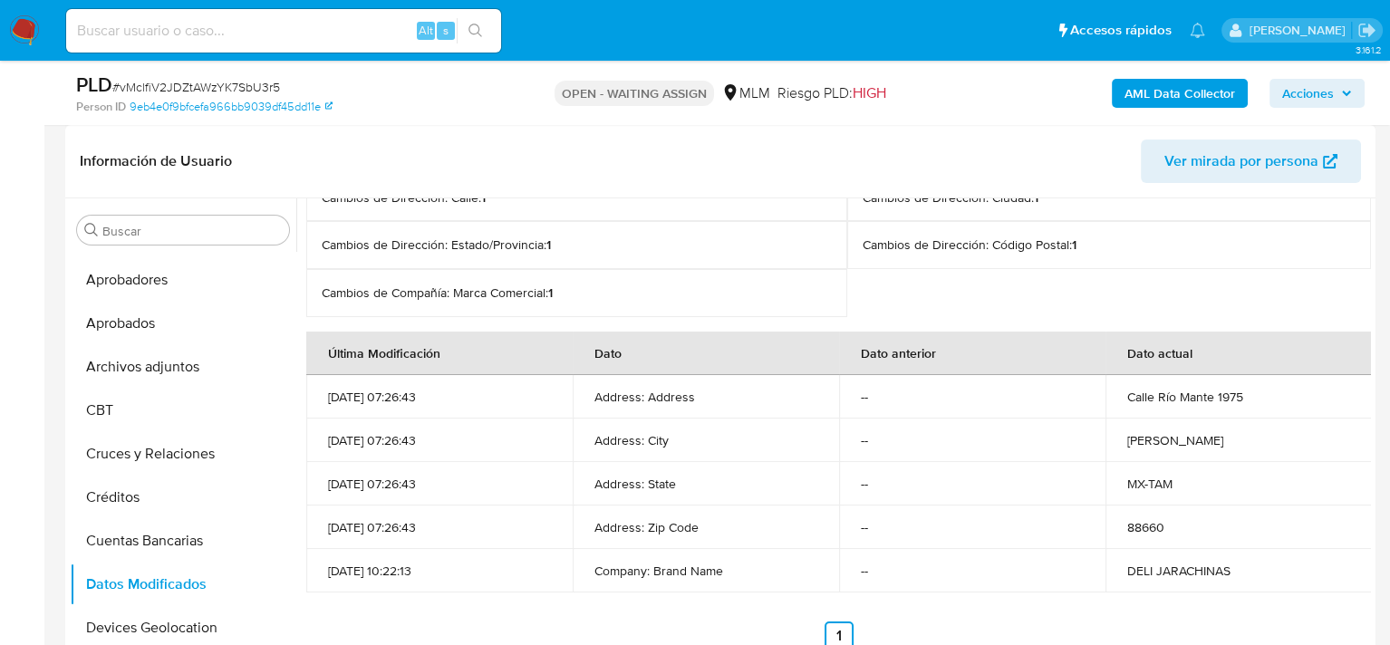
scroll to position [362, 0]
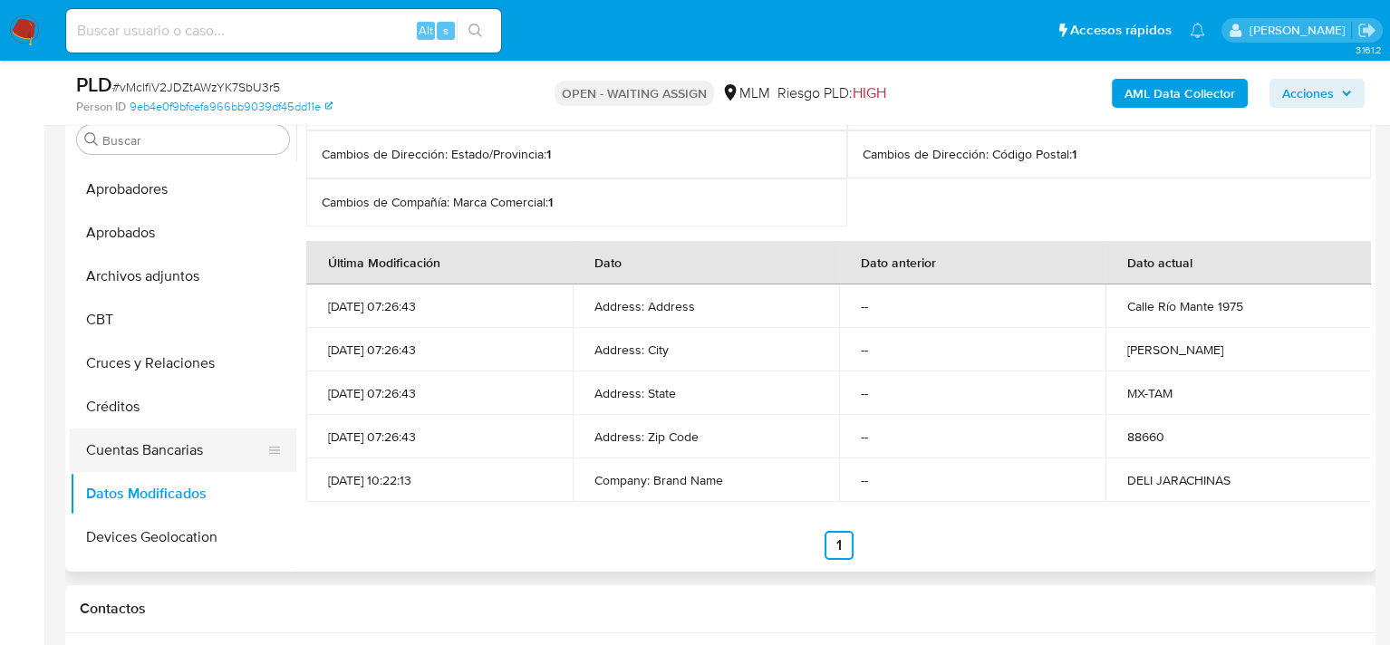
click at [115, 447] on button "Cuentas Bancarias" at bounding box center [176, 449] width 212 height 43
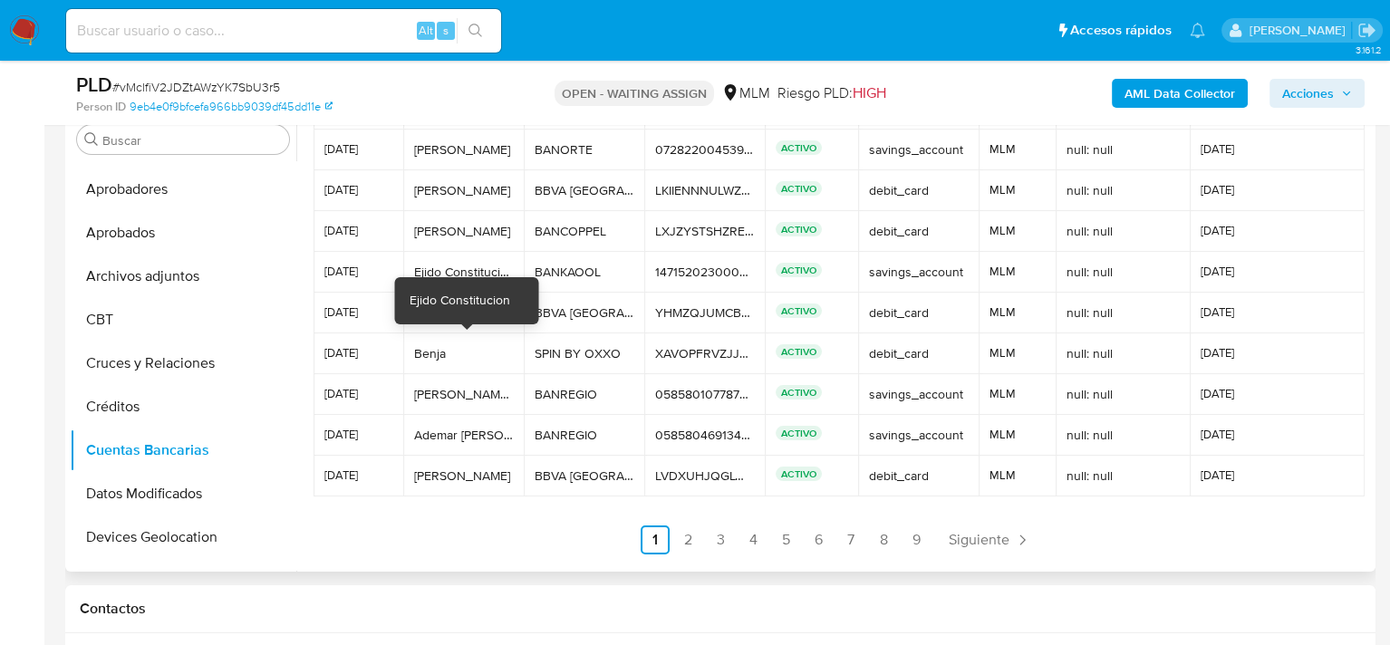
scroll to position [84, 0]
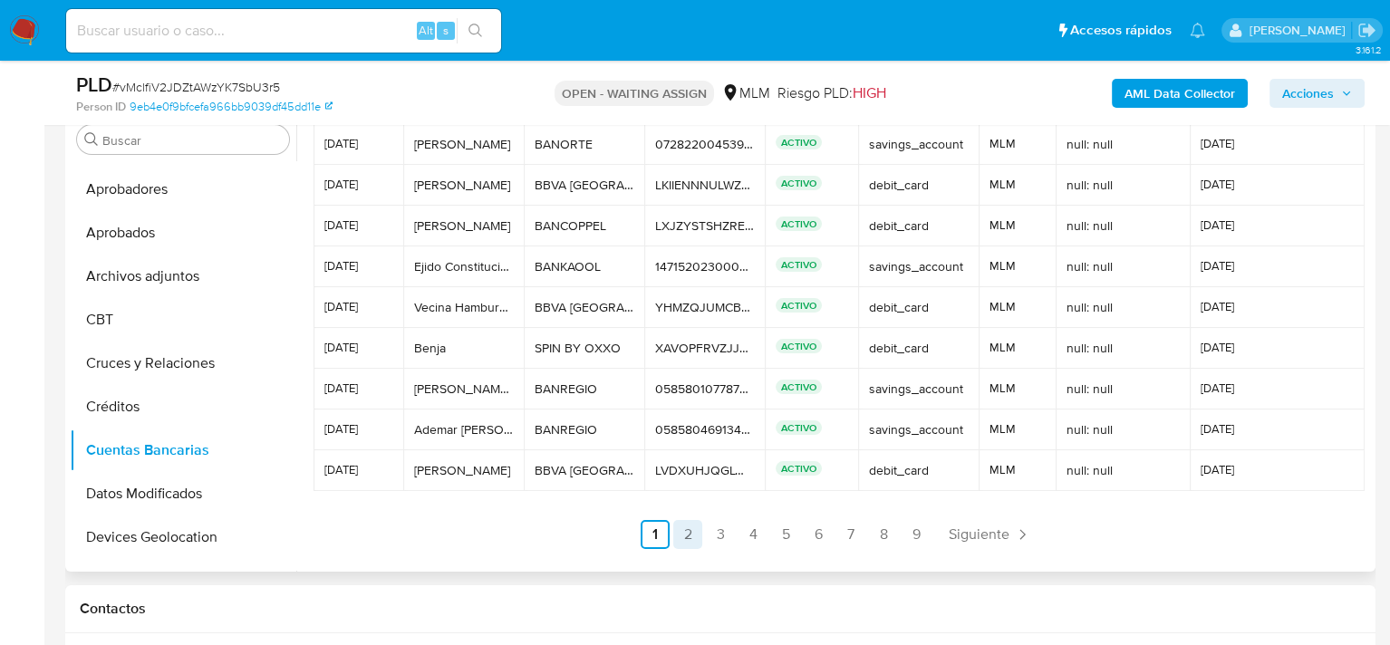
click at [678, 535] on link "2" at bounding box center [687, 534] width 29 height 29
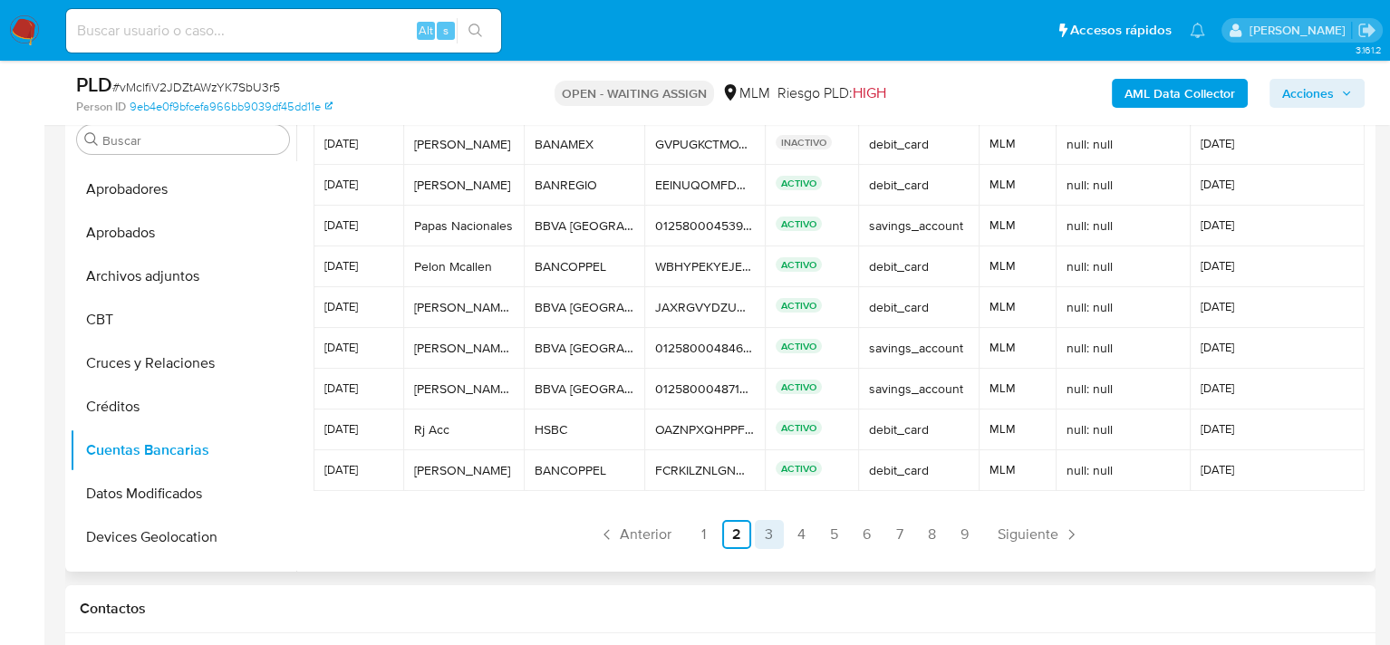
click at [762, 539] on link "3" at bounding box center [769, 534] width 29 height 29
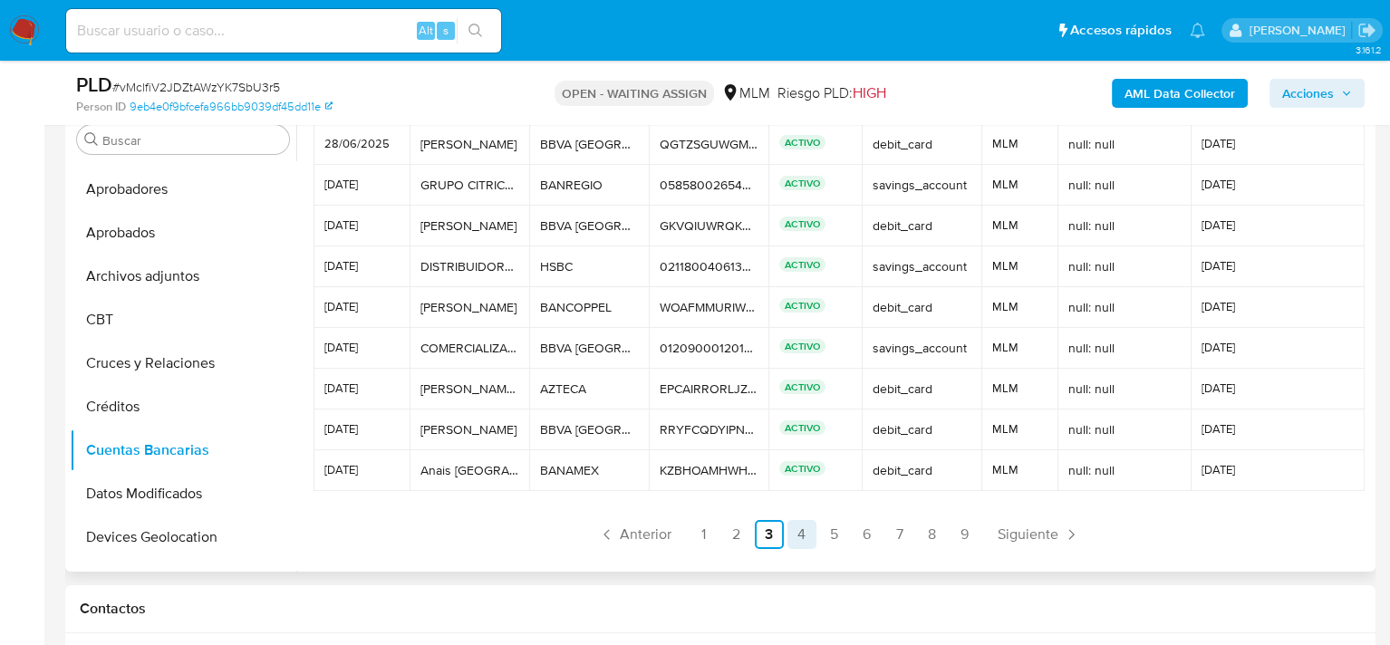
click at [800, 534] on link "4" at bounding box center [801, 534] width 29 height 29
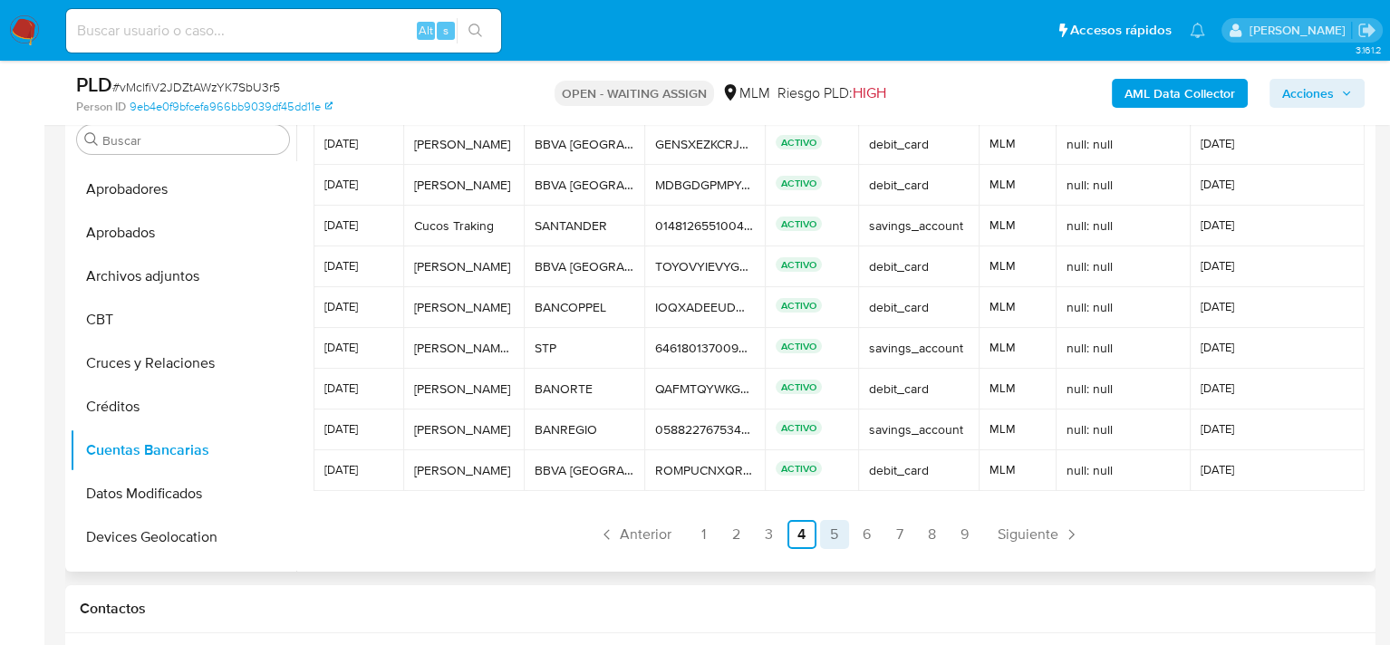
click at [833, 533] on link "5" at bounding box center [834, 534] width 29 height 29
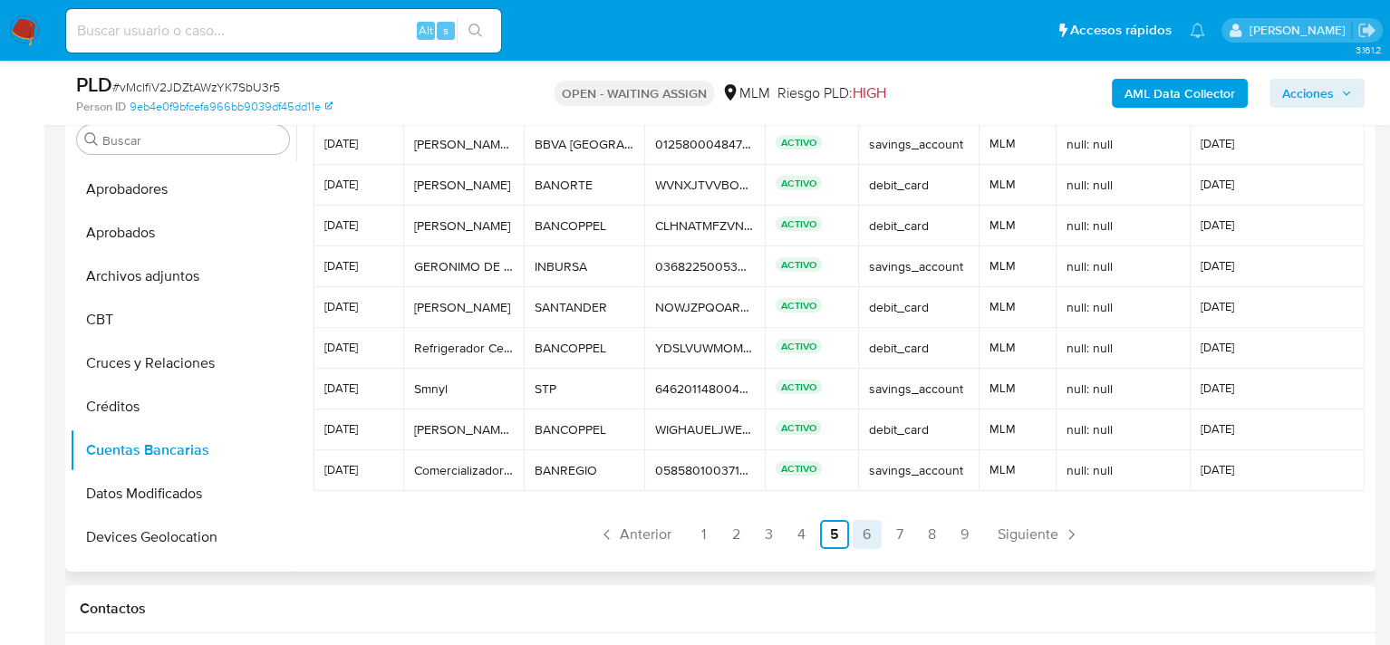
click at [871, 537] on link "6" at bounding box center [866, 534] width 29 height 29
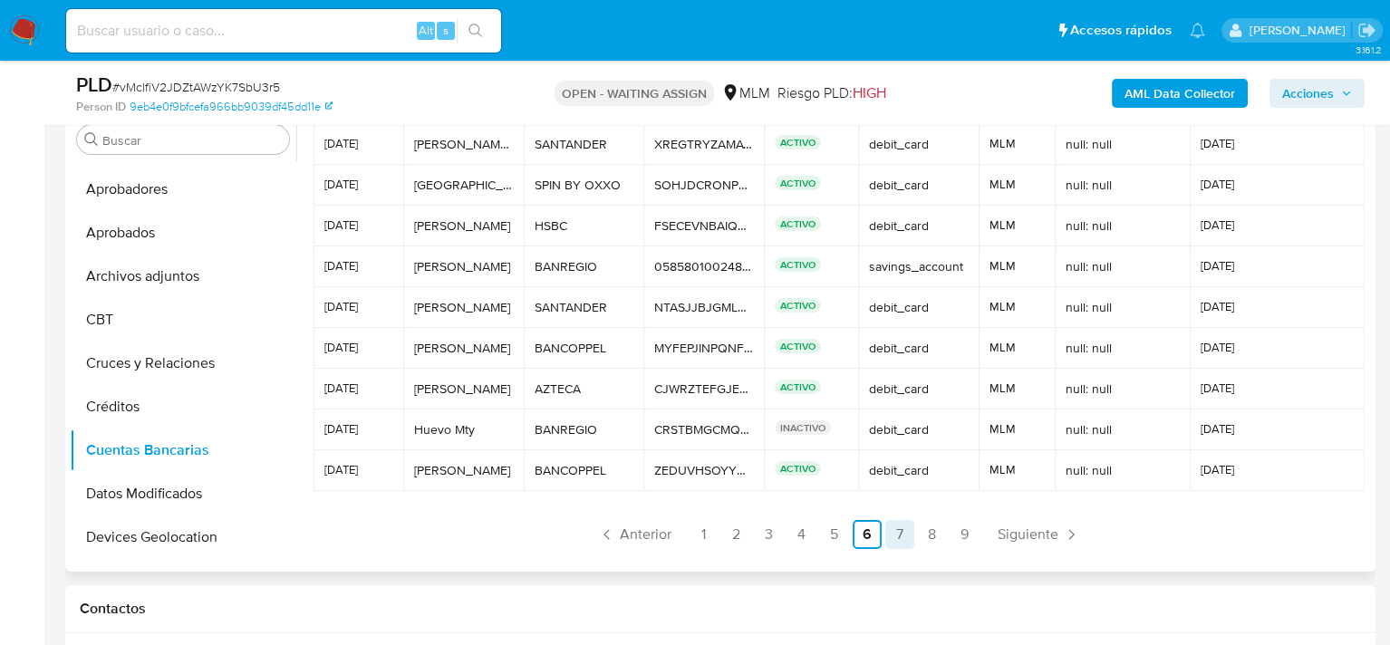
click at [894, 542] on link "7" at bounding box center [899, 534] width 29 height 29
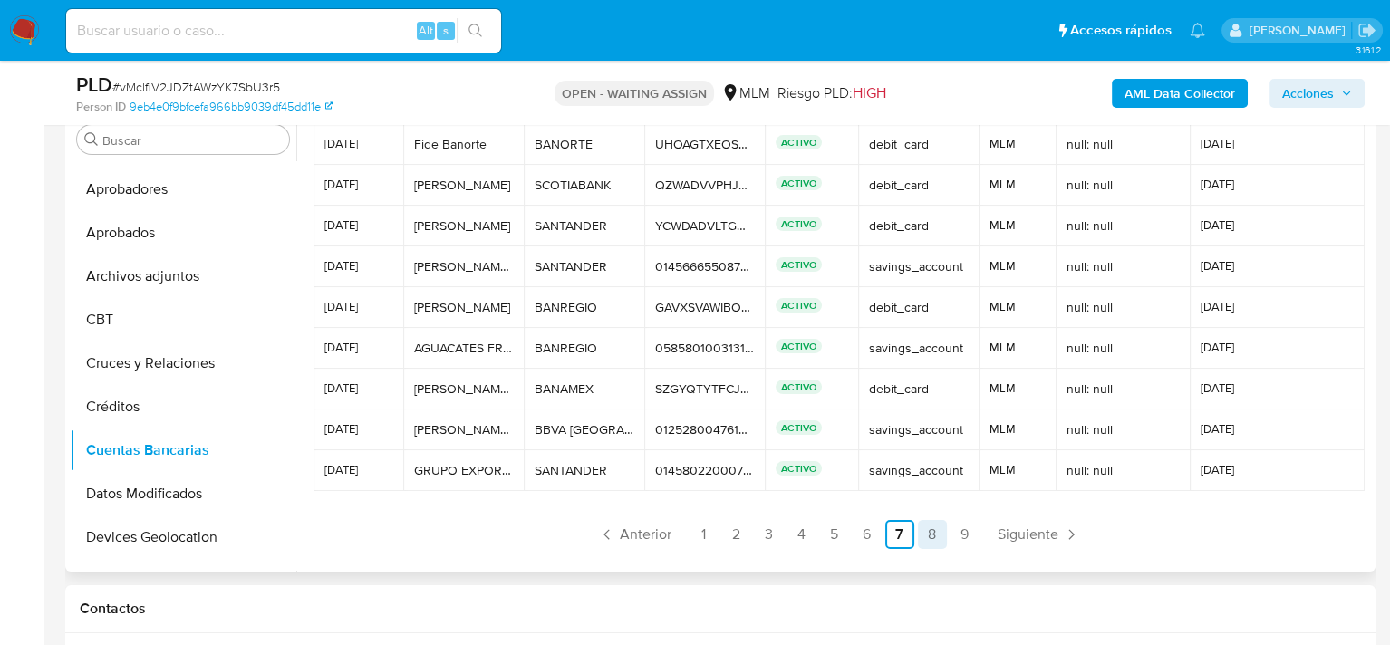
click at [922, 543] on link "8" at bounding box center [932, 534] width 29 height 29
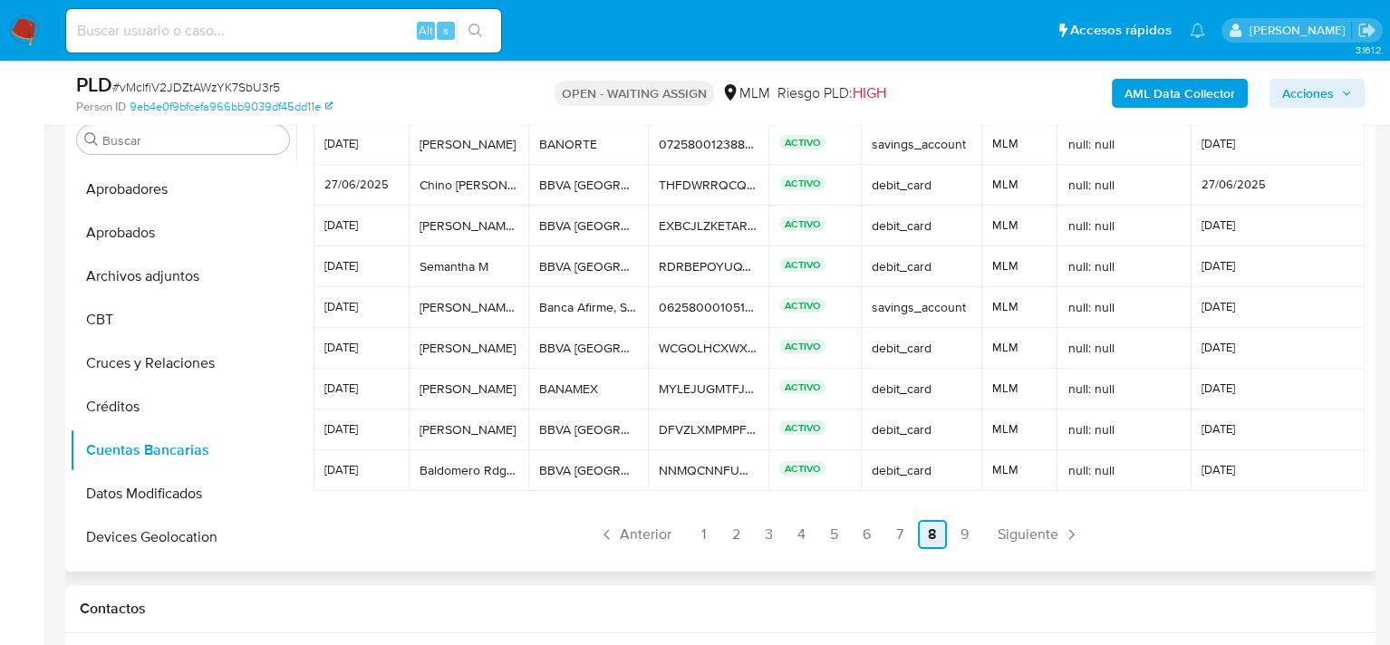
click at [941, 540] on link "8" at bounding box center [932, 534] width 29 height 29
click at [960, 537] on link "9" at bounding box center [964, 534] width 29 height 29
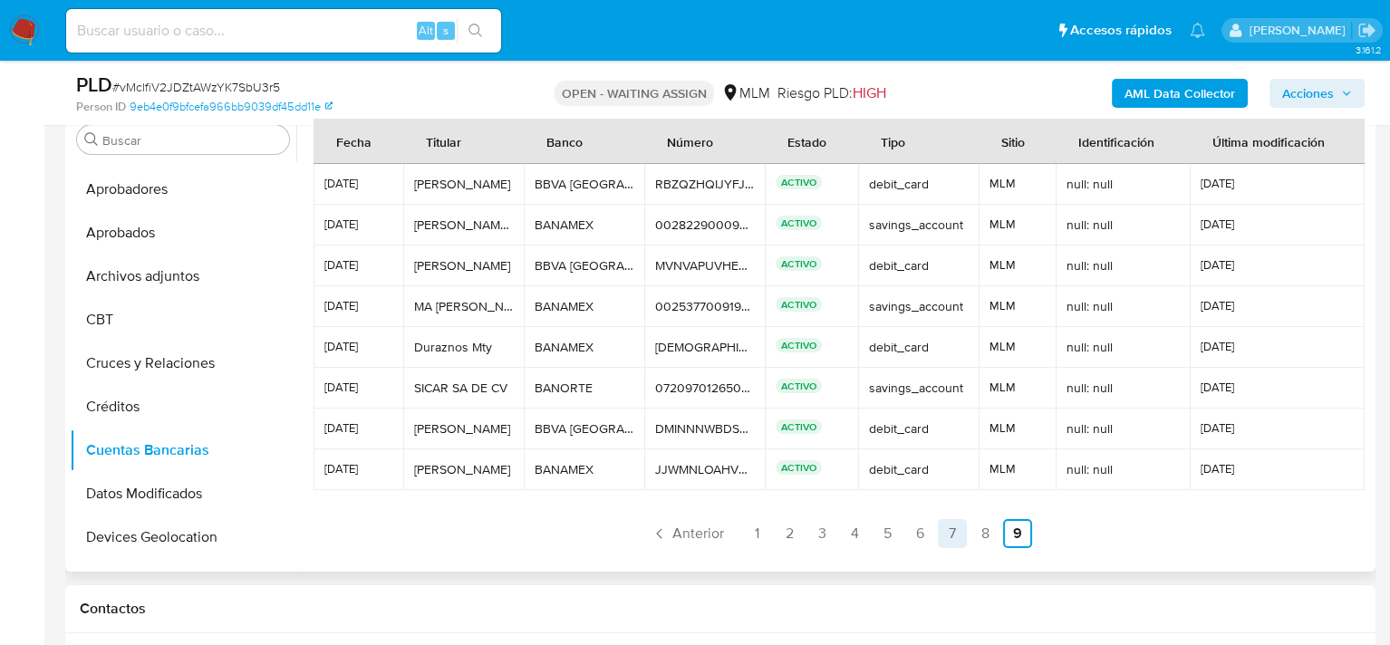
scroll to position [4, 0]
click at [751, 525] on link "1" at bounding box center [756, 533] width 29 height 29
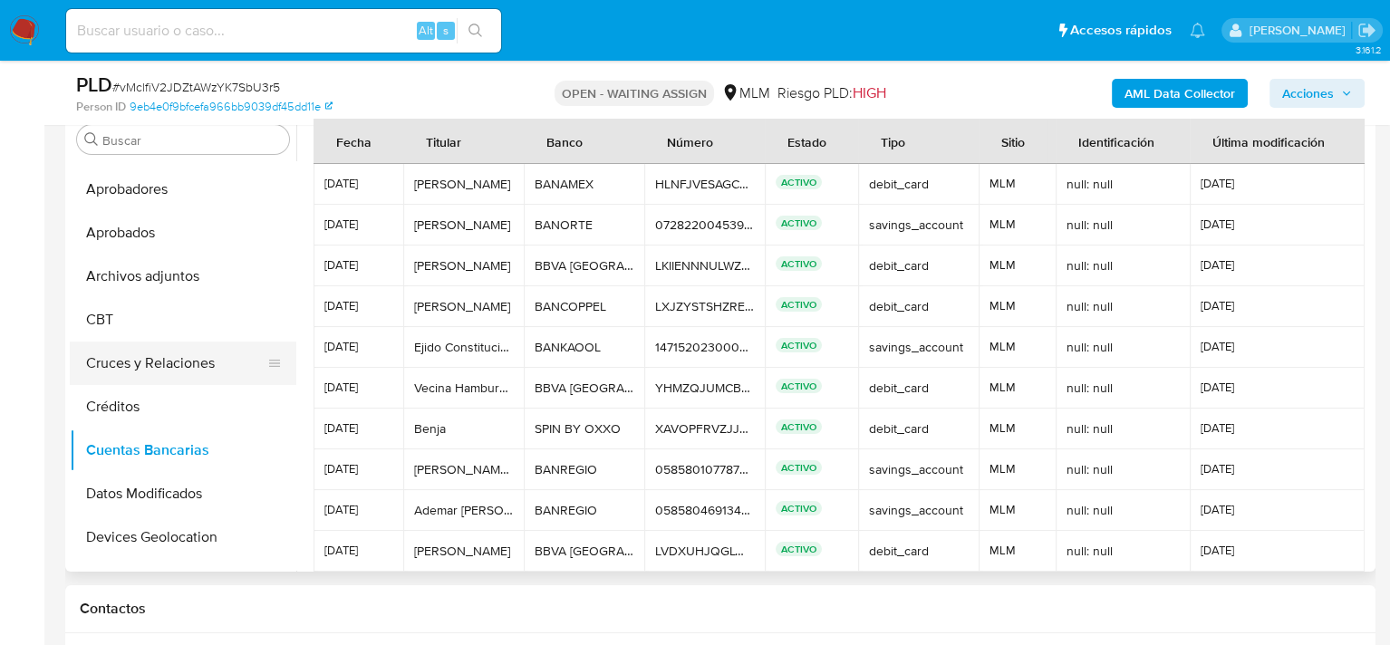
scroll to position [0, 0]
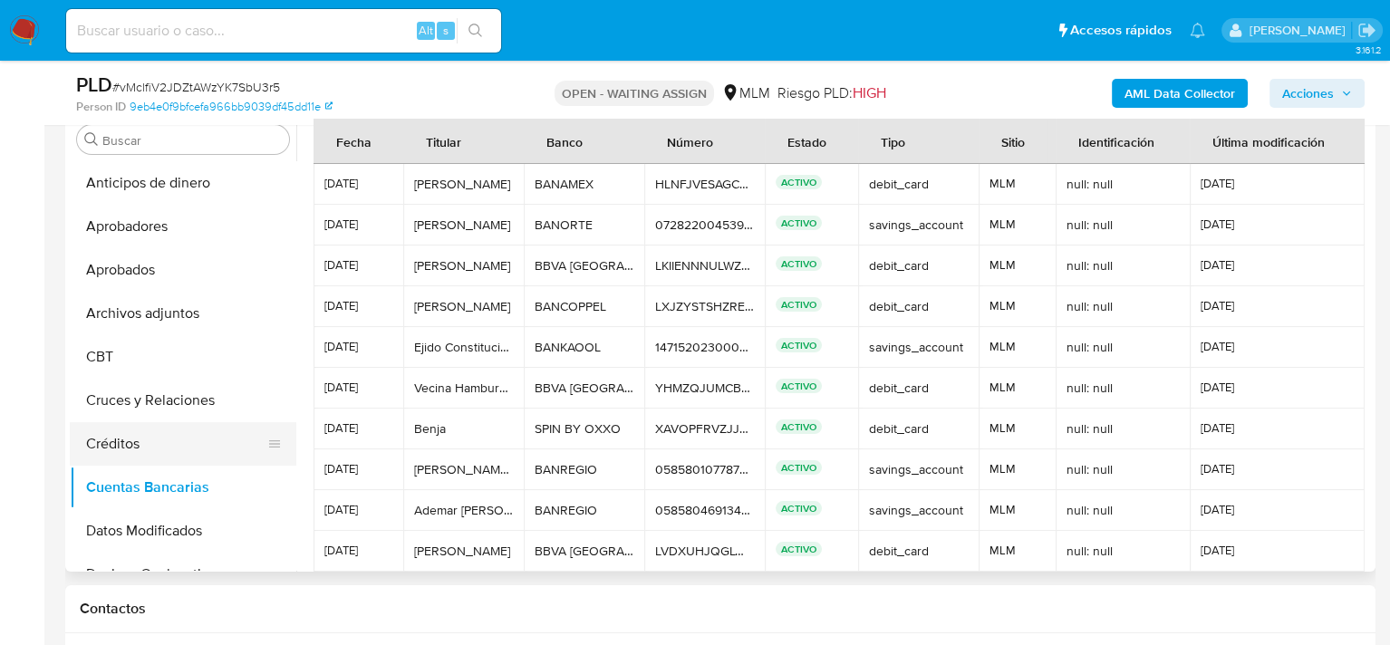
click at [140, 450] on button "Créditos" at bounding box center [176, 443] width 212 height 43
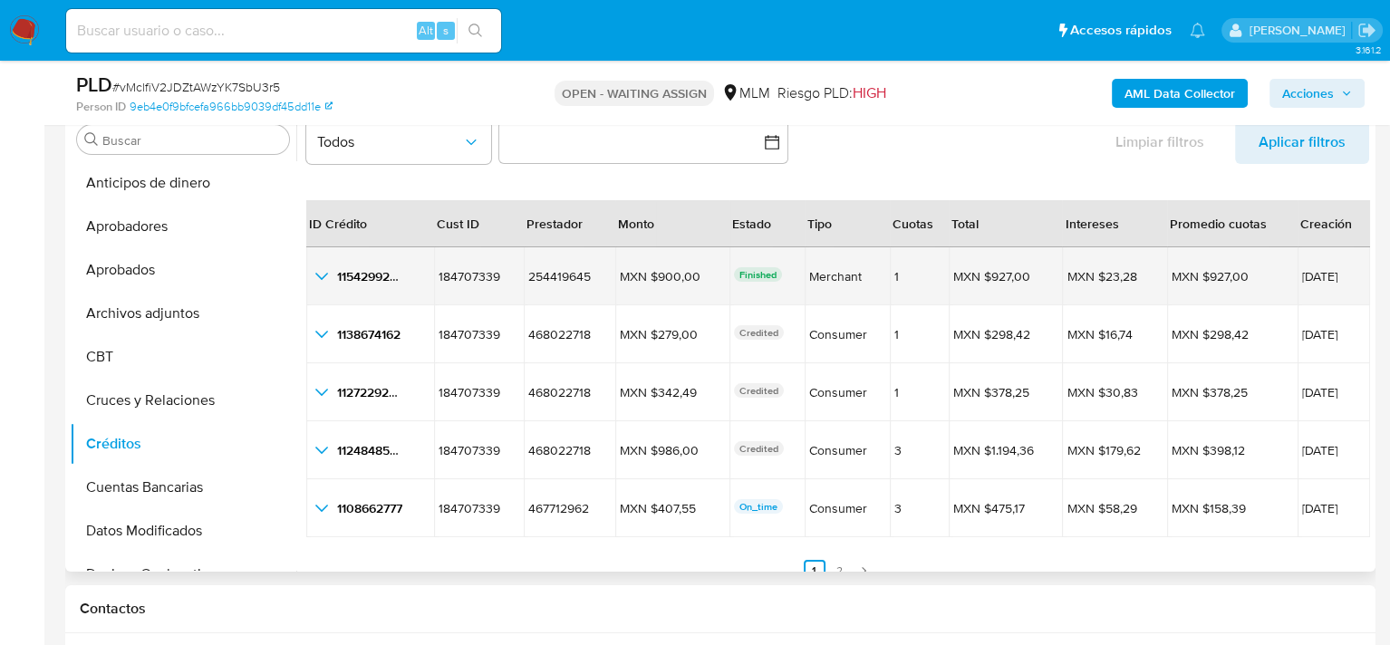
scroll to position [41, 0]
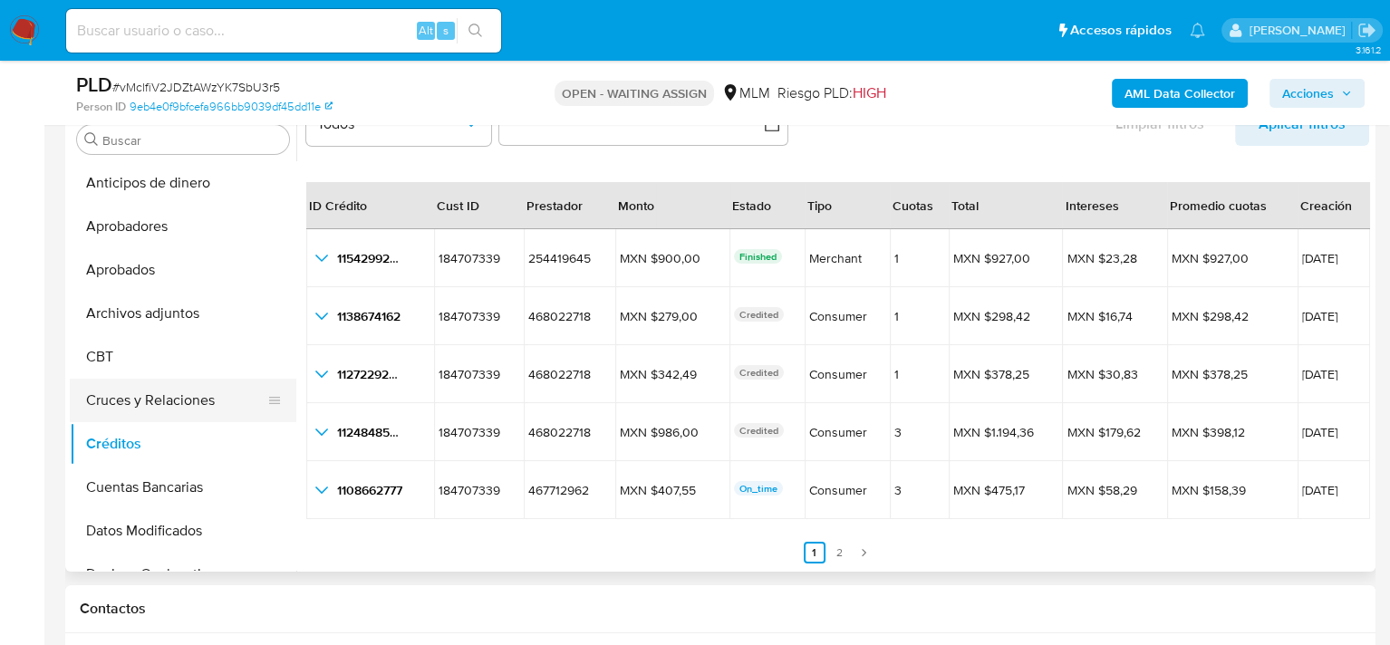
click at [140, 396] on button "Cruces y Relaciones" at bounding box center [176, 400] width 212 height 43
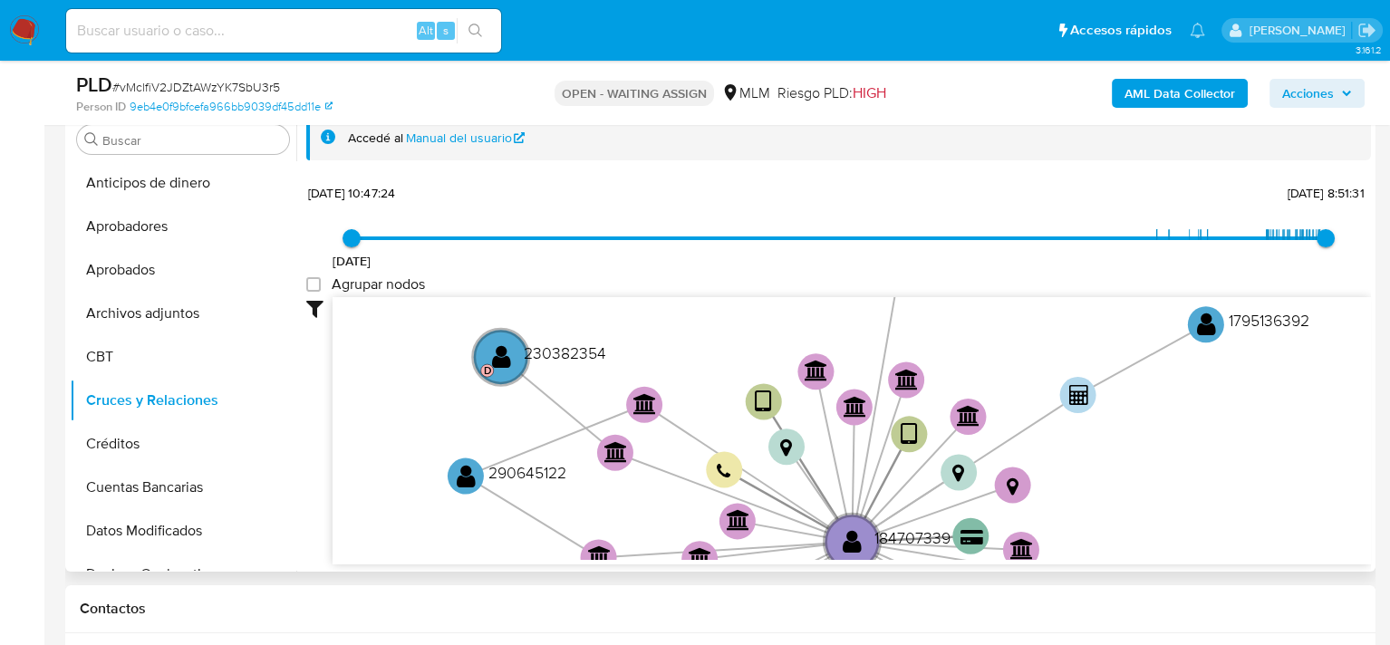
drag, startPoint x: 744, startPoint y: 361, endPoint x: 794, endPoint y: 504, distance: 151.9
click at [790, 504] on icon "user-184707339  184707339 device-67cd97215acf23bb1da02cce  device-680e816266e…" at bounding box center [851, 428] width 1038 height 263
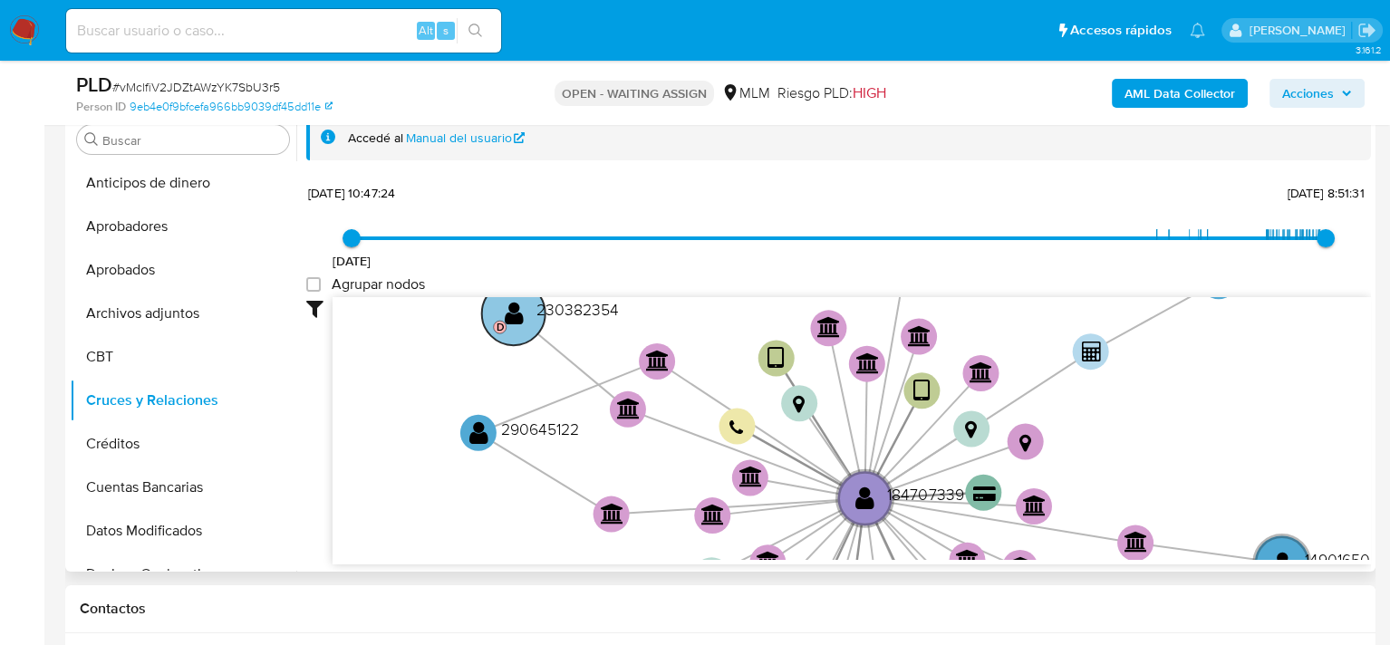
click at [506, 332] on circle at bounding box center [513, 313] width 63 height 63
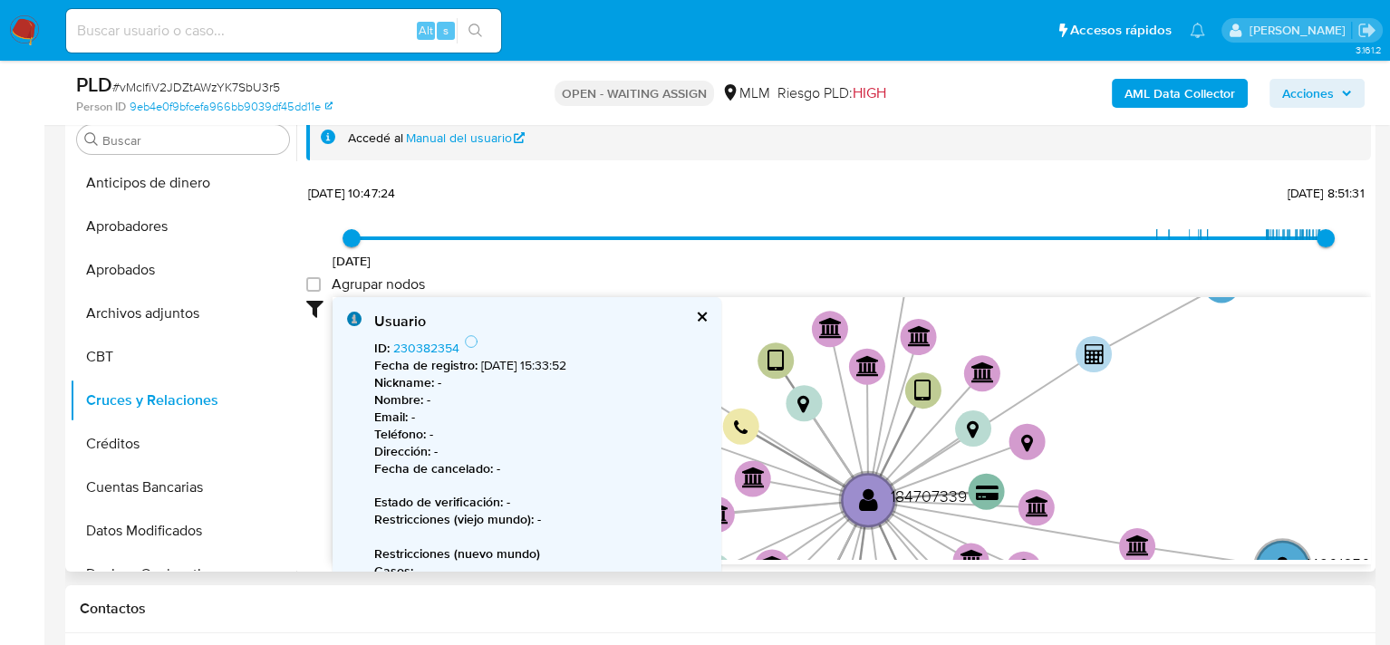
click at [695, 318] on button "cerrar" at bounding box center [701, 317] width 12 height 12
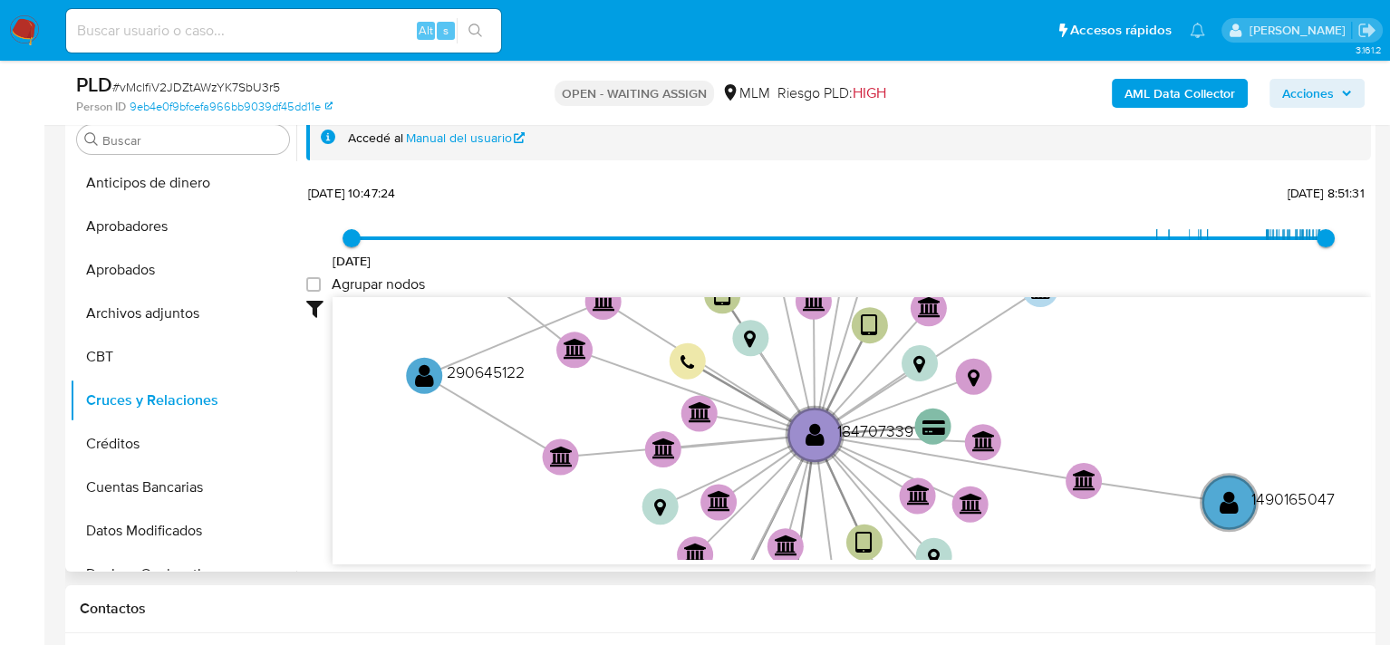
drag, startPoint x: 830, startPoint y: 420, endPoint x: 774, endPoint y: 351, distance: 88.8
click at [774, 351] on icon "user-184707339  184707339 device-67cd97215acf23bb1da02cce  device-680e816266e…" at bounding box center [851, 428] width 1038 height 263
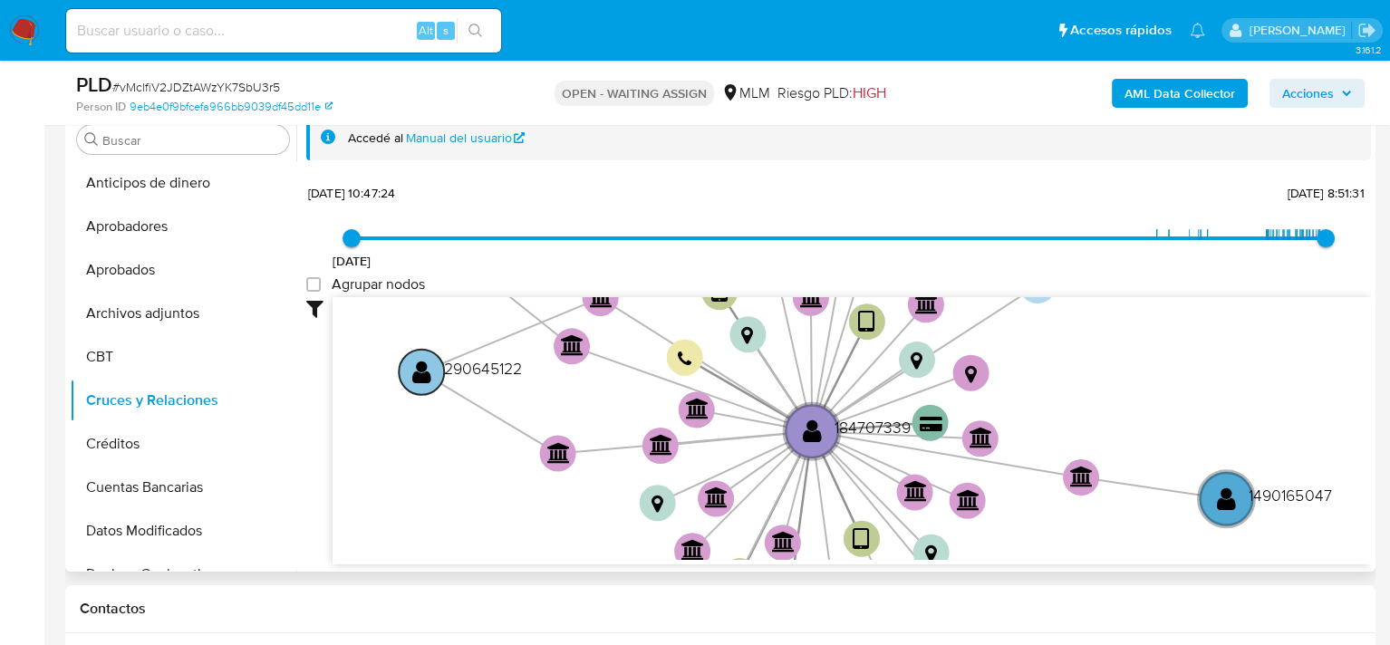
click at [419, 371] on text "" at bounding box center [421, 371] width 19 height 26
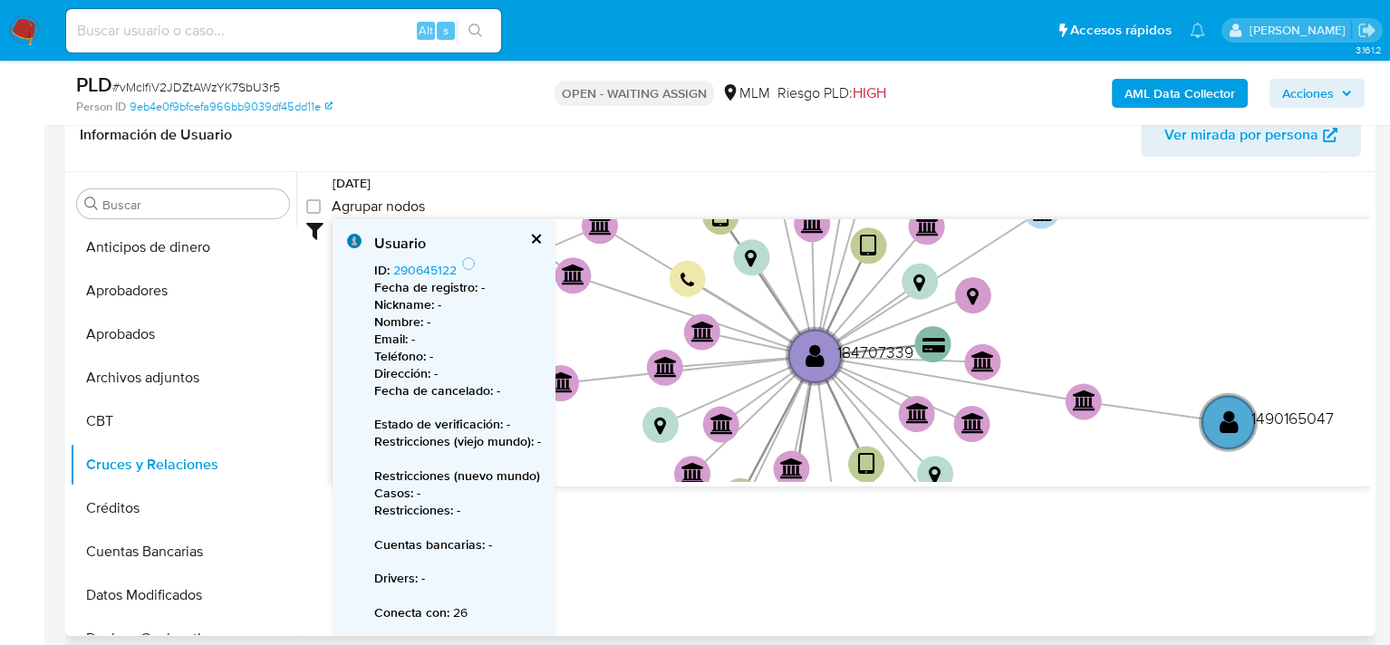
scroll to position [272, 0]
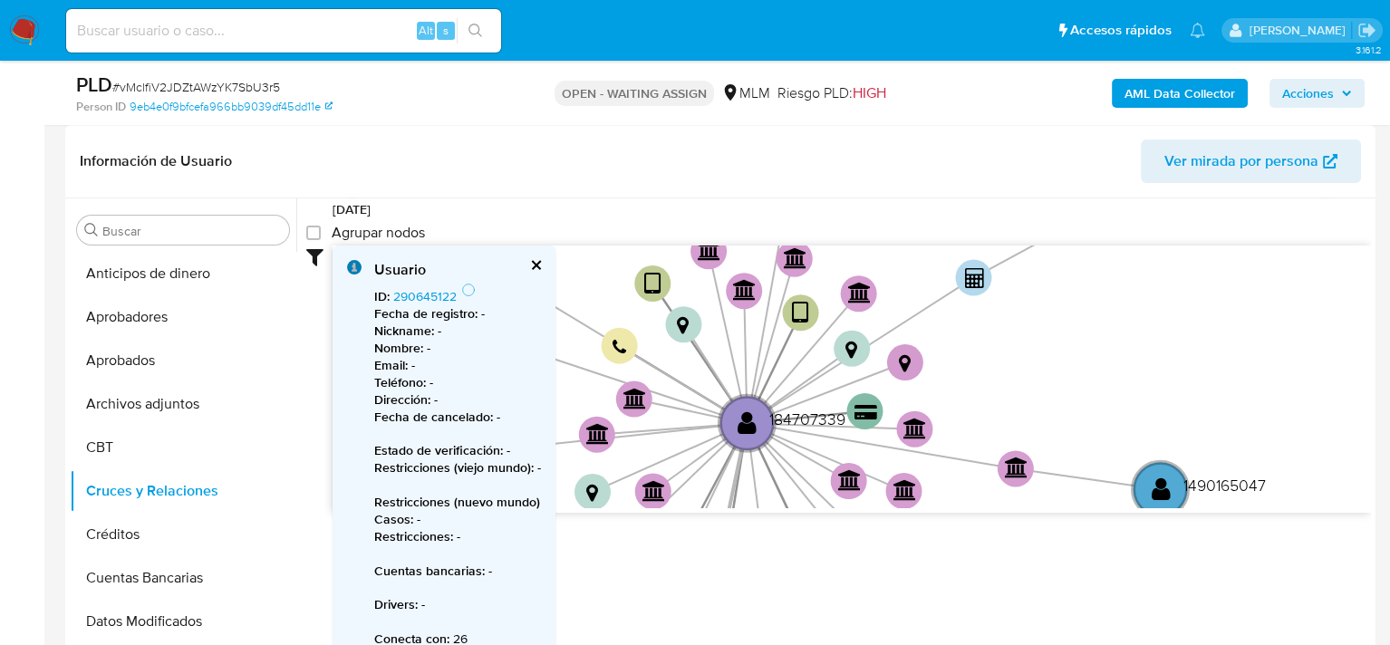
drag, startPoint x: 805, startPoint y: 409, endPoint x: 757, endPoint y: 388, distance: 52.3
click at [746, 423] on icon at bounding box center [735, 479] width 24 height 112
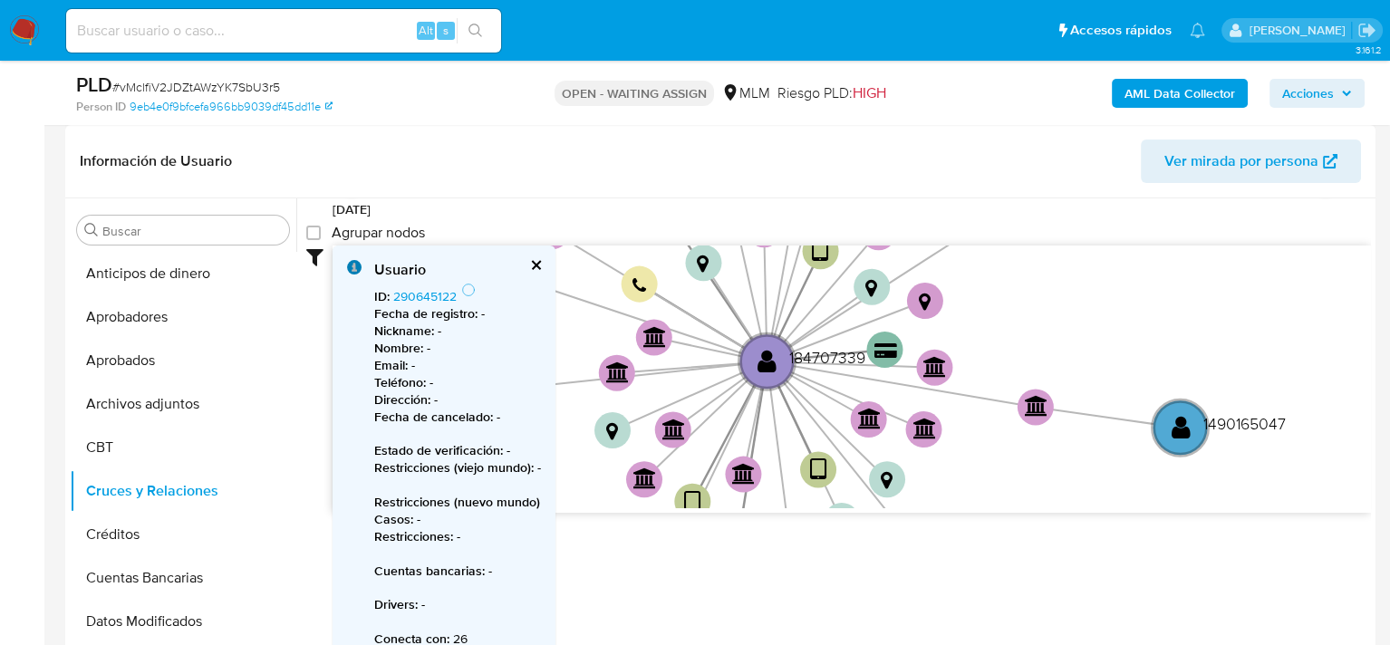
click at [530, 259] on button "cerrar" at bounding box center [535, 265] width 12 height 12
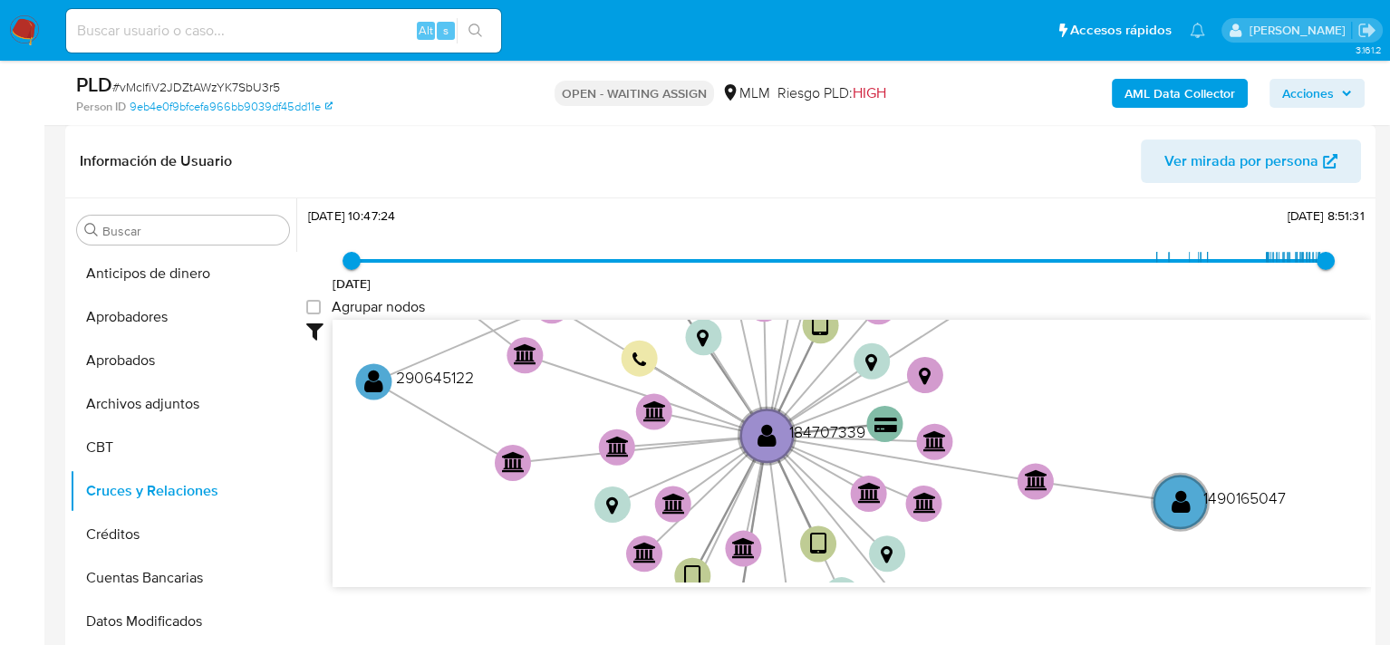
scroll to position [67, 0]
click at [148, 444] on button "CBT" at bounding box center [176, 447] width 212 height 43
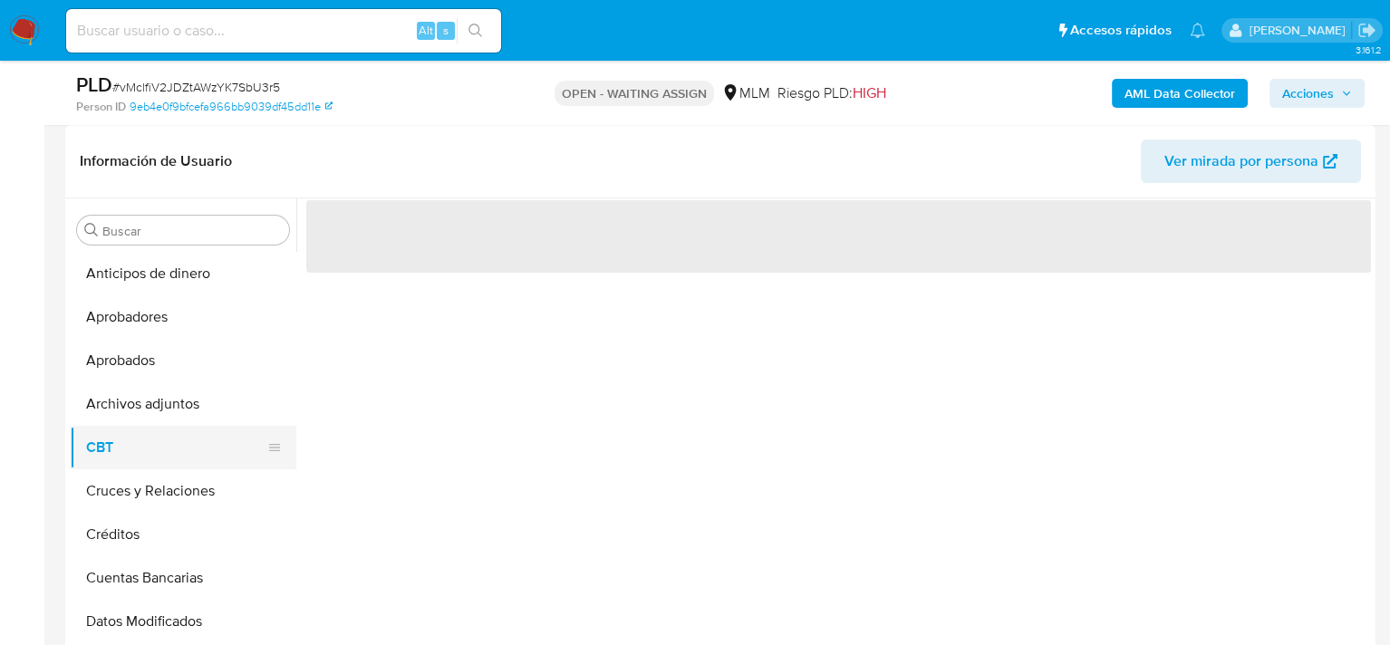
scroll to position [0, 0]
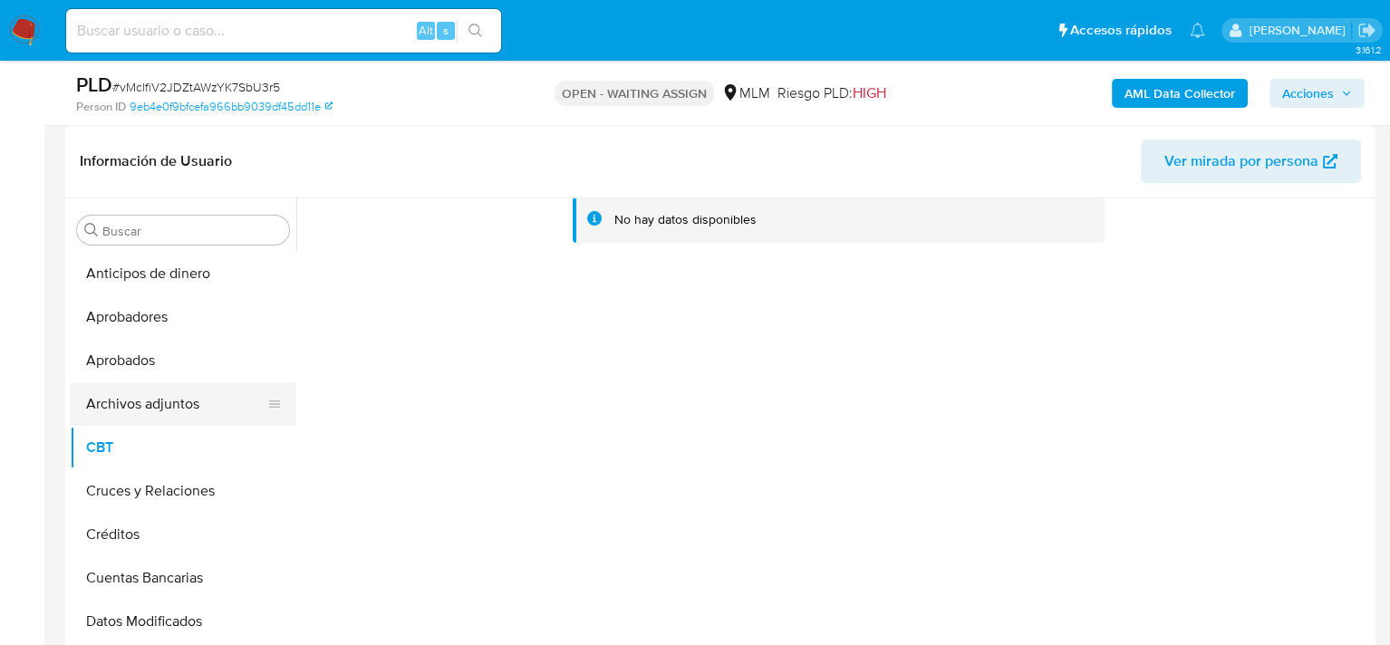
click at [146, 404] on button "Archivos adjuntos" at bounding box center [176, 403] width 212 height 43
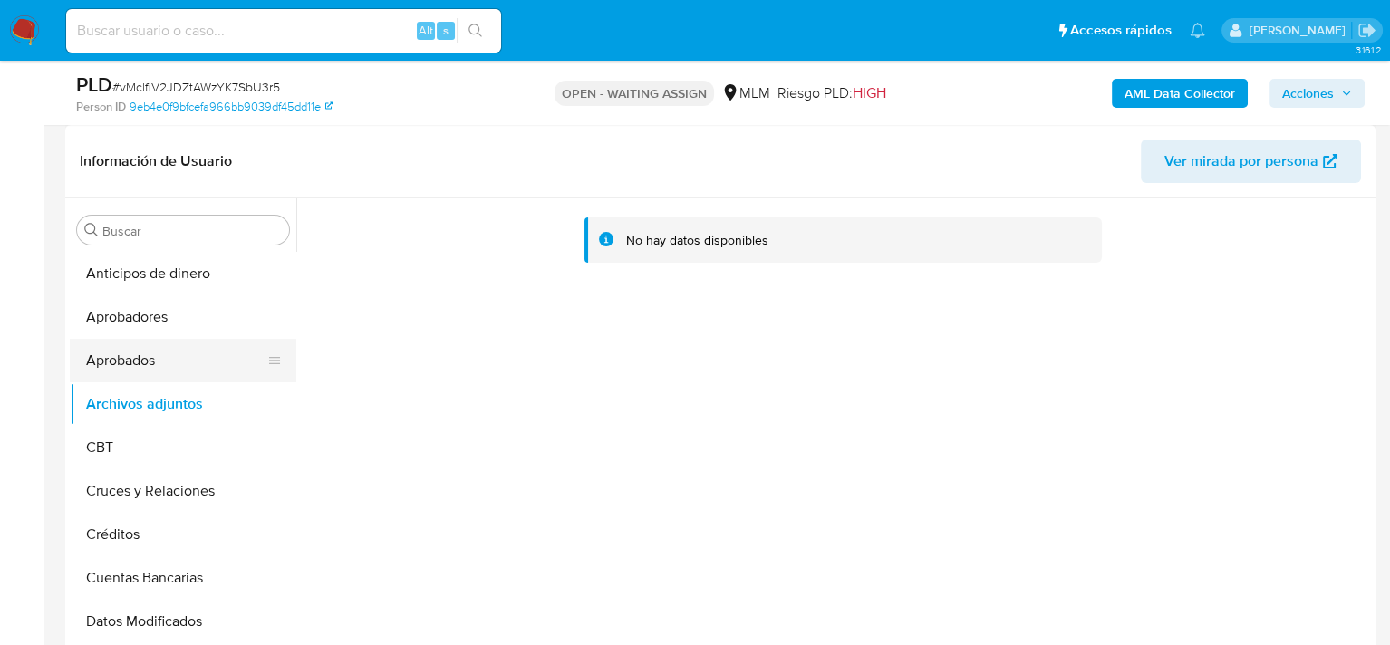
click at [148, 373] on button "Aprobados" at bounding box center [176, 360] width 212 height 43
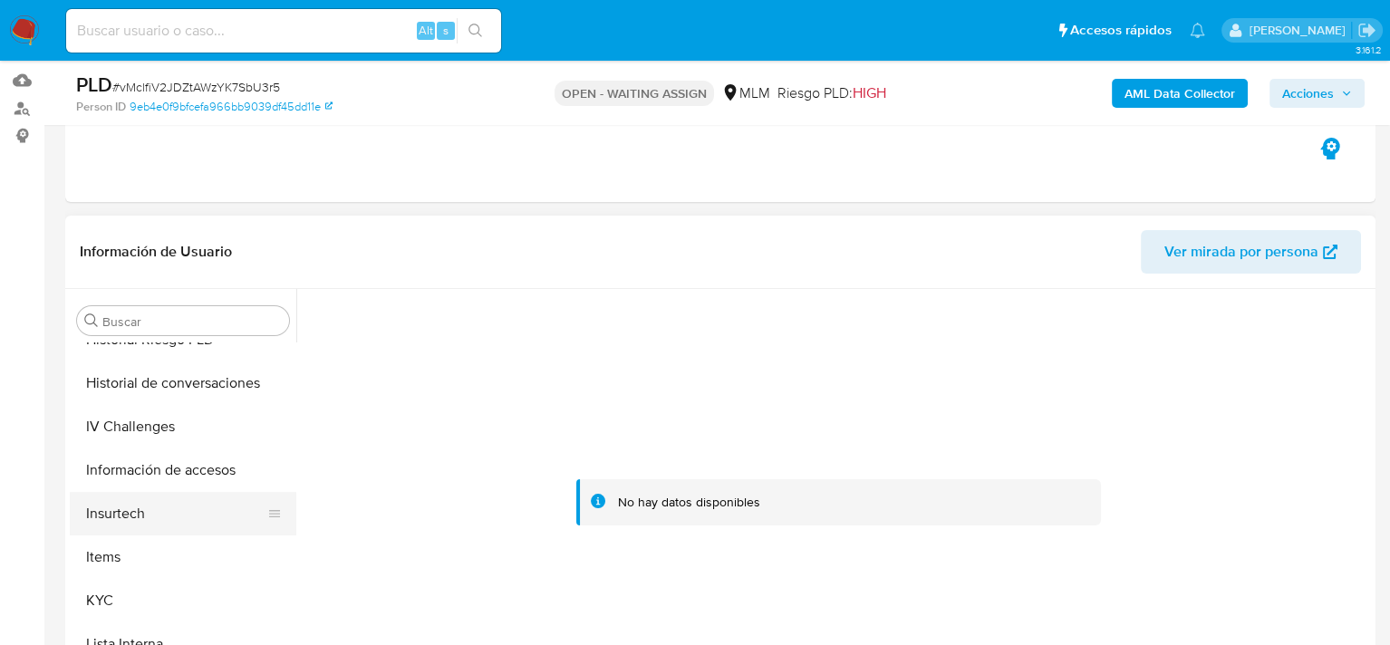
scroll to position [725, 0]
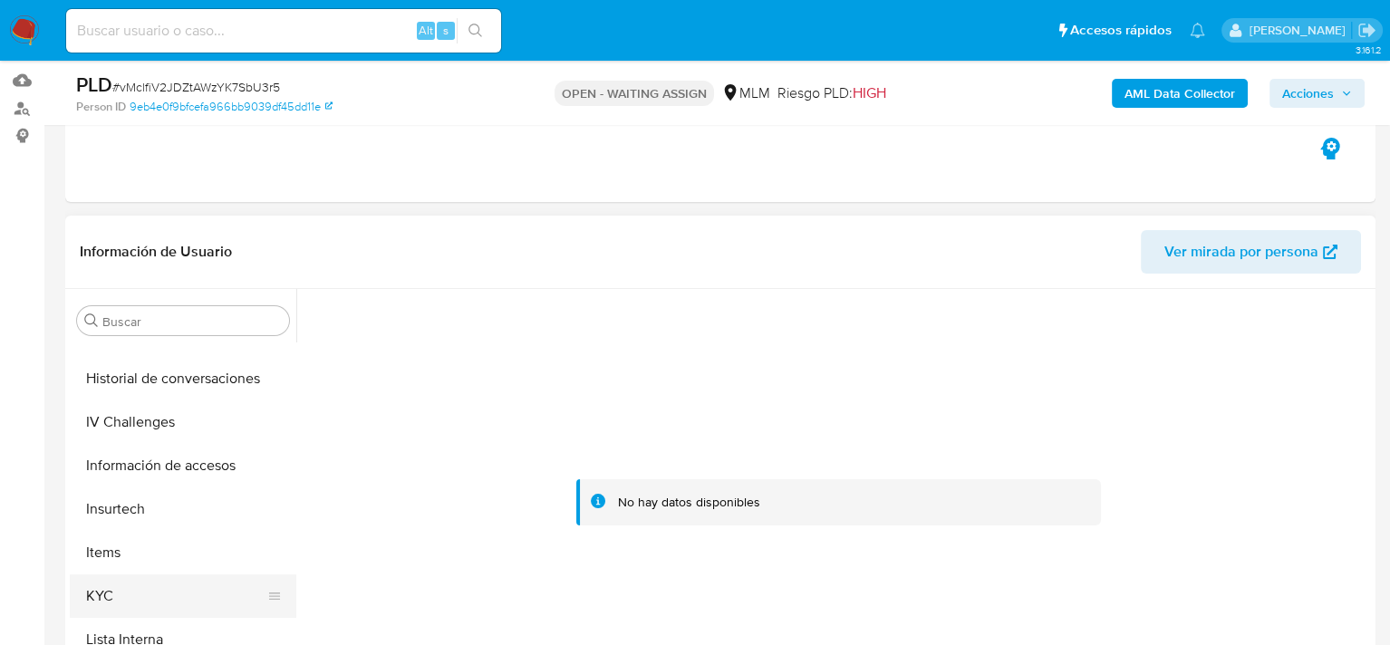
click at [117, 589] on button "KYC" at bounding box center [176, 595] width 212 height 43
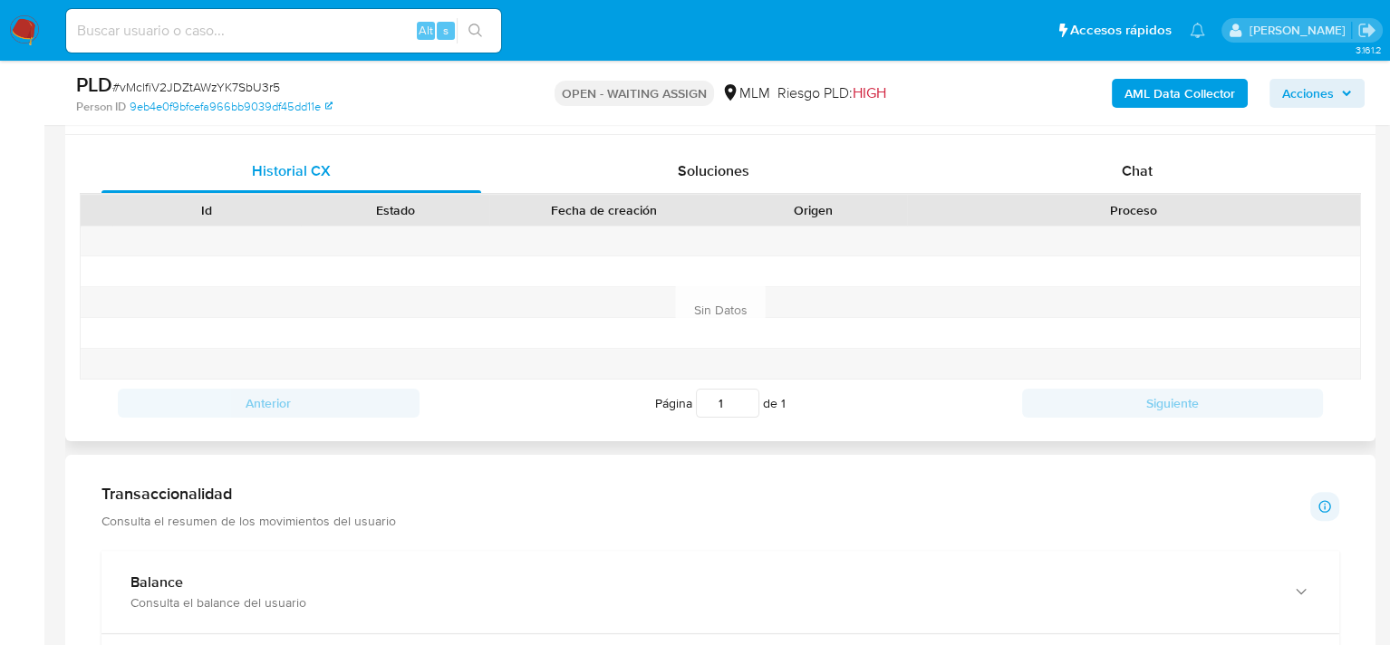
scroll to position [815, 0]
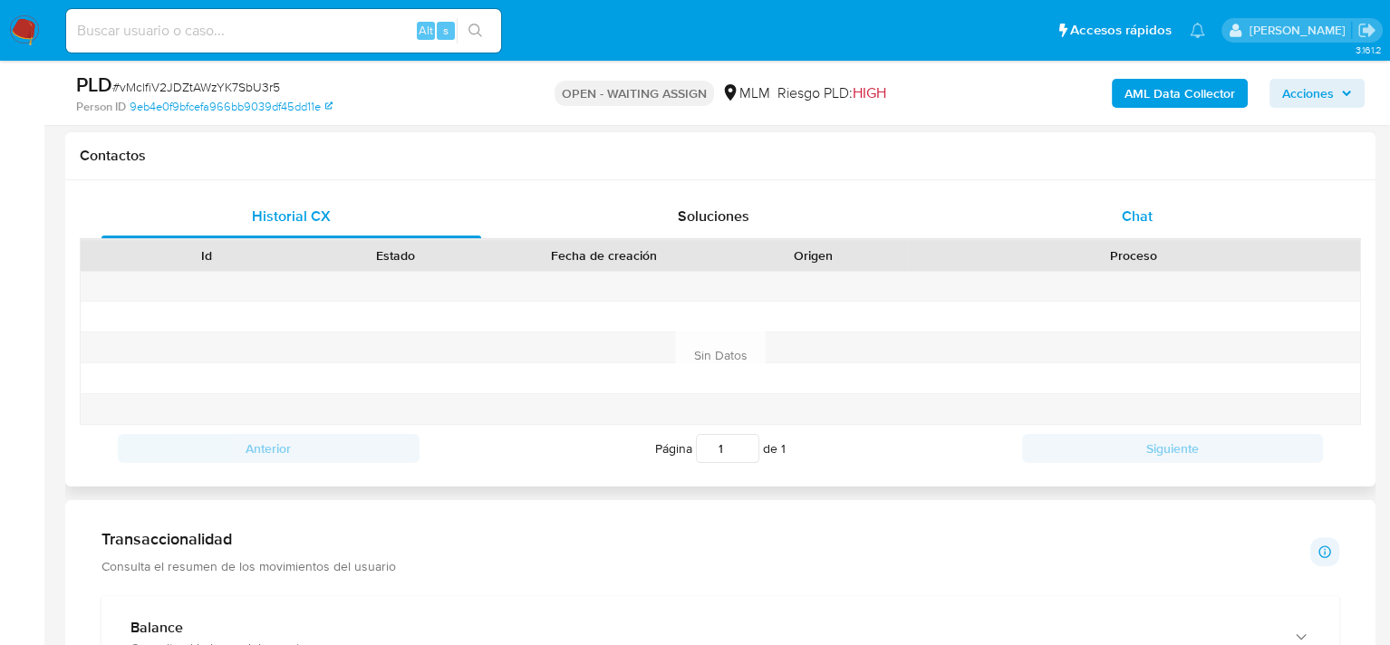
click at [1132, 207] on span "Chat" at bounding box center [1136, 216] width 31 height 21
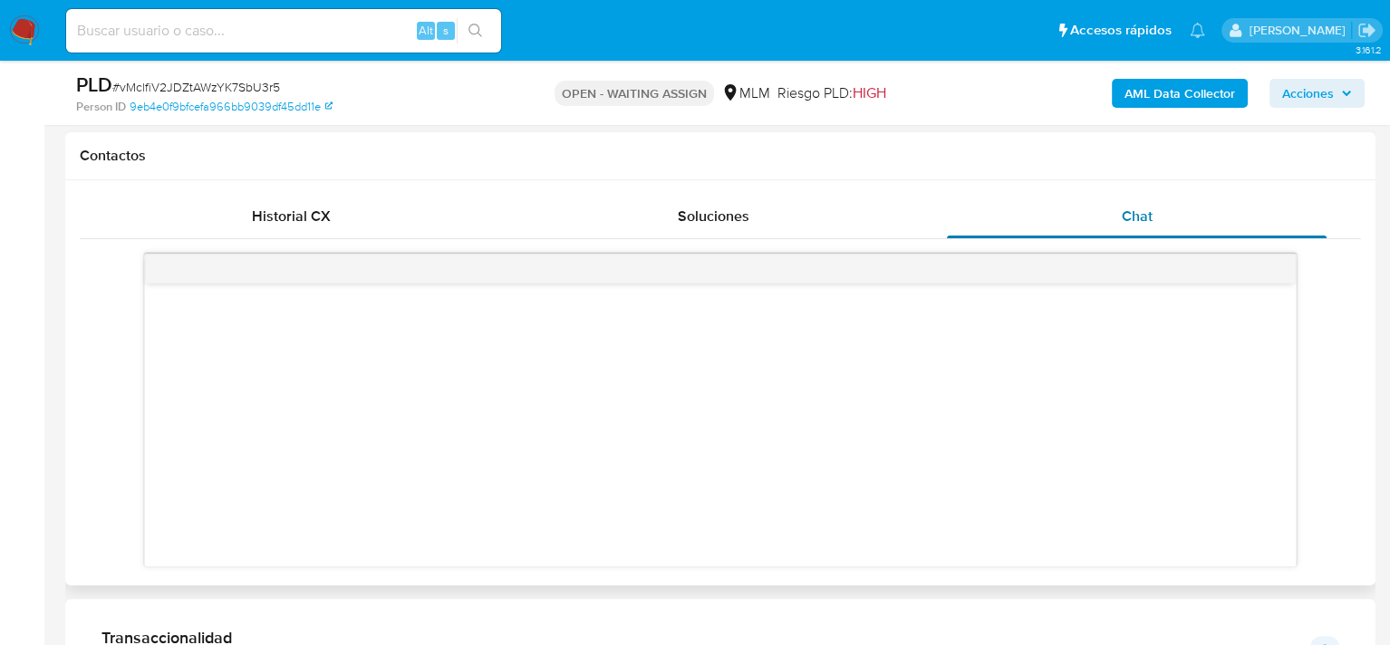
click at [1114, 216] on div "Chat" at bounding box center [1137, 216] width 380 height 43
click at [1121, 330] on div at bounding box center [720, 425] width 1151 height 283
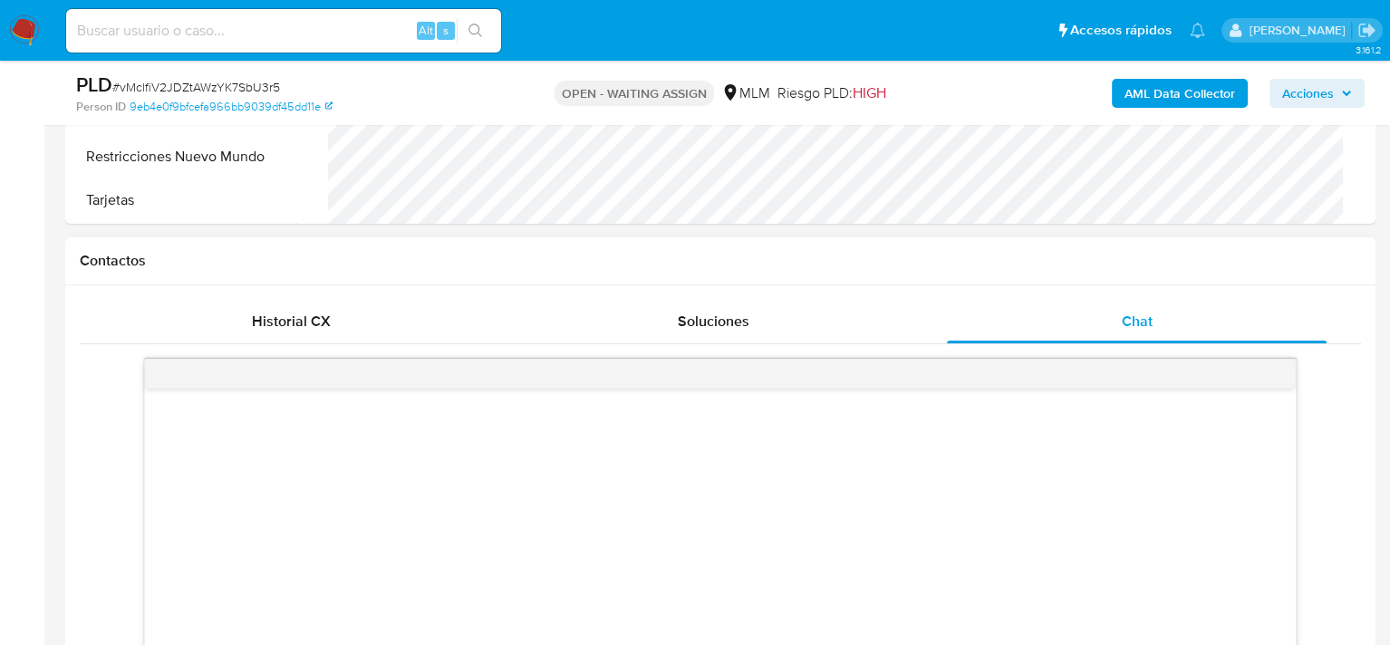
scroll to position [634, 0]
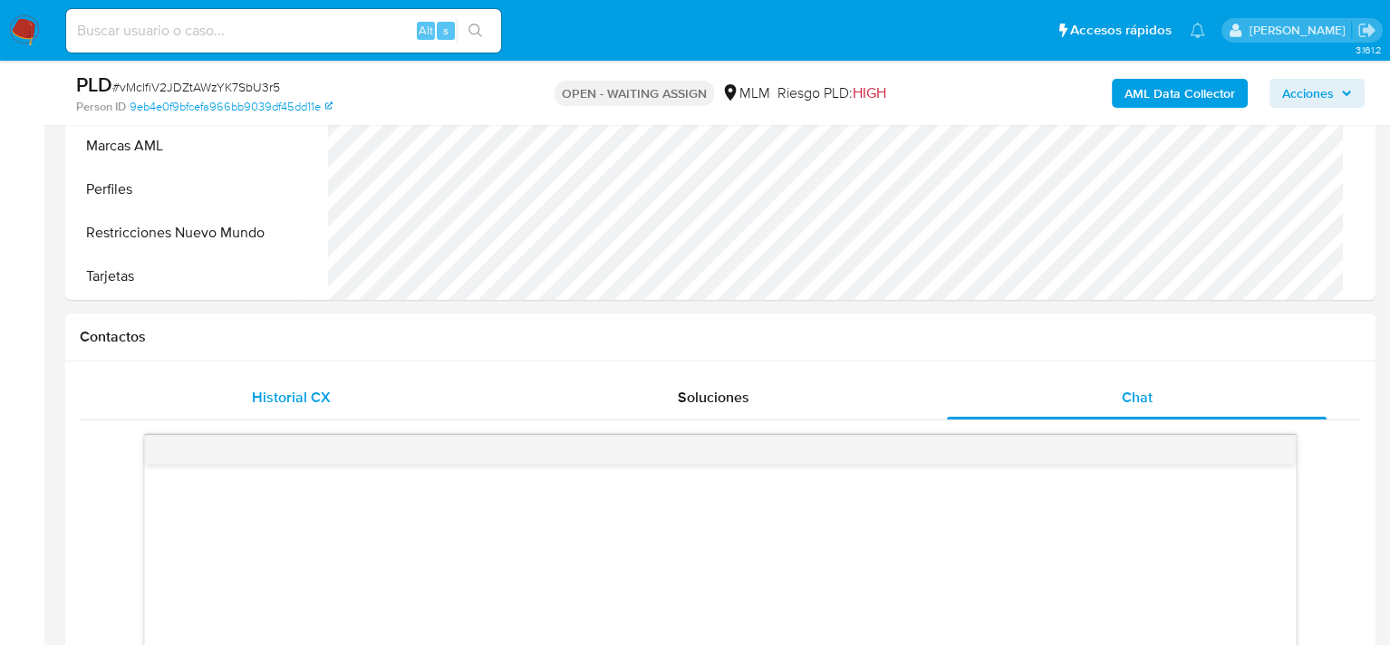
click at [309, 384] on div "Historial CX" at bounding box center [291, 397] width 380 height 43
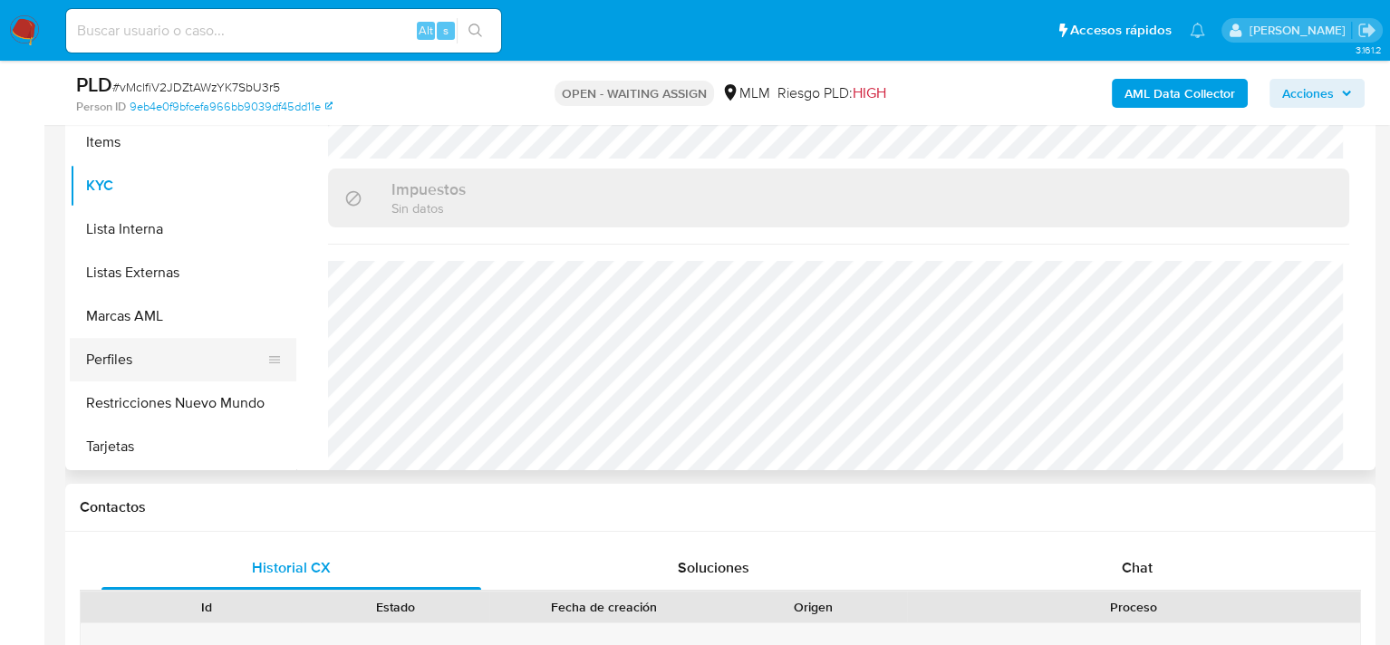
scroll to position [439, 0]
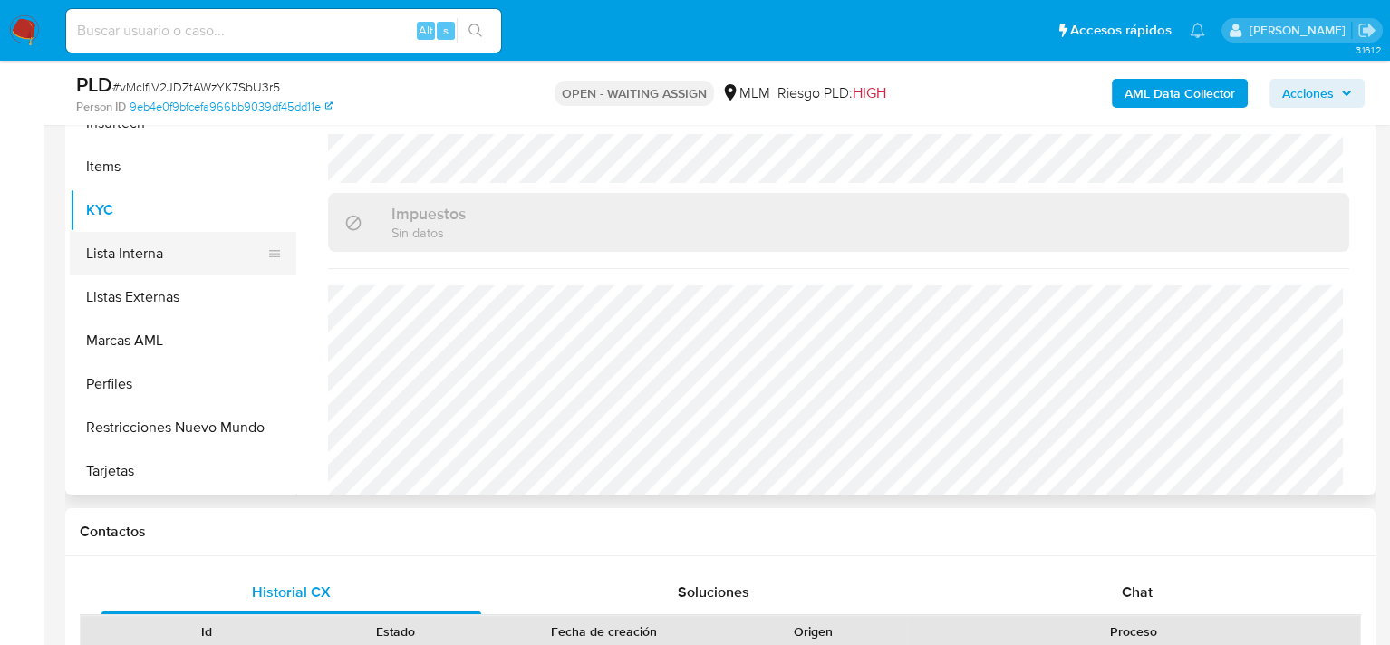
click at [114, 267] on button "Lista Interna" at bounding box center [176, 253] width 212 height 43
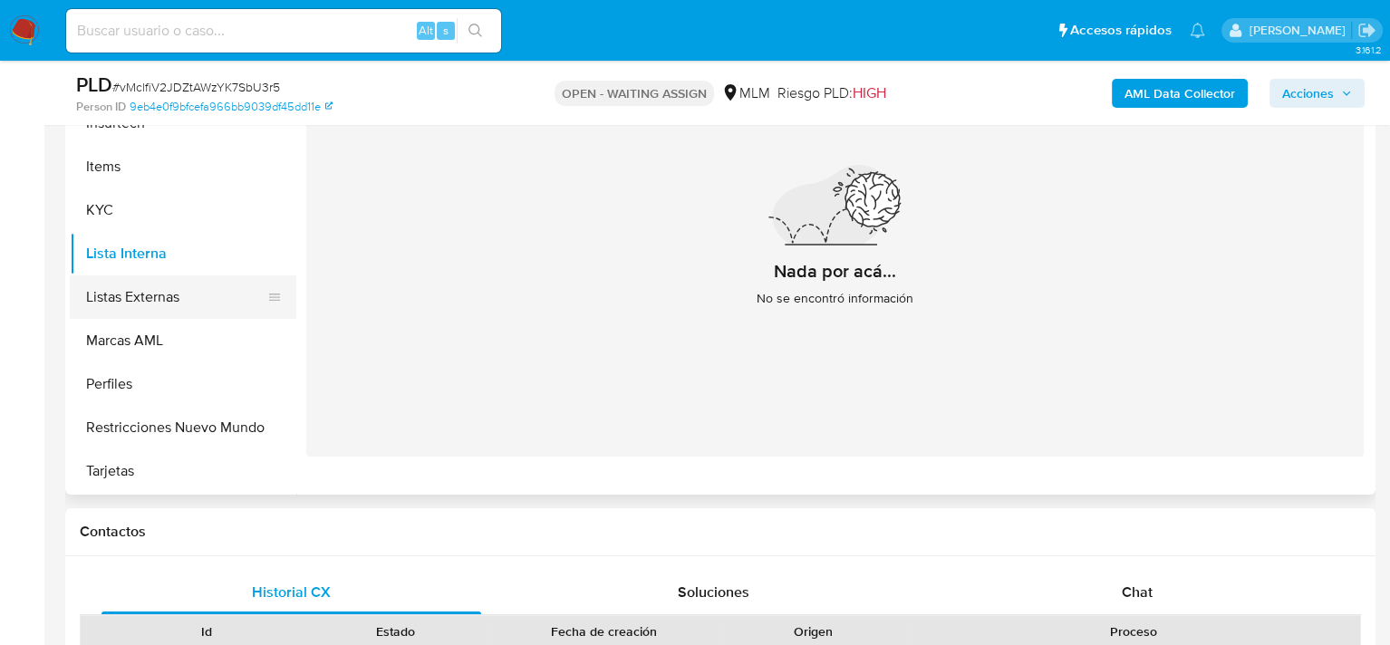
click at [119, 291] on button "Listas Externas" at bounding box center [176, 296] width 212 height 43
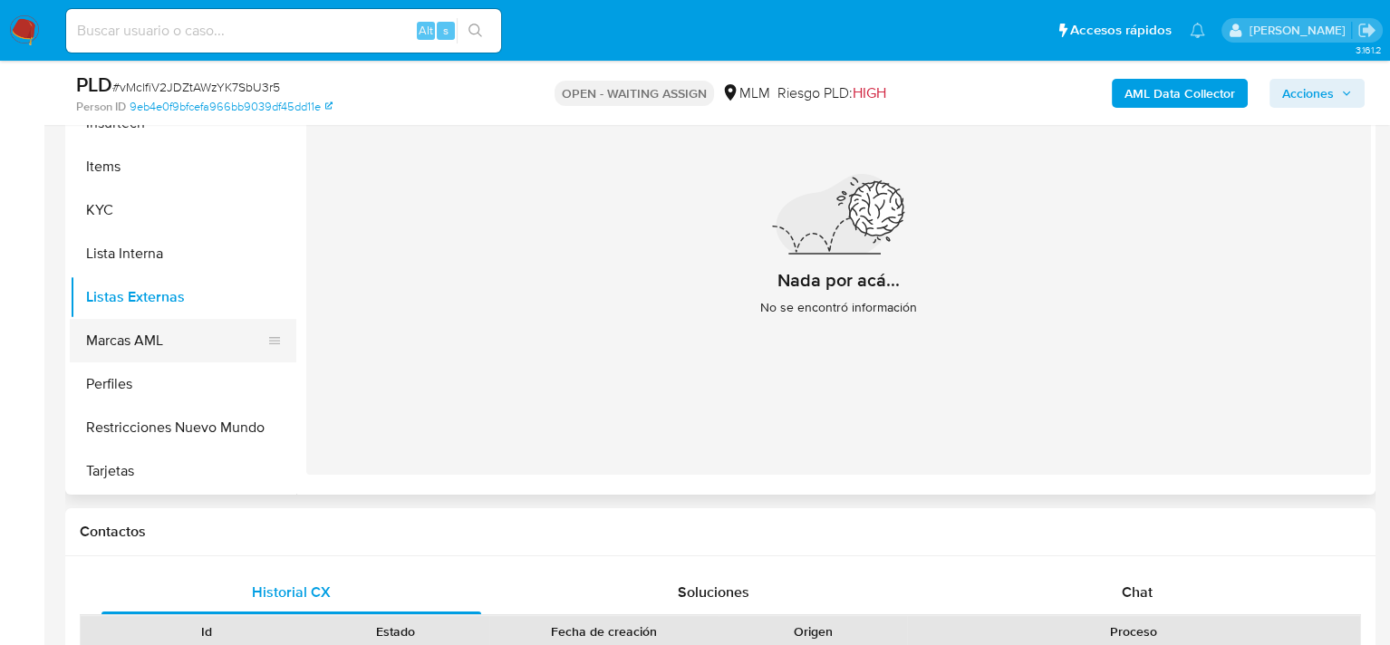
click at [141, 340] on button "Marcas AML" at bounding box center [176, 340] width 212 height 43
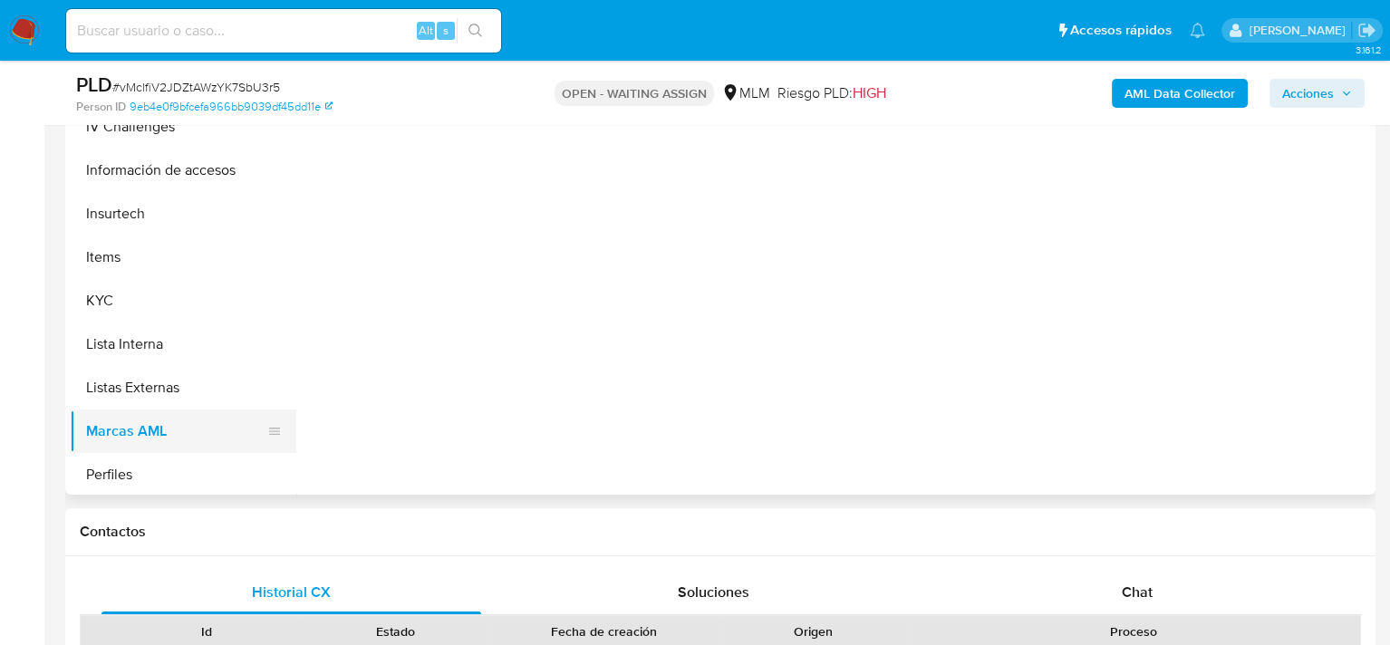
scroll to position [852, 0]
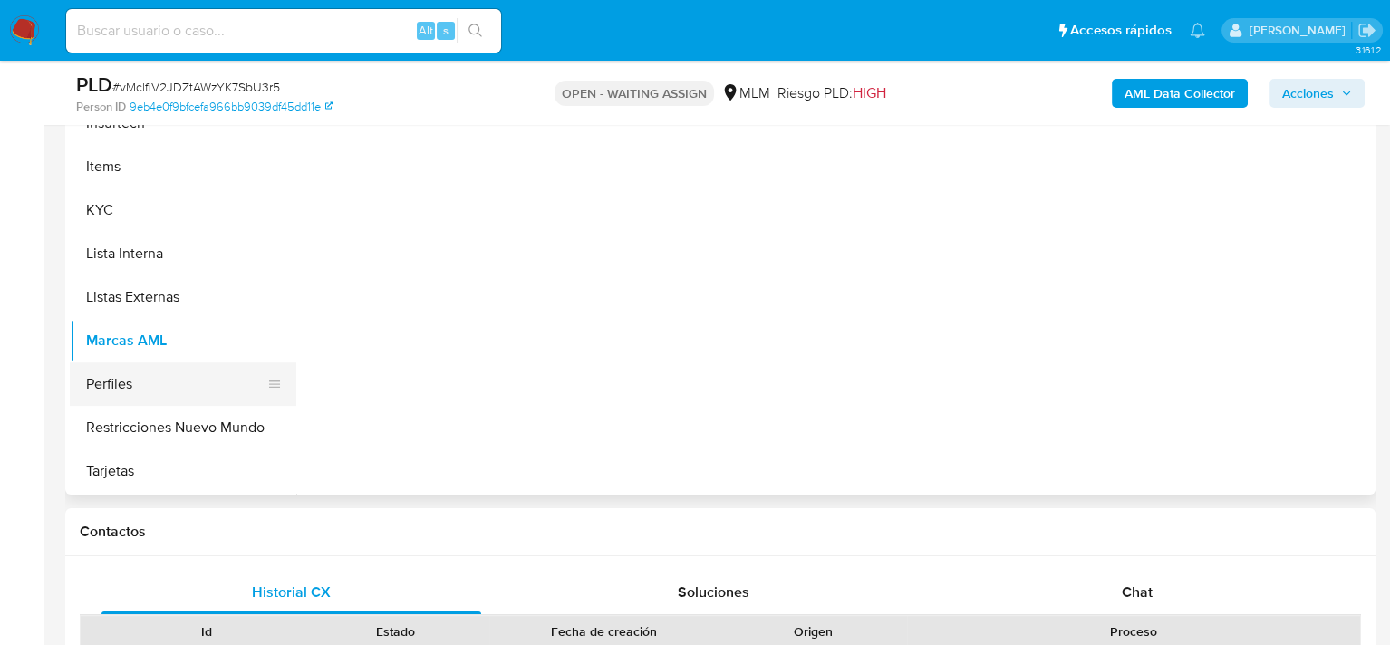
click at [124, 396] on button "Perfiles" at bounding box center [176, 383] width 212 height 43
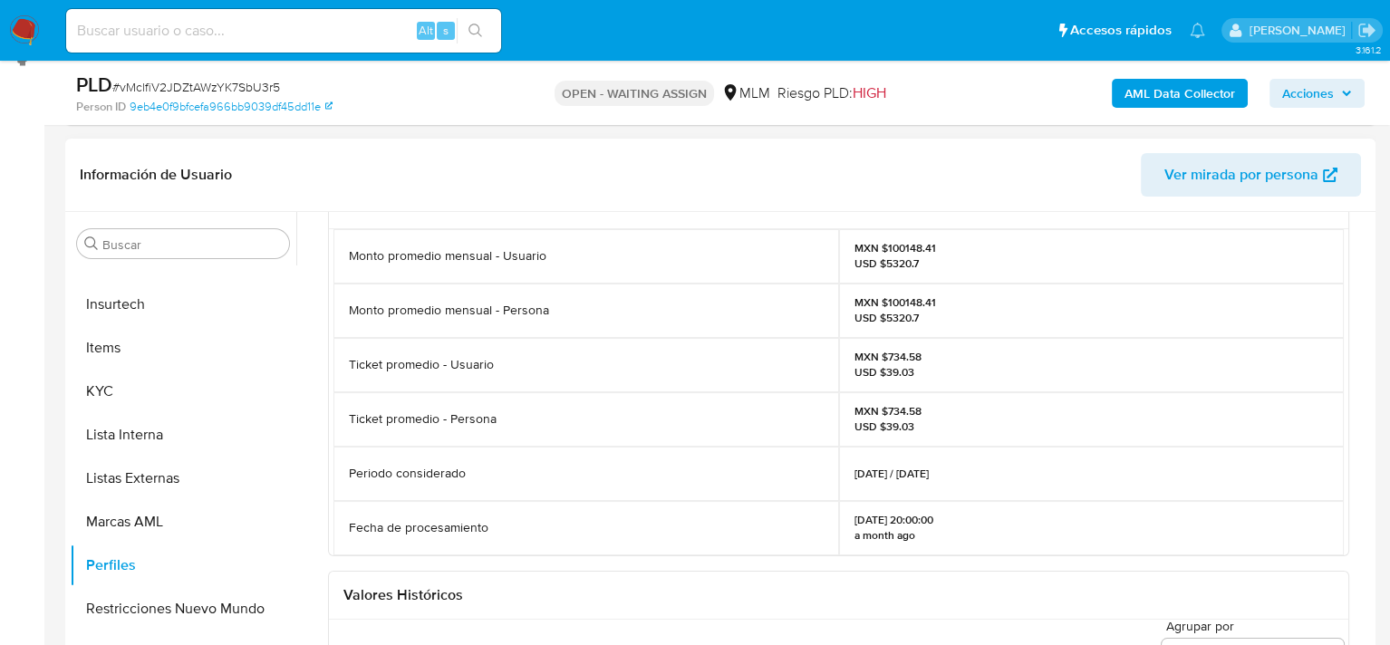
scroll to position [0, 0]
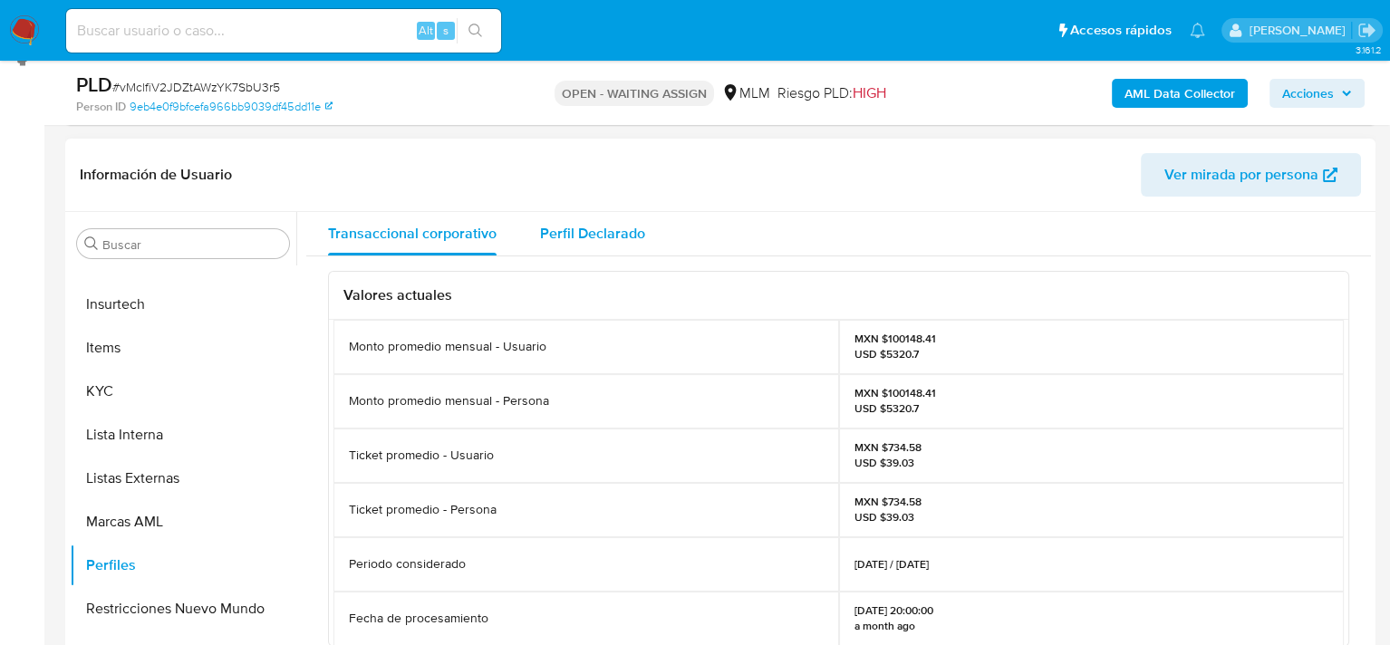
click at [587, 232] on span "Perfil Declarado" at bounding box center [592, 233] width 105 height 21
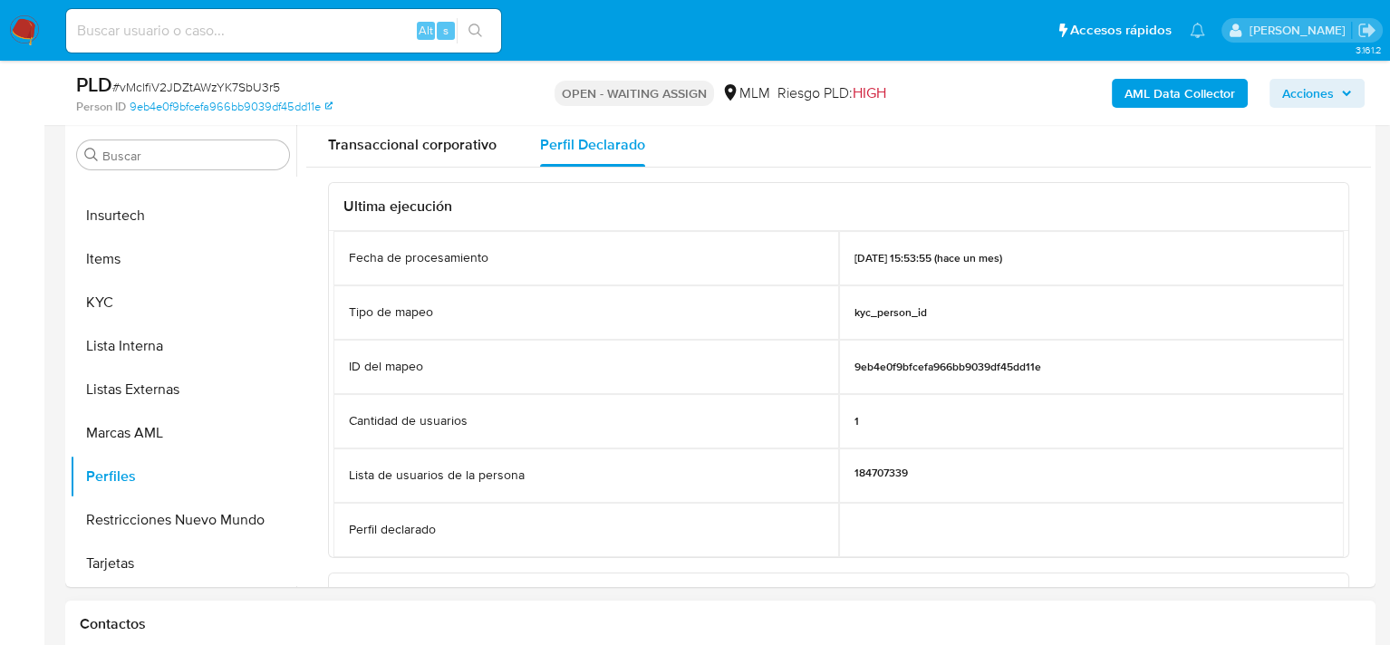
scroll to position [439, 0]
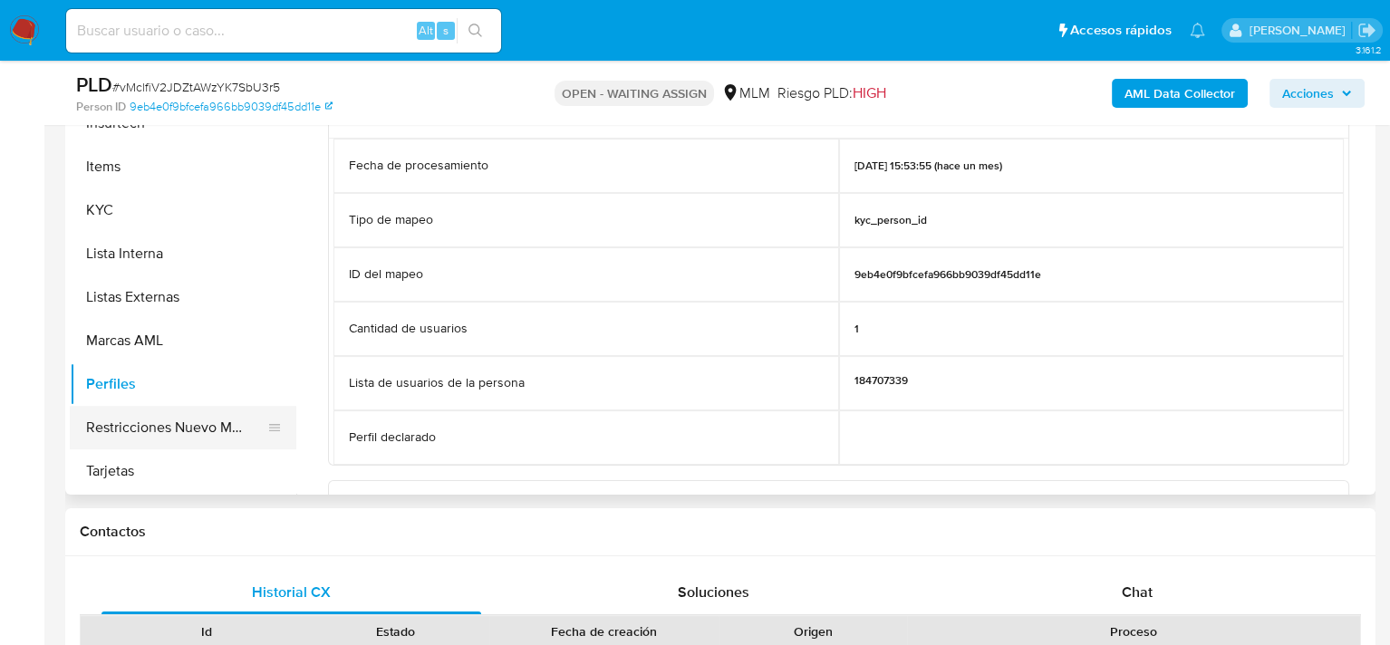
click at [168, 427] on button "Restricciones Nuevo Mundo" at bounding box center [176, 427] width 212 height 43
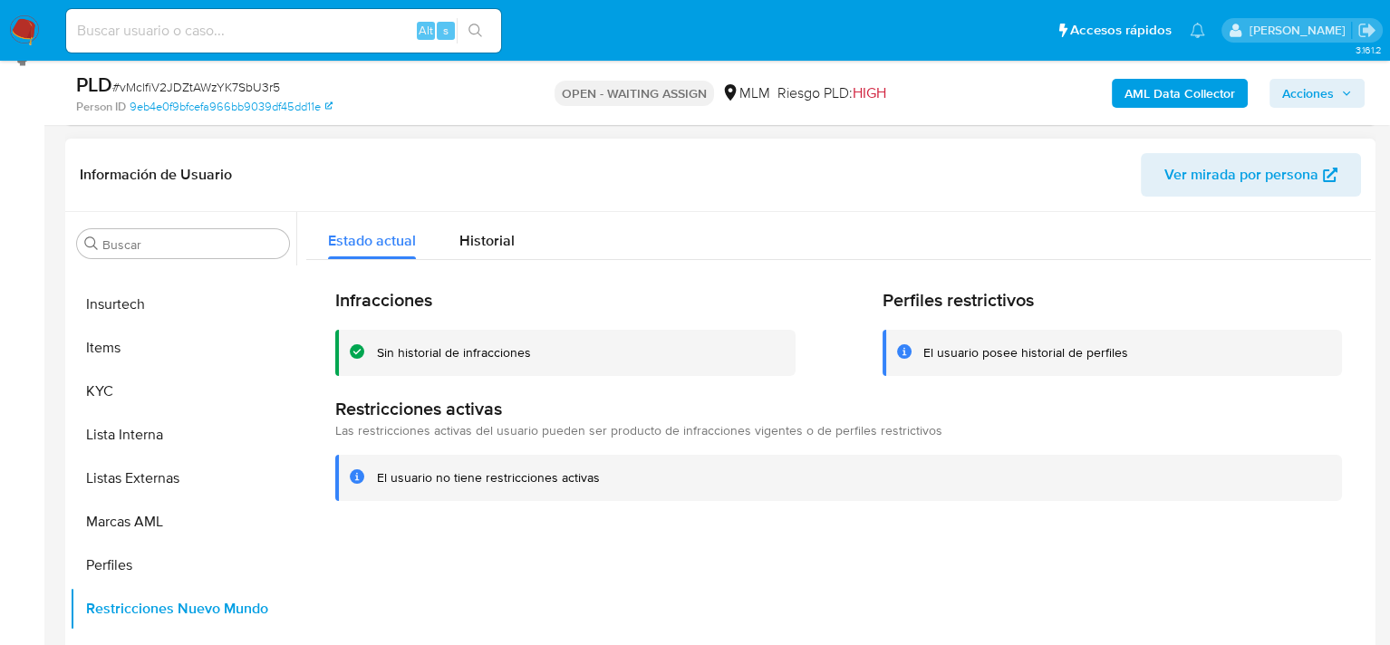
scroll to position [349, 0]
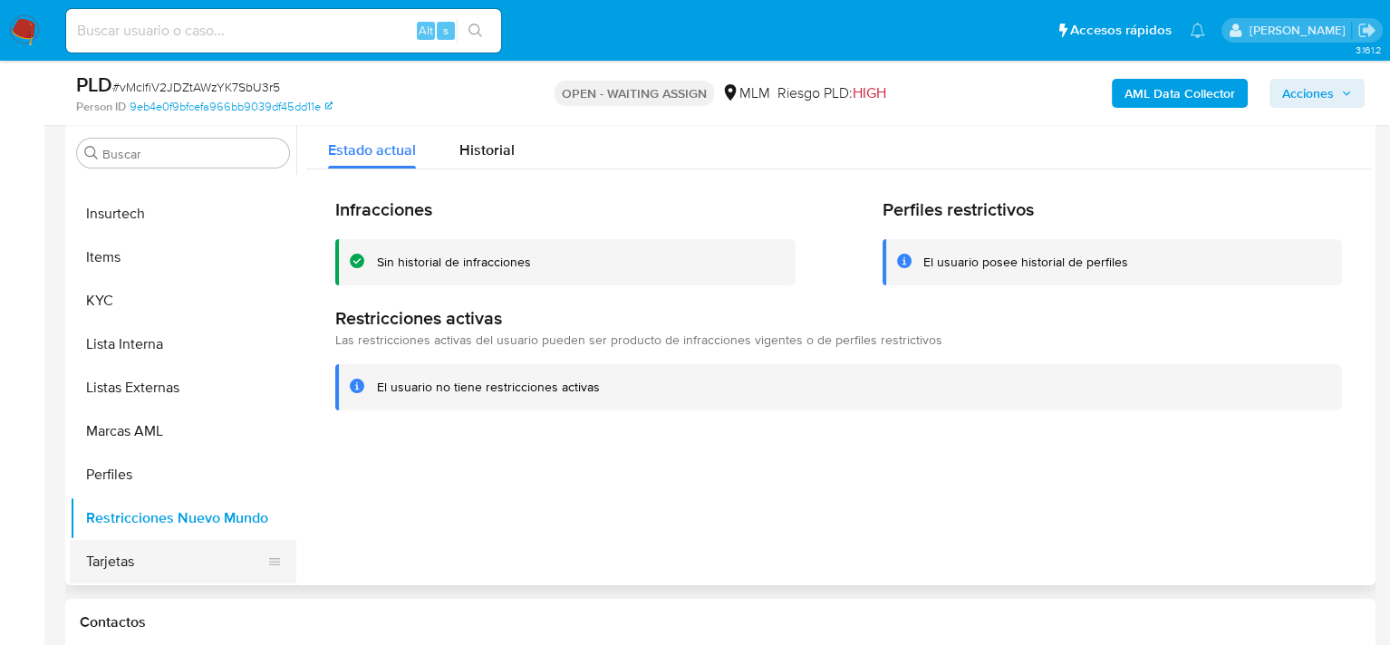
click at [178, 559] on button "Tarjetas" at bounding box center [176, 561] width 212 height 43
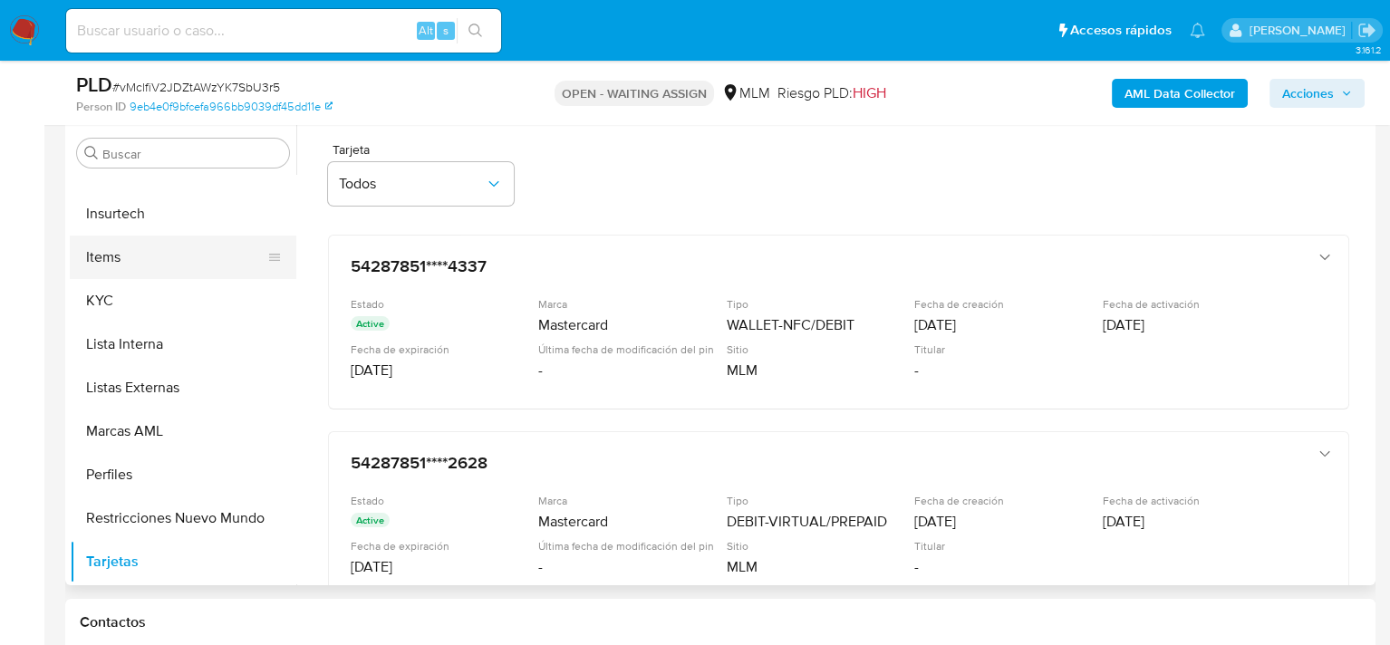
click at [141, 271] on button "Items" at bounding box center [176, 257] width 212 height 43
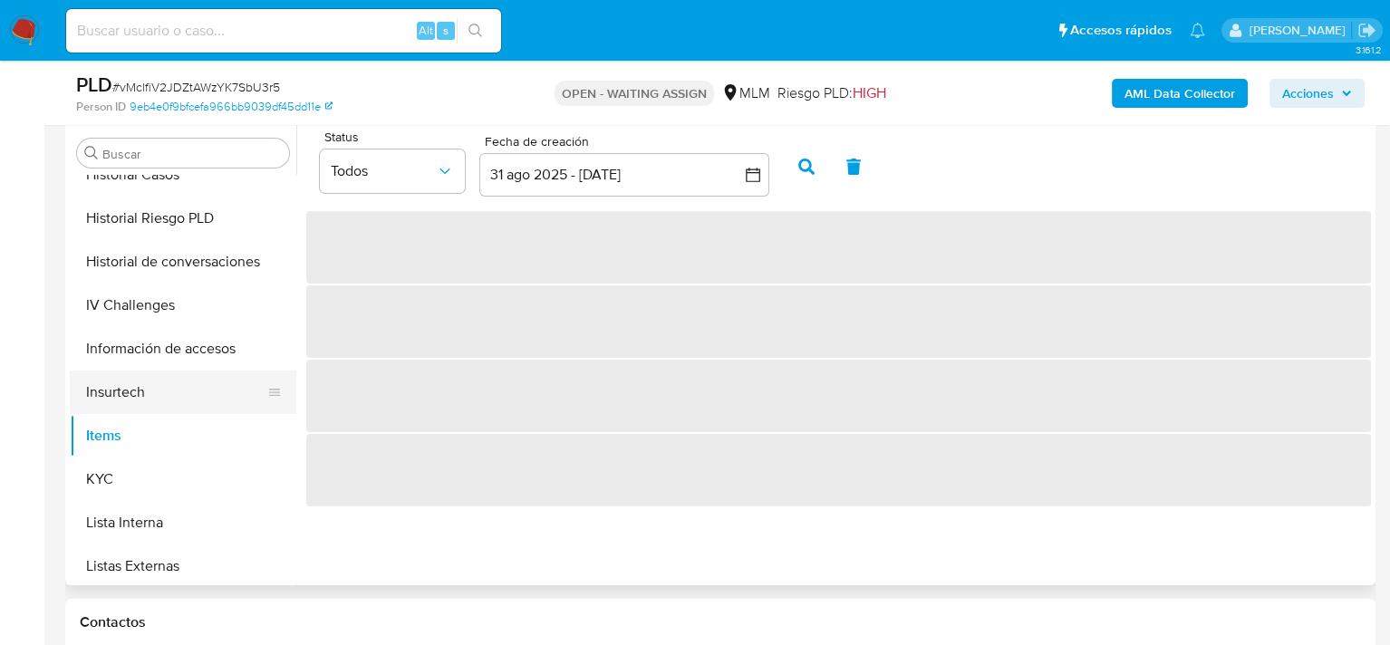
scroll to position [671, 0]
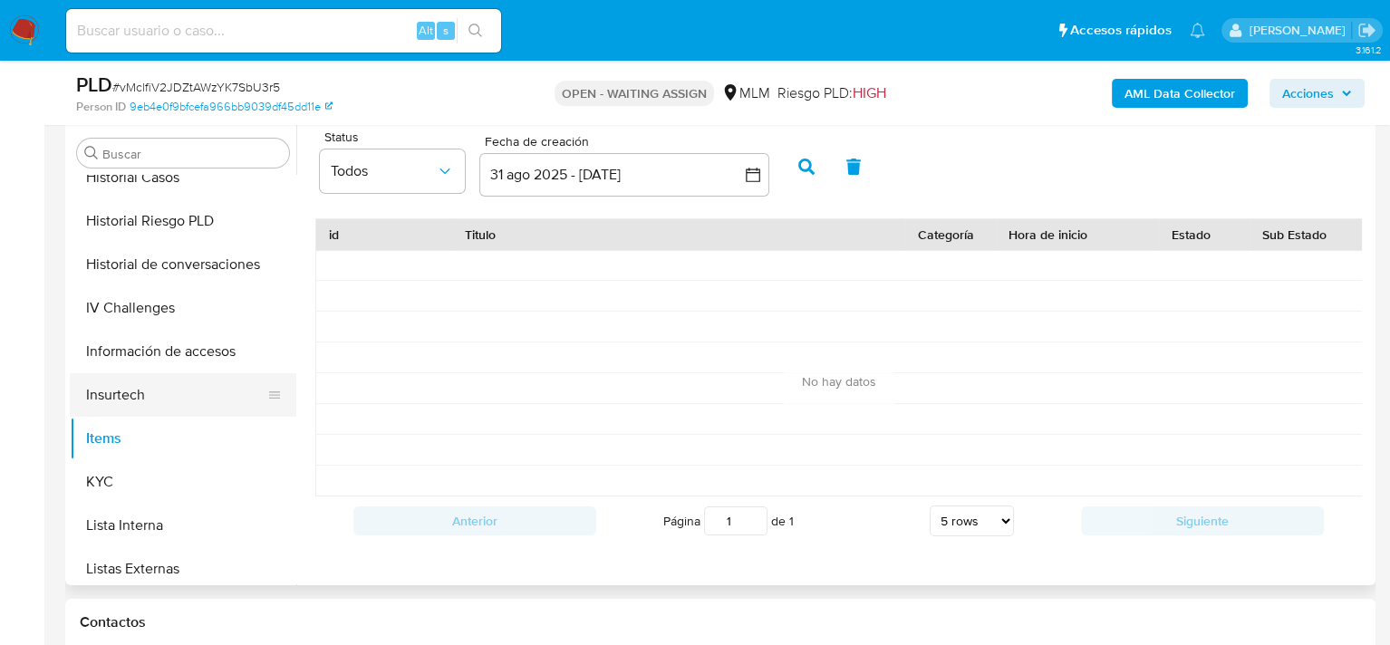
click at [168, 397] on button "Insurtech" at bounding box center [176, 394] width 212 height 43
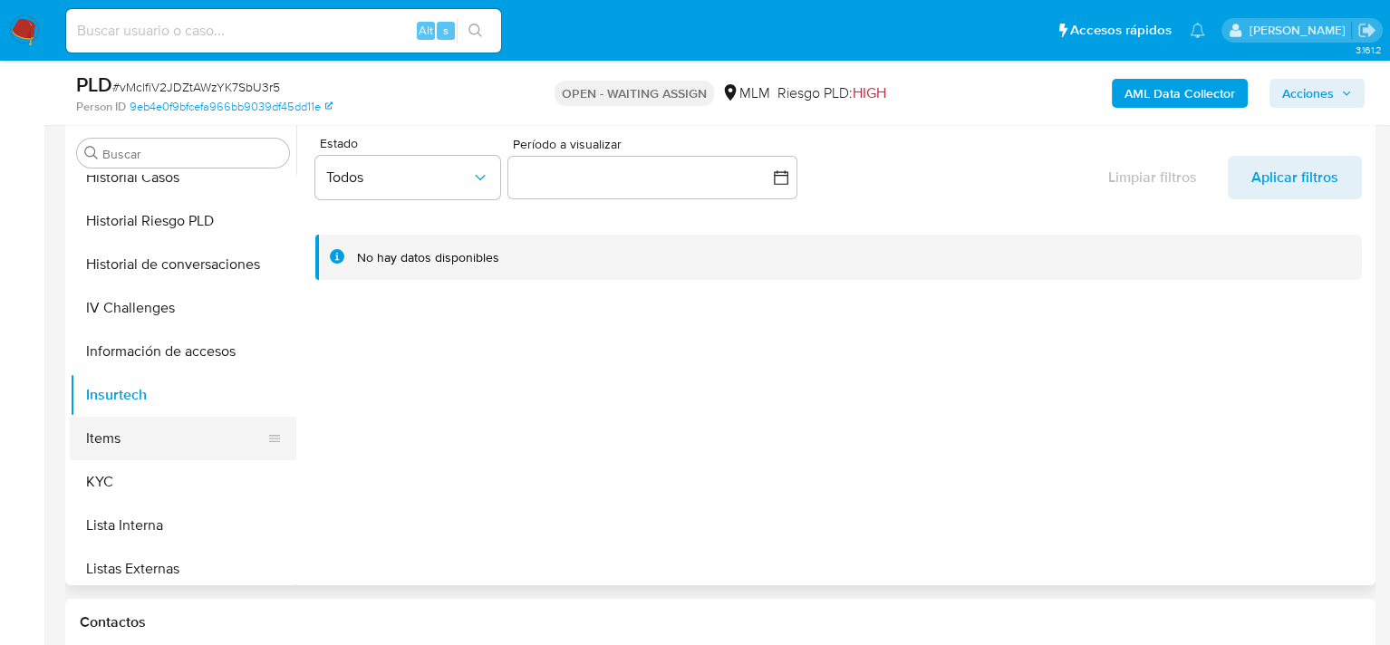
click at [156, 439] on button "Items" at bounding box center [176, 438] width 212 height 43
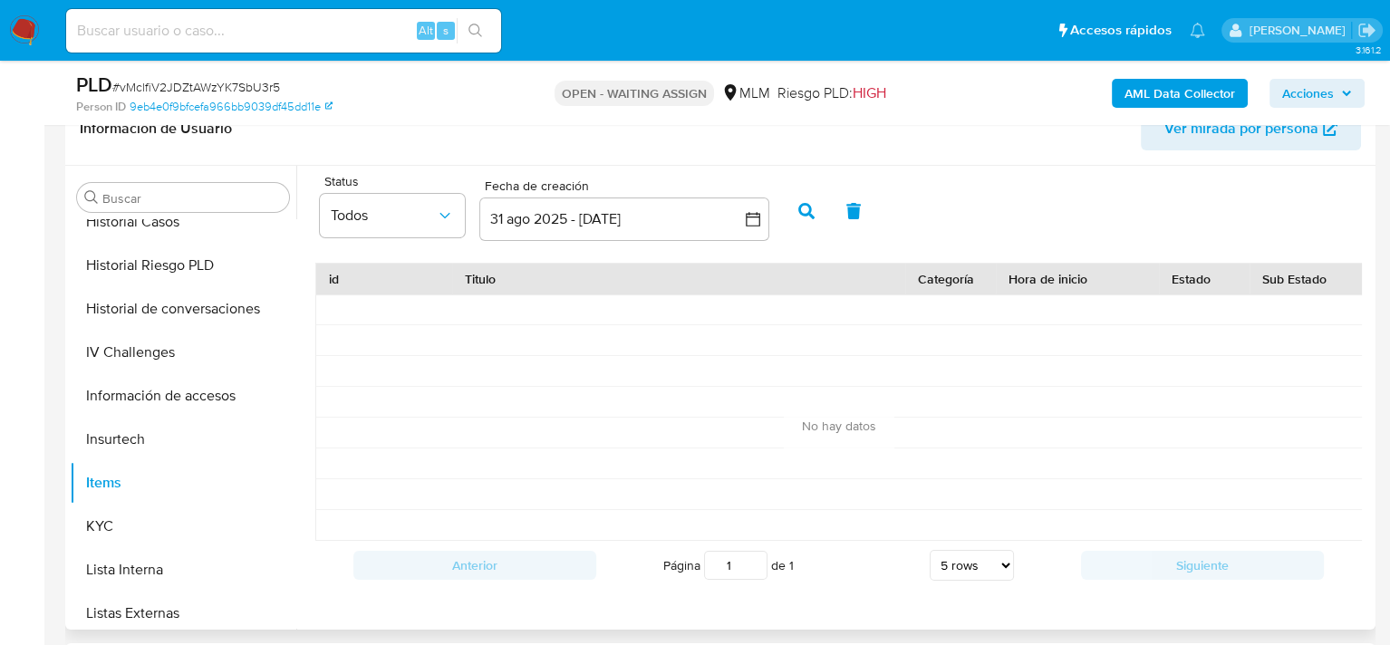
scroll to position [258, 0]
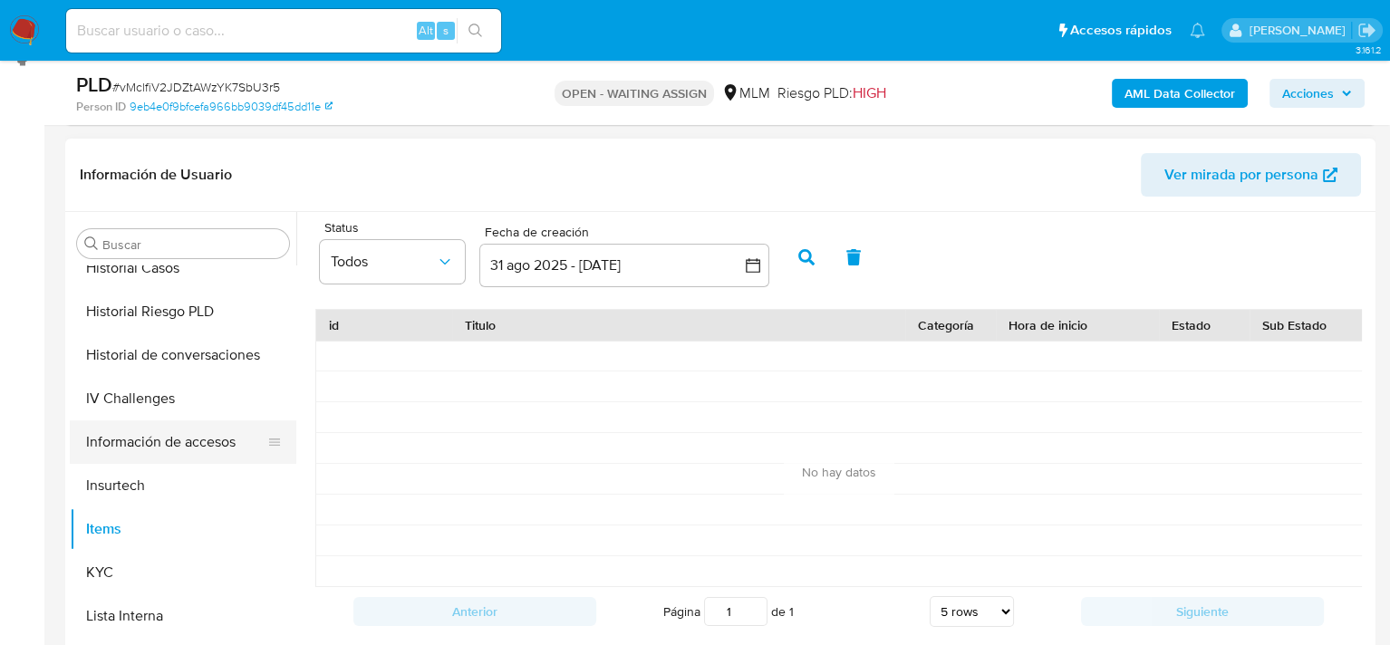
click at [140, 426] on button "Información de accesos" at bounding box center [176, 441] width 212 height 43
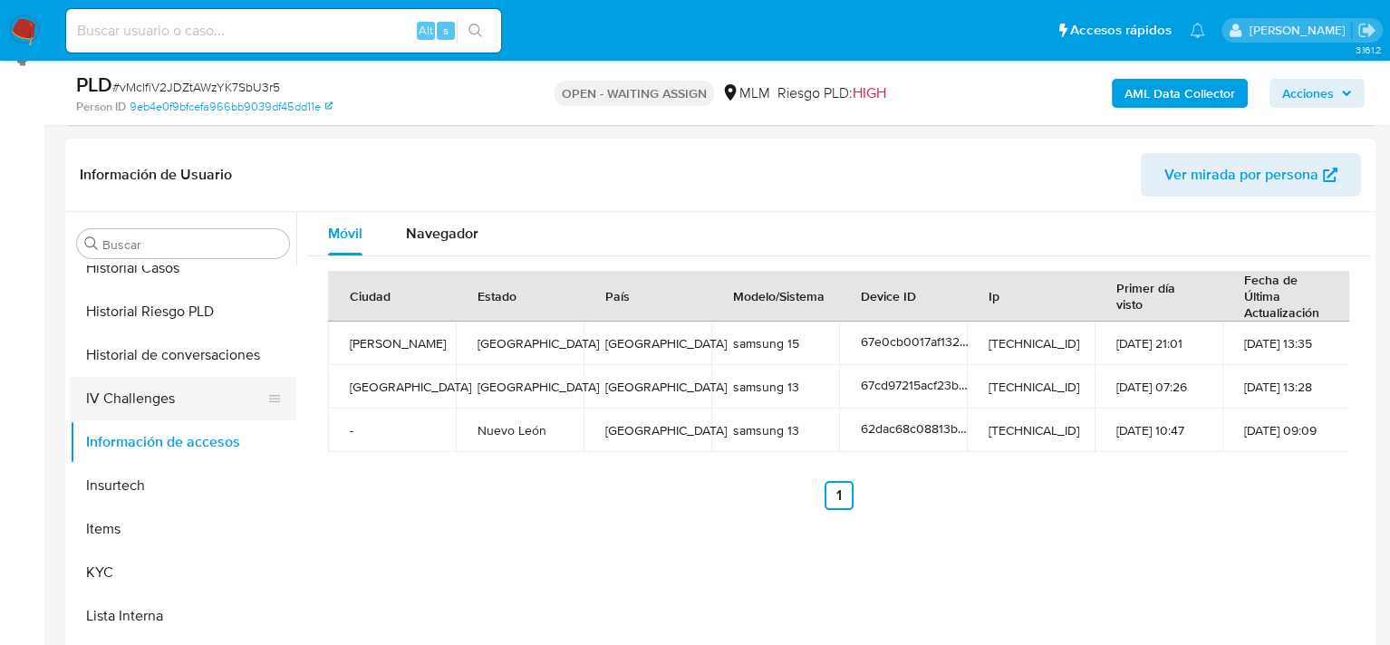
click at [143, 411] on button "IV Challenges" at bounding box center [176, 398] width 212 height 43
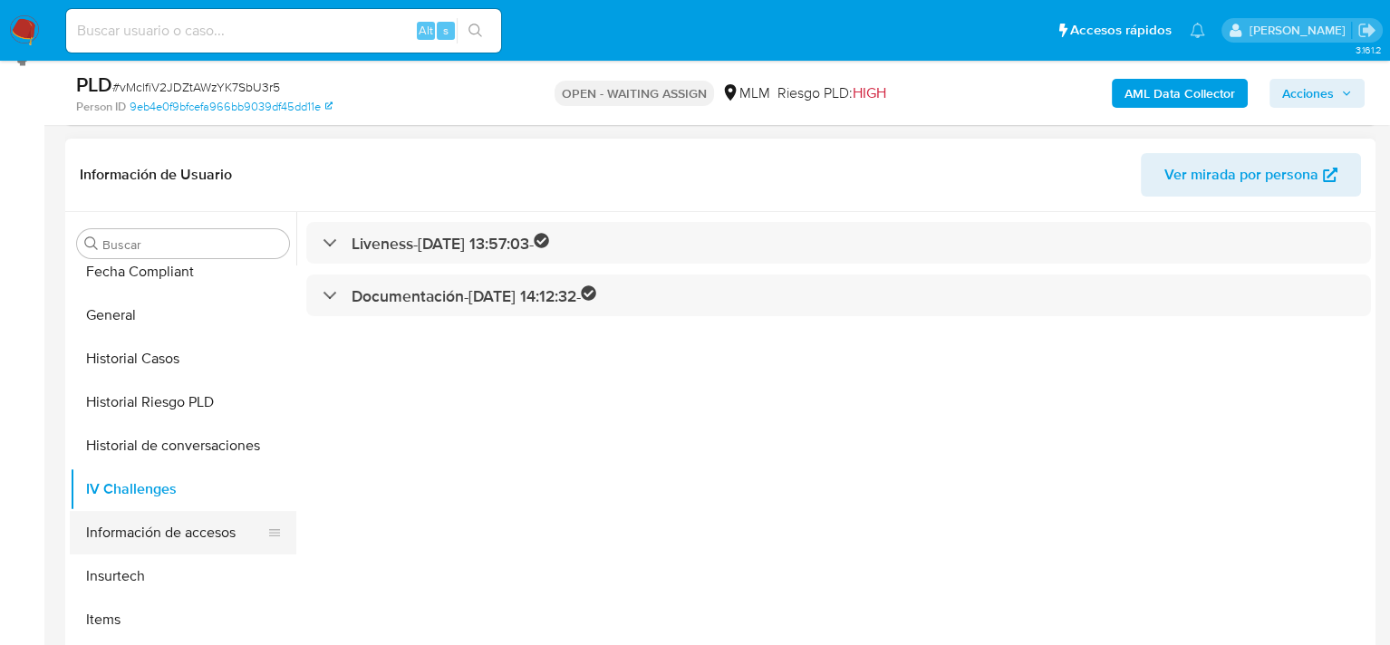
scroll to position [581, 0]
click at [146, 438] on button "Historial de conversaciones" at bounding box center [176, 445] width 212 height 43
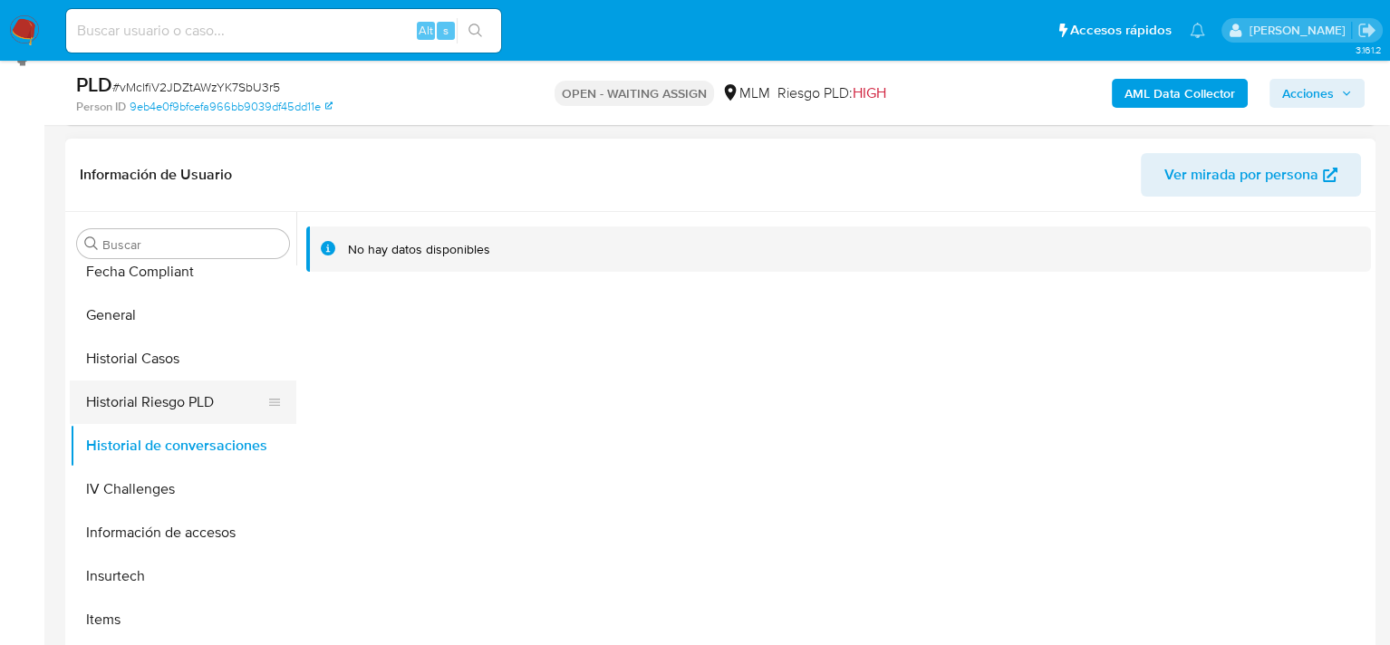
click at [168, 408] on button "Historial Riesgo PLD" at bounding box center [176, 401] width 212 height 43
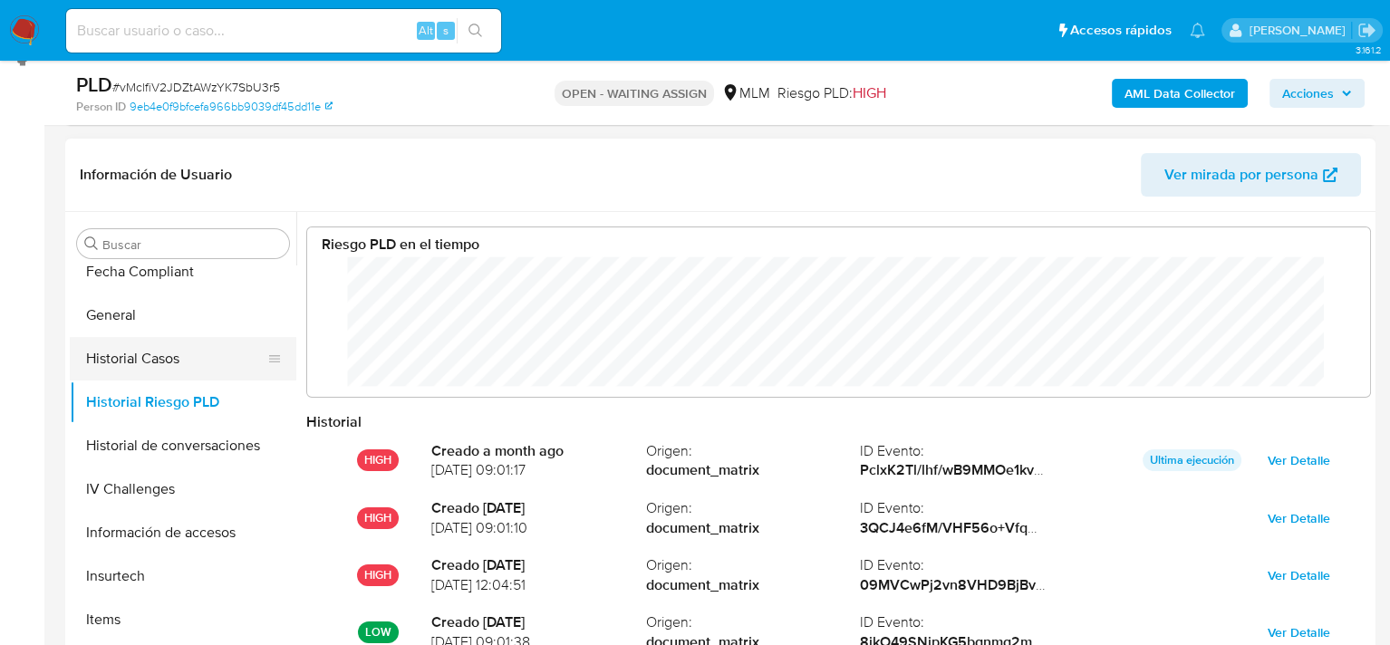
scroll to position [136, 1027]
click at [152, 362] on button "Historial Casos" at bounding box center [176, 358] width 212 height 43
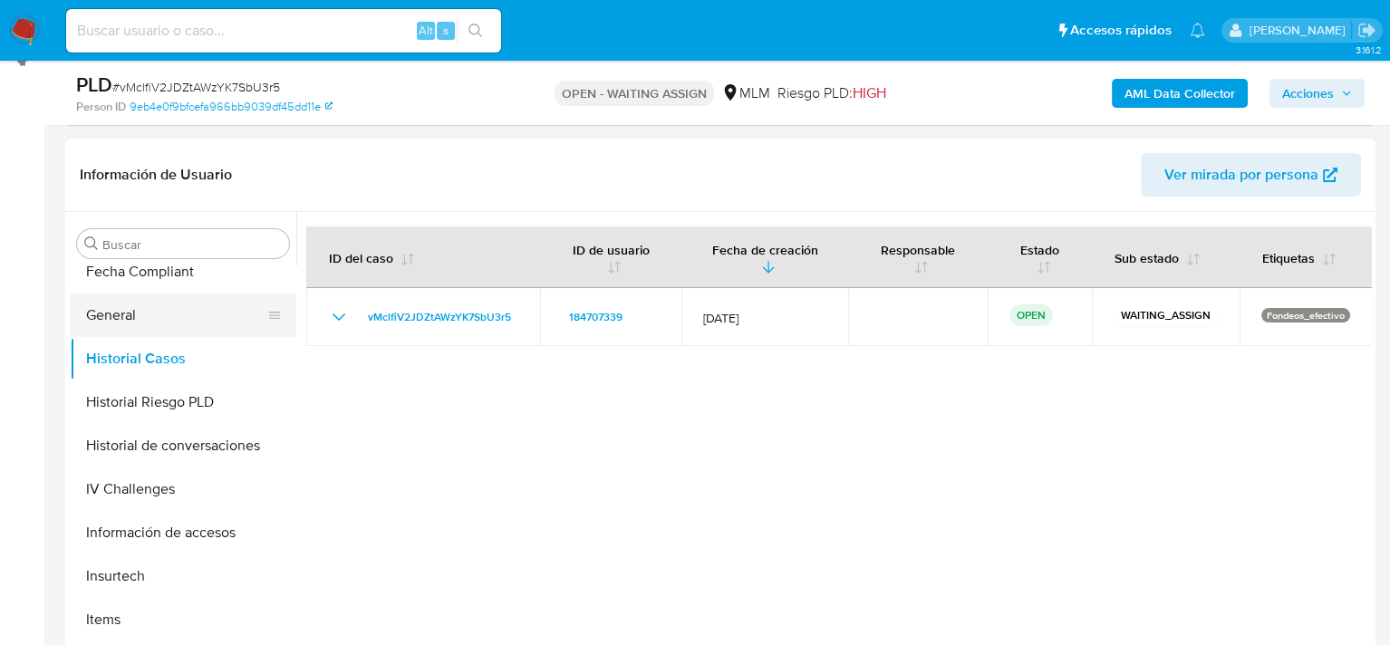
click at [129, 315] on button "General" at bounding box center [176, 315] width 212 height 43
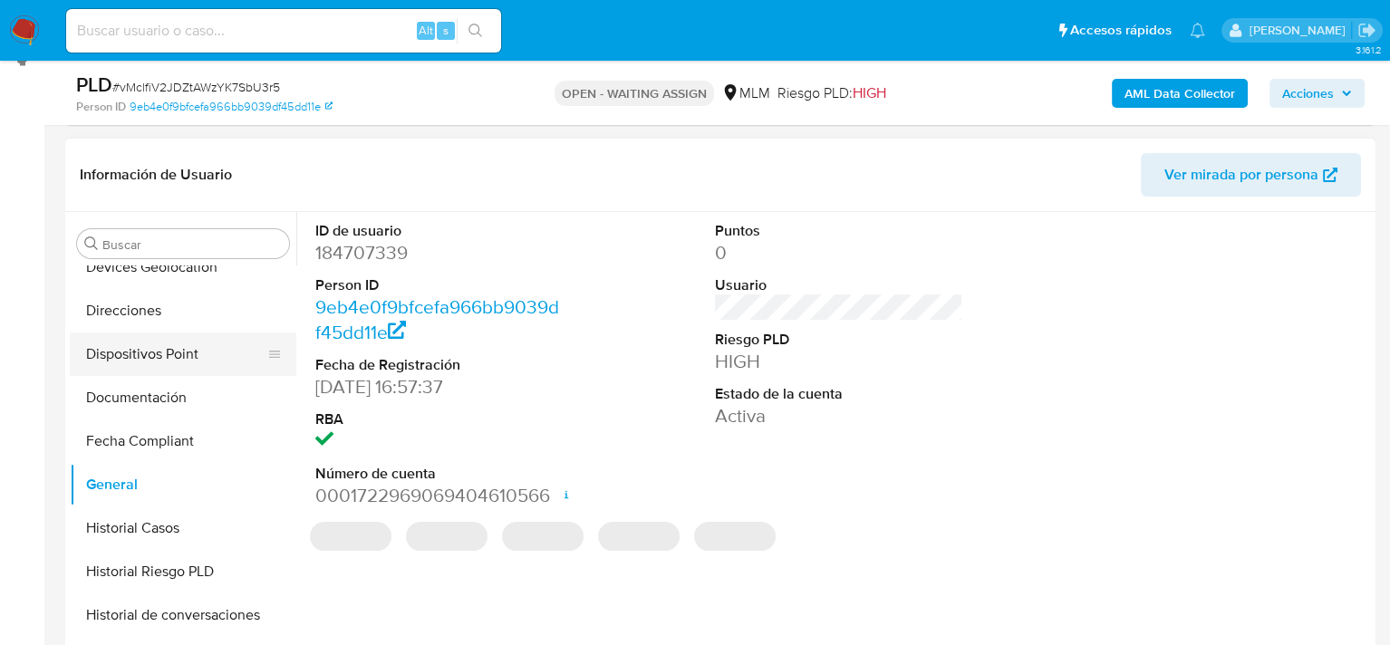
scroll to position [399, 0]
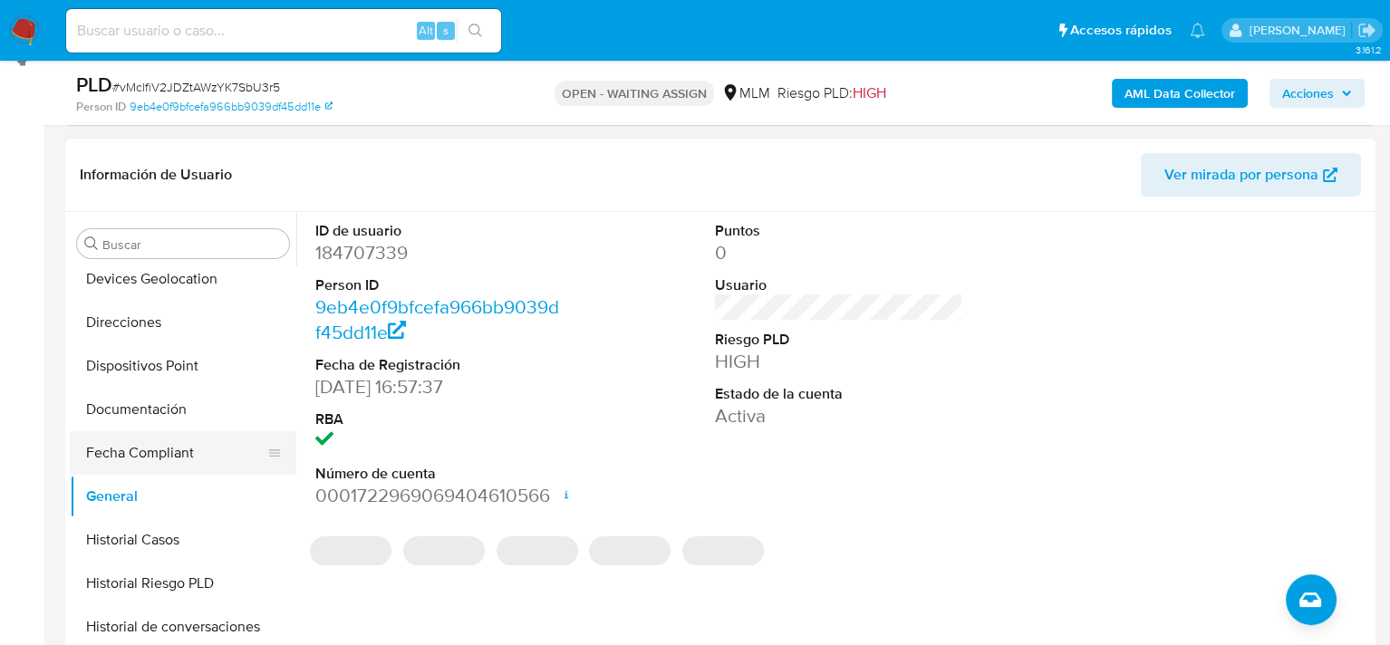
click at [147, 448] on button "Fecha Compliant" at bounding box center [176, 452] width 212 height 43
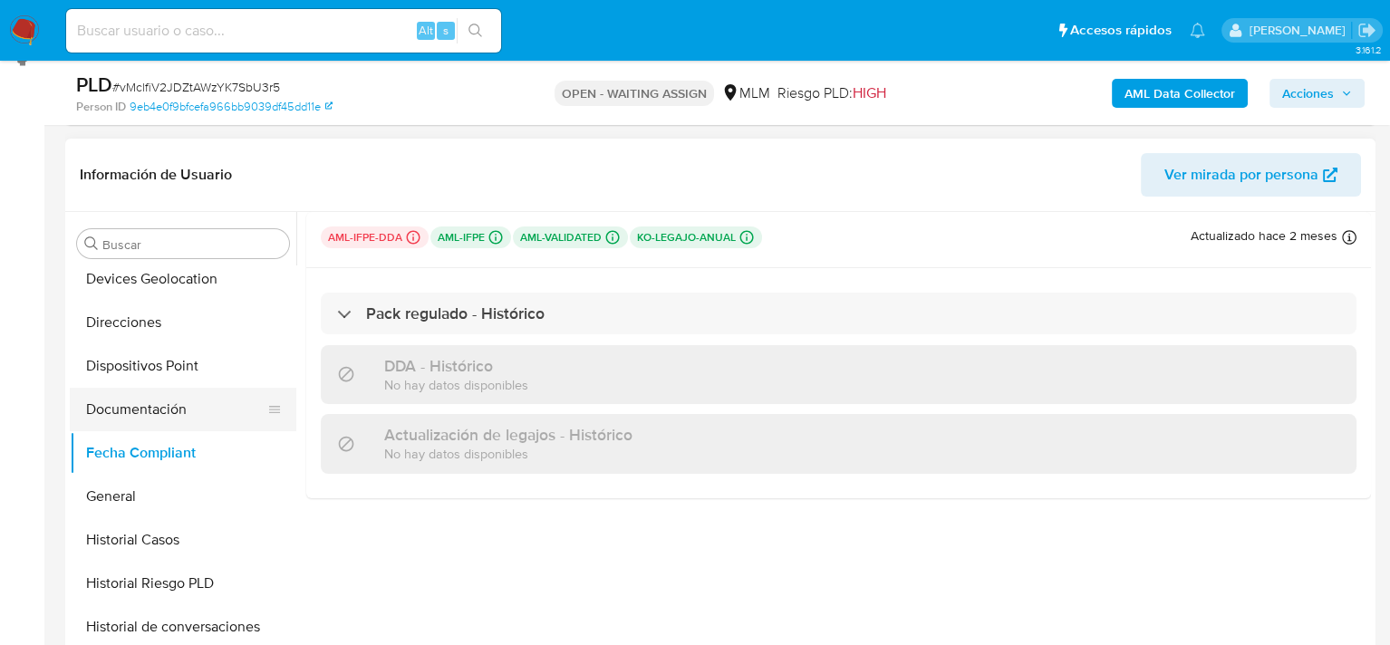
click at [153, 414] on button "Documentación" at bounding box center [176, 409] width 212 height 43
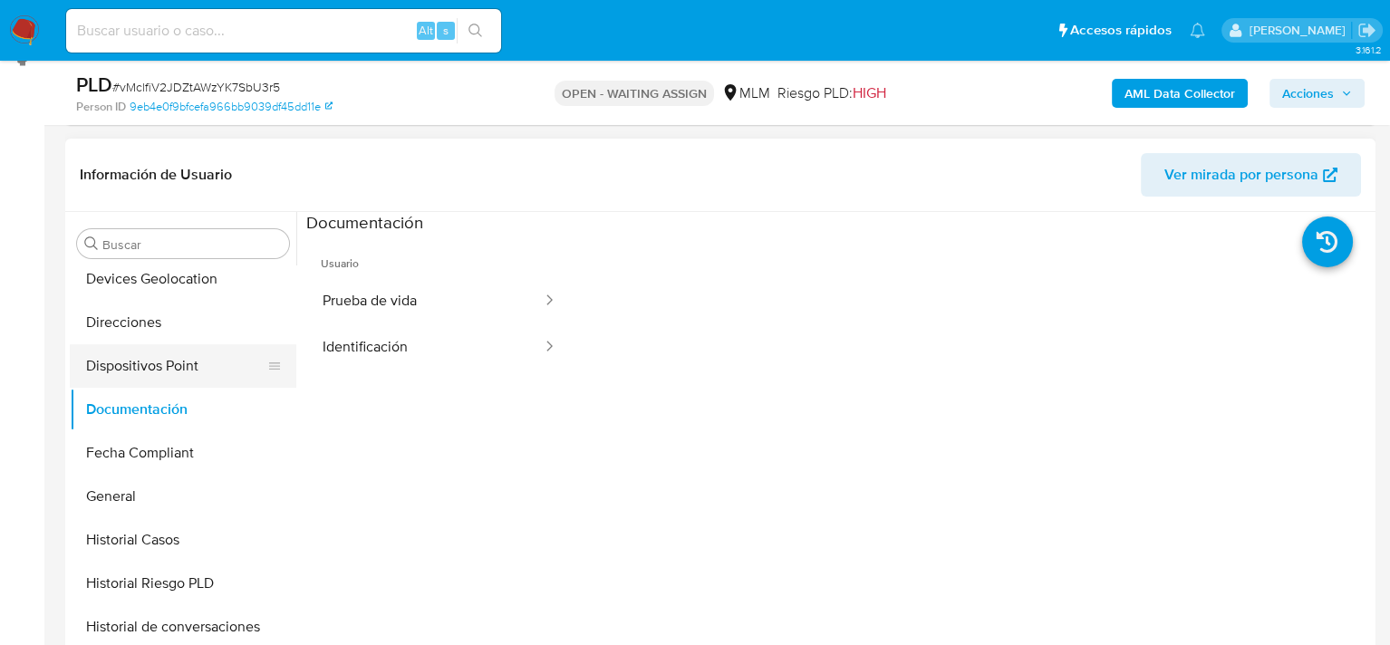
click at [160, 370] on button "Dispositivos Point" at bounding box center [176, 365] width 212 height 43
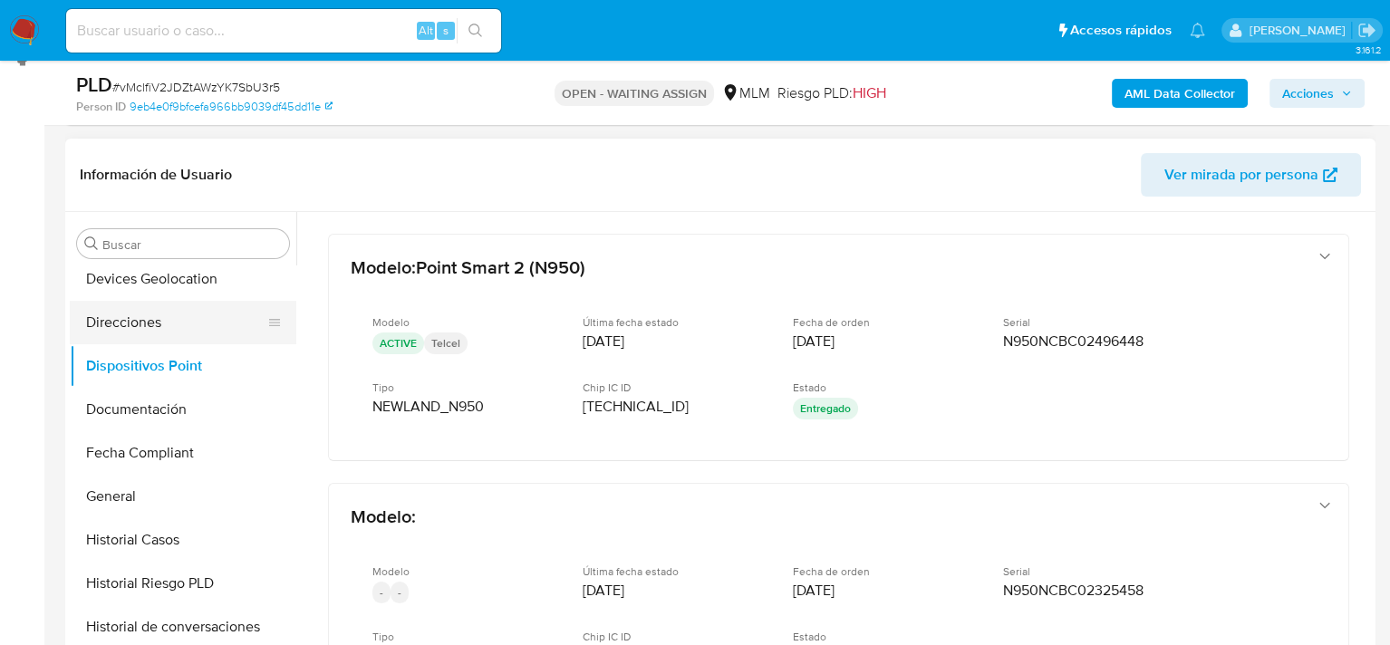
click at [158, 325] on button "Direcciones" at bounding box center [176, 322] width 212 height 43
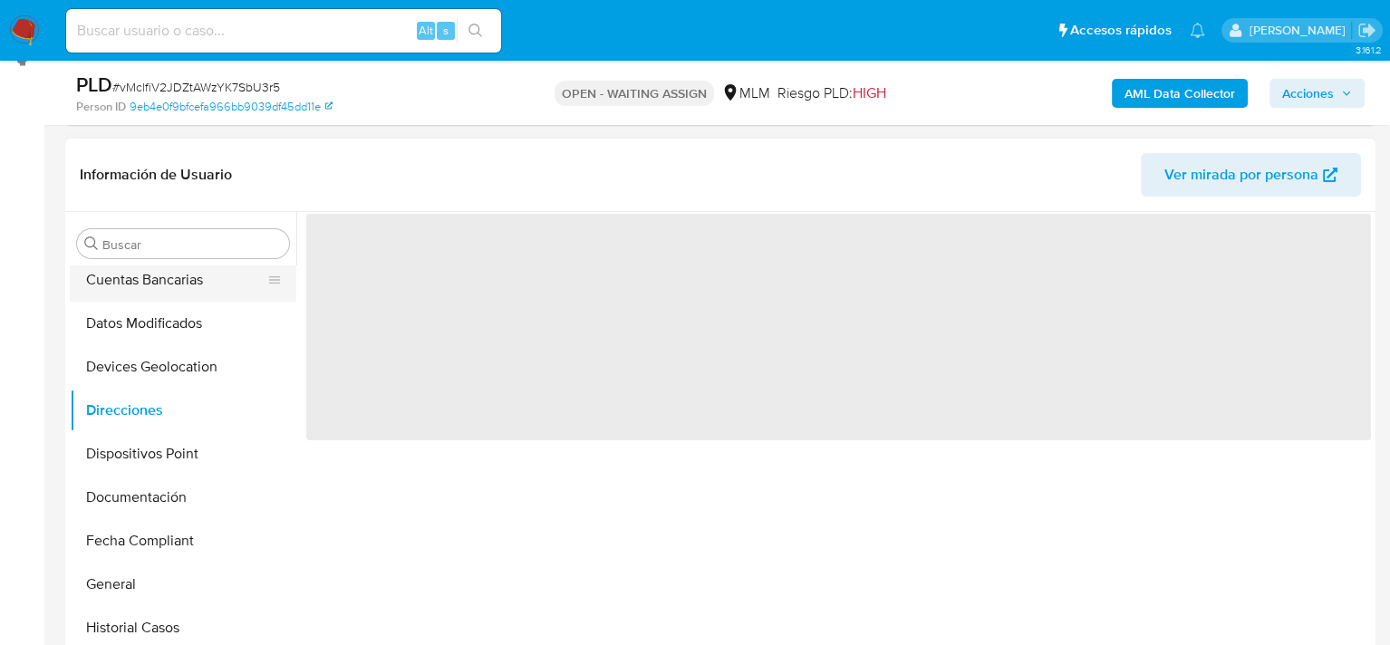
scroll to position [218, 0]
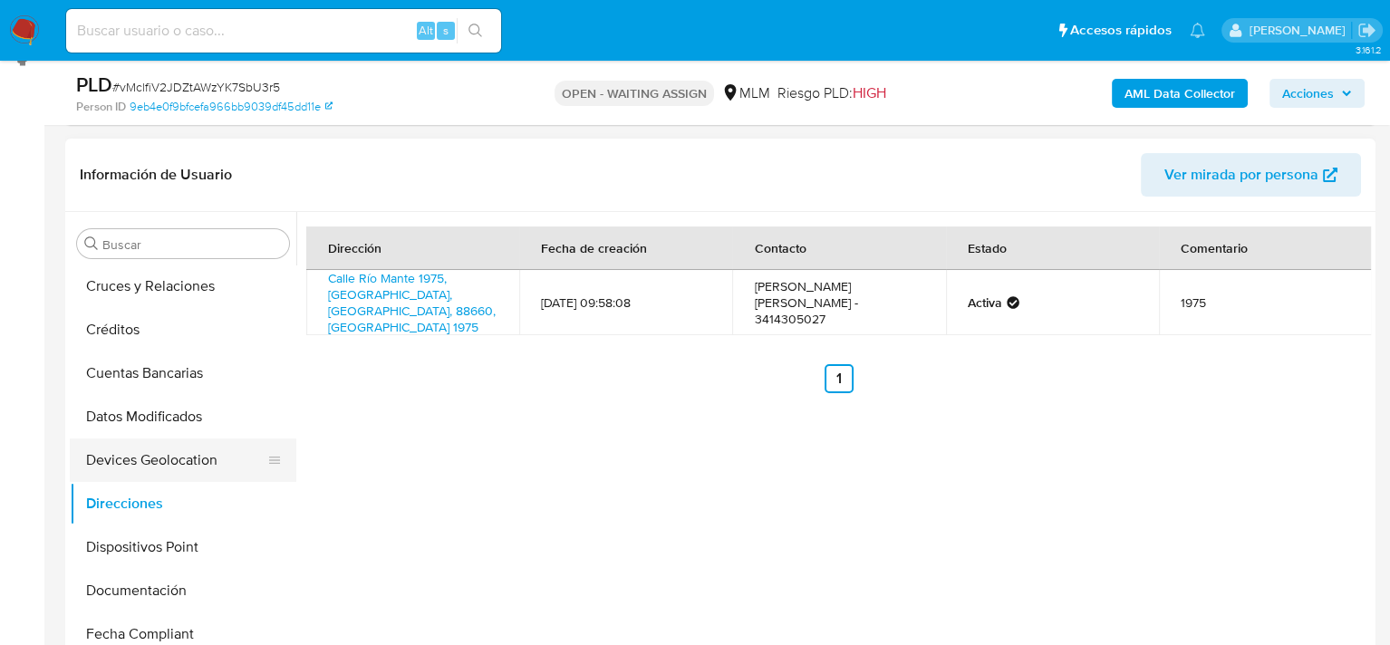
click at [176, 460] on button "Devices Geolocation" at bounding box center [176, 459] width 212 height 43
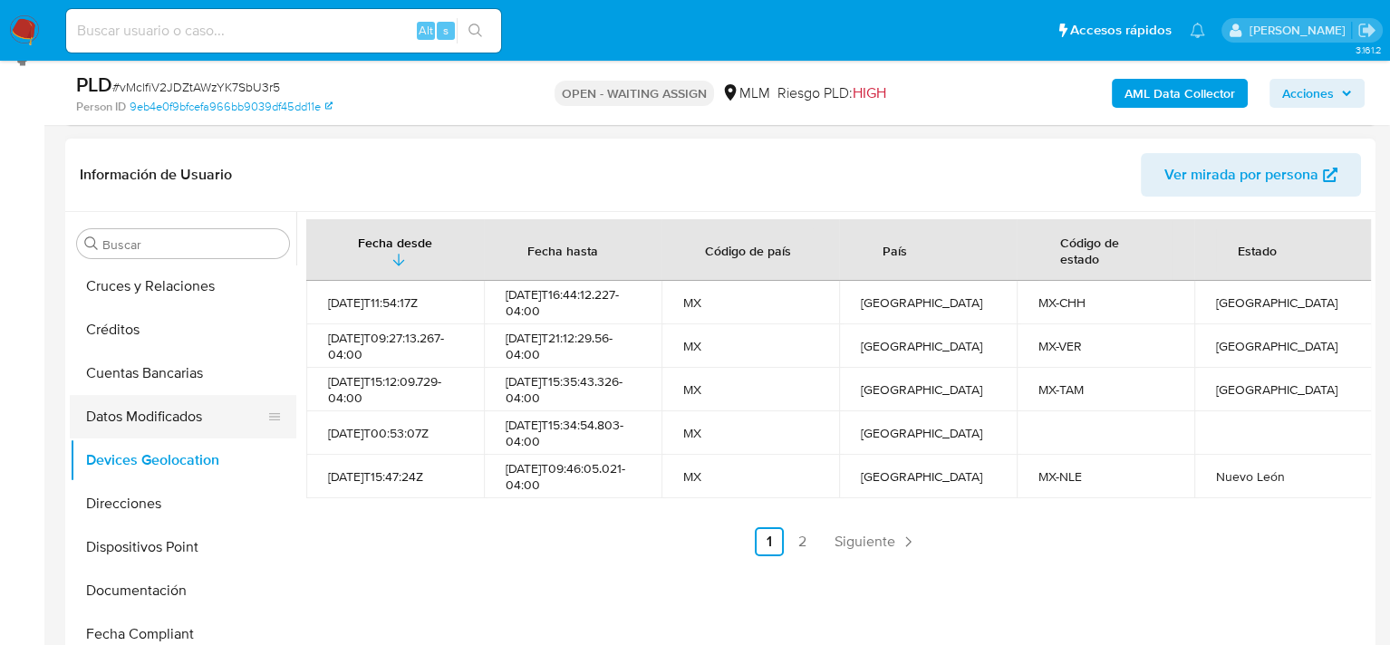
click at [177, 416] on button "Datos Modificados" at bounding box center [176, 416] width 212 height 43
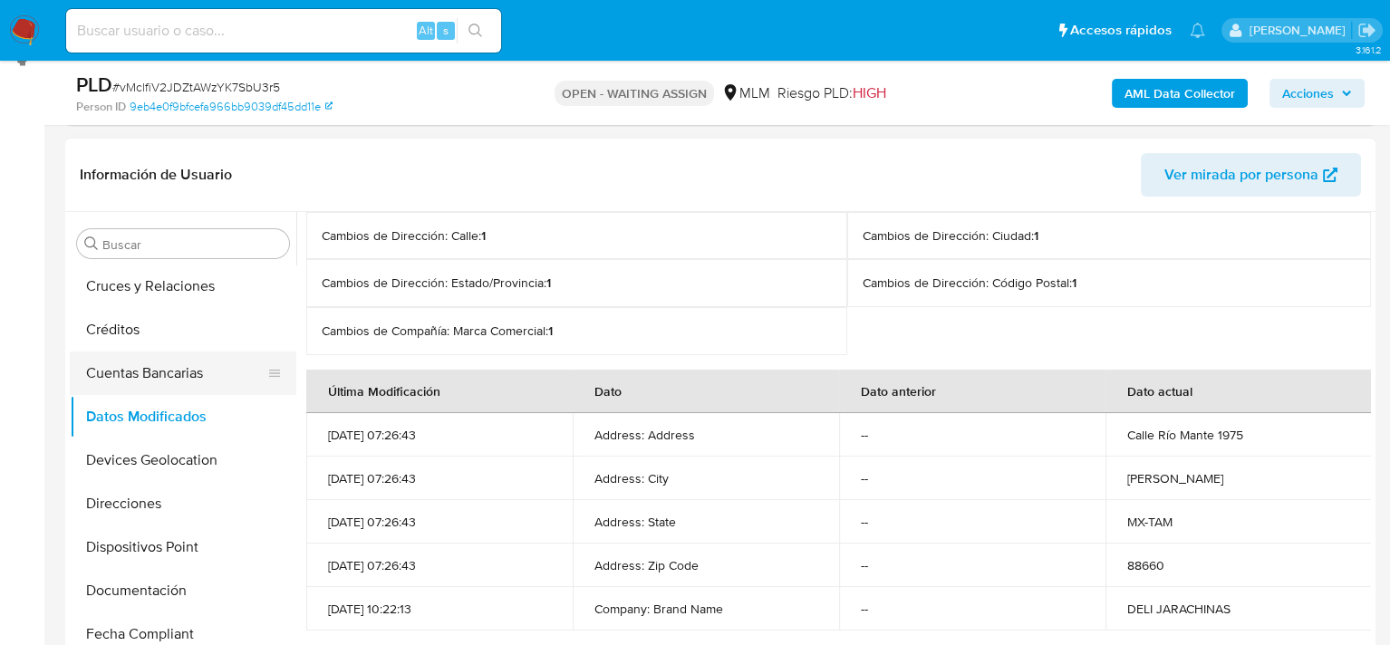
click at [168, 368] on button "Cuentas Bancarias" at bounding box center [176, 372] width 212 height 43
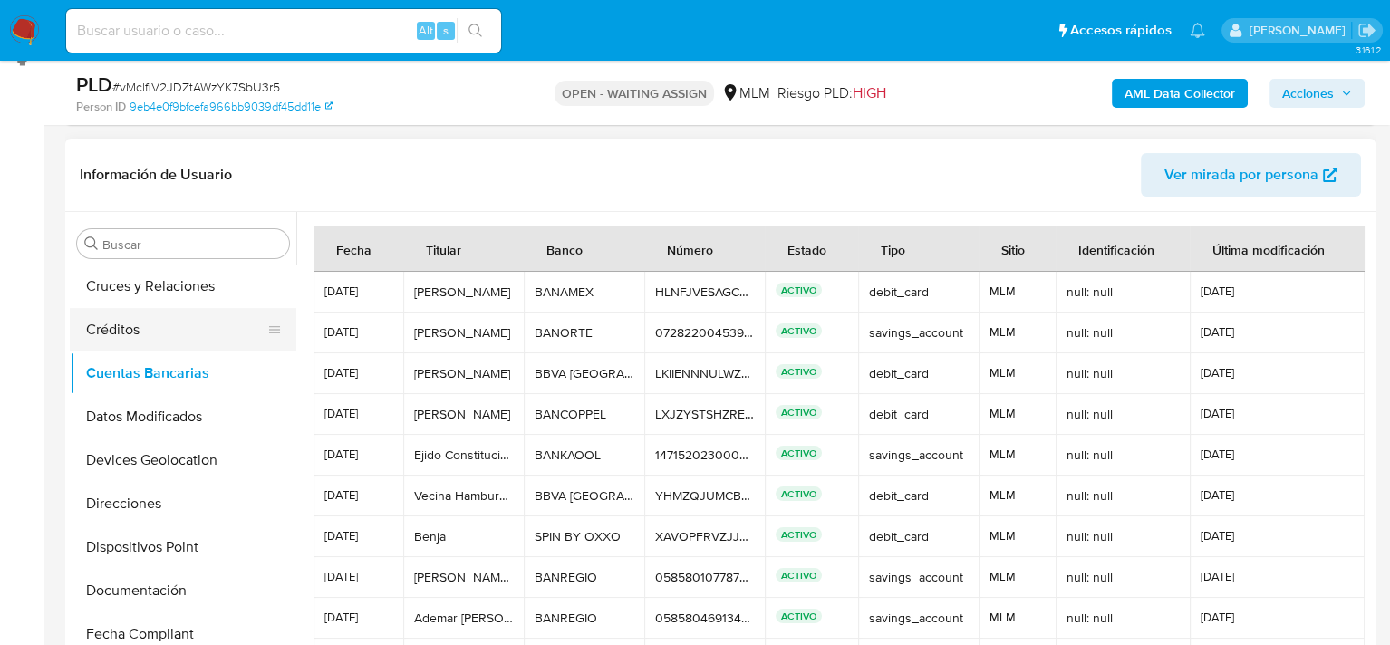
click at [150, 331] on button "Créditos" at bounding box center [176, 329] width 212 height 43
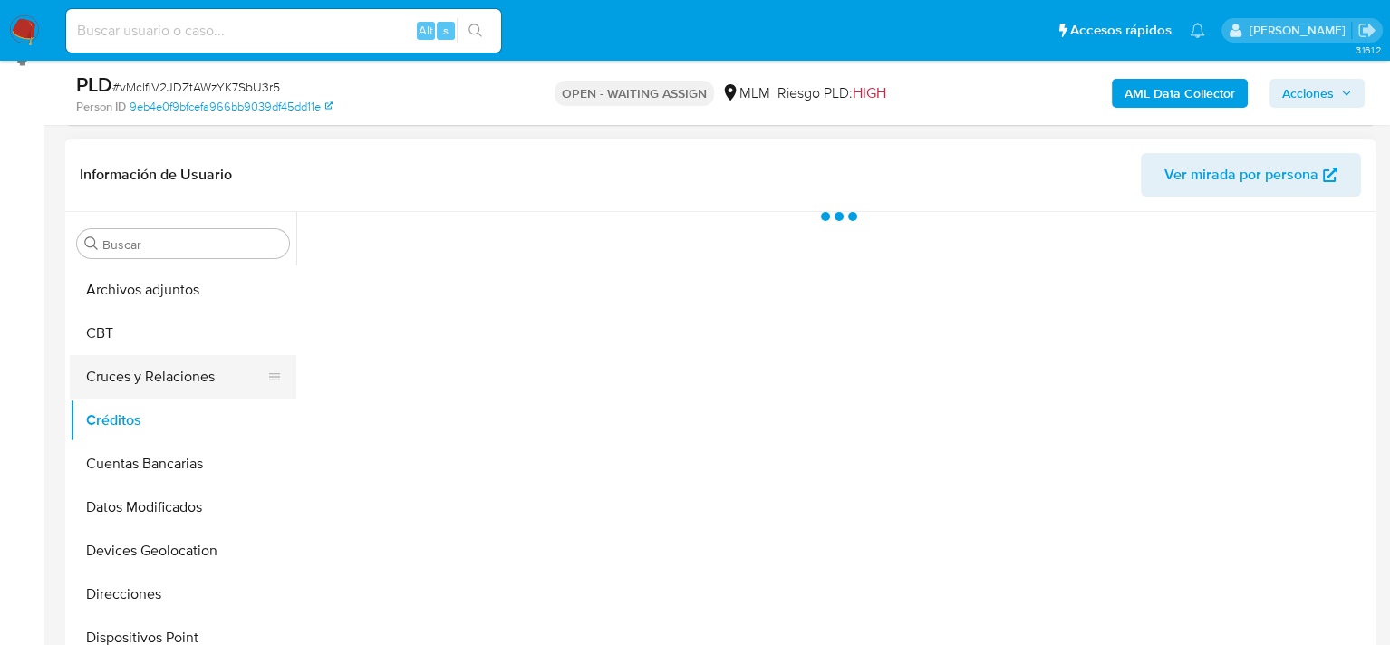
scroll to position [128, 0]
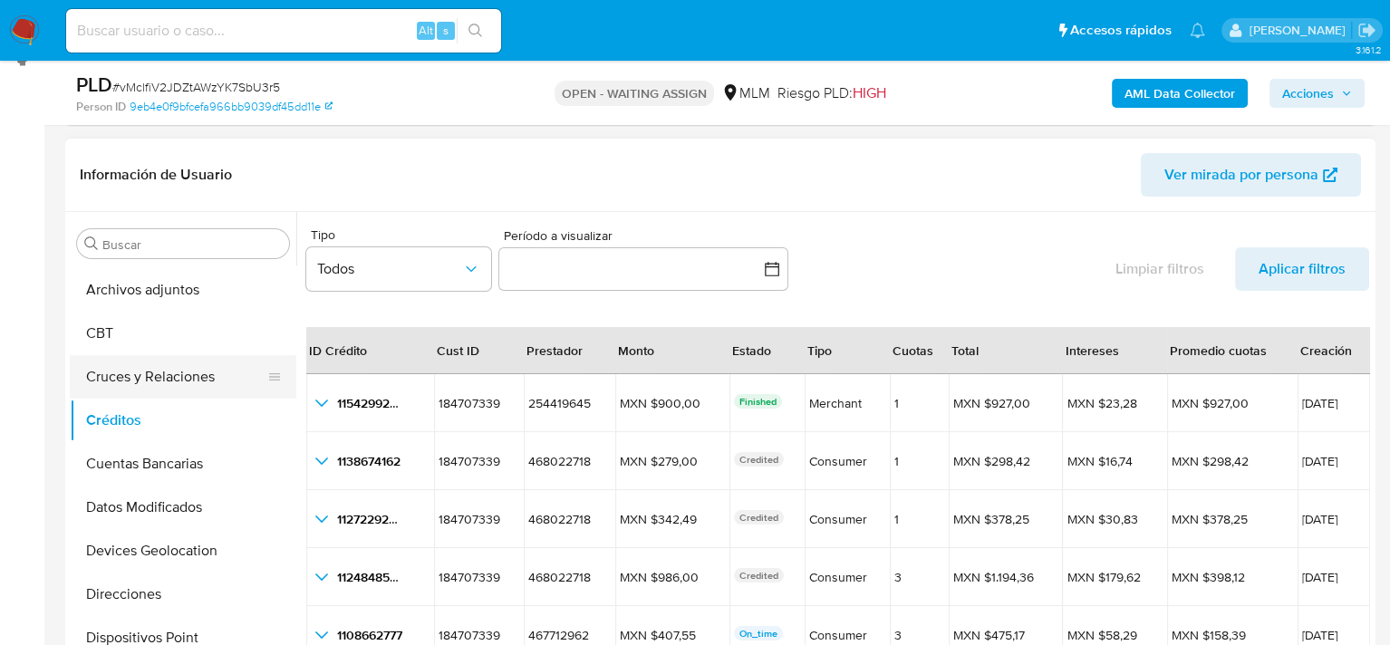
click at [169, 382] on button "Cruces y Relaciones" at bounding box center [176, 376] width 212 height 43
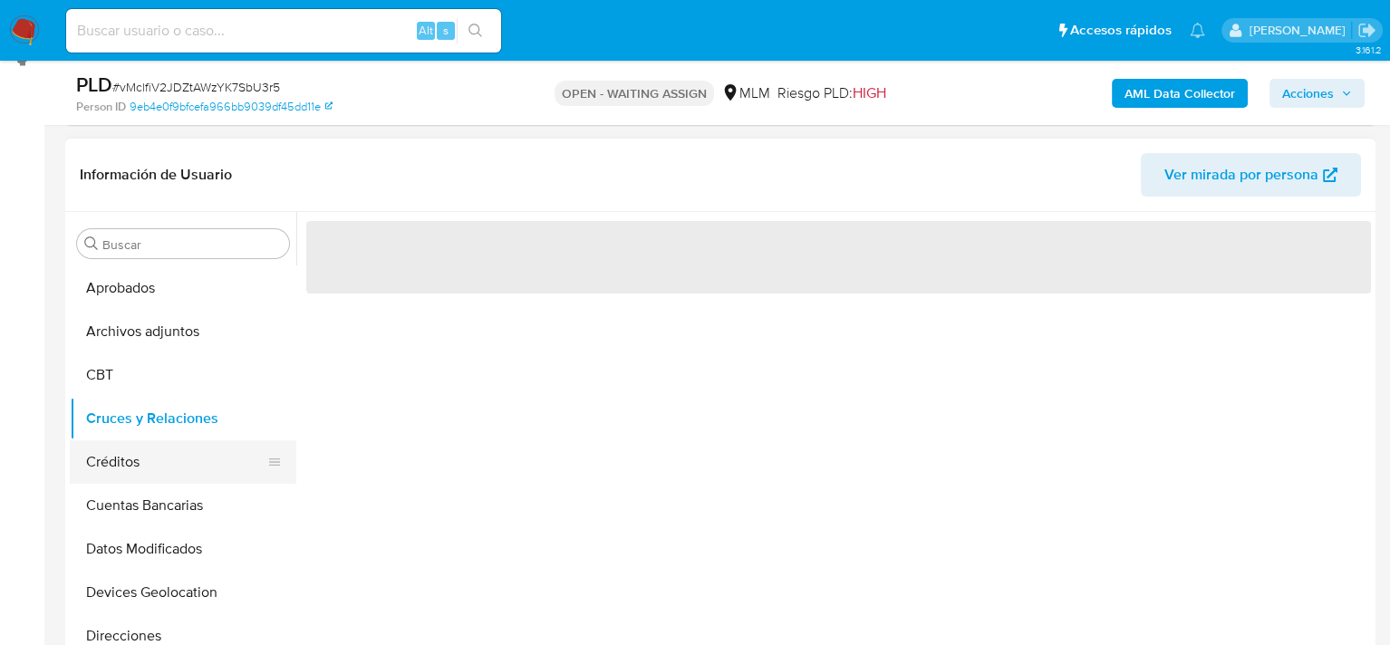
scroll to position [37, 0]
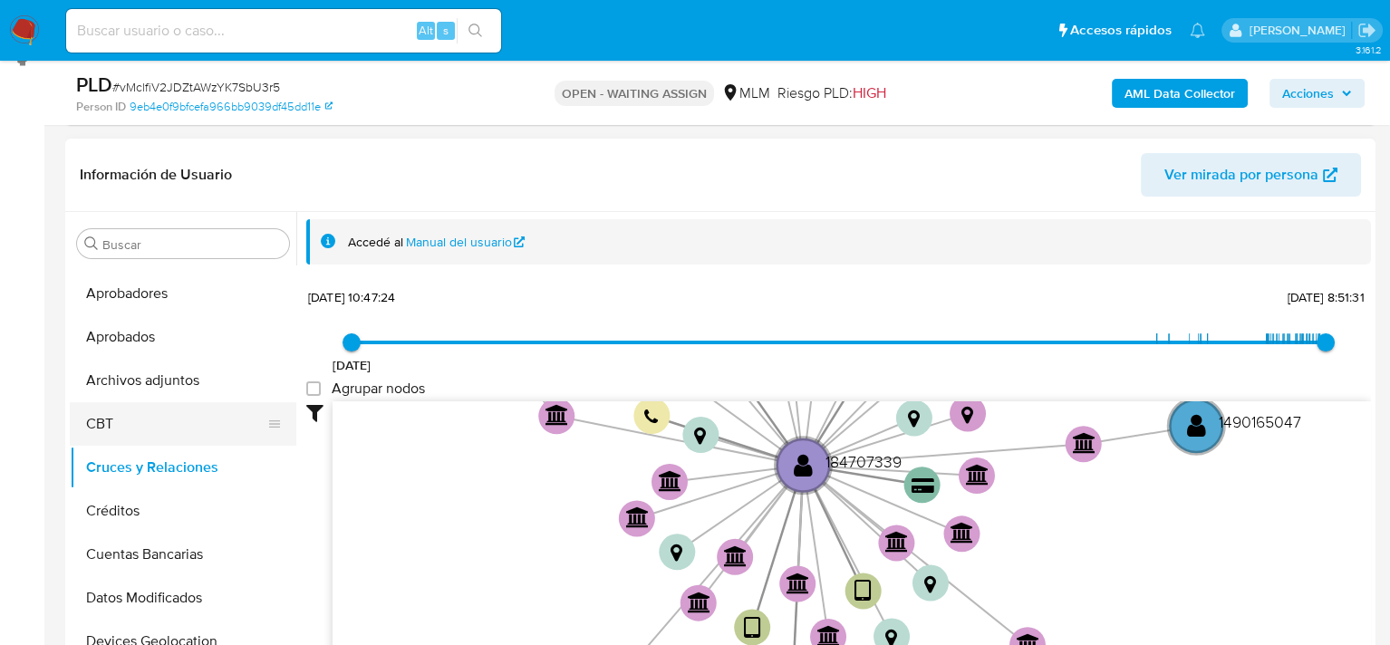
click at [168, 419] on button "CBT" at bounding box center [176, 423] width 212 height 43
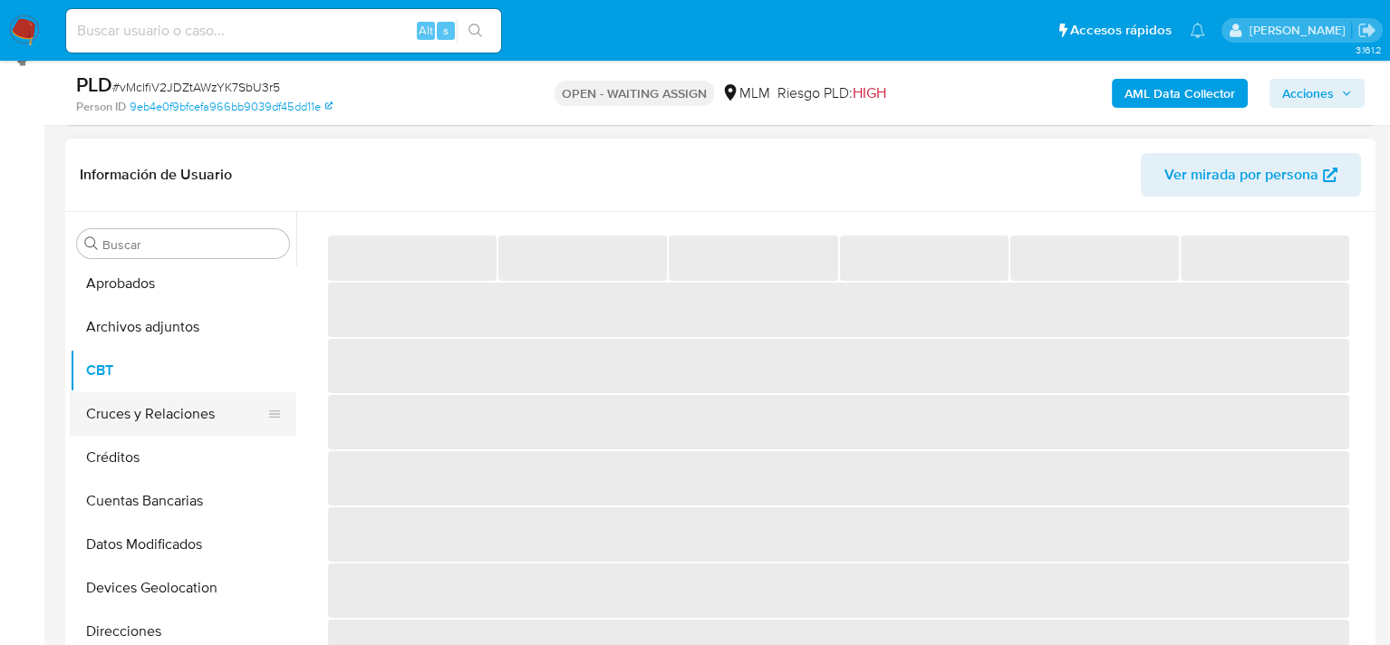
scroll to position [0, 0]
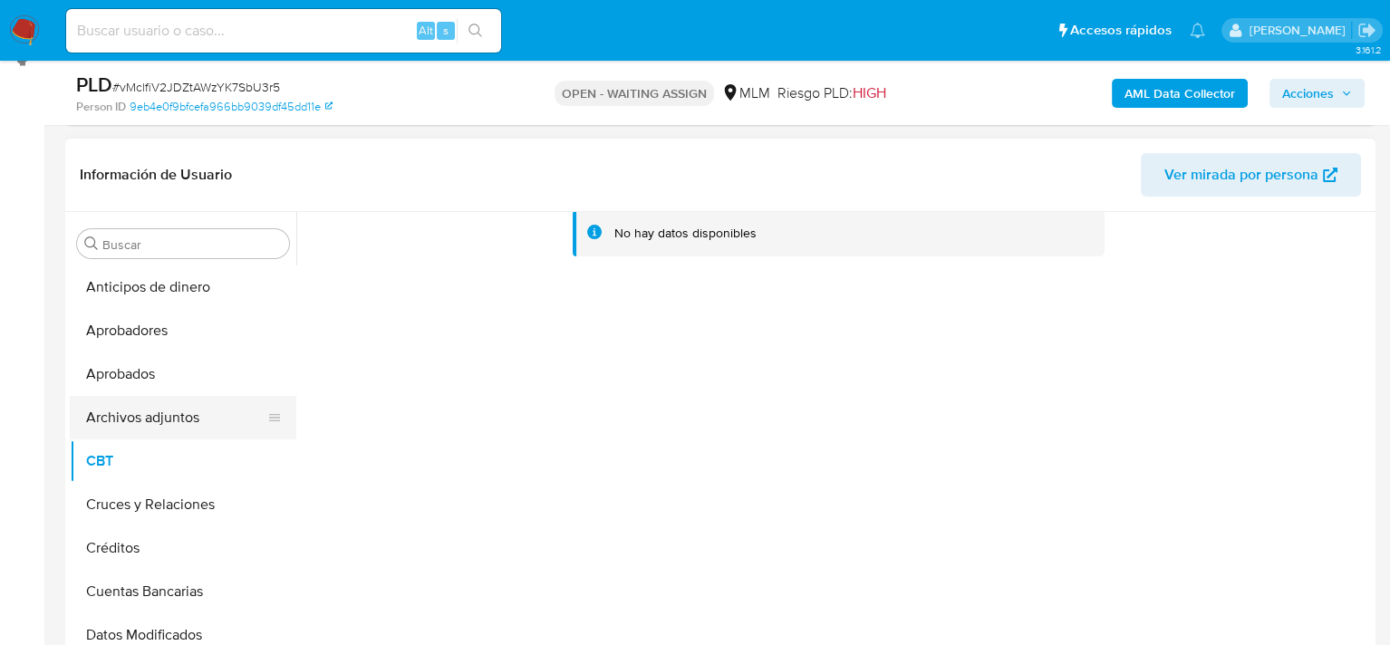
click at [167, 409] on button "Archivos adjuntos" at bounding box center [176, 417] width 212 height 43
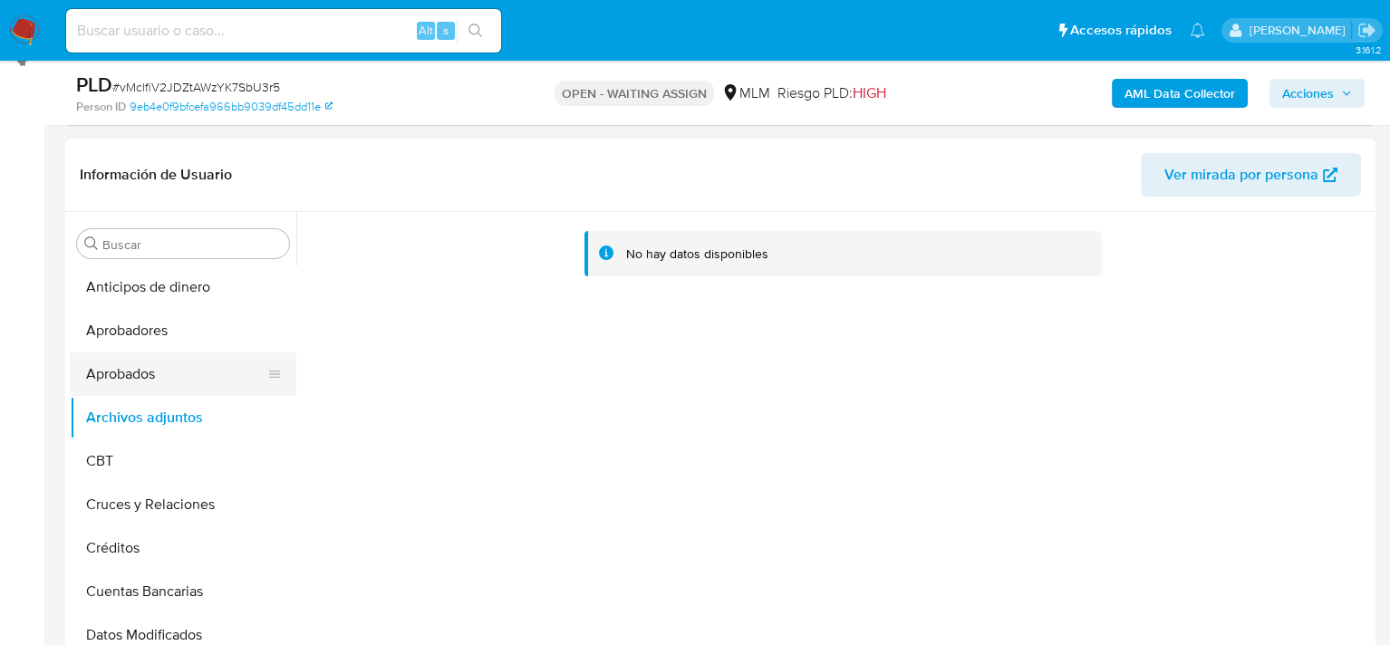
click at [152, 377] on button "Aprobados" at bounding box center [176, 373] width 212 height 43
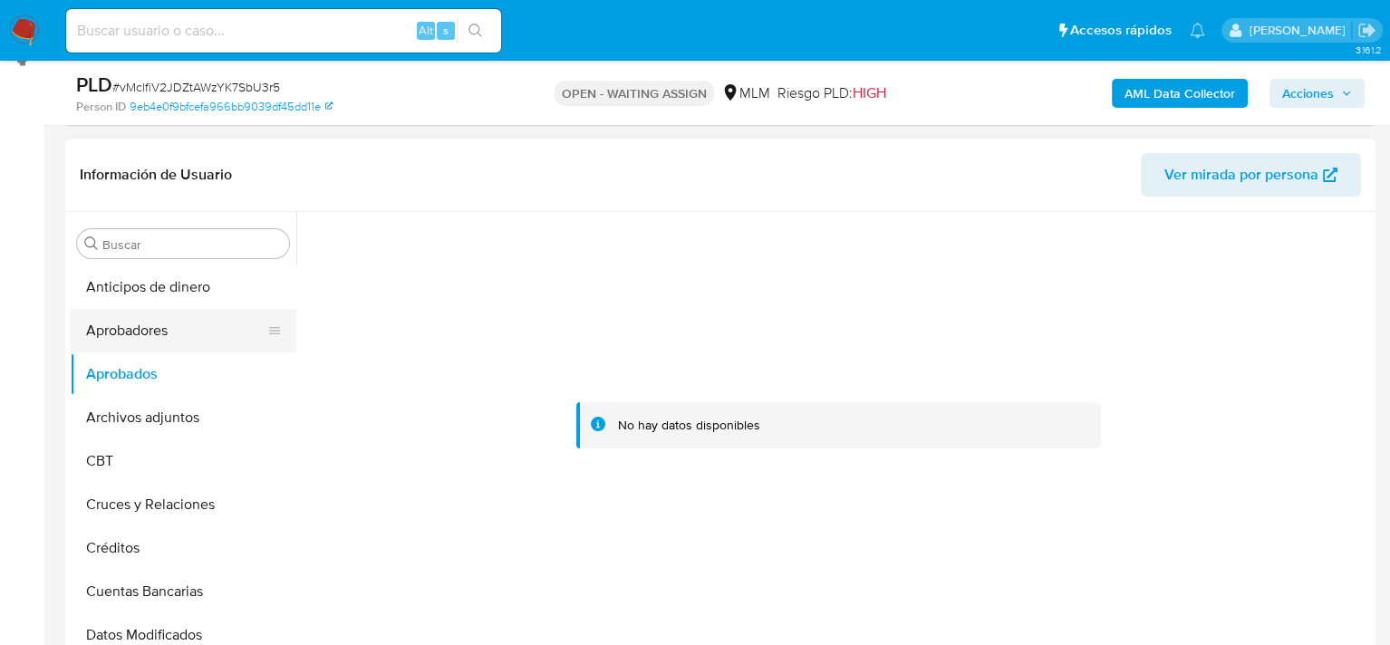
click at [145, 324] on button "Aprobadores" at bounding box center [176, 330] width 212 height 43
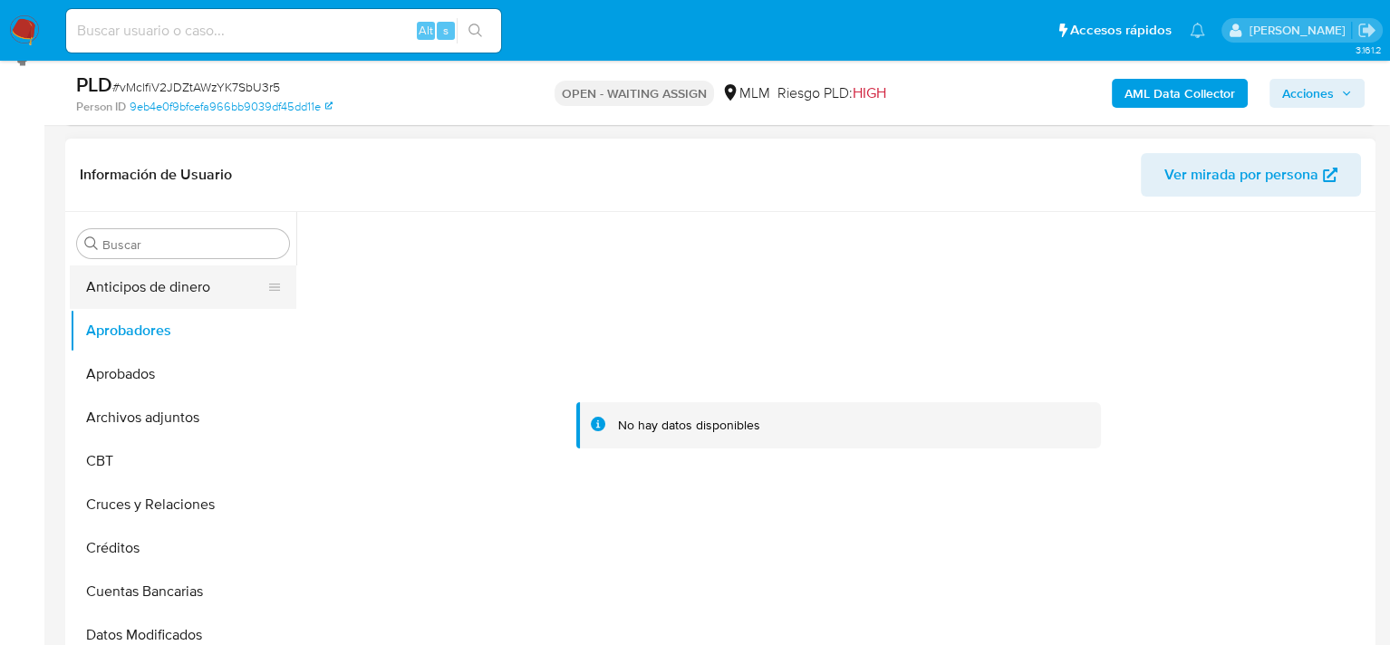
click at [149, 287] on button "Anticipos de dinero" at bounding box center [176, 286] width 212 height 43
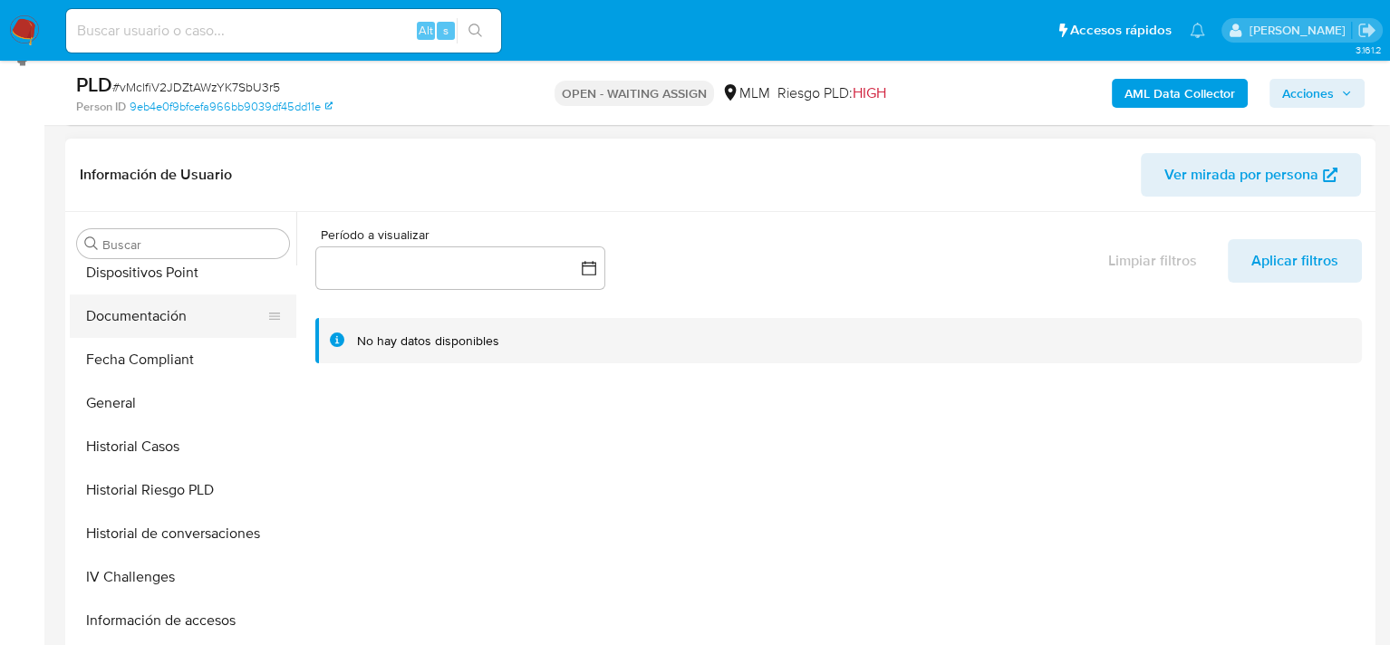
scroll to position [544, 0]
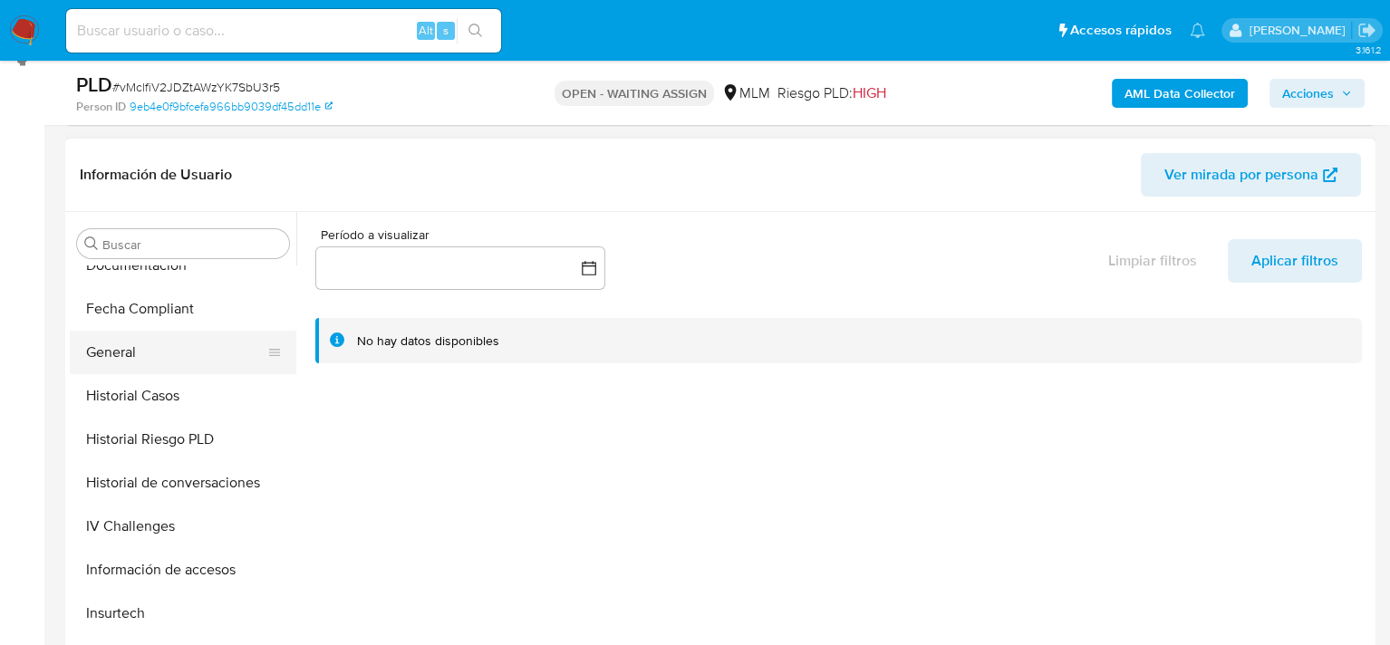
click at [141, 354] on button "General" at bounding box center [176, 352] width 212 height 43
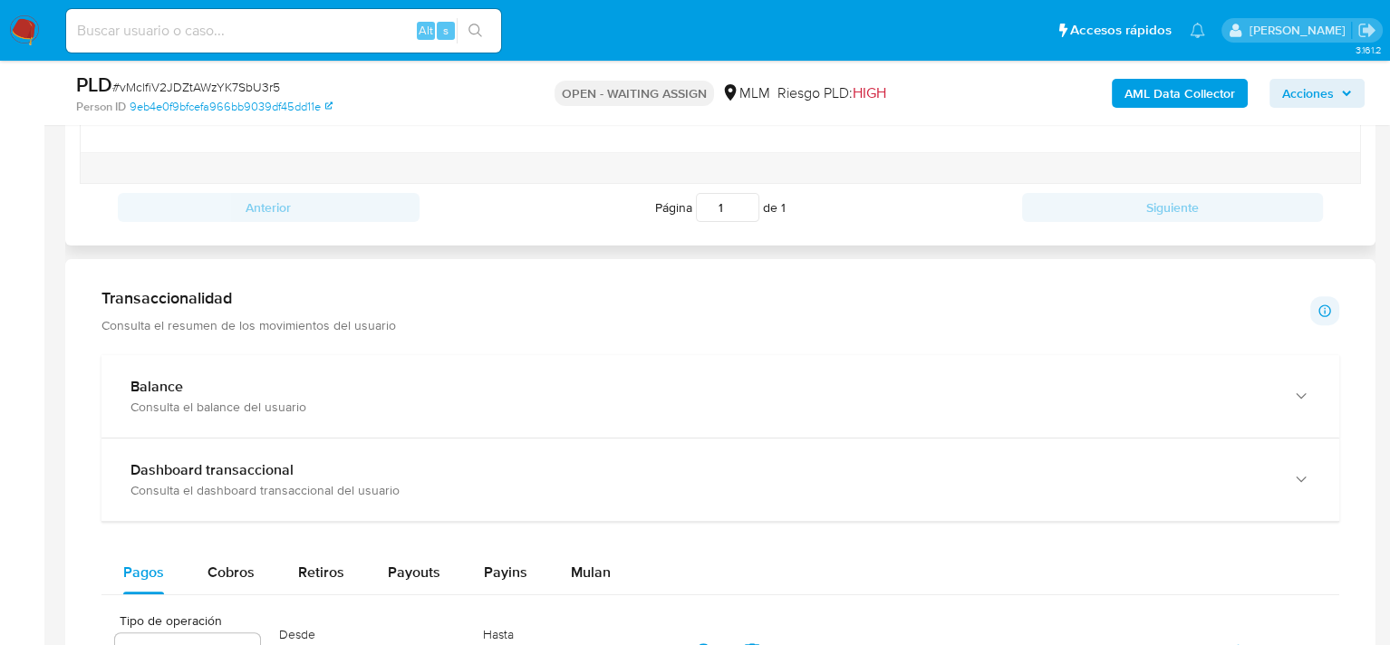
scroll to position [1164, 0]
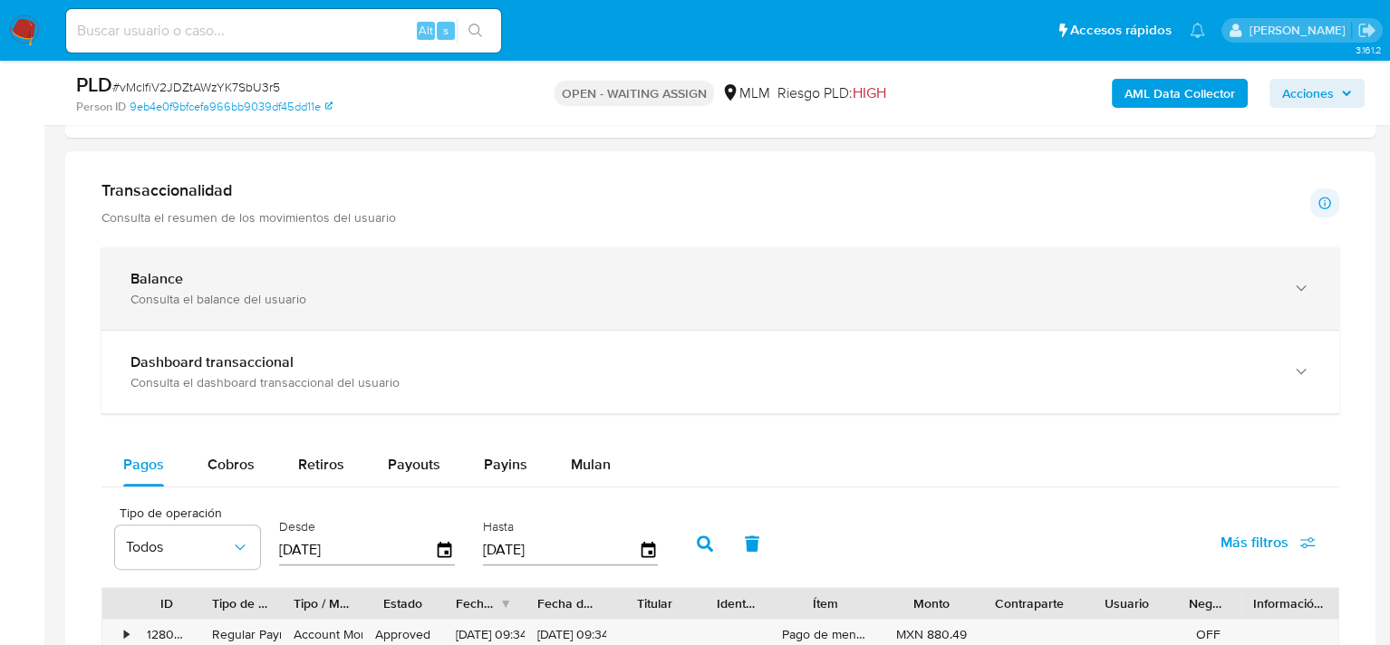
click at [362, 302] on div "Consulta el balance del usuario" at bounding box center [701, 299] width 1143 height 16
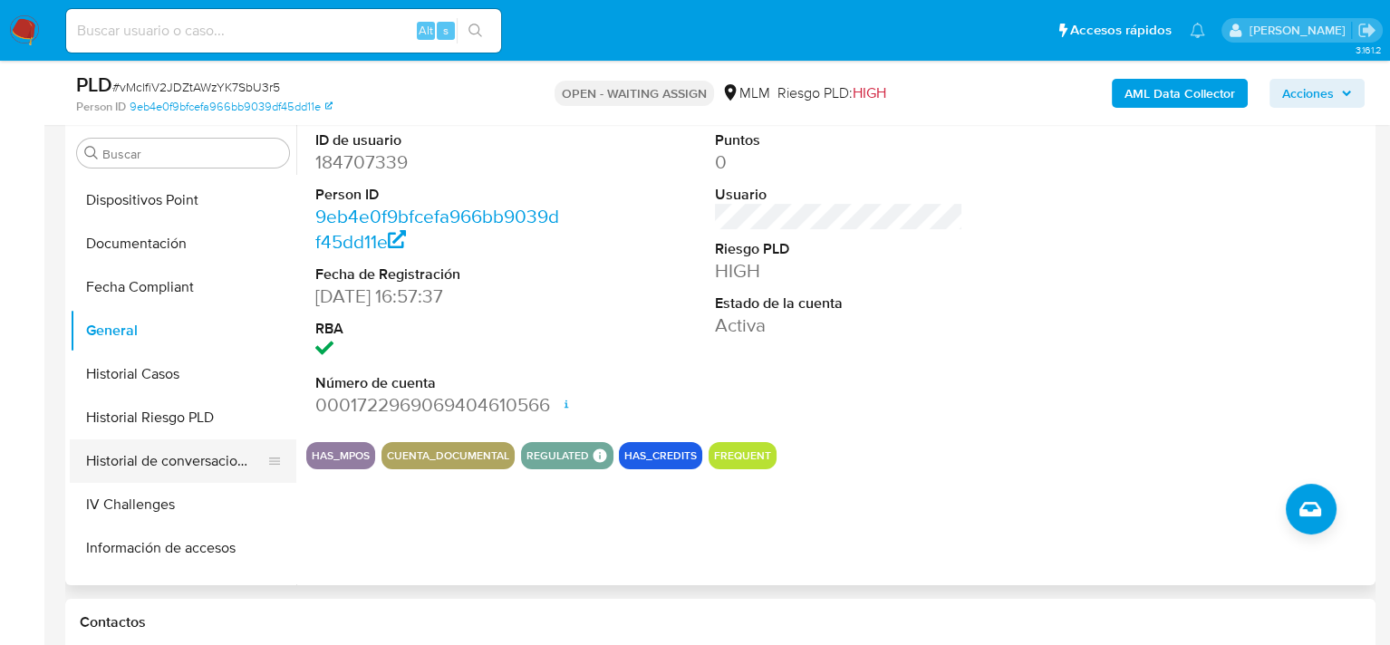
scroll to position [362, 0]
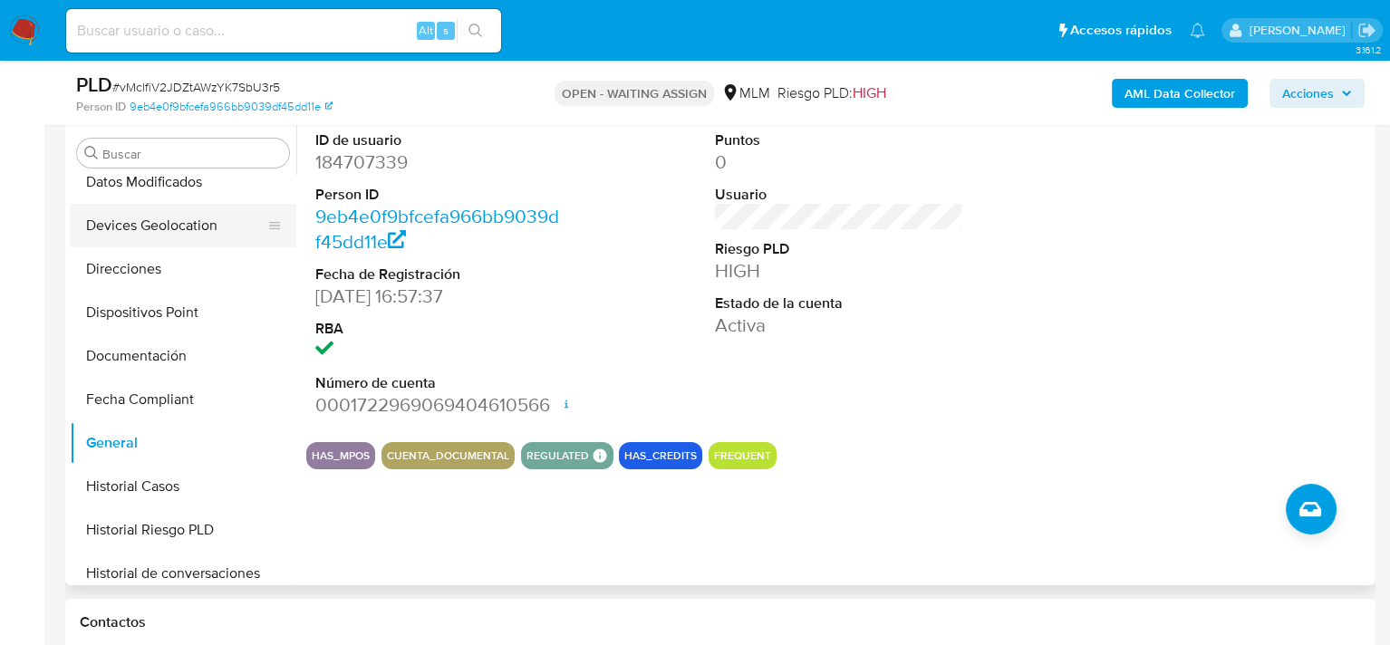
click at [150, 230] on button "Devices Geolocation" at bounding box center [176, 225] width 212 height 43
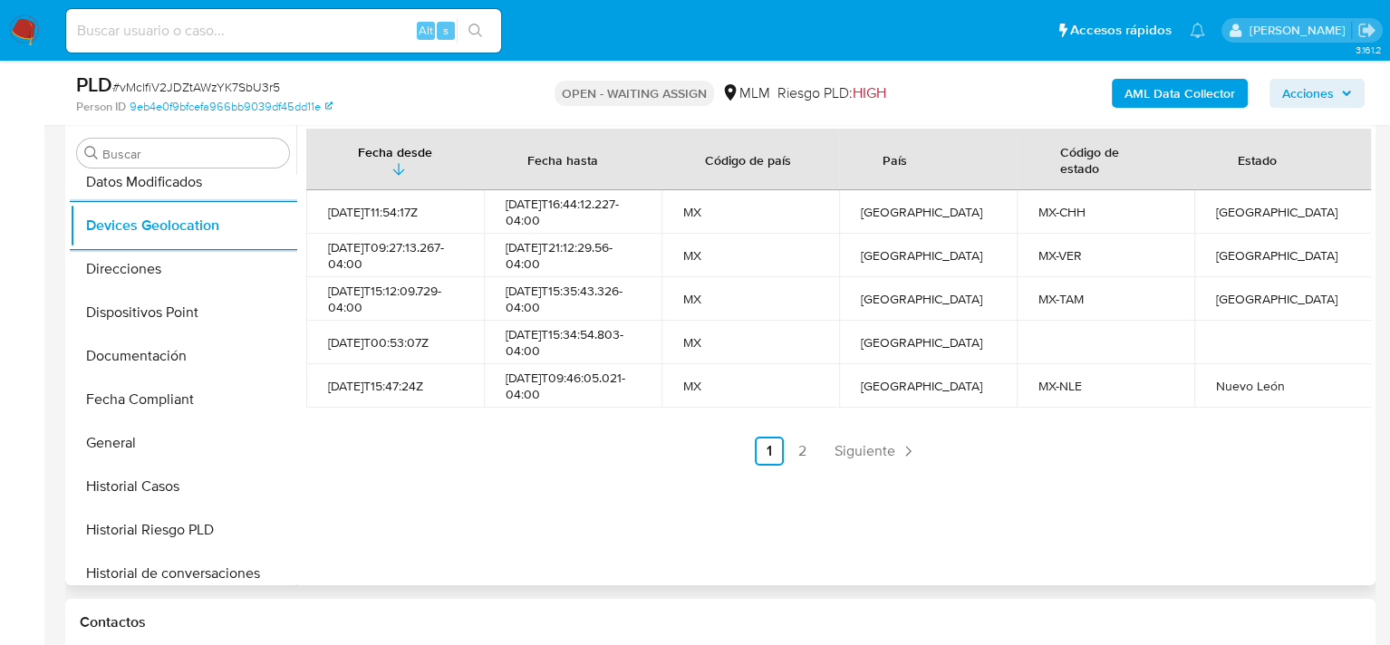
click at [862, 444] on span "Siguiente" at bounding box center [864, 451] width 61 height 14
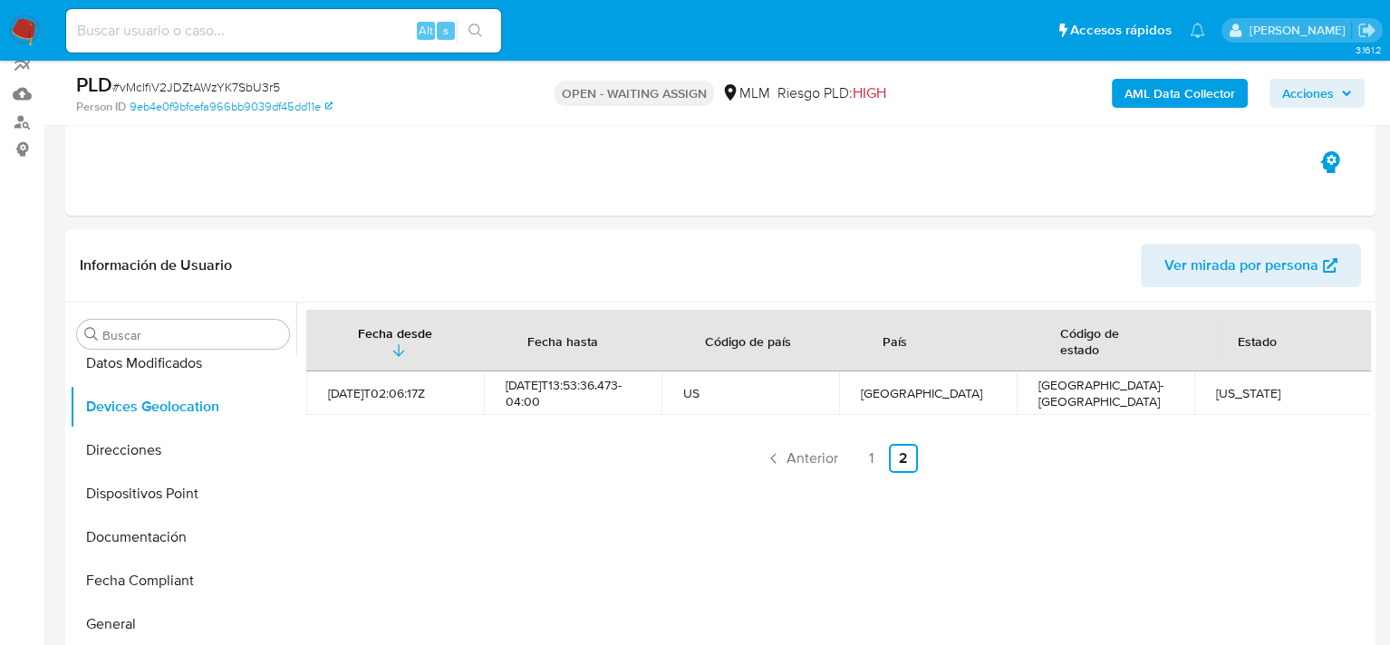
scroll to position [0, 0]
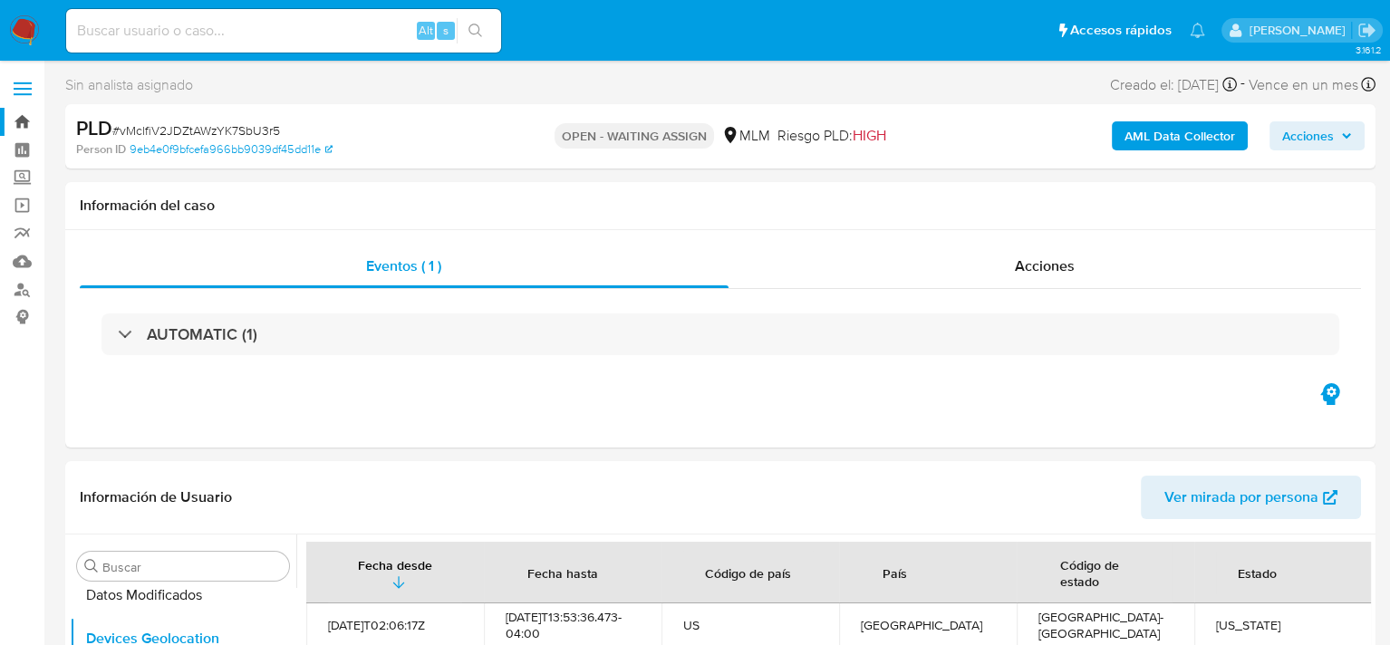
click at [27, 117] on link "Bandeja" at bounding box center [108, 122] width 216 height 28
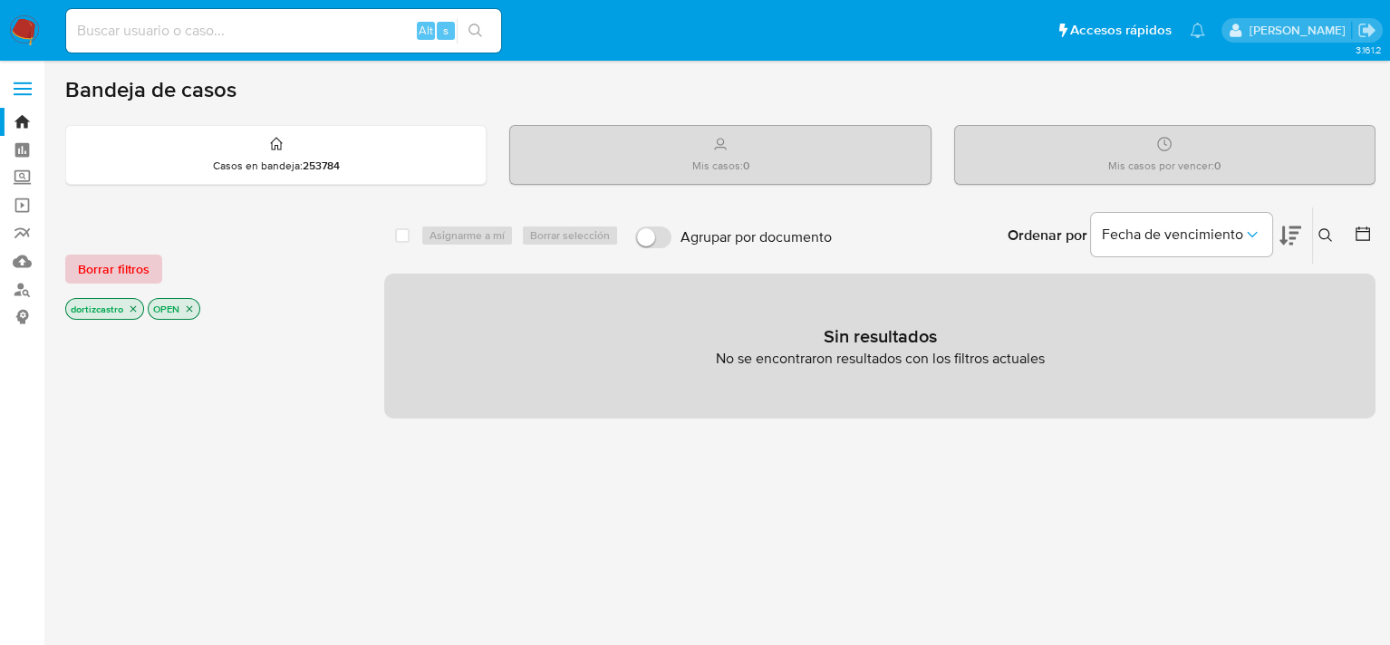
click at [125, 273] on span "Borrar filtros" at bounding box center [114, 268] width 72 height 25
drag, startPoint x: 189, startPoint y: 12, endPoint x: 335, endPoint y: 348, distance: 366.4
click at [335, 348] on div at bounding box center [210, 631] width 290 height 616
click at [120, 267] on span "Borrar filtros" at bounding box center [114, 268] width 72 height 25
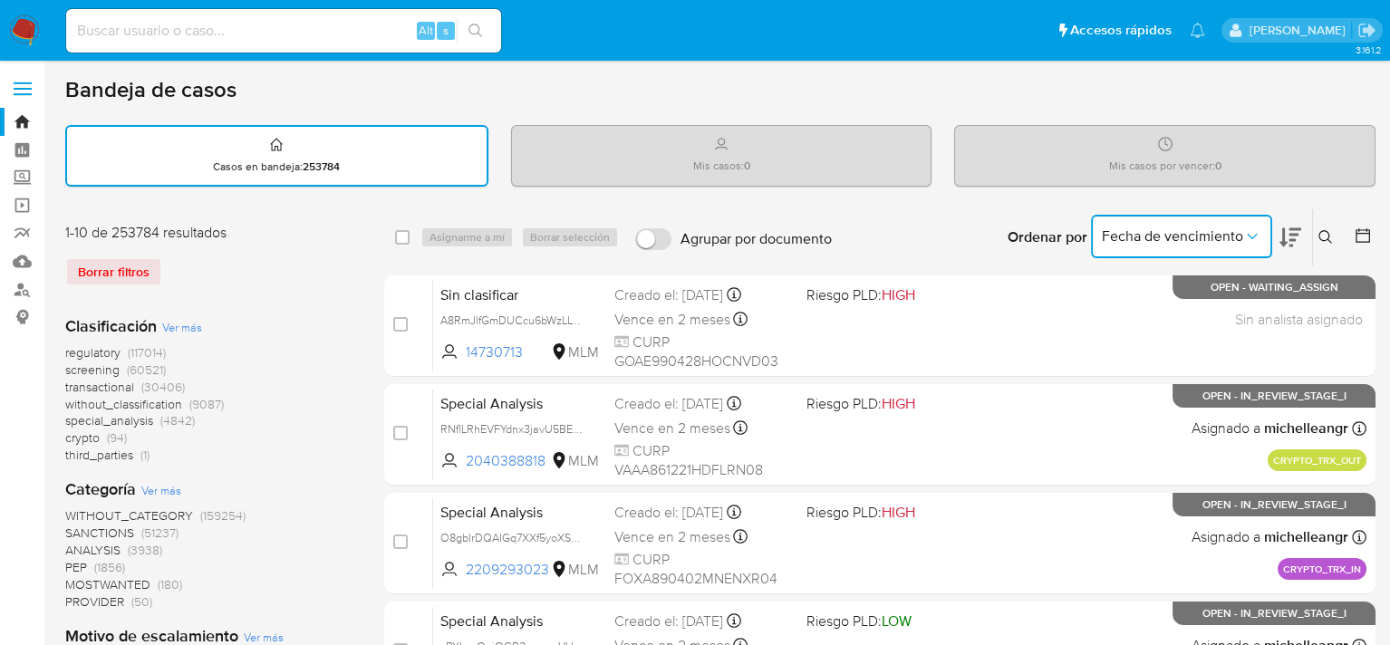
click at [1173, 237] on span "Fecha de vencimiento" at bounding box center [1172, 236] width 141 height 18
click at [1320, 234] on icon at bounding box center [1325, 237] width 14 height 14
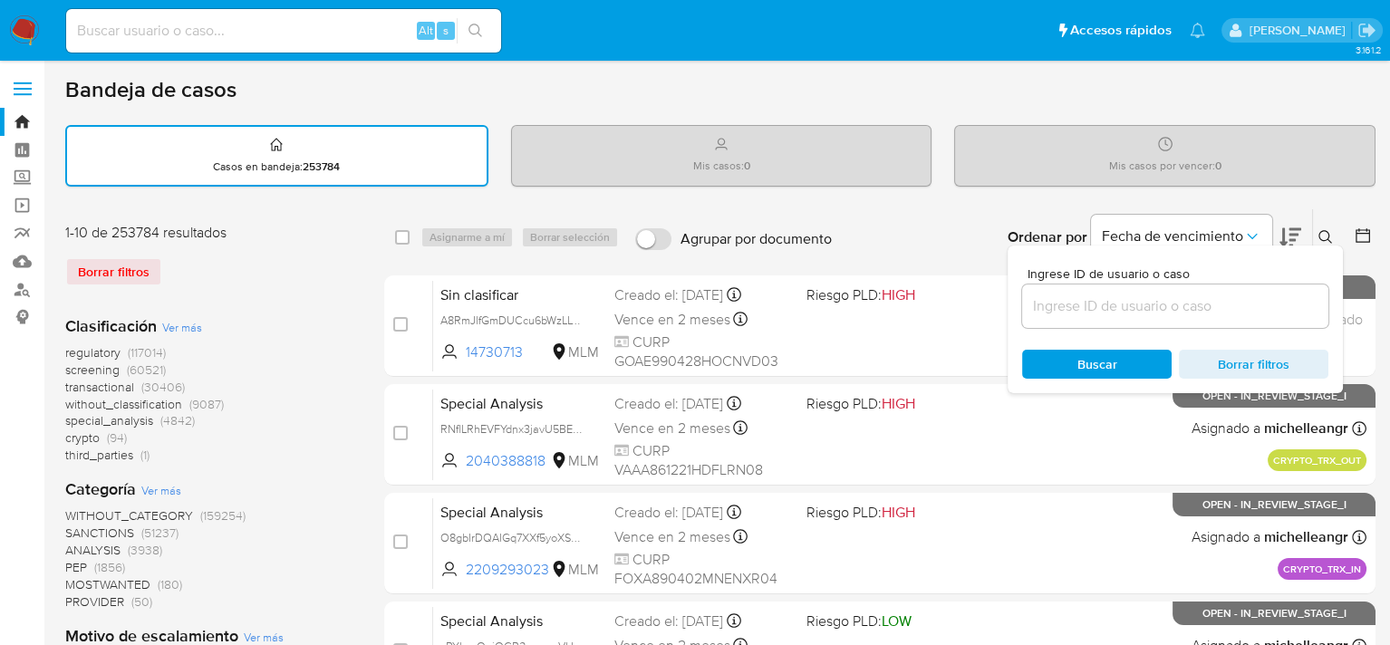
click at [1177, 298] on div at bounding box center [1175, 305] width 306 height 43
click at [1137, 305] on input at bounding box center [1175, 306] width 306 height 24
paste input "621959194"
type input "621959194"
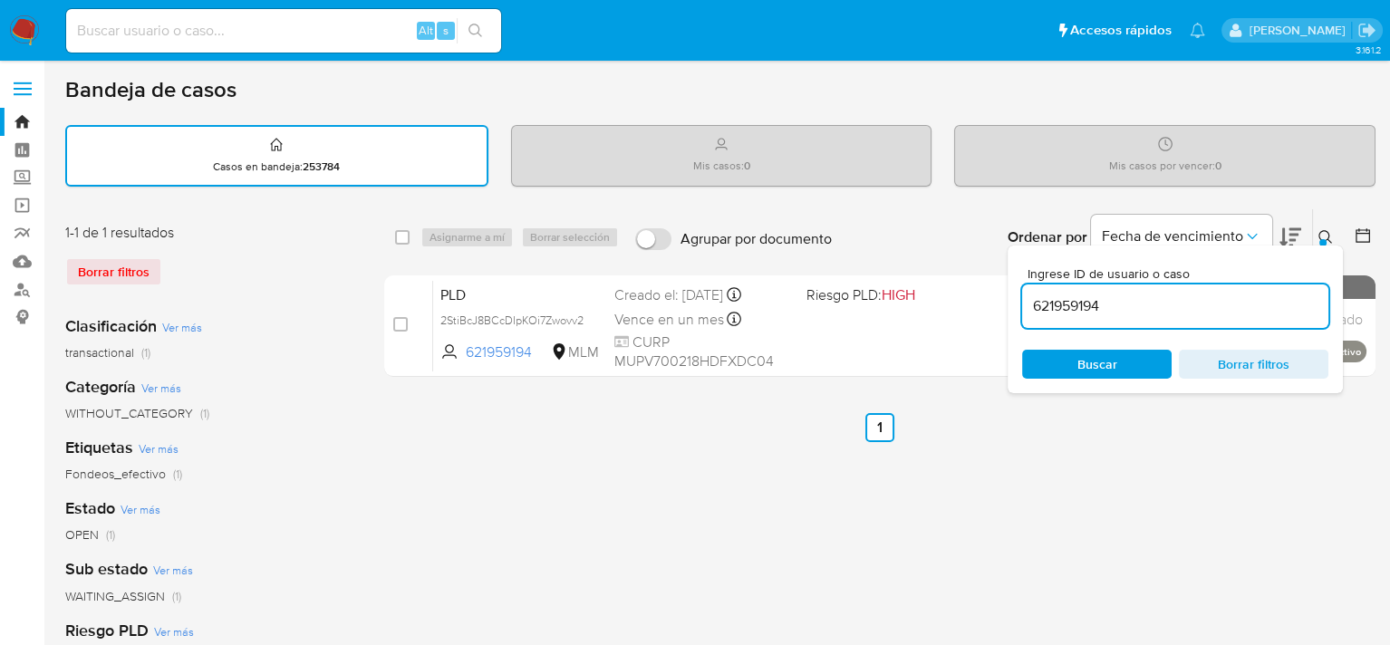
click at [1323, 230] on icon at bounding box center [1325, 237] width 14 height 14
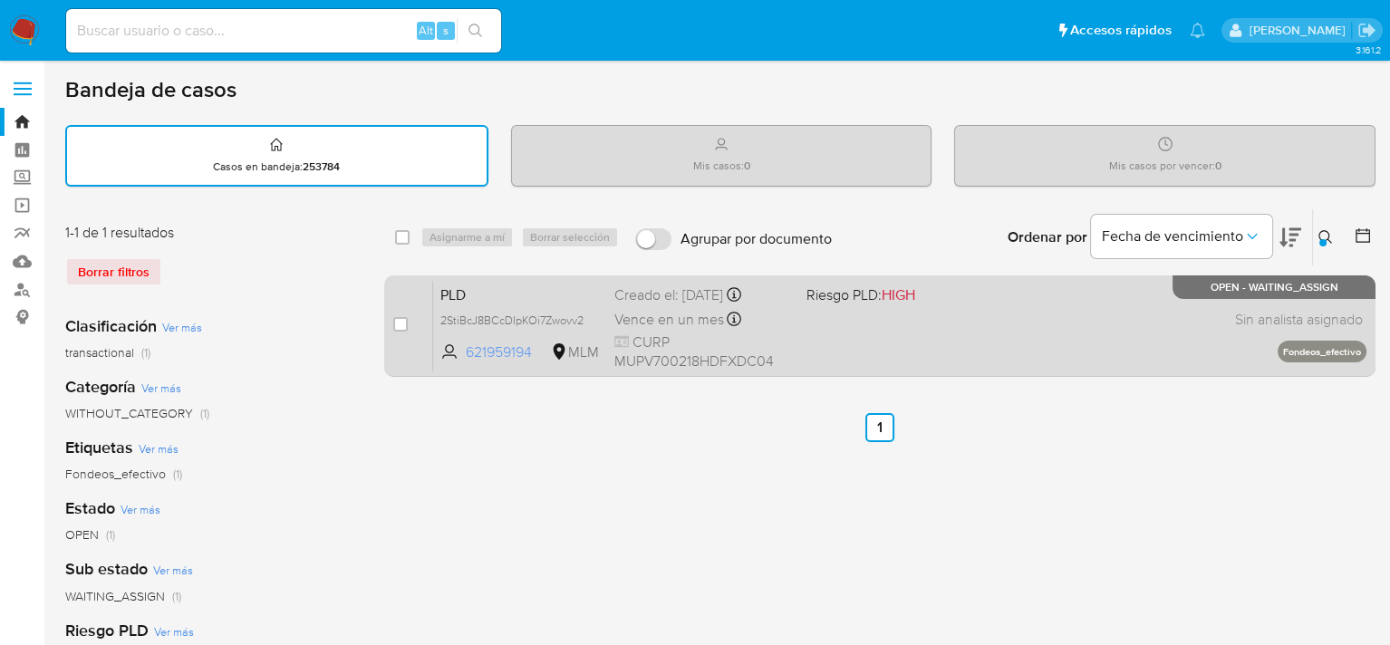
click at [537, 344] on span "621959194" at bounding box center [507, 352] width 82 height 20
click at [670, 339] on span "CURP MUPV700218HDFXDC04" at bounding box center [702, 351] width 177 height 39
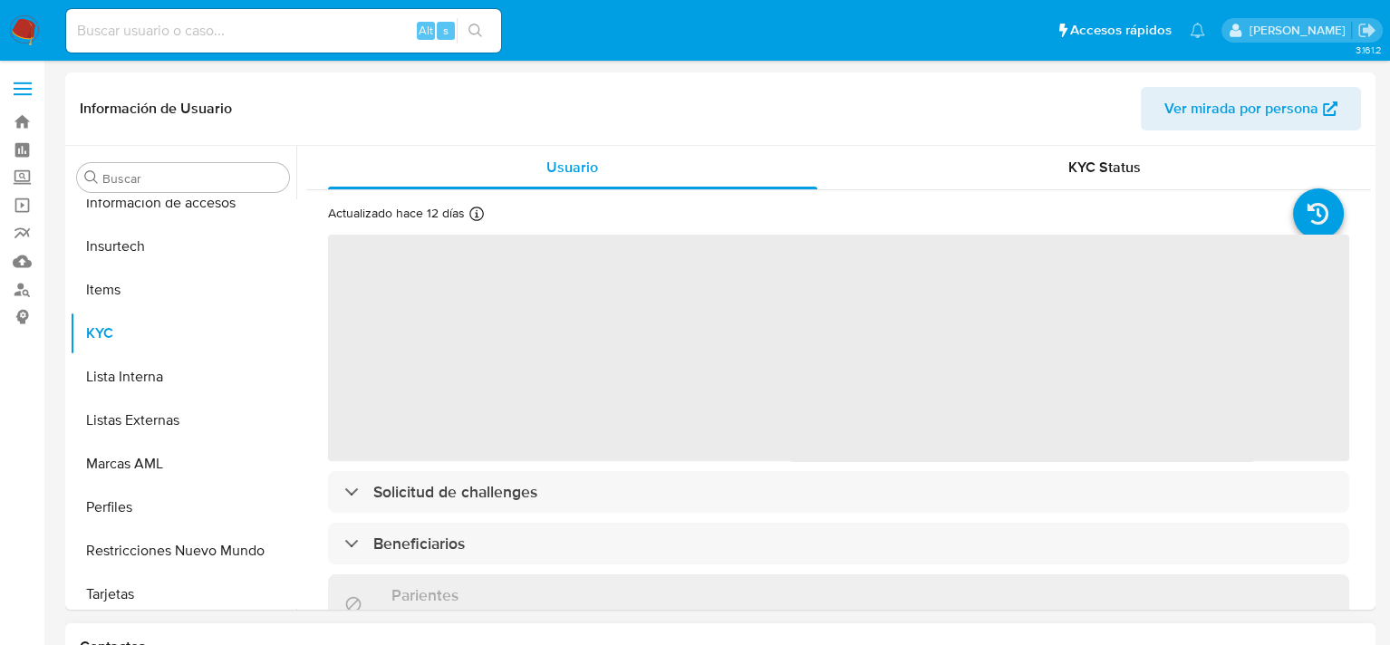
scroll to position [852, 0]
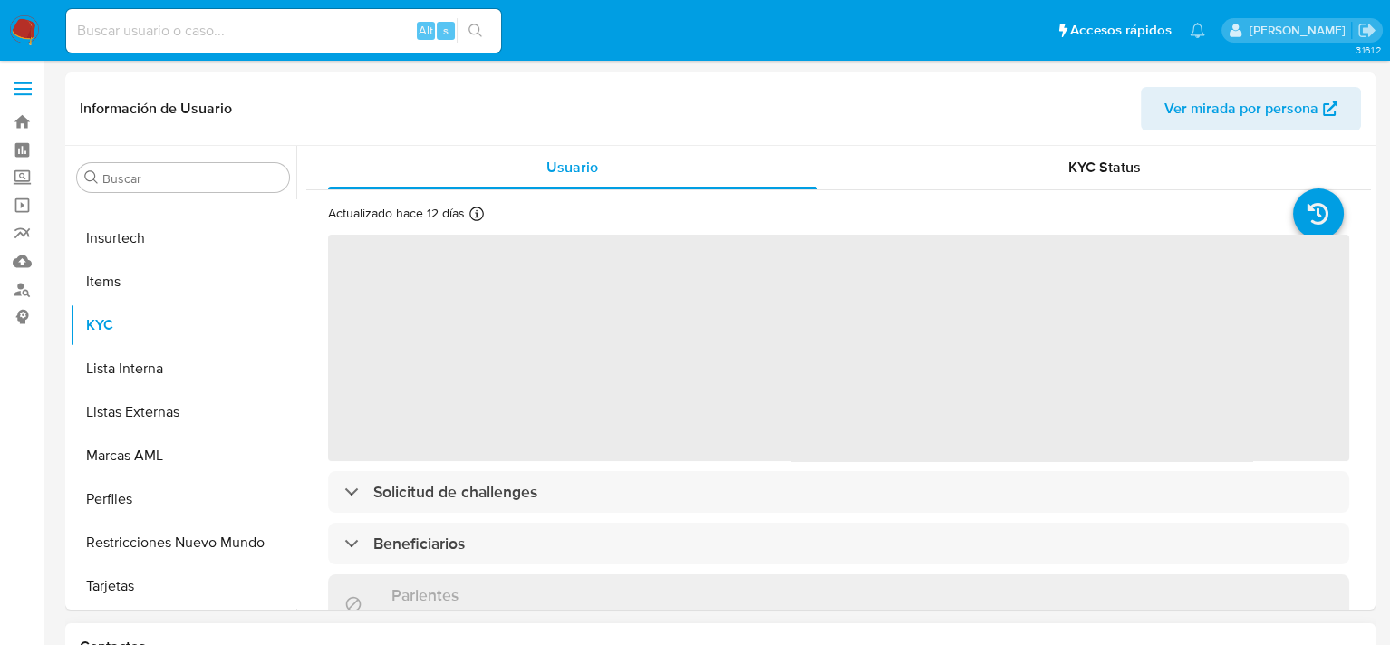
select select "10"
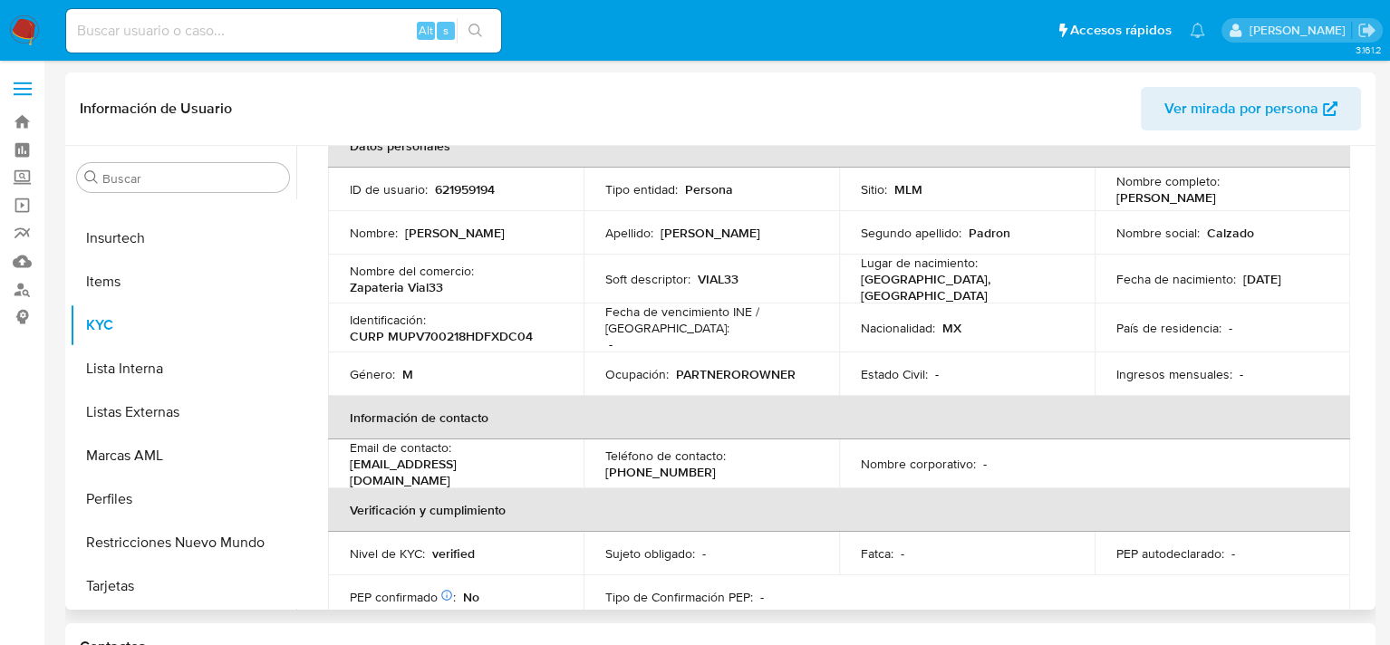
scroll to position [0, 0]
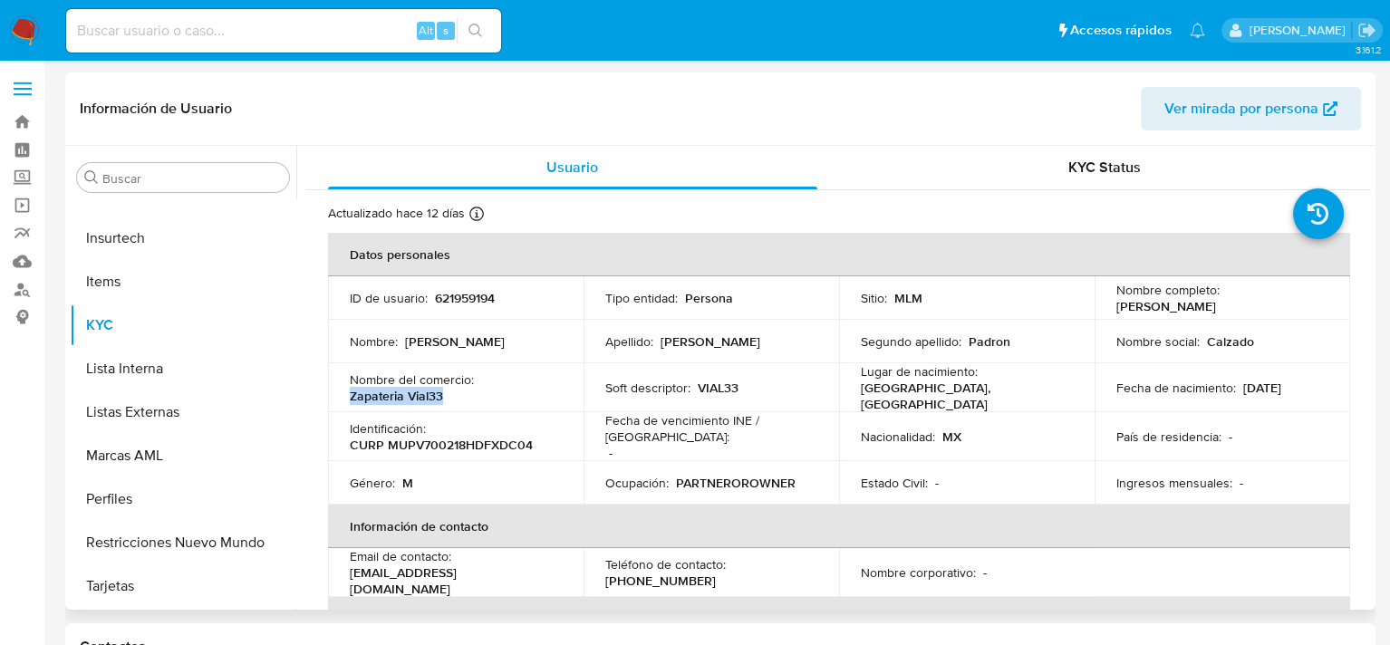
drag, startPoint x: 443, startPoint y: 393, endPoint x: 350, endPoint y: 392, distance: 93.3
click at [350, 392] on div "Nombre del comercio : Zapateria Vial33" at bounding box center [456, 387] width 212 height 33
copy p "Zapateria Vial33"
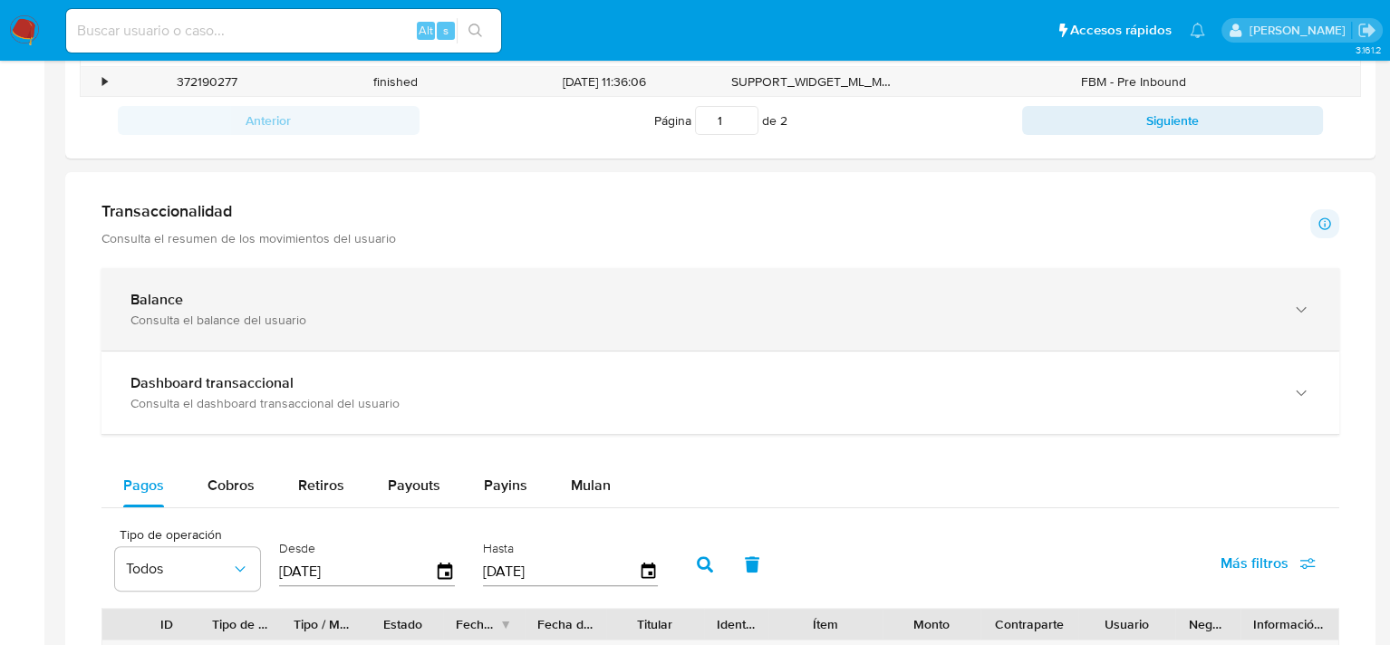
scroll to position [906, 0]
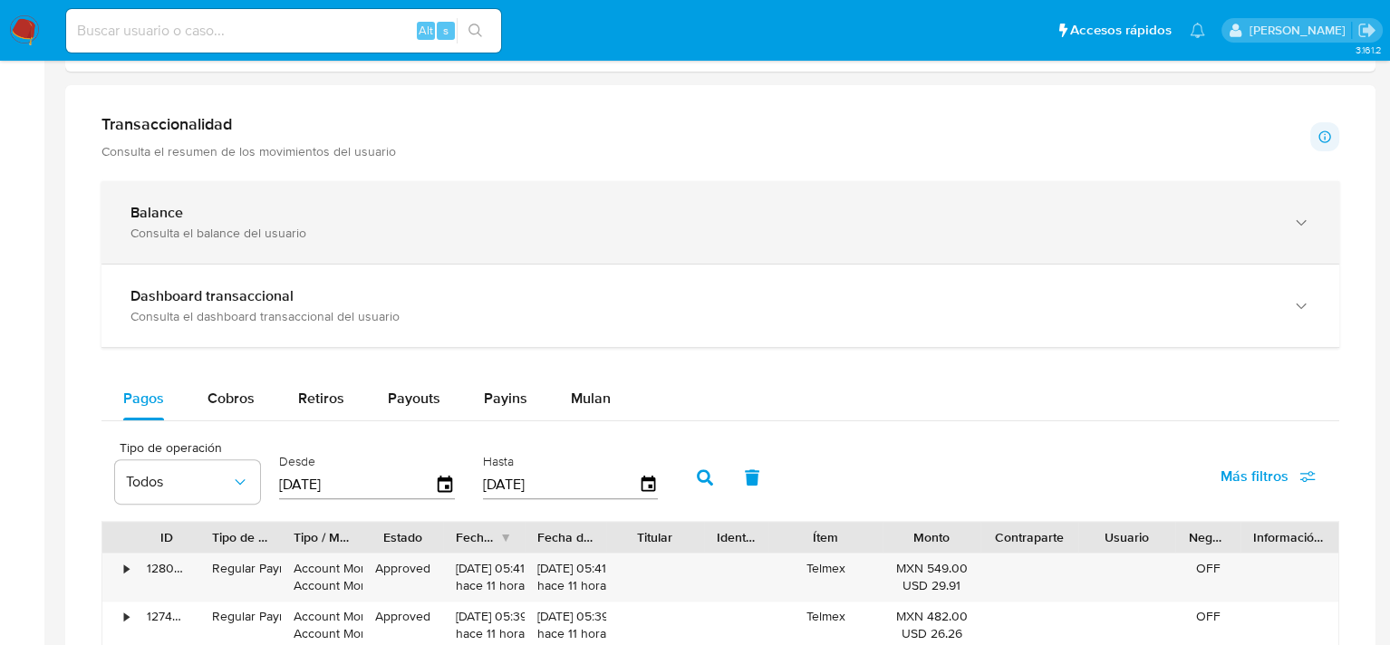
click at [411, 234] on div "Consulta el balance del usuario" at bounding box center [701, 233] width 1143 height 16
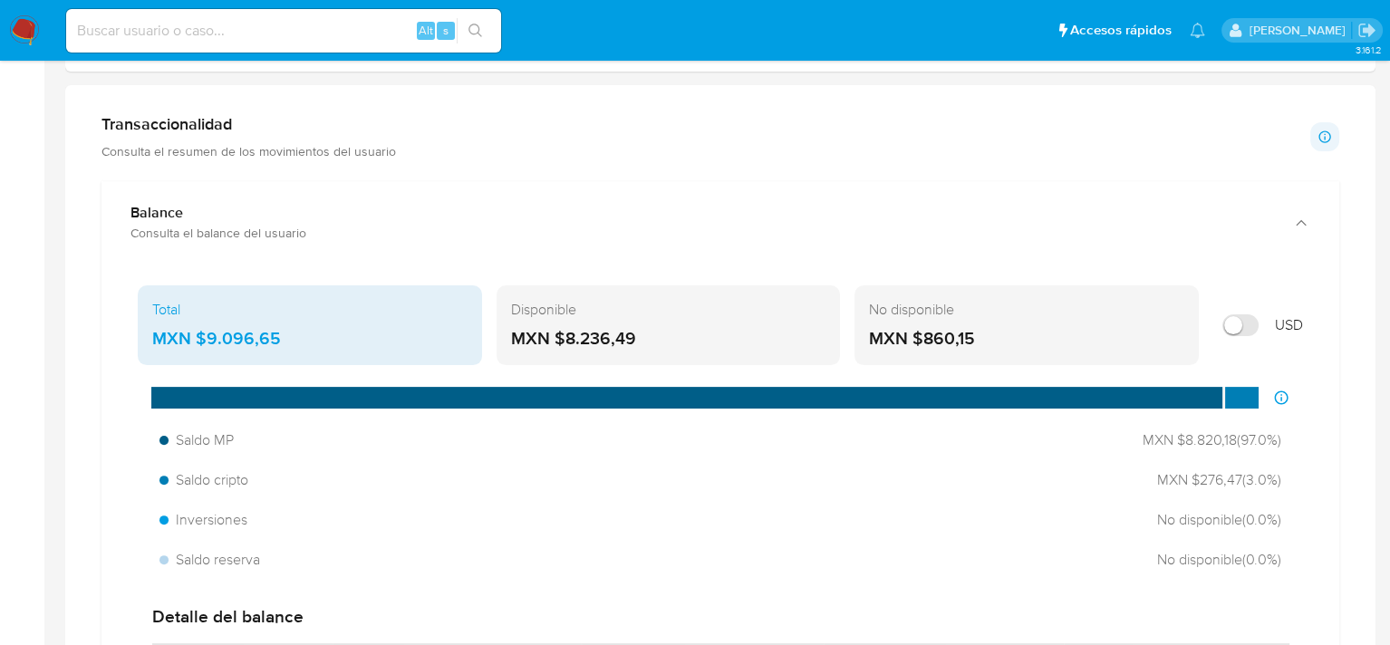
click at [563, 338] on div "MXN $8.236,49" at bounding box center [668, 339] width 315 height 24
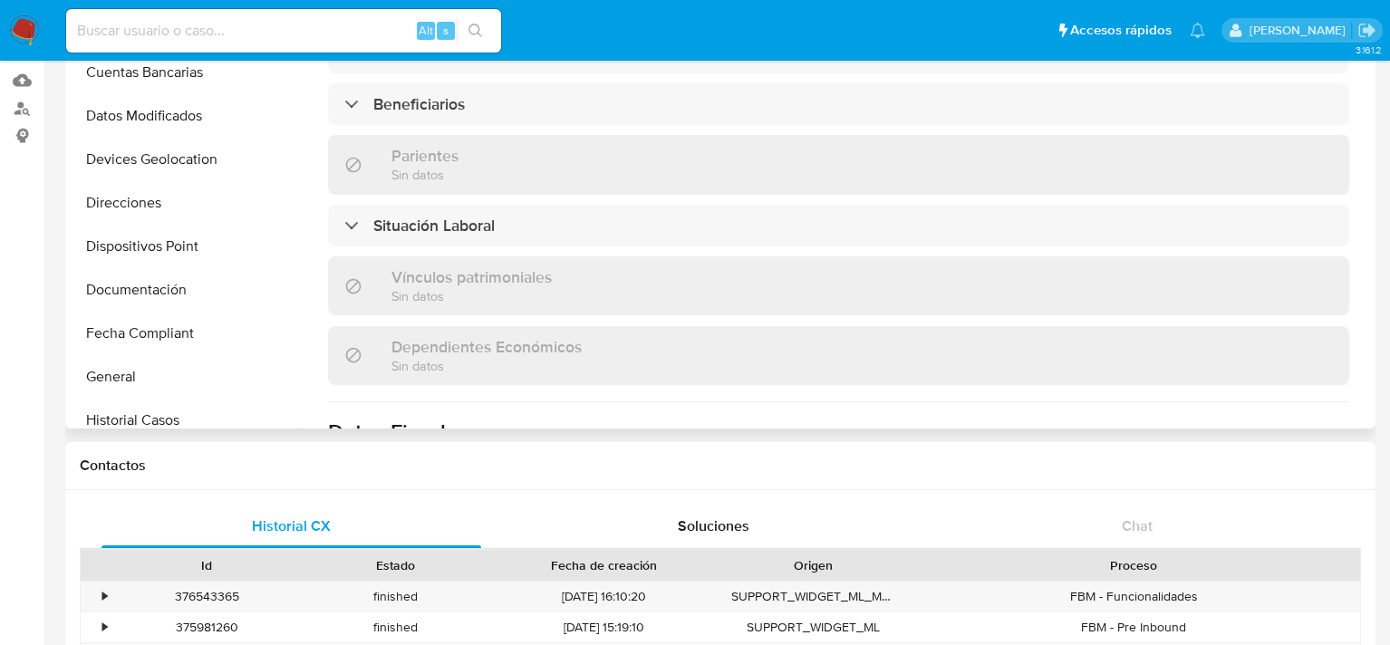
scroll to position [218, 0]
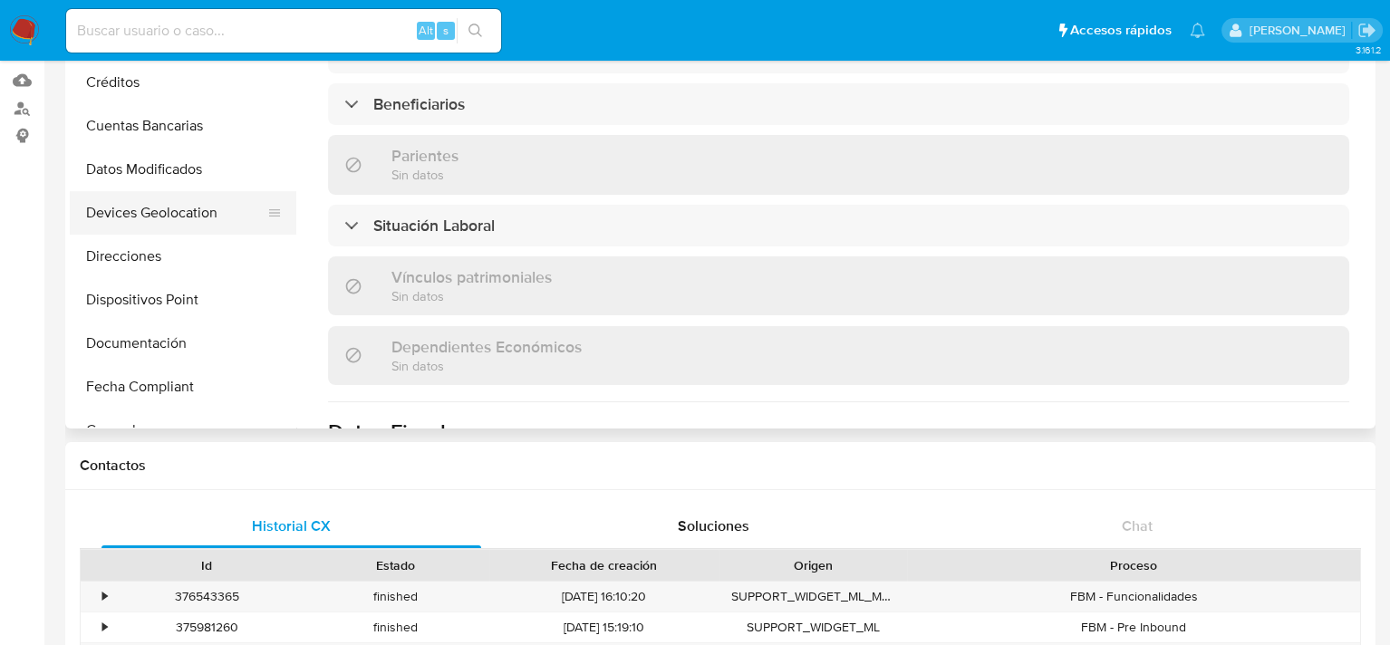
click at [188, 205] on button "Devices Geolocation" at bounding box center [176, 212] width 212 height 43
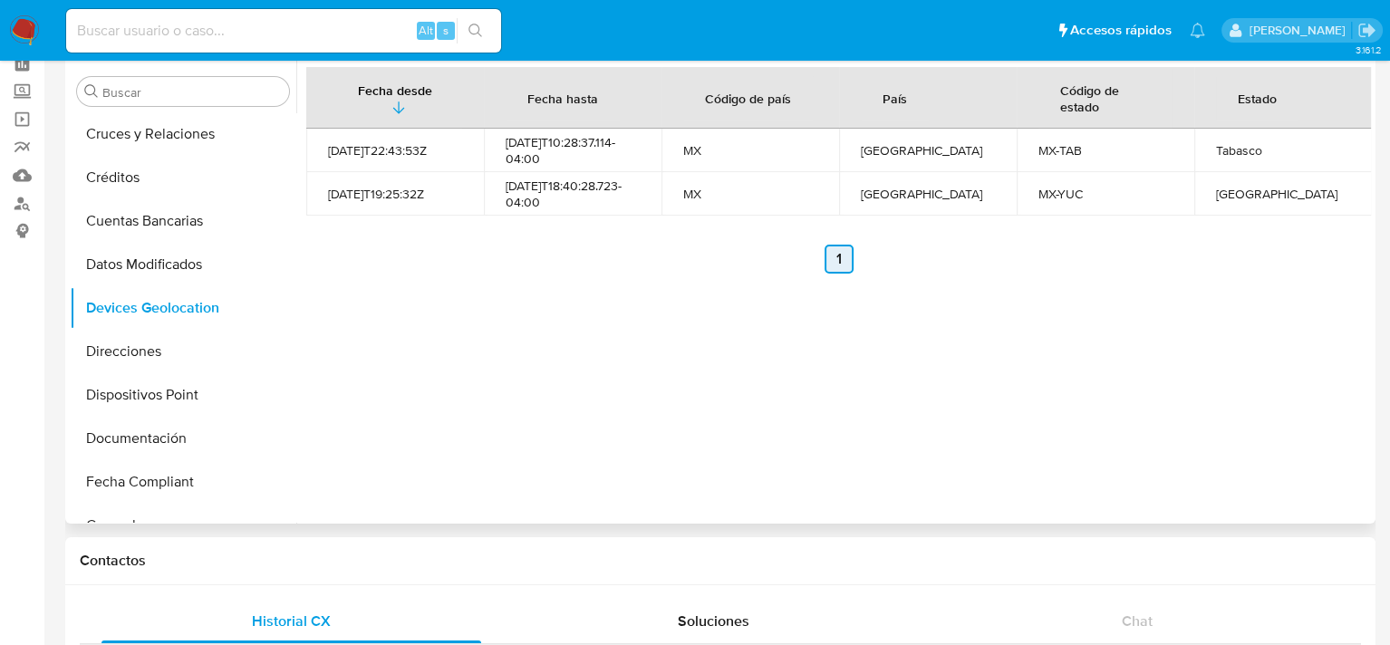
scroll to position [0, 0]
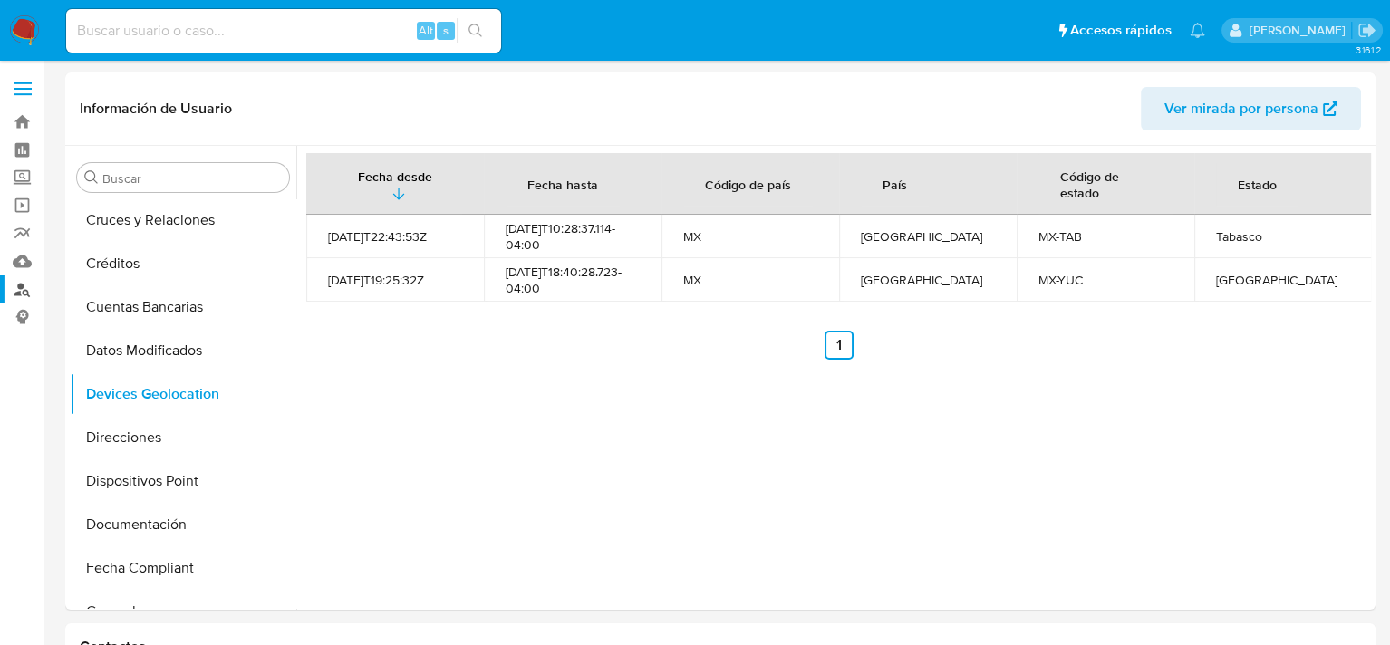
click at [20, 294] on link "Buscador de personas" at bounding box center [108, 289] width 216 height 28
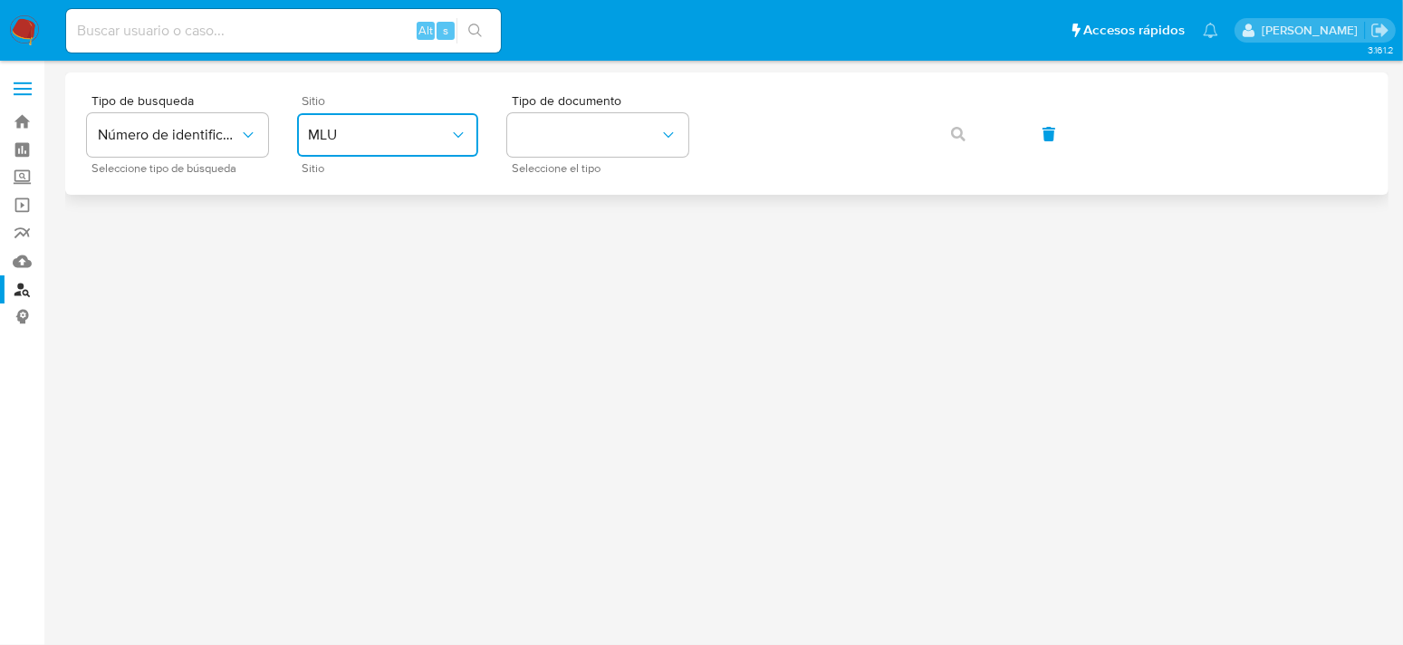
click at [442, 130] on span "MLU" at bounding box center [378, 135] width 141 height 18
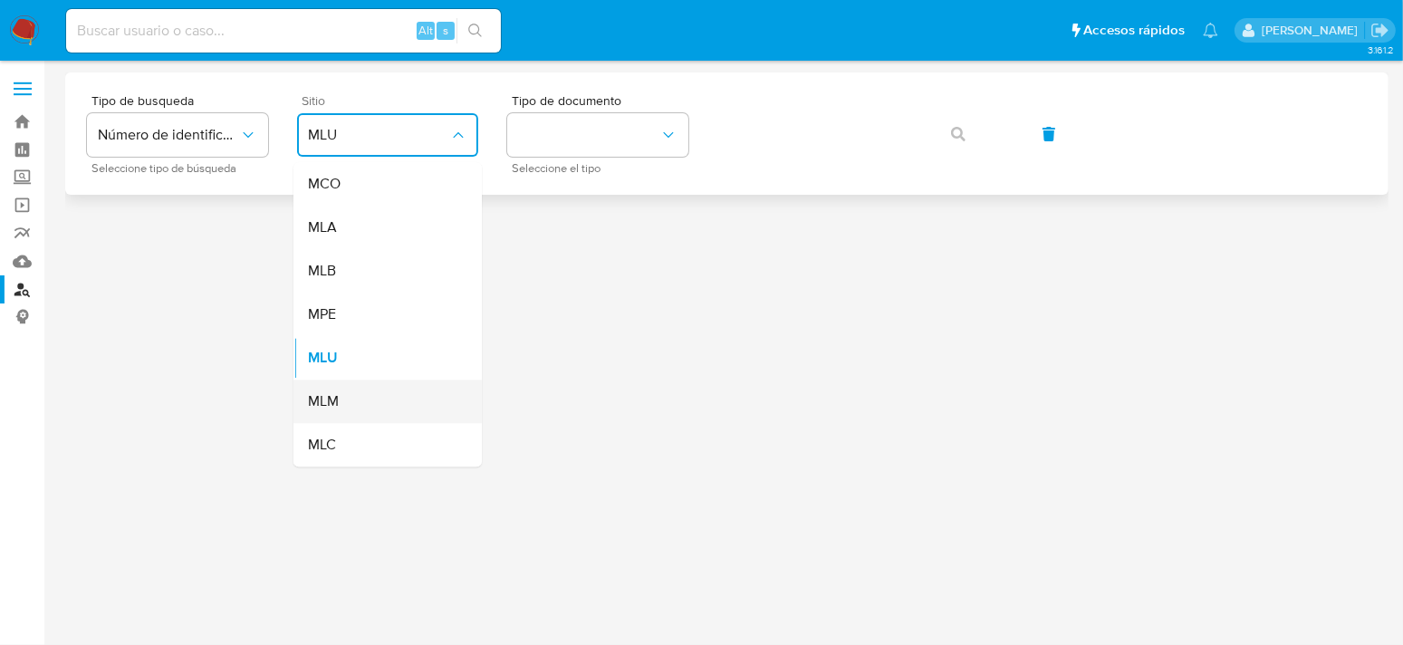
click at [336, 403] on span "MLM" at bounding box center [323, 401] width 31 height 18
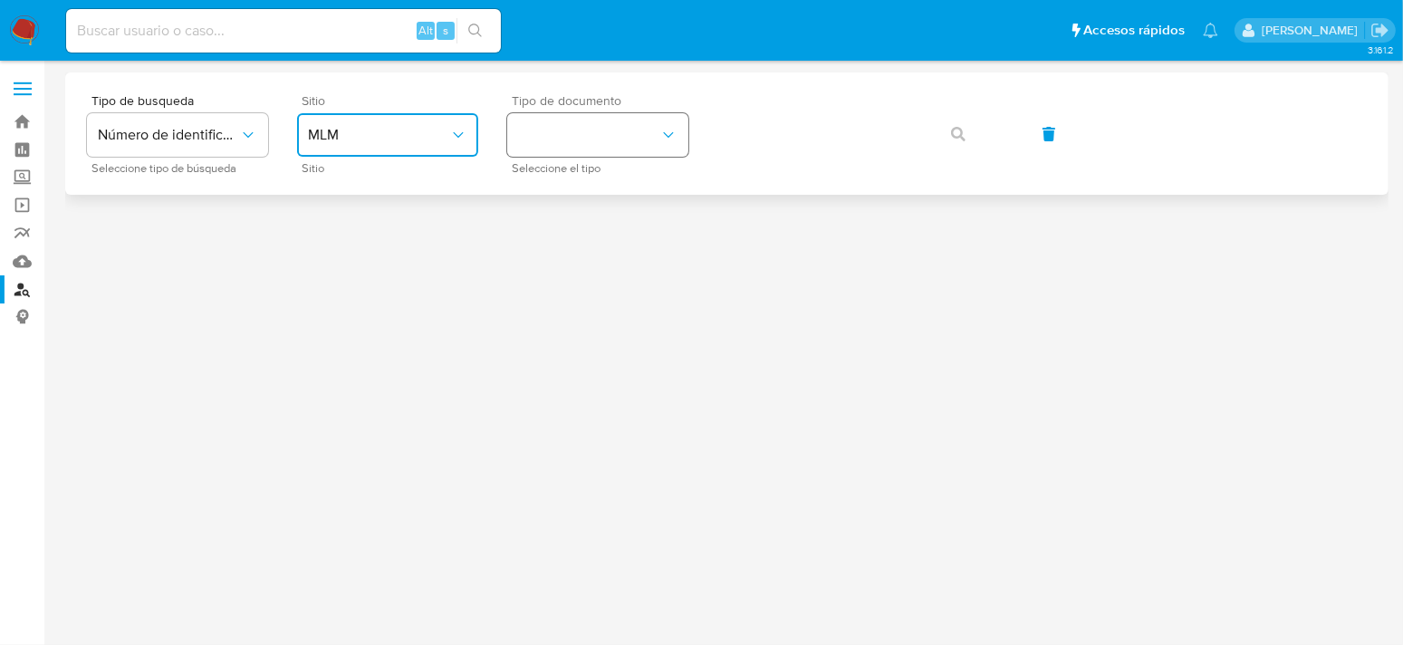
click at [524, 148] on button "identificationType" at bounding box center [597, 134] width 181 height 43
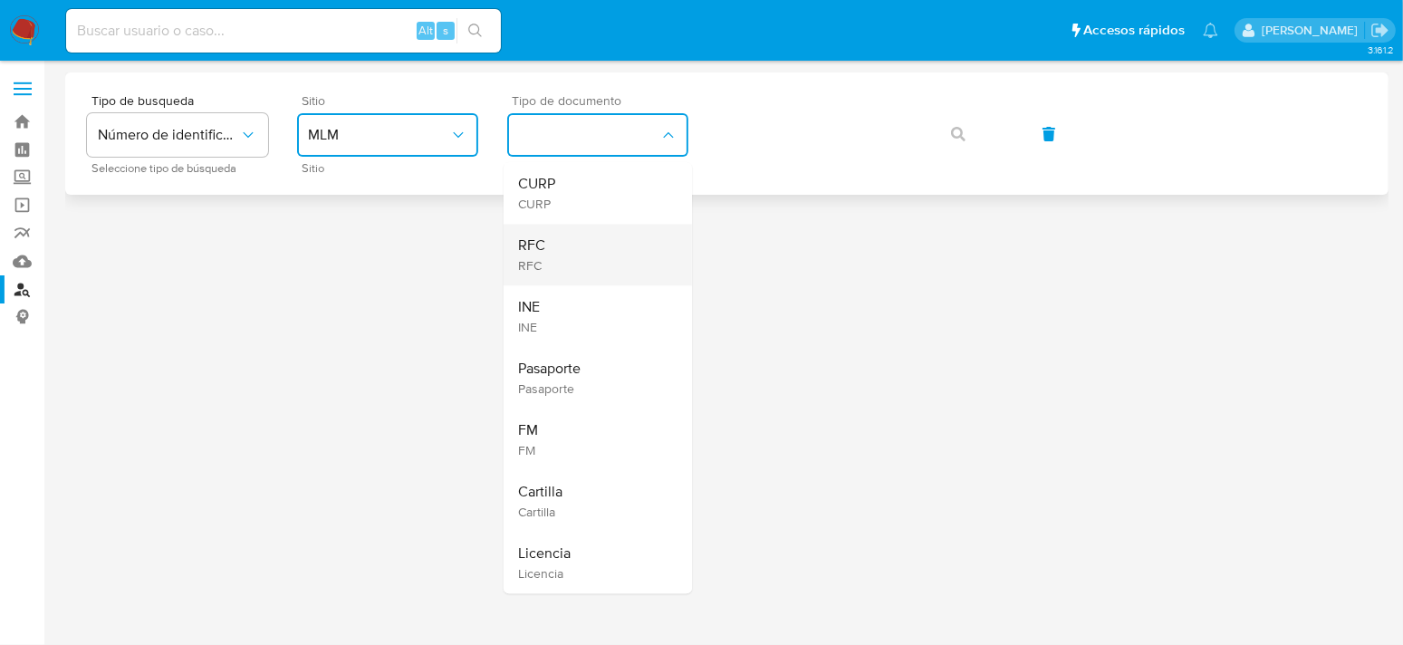
click at [544, 271] on div "RFC RFC" at bounding box center [592, 255] width 149 height 62
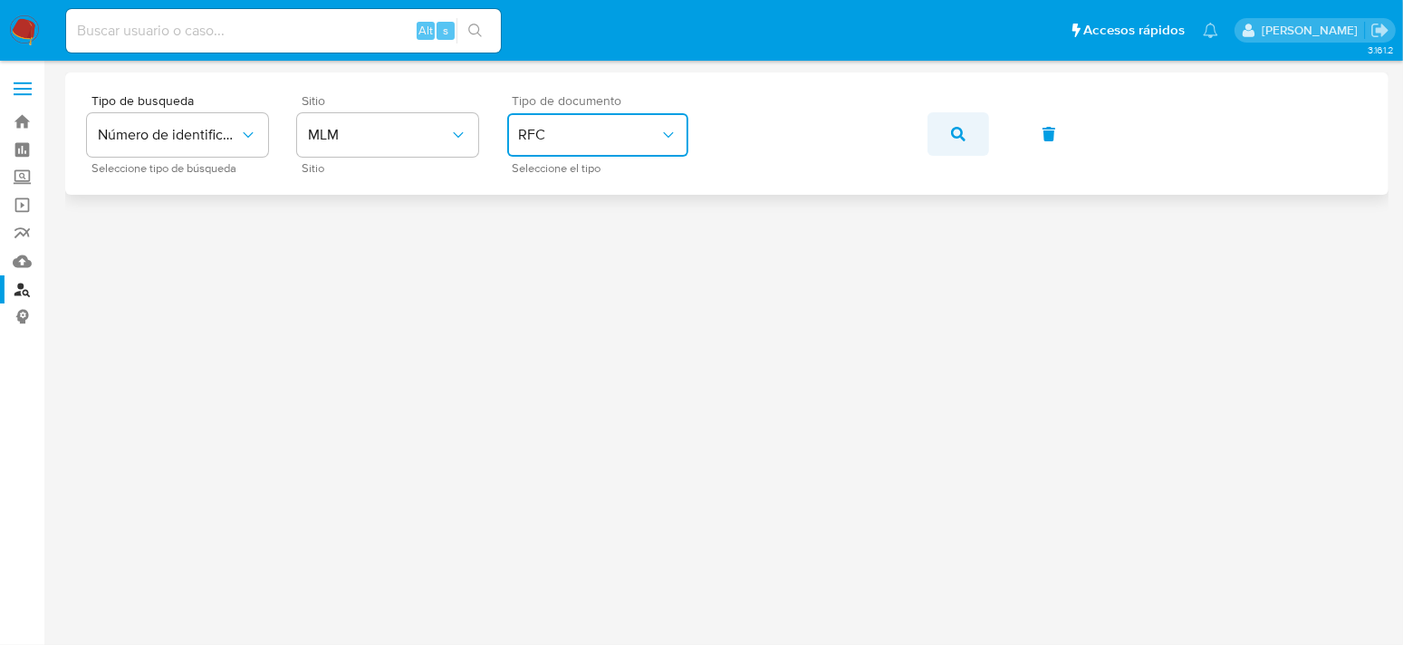
click at [960, 134] on icon "button" at bounding box center [958, 134] width 14 height 14
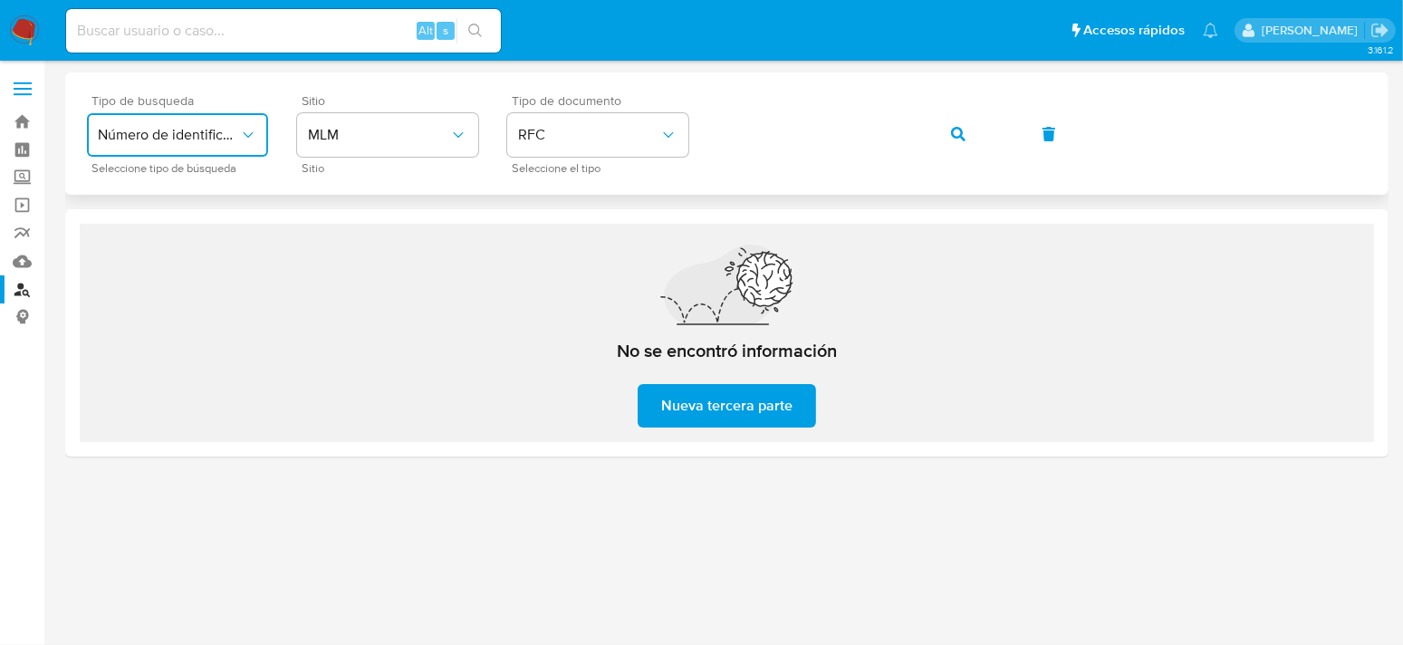
click at [245, 139] on icon "typeSearch" at bounding box center [248, 135] width 18 height 18
click at [197, 197] on span "Número de identificación" at bounding box center [172, 193] width 149 height 36
click at [442, 135] on button "site_id" at bounding box center [387, 134] width 181 height 43
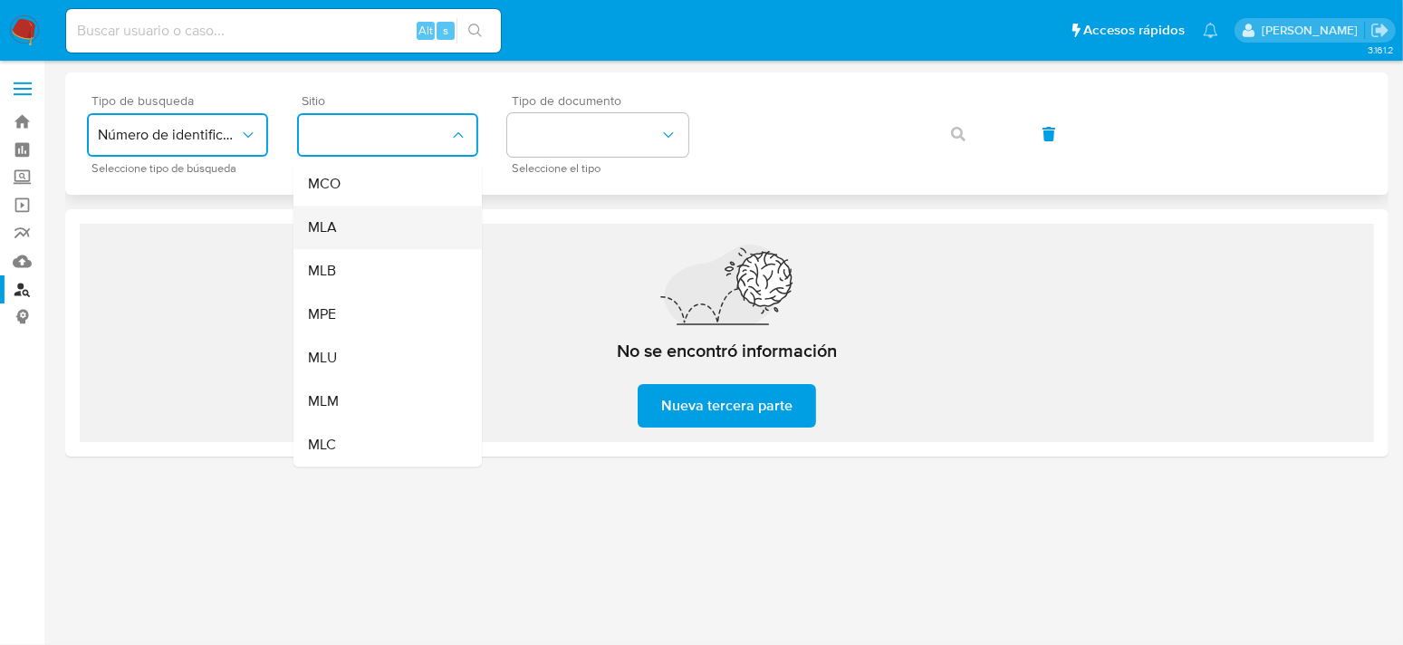
click at [332, 218] on span "MLA" at bounding box center [322, 227] width 29 height 18
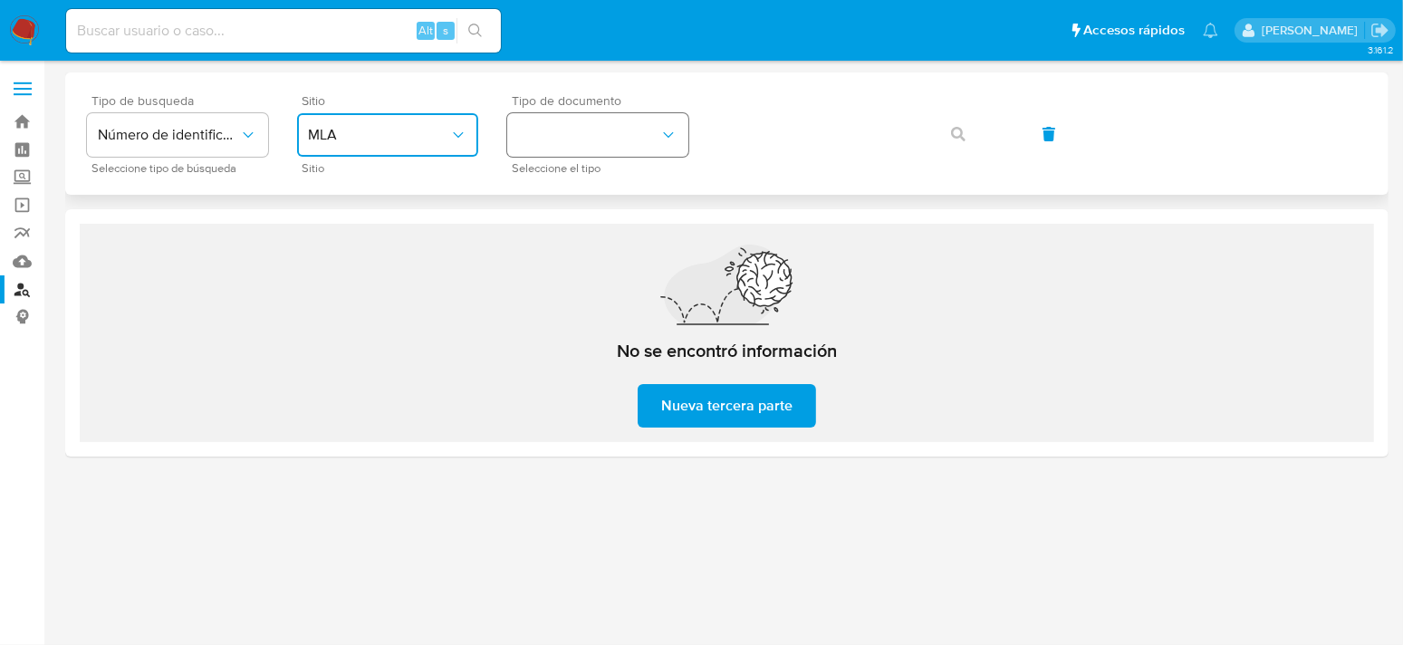
click at [589, 123] on button "identificationType" at bounding box center [597, 134] width 181 height 43
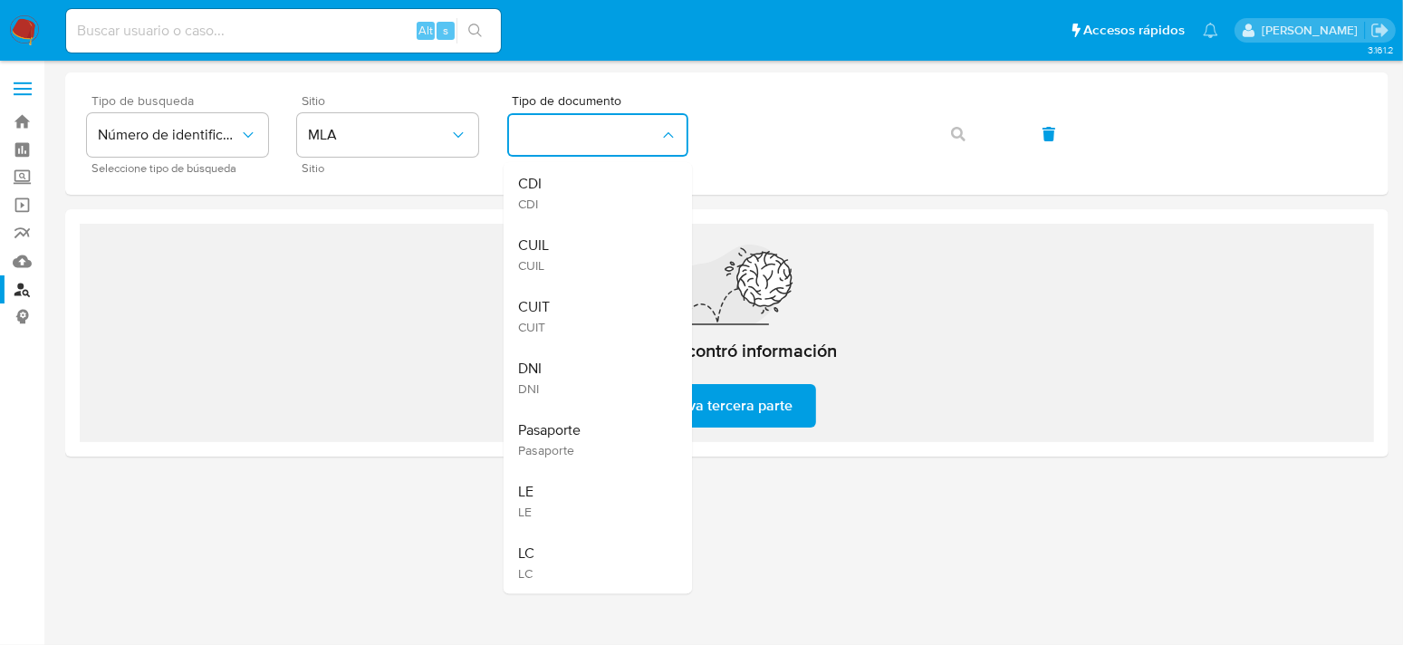
click at [395, 316] on div "No se encontró información Nueva tercera parte" at bounding box center [727, 333] width 1294 height 218
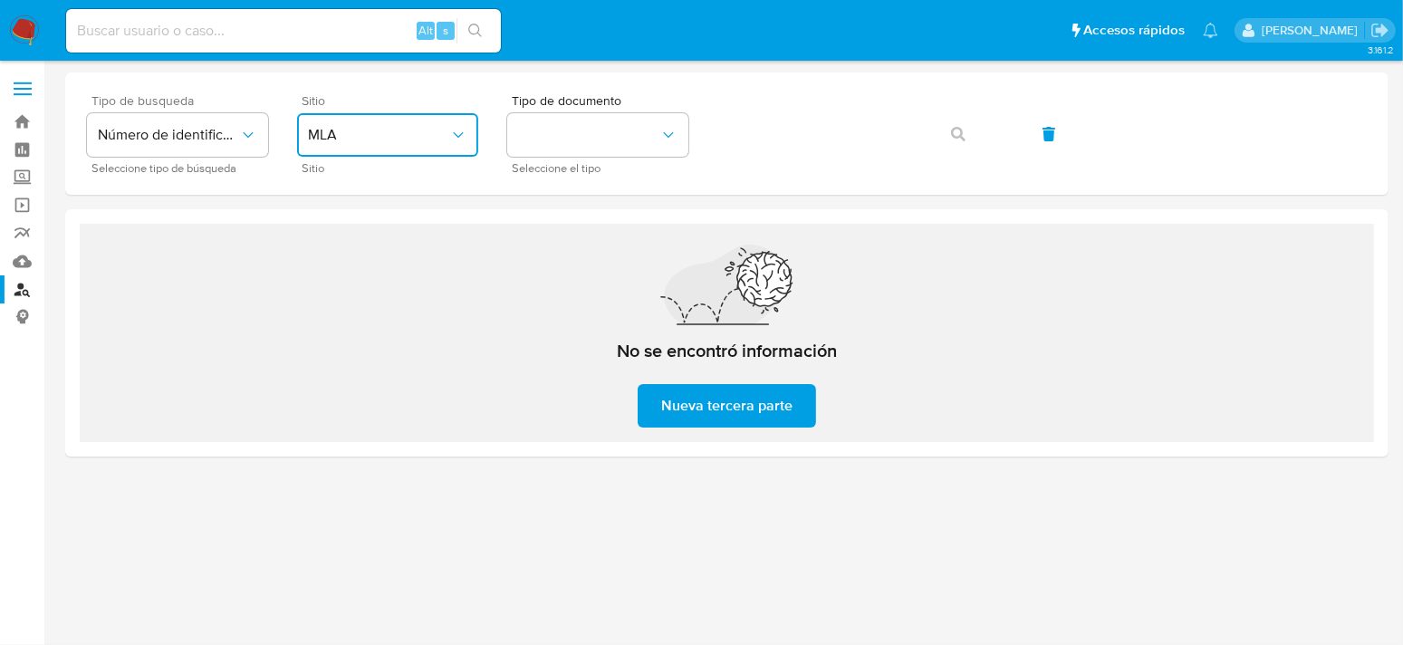
click at [440, 139] on span "MLA" at bounding box center [378, 135] width 141 height 18
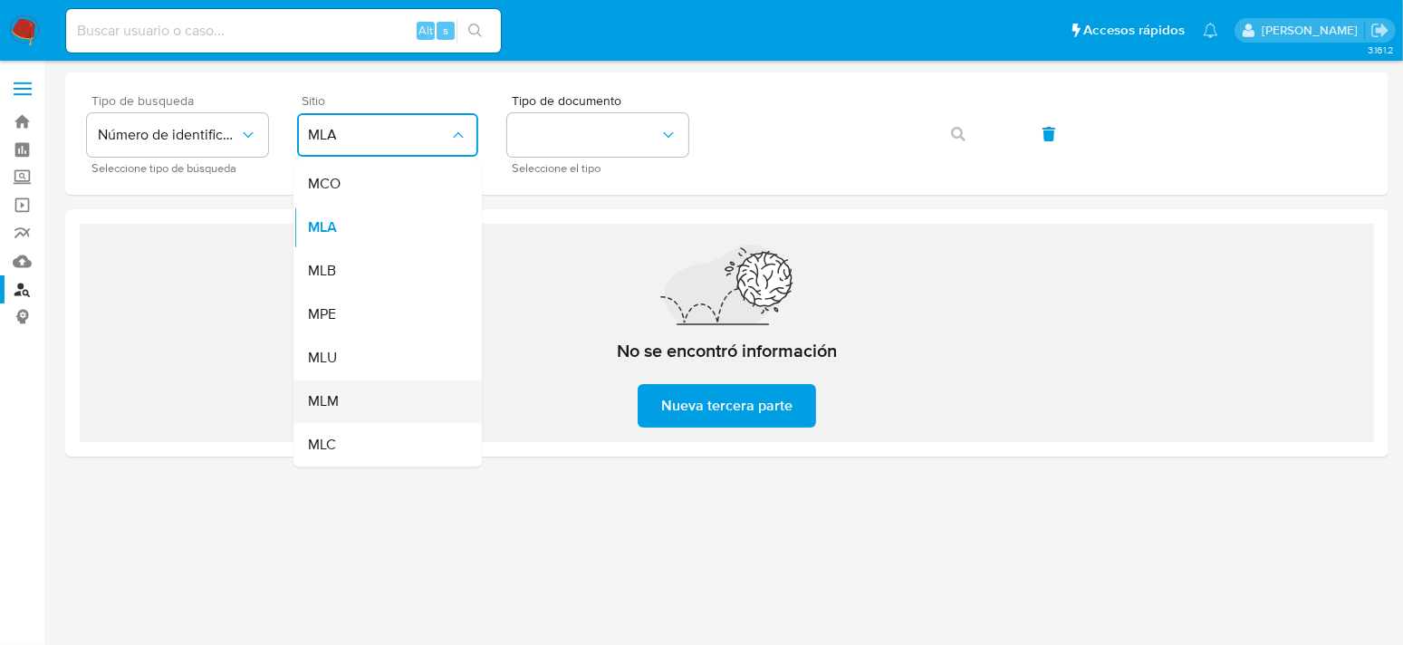
click at [358, 403] on div "MLM" at bounding box center [382, 401] width 149 height 43
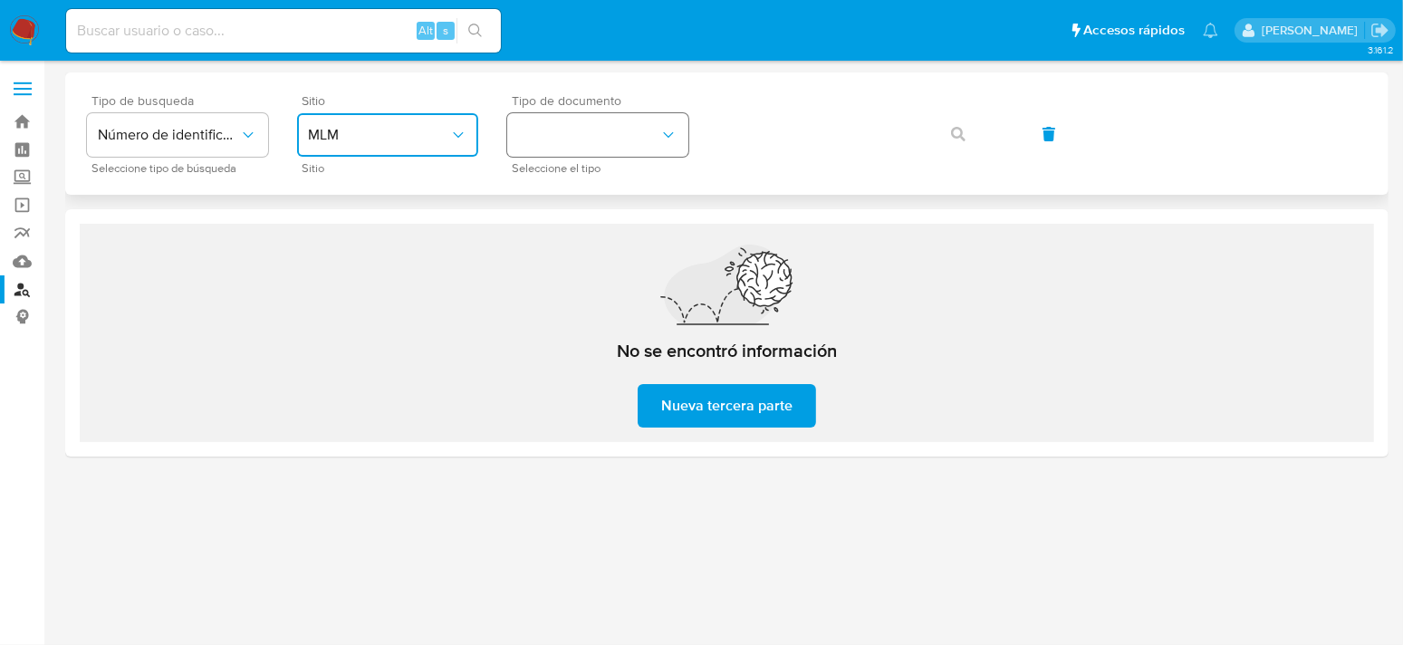
click at [621, 130] on button "identificationType" at bounding box center [597, 134] width 181 height 43
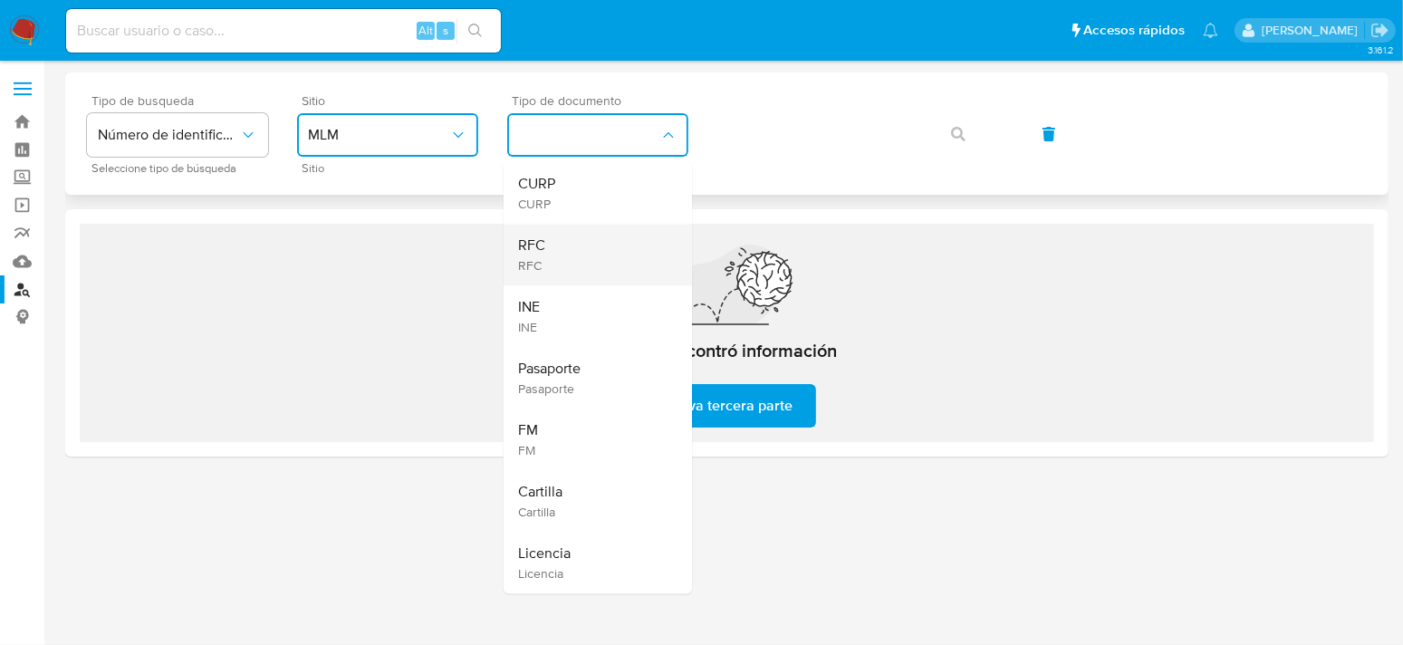
click at [562, 264] on div "RFC RFC" at bounding box center [592, 255] width 149 height 62
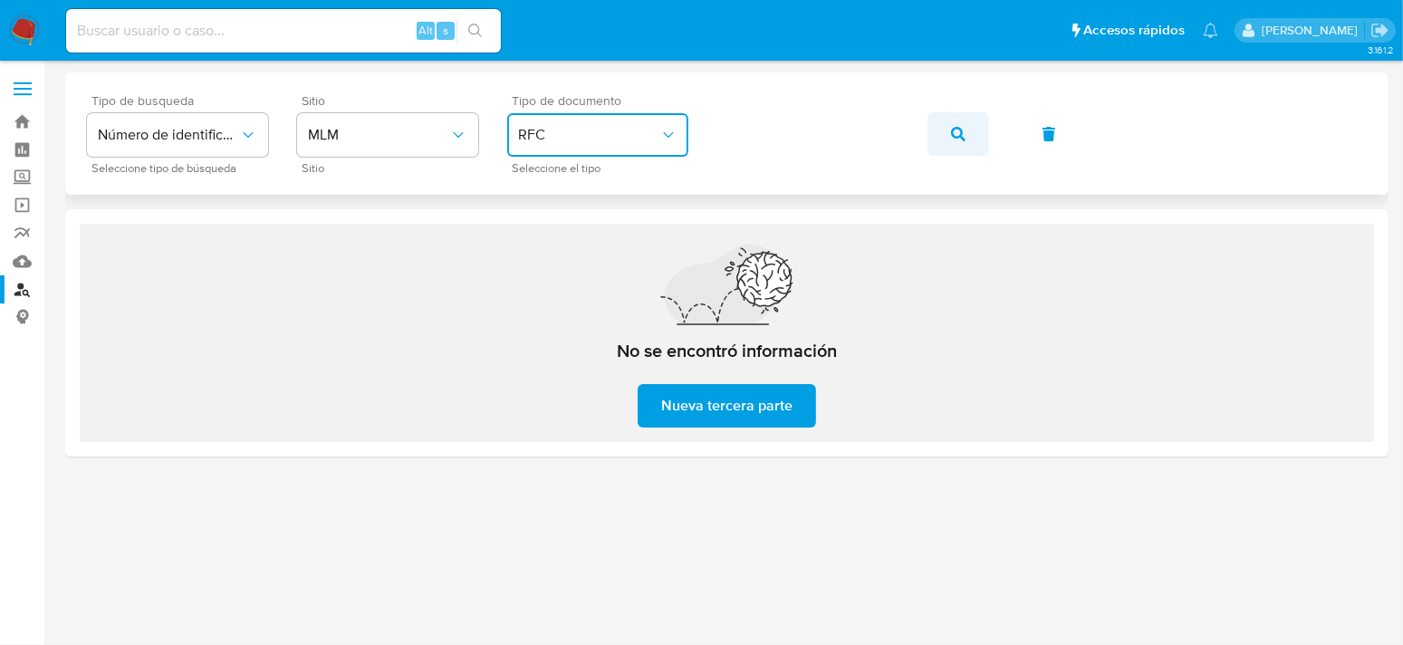
click at [950, 124] on button "button" at bounding box center [959, 133] width 62 height 43
click at [962, 138] on icon "button" at bounding box center [958, 134] width 14 height 14
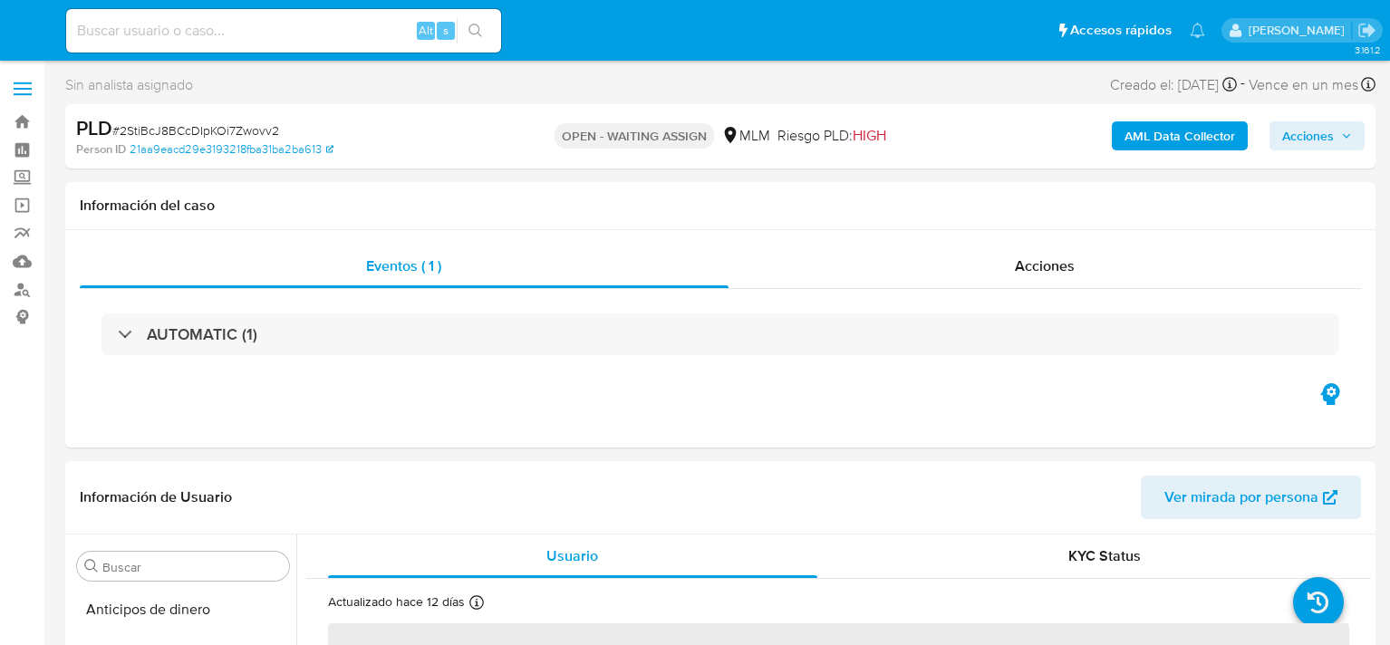
select select "10"
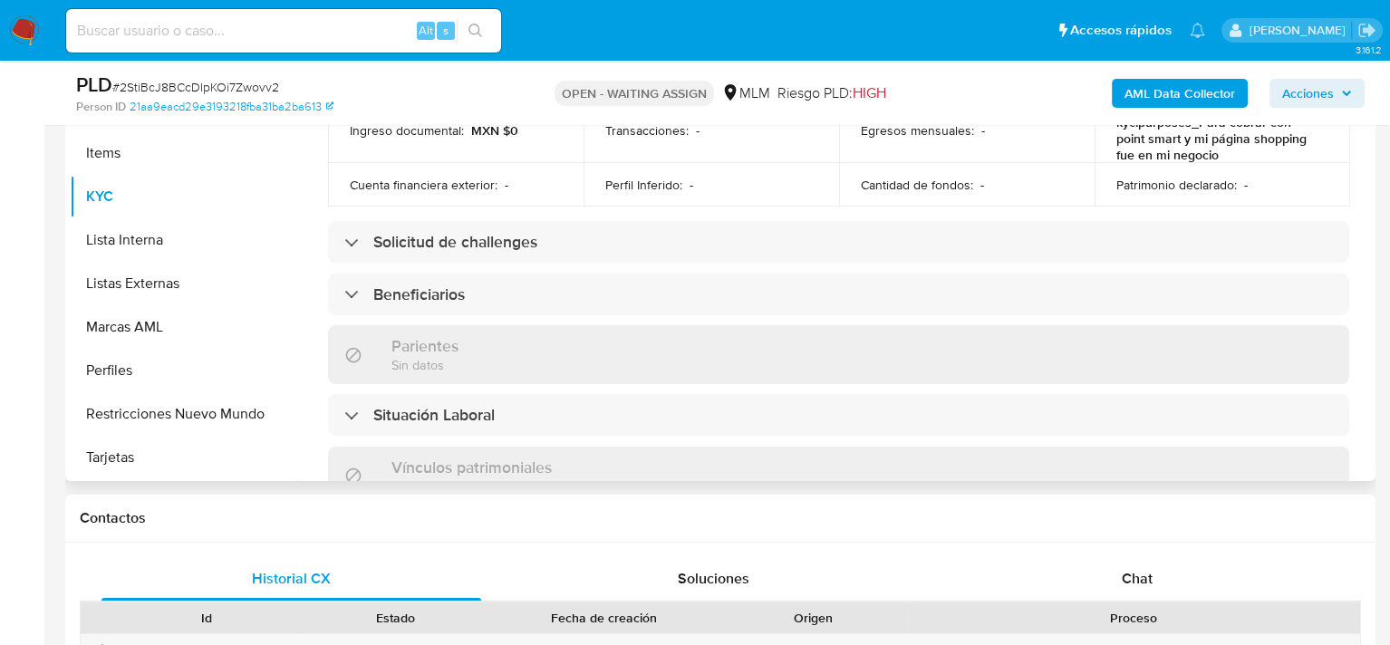
scroll to position [634, 0]
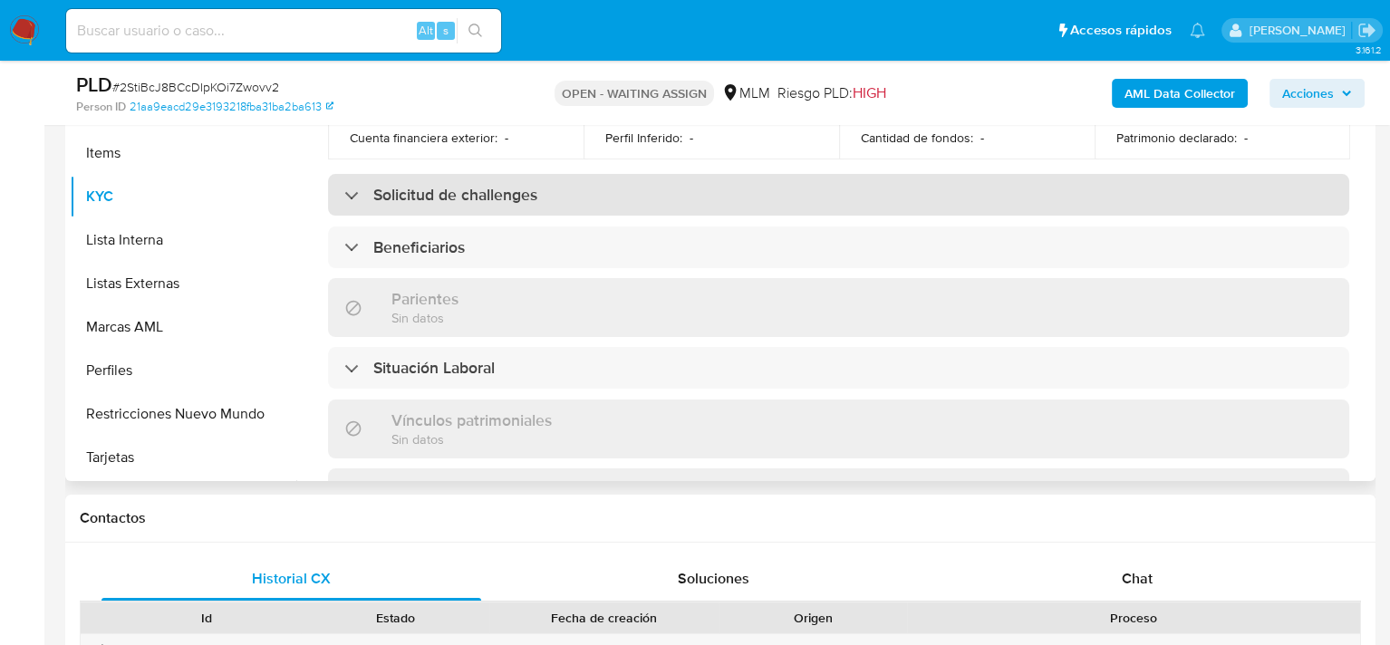
click at [392, 188] on h3 "Solicitud de challenges" at bounding box center [455, 195] width 164 height 20
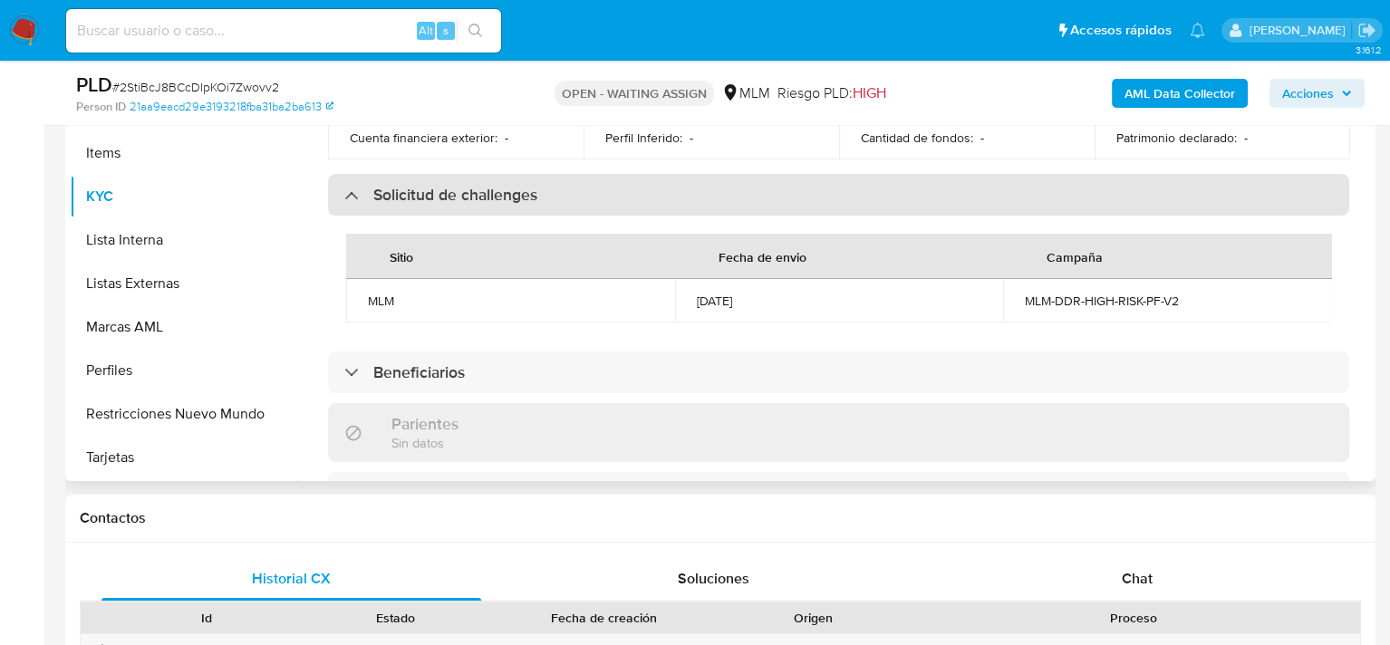
click at [367, 188] on div "Solicitud de challenges" at bounding box center [440, 195] width 193 height 20
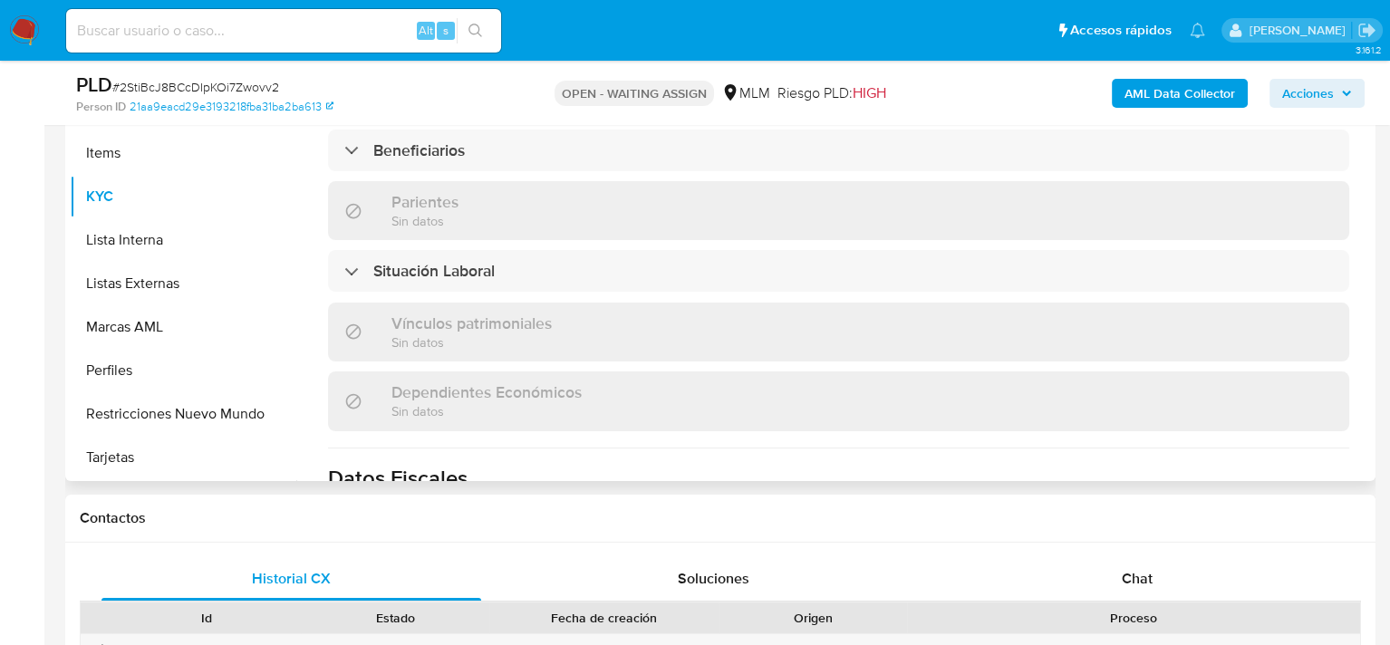
scroll to position [725, 0]
click at [373, 286] on div "Situación Laboral" at bounding box center [838, 277] width 1021 height 42
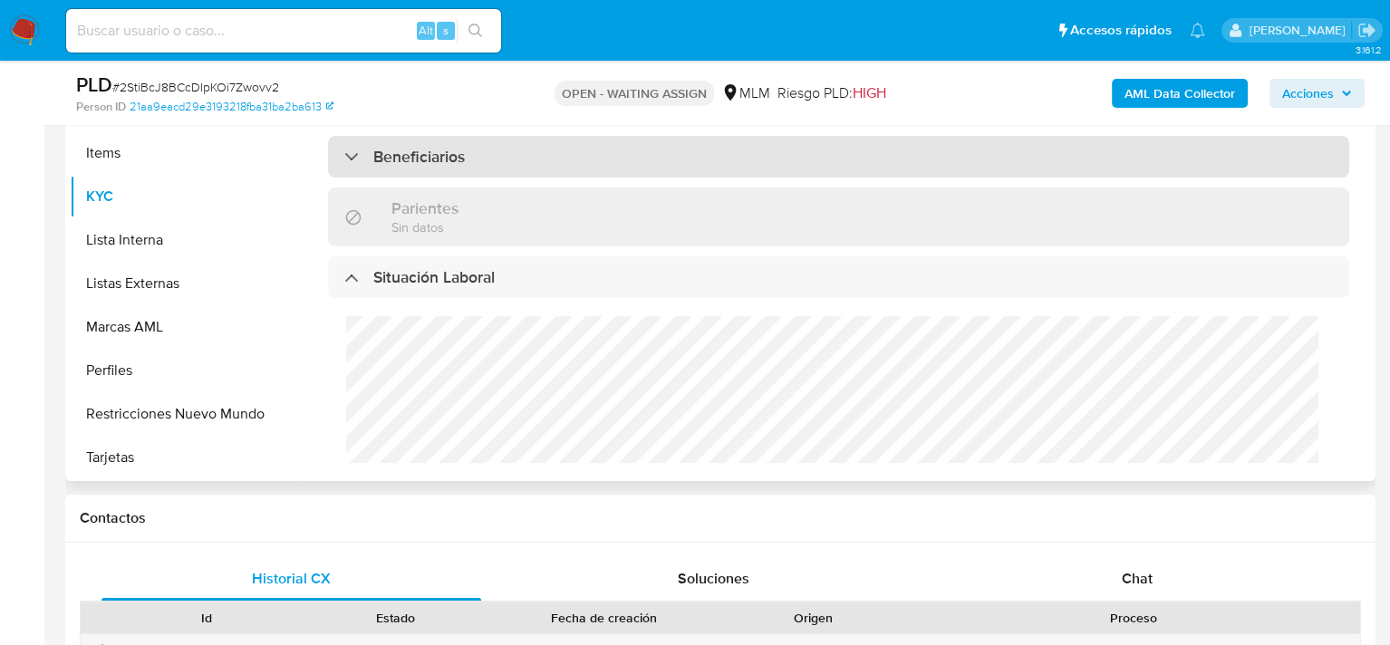
click at [379, 159] on div "Beneficiarios" at bounding box center [838, 157] width 1021 height 42
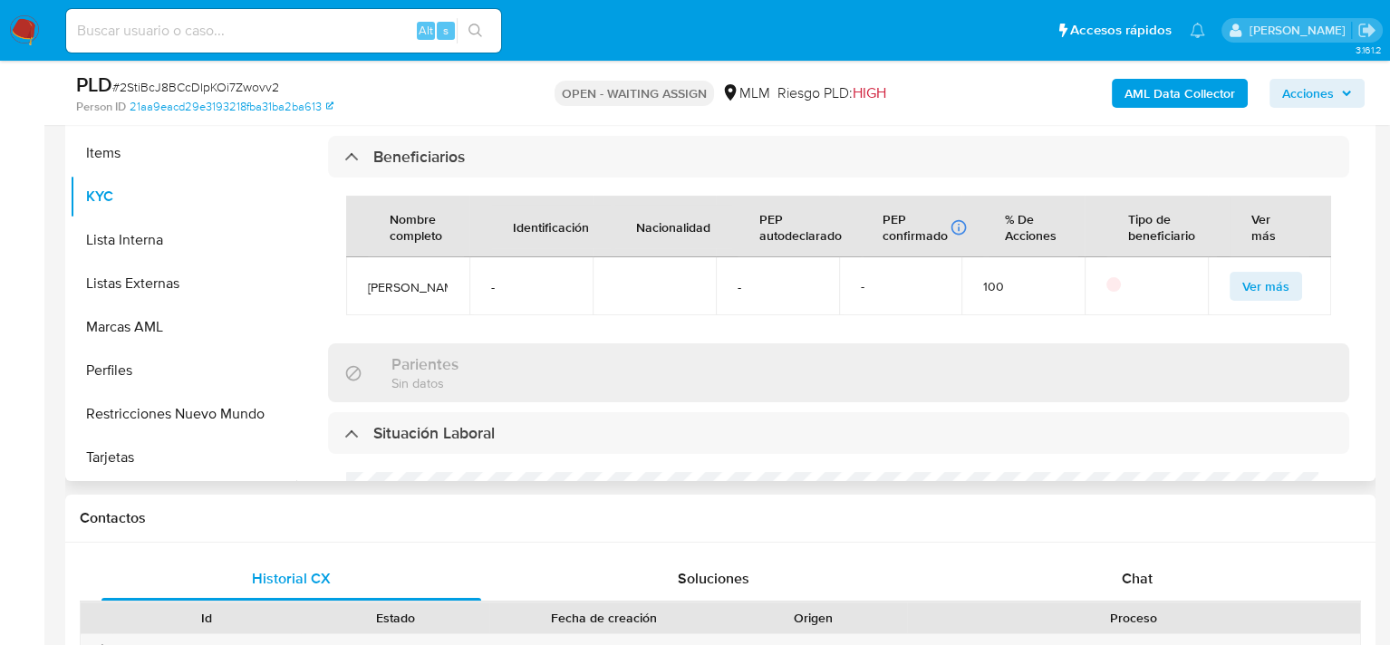
click at [1271, 286] on span "Ver más" at bounding box center [1265, 286] width 47 height 25
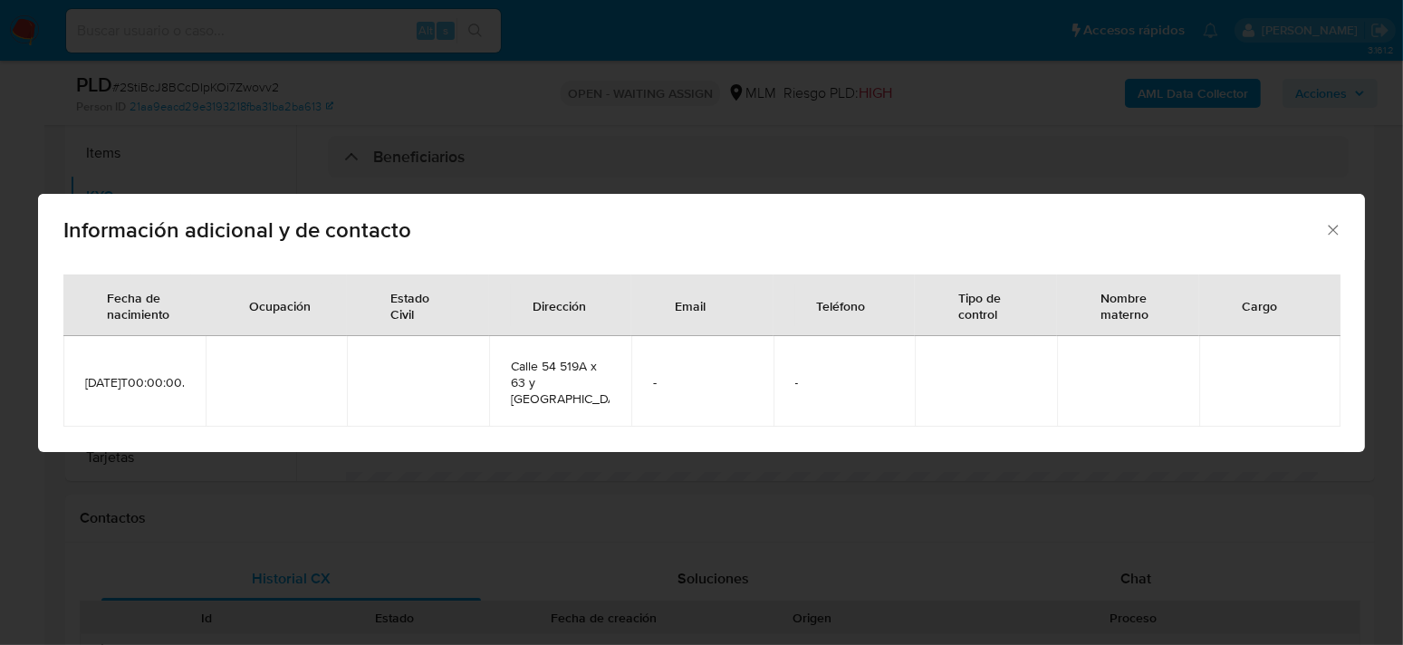
click at [1332, 232] on icon "Cerrar" at bounding box center [1333, 230] width 18 height 18
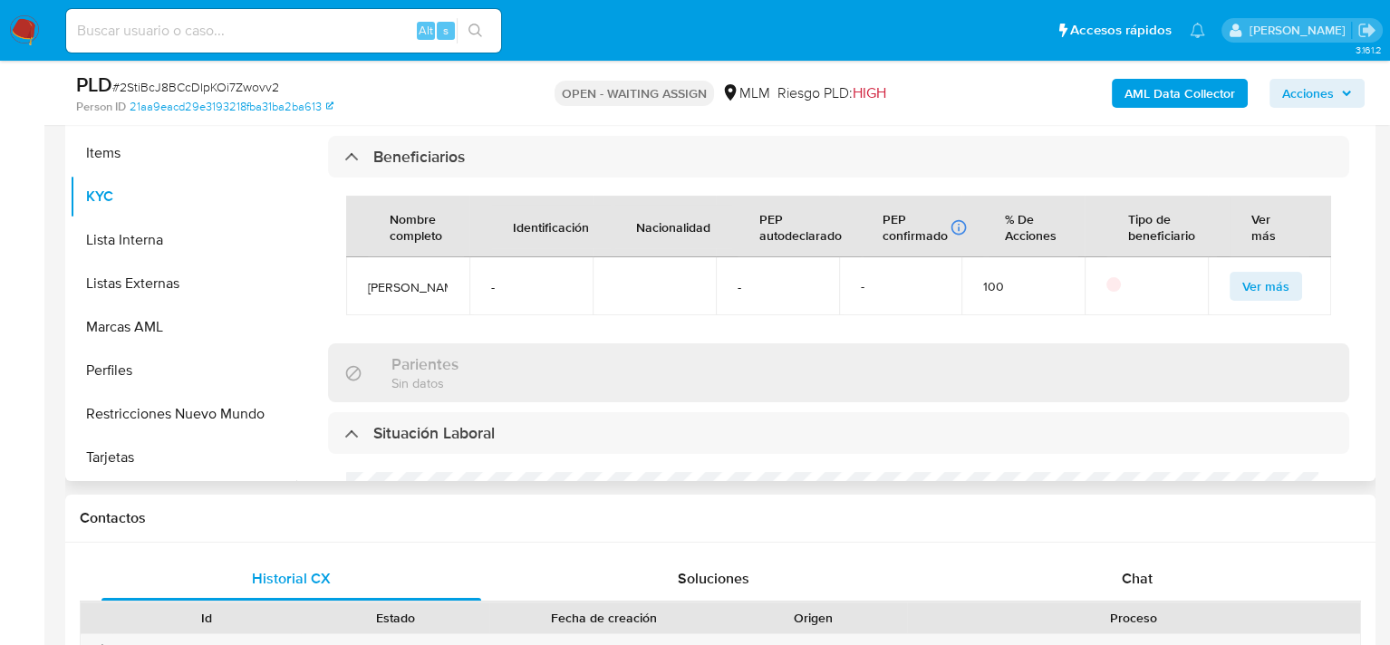
click at [1258, 286] on span "Ver más" at bounding box center [1265, 286] width 47 height 25
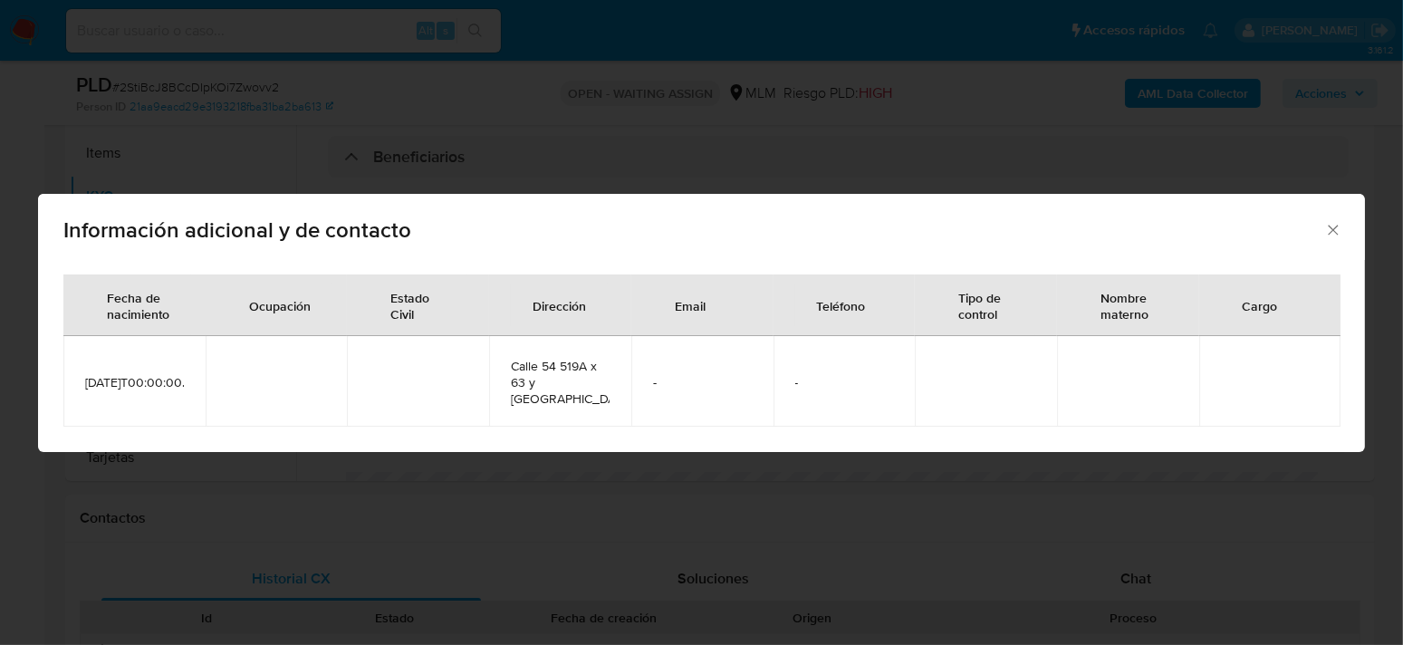
click at [1339, 227] on icon "Cerrar" at bounding box center [1333, 230] width 18 height 18
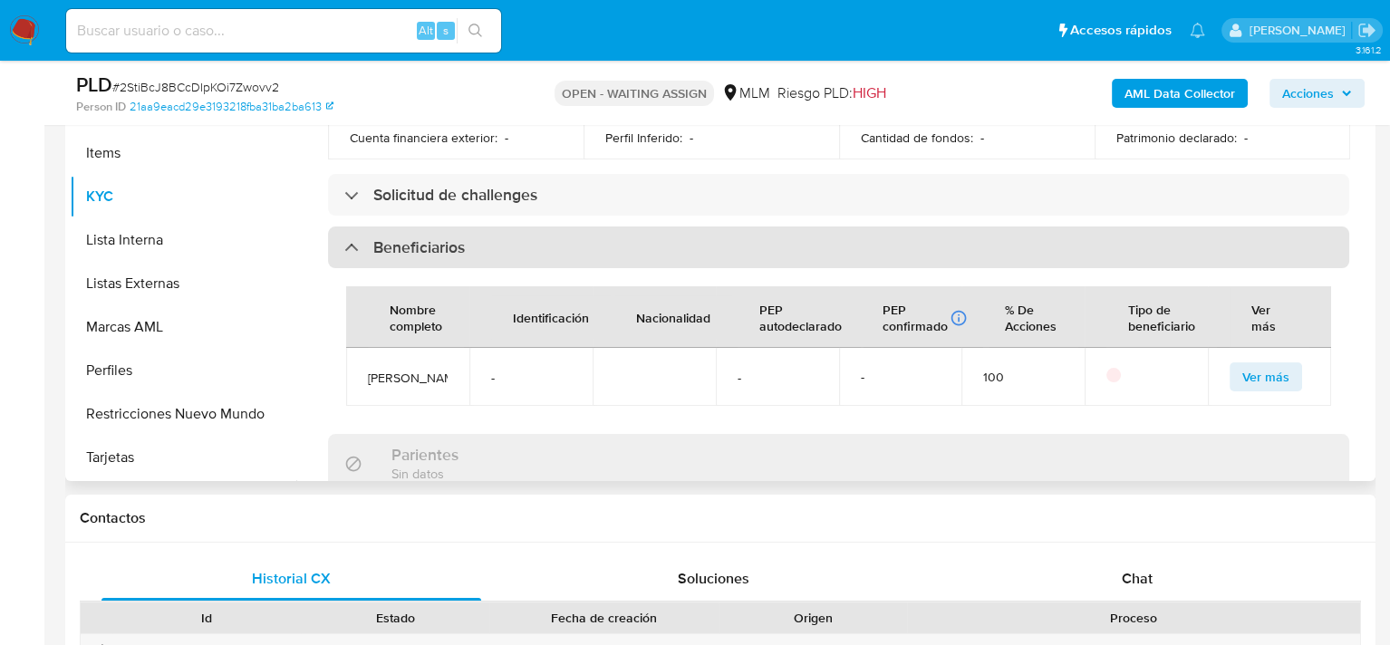
click at [349, 239] on div "Beneficiarios" at bounding box center [404, 247] width 120 height 20
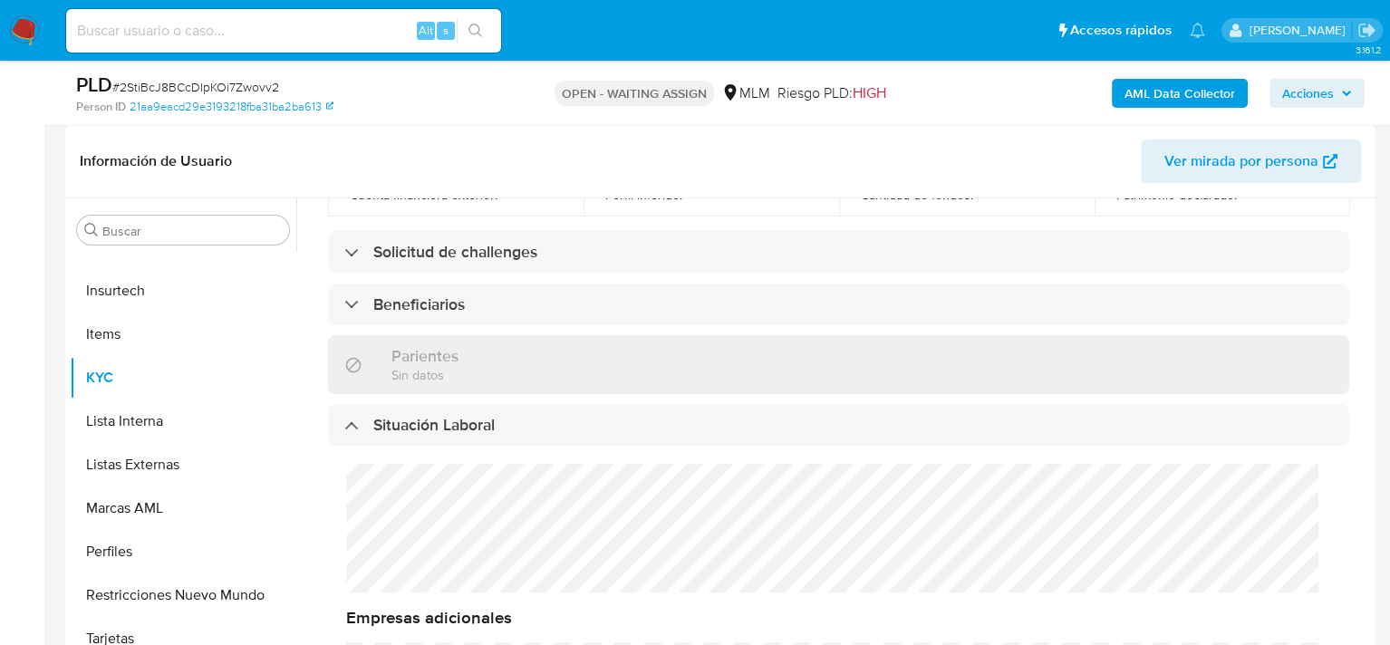
scroll to position [0, 0]
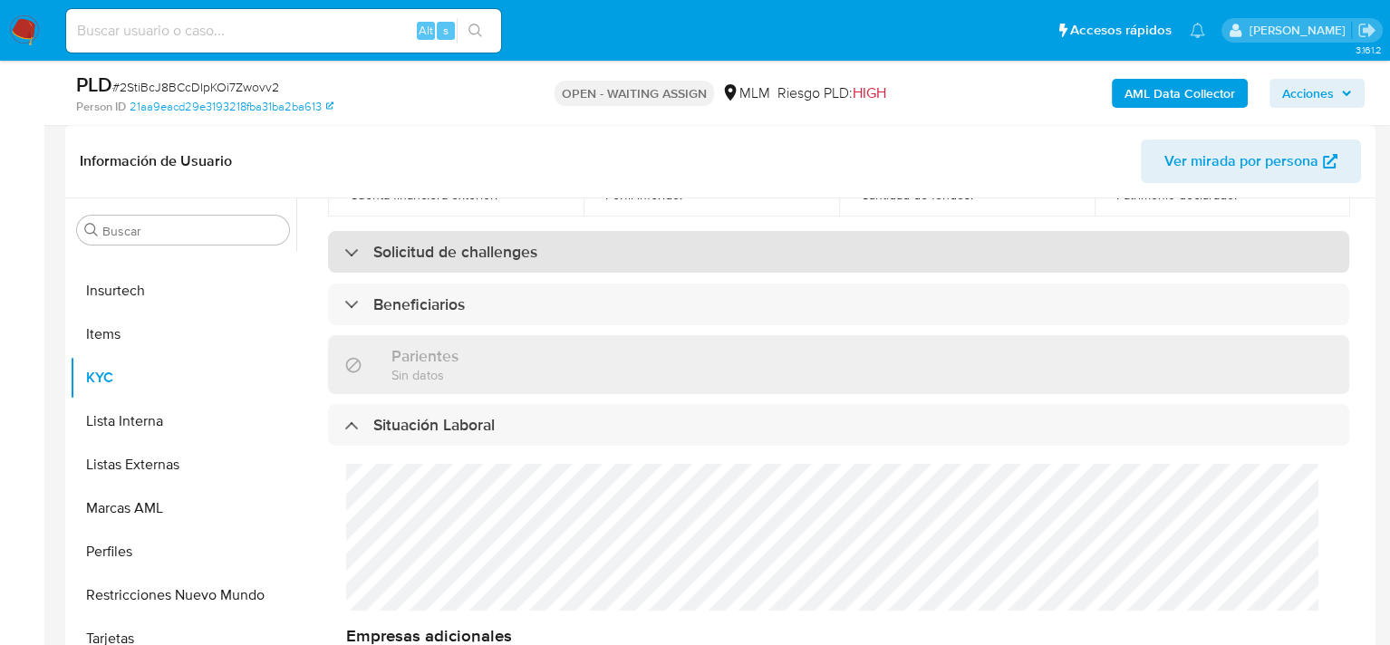
click at [349, 248] on div "Solicitud de challenges" at bounding box center [440, 252] width 193 height 20
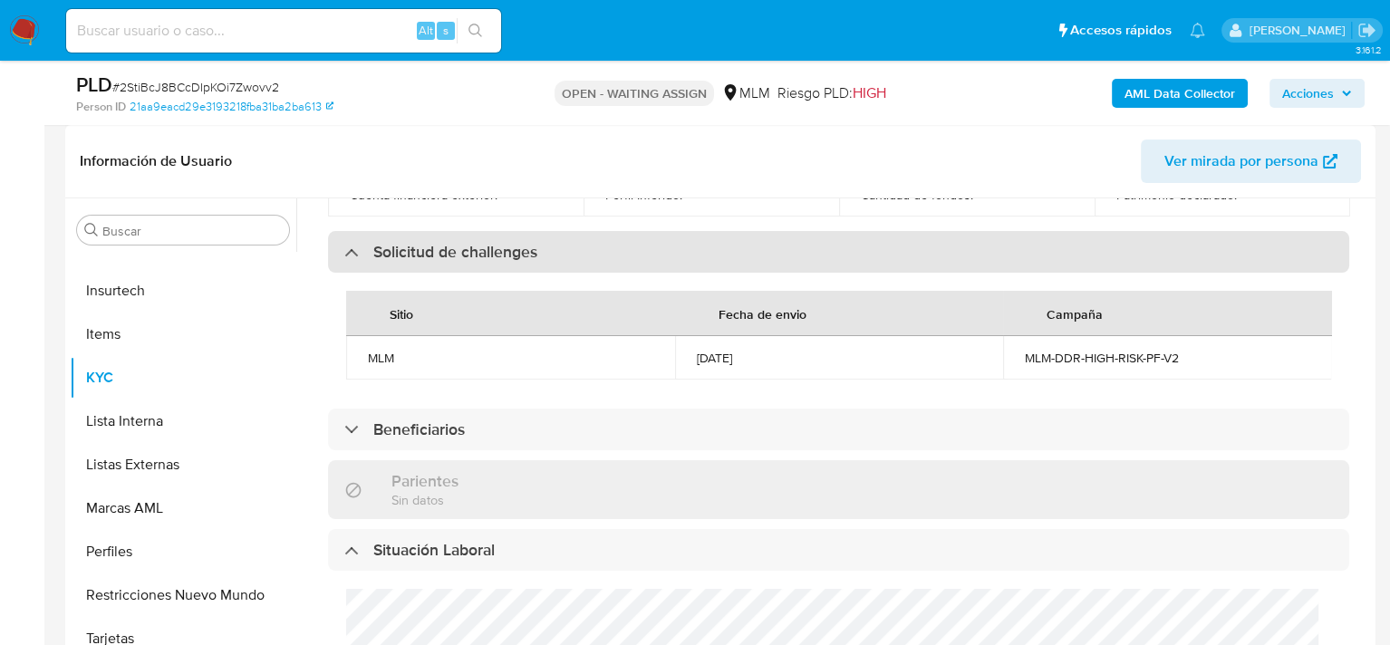
click at [349, 248] on div "Solicitud de challenges" at bounding box center [440, 252] width 193 height 20
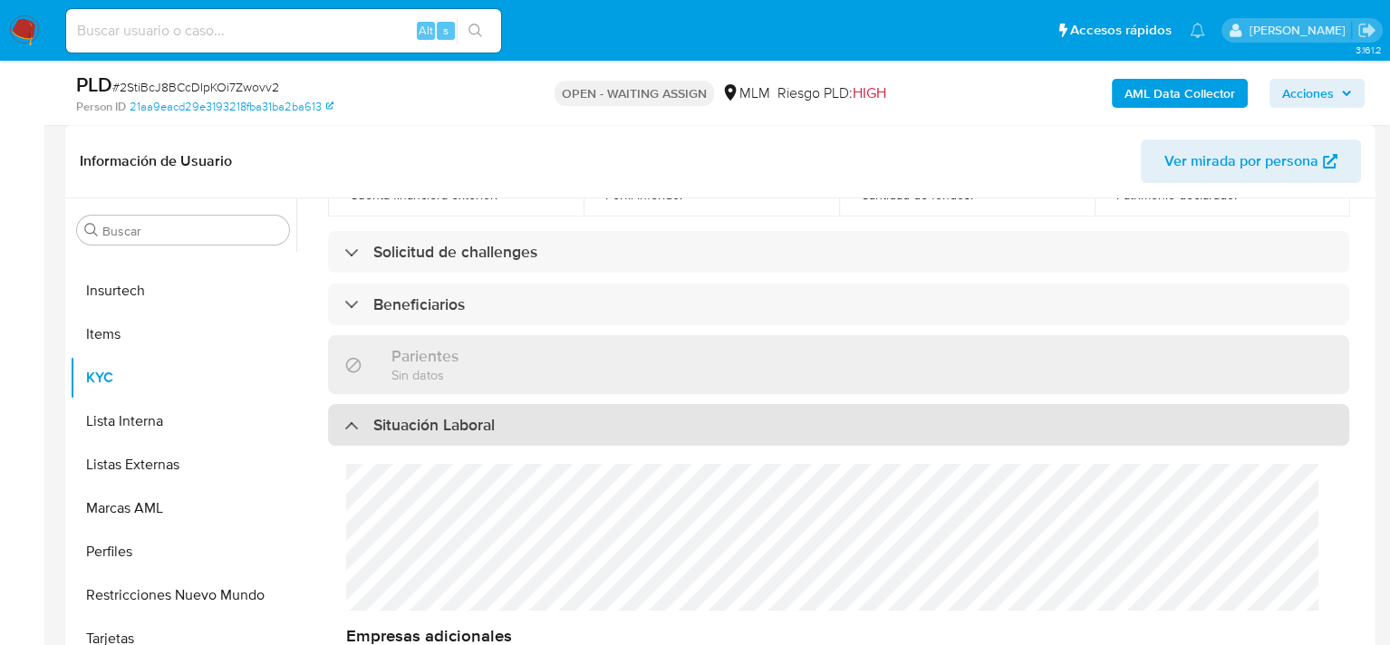
click at [354, 404] on div "Situación Laboral" at bounding box center [838, 425] width 1021 height 42
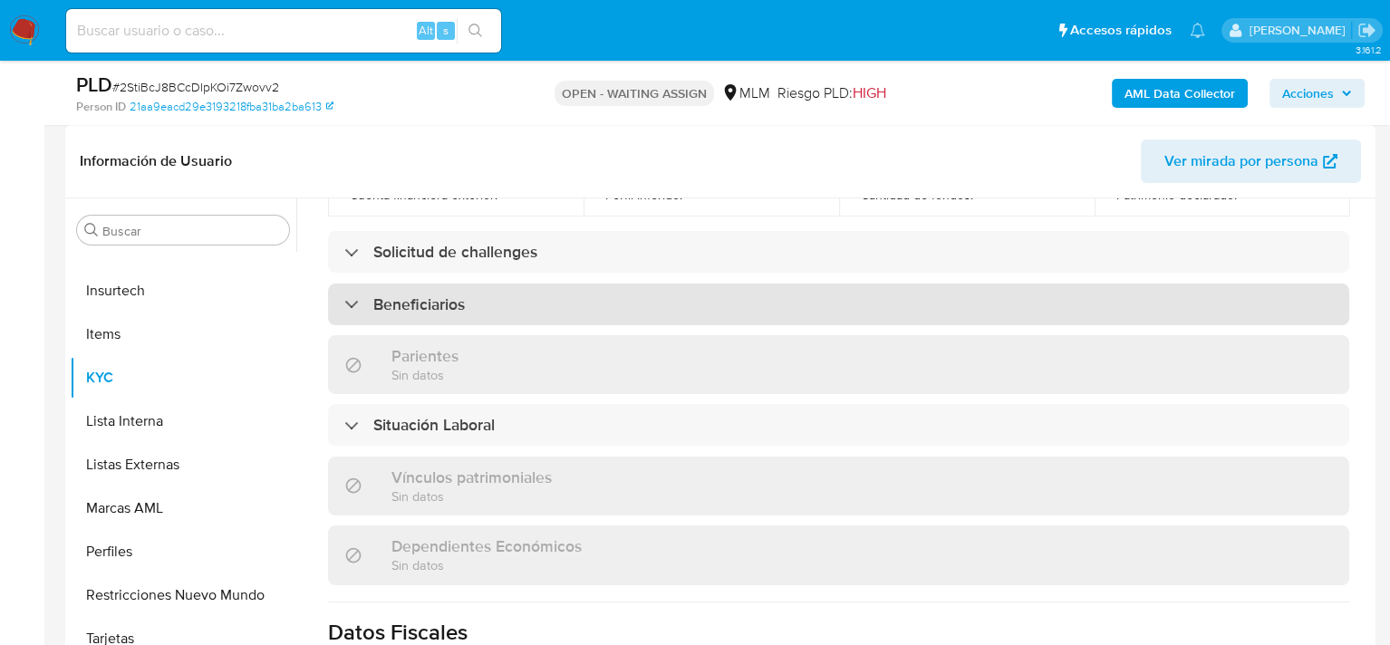
click at [353, 306] on div "Beneficiarios" at bounding box center [838, 305] width 1021 height 42
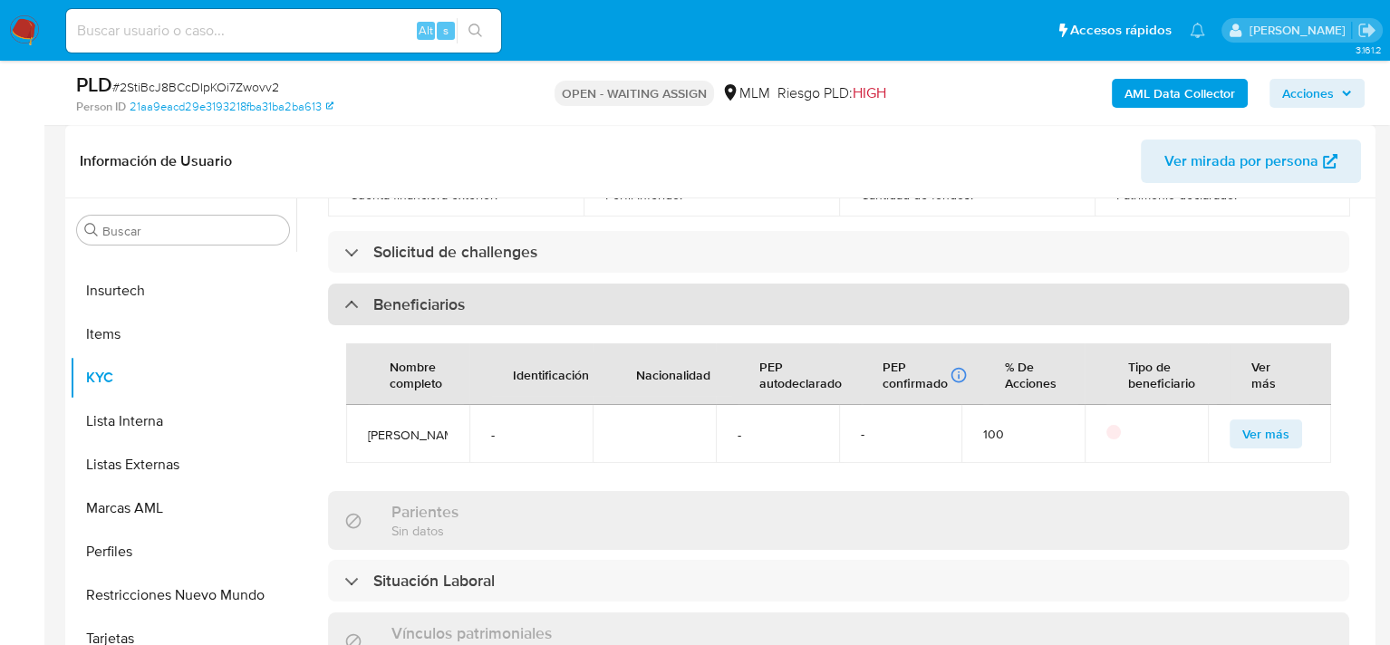
click at [351, 297] on div "Beneficiarios" at bounding box center [404, 304] width 120 height 20
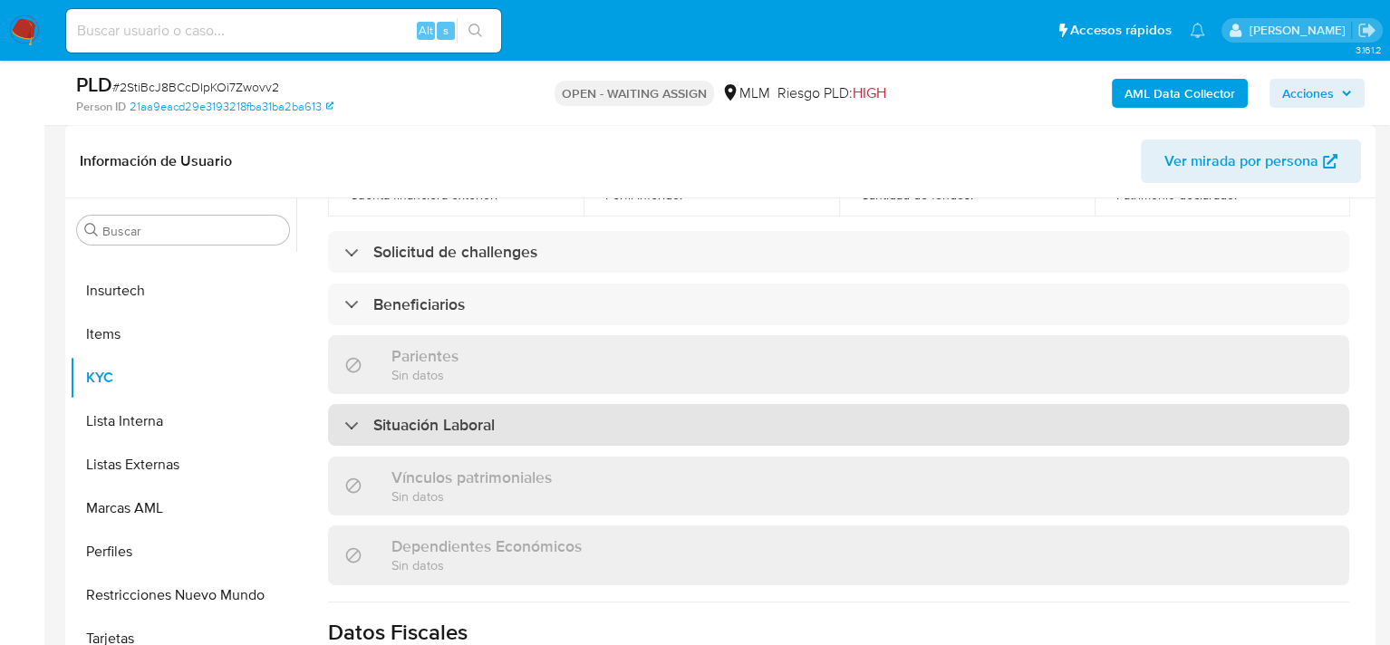
click at [354, 422] on div "Situación Laboral" at bounding box center [419, 425] width 150 height 20
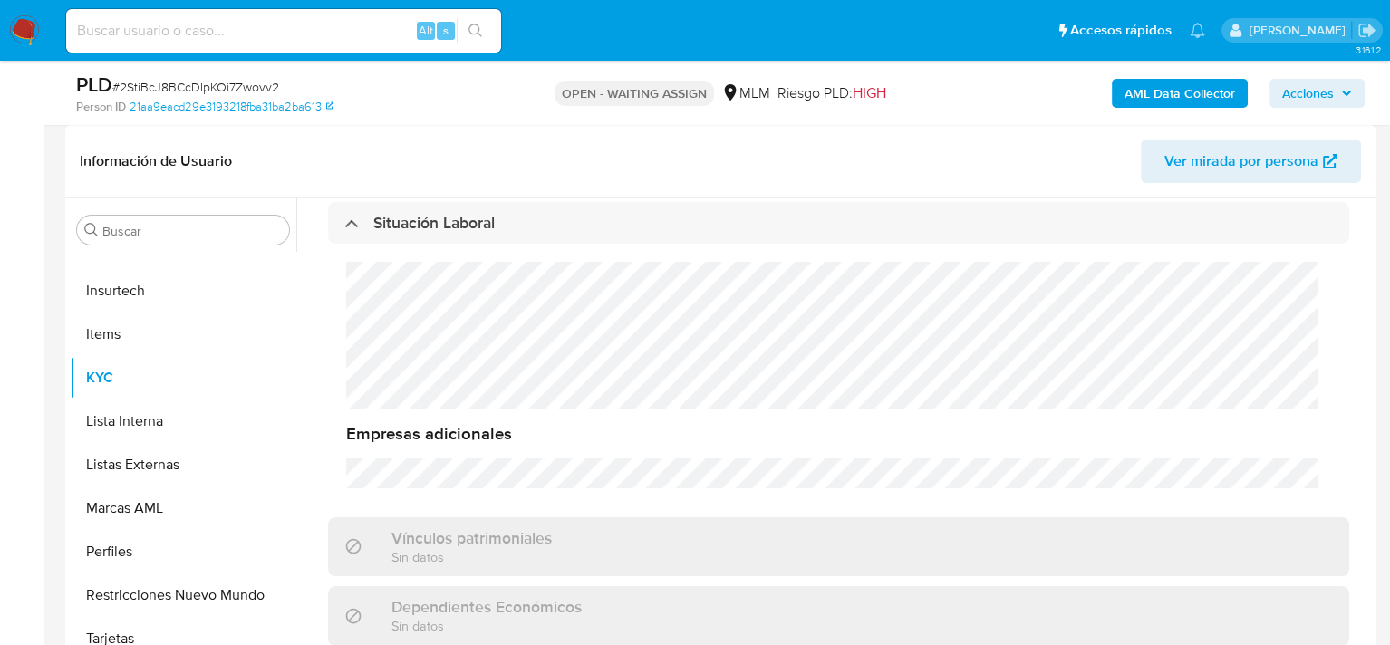
scroll to position [939, 0]
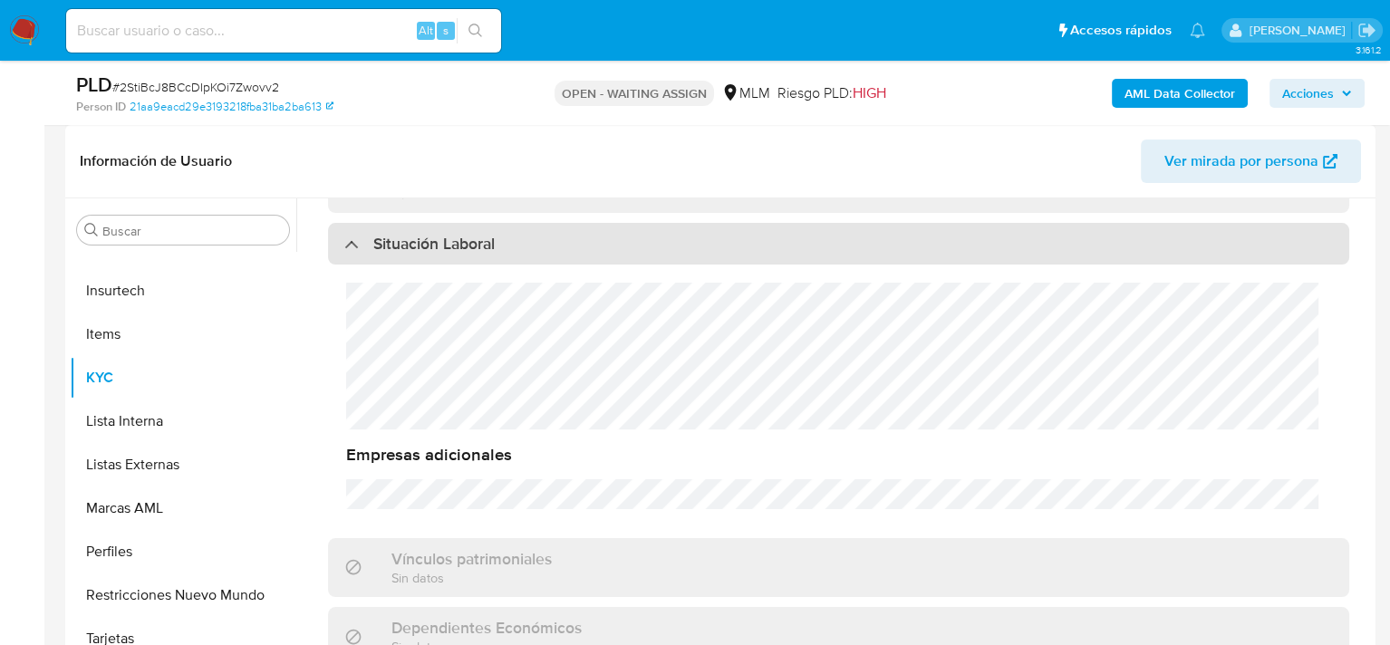
click at [351, 239] on div "Situación Laboral" at bounding box center [419, 244] width 150 height 20
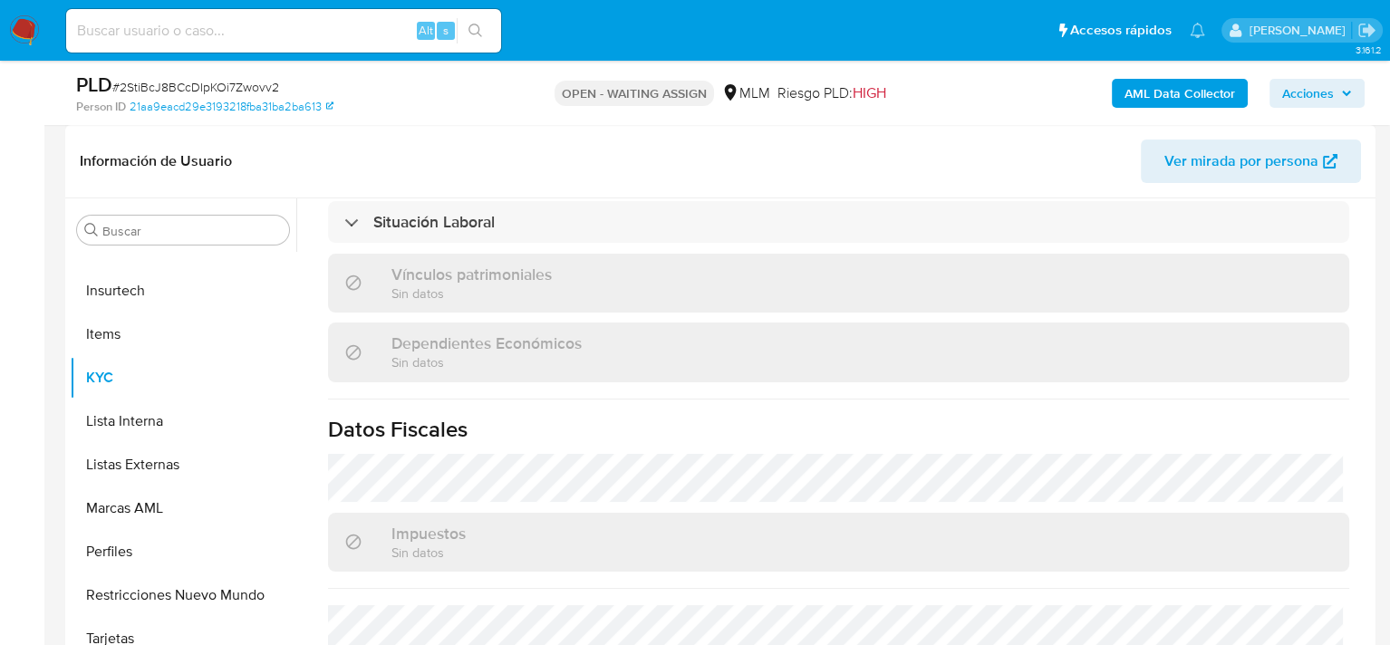
scroll to position [858, 0]
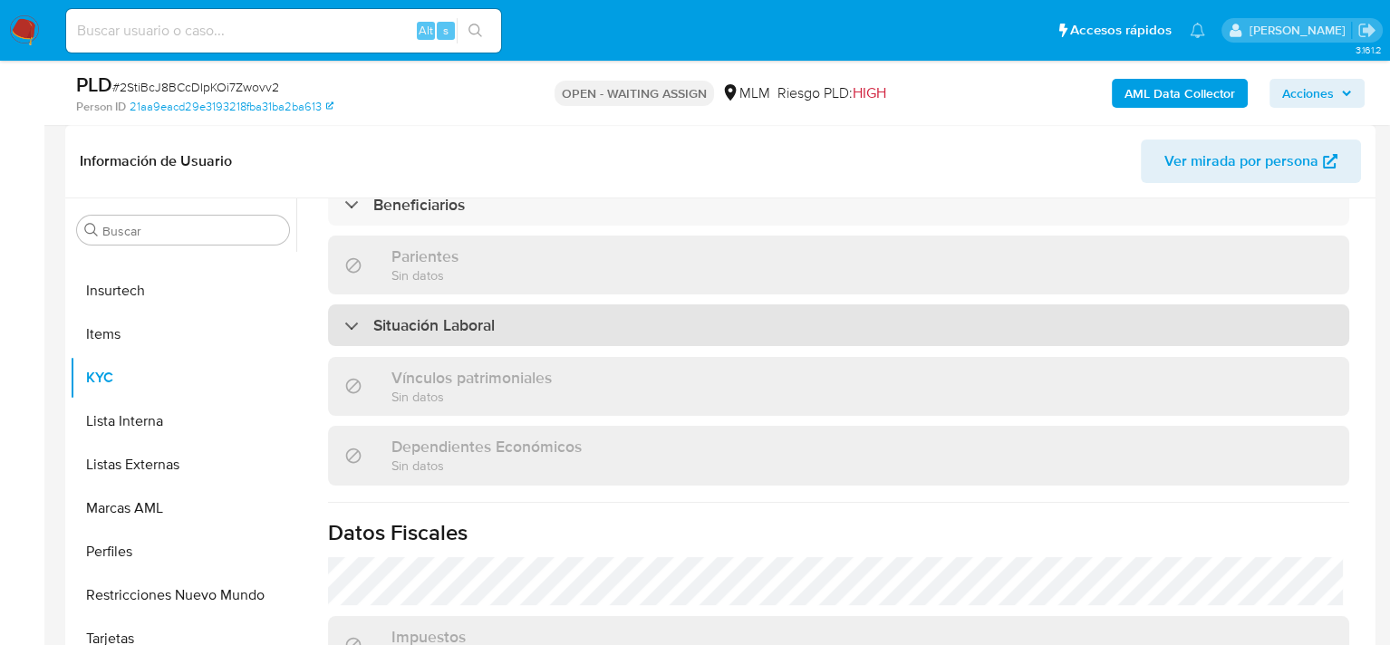
click at [419, 323] on h3 "Situación Laboral" at bounding box center [433, 325] width 121 height 20
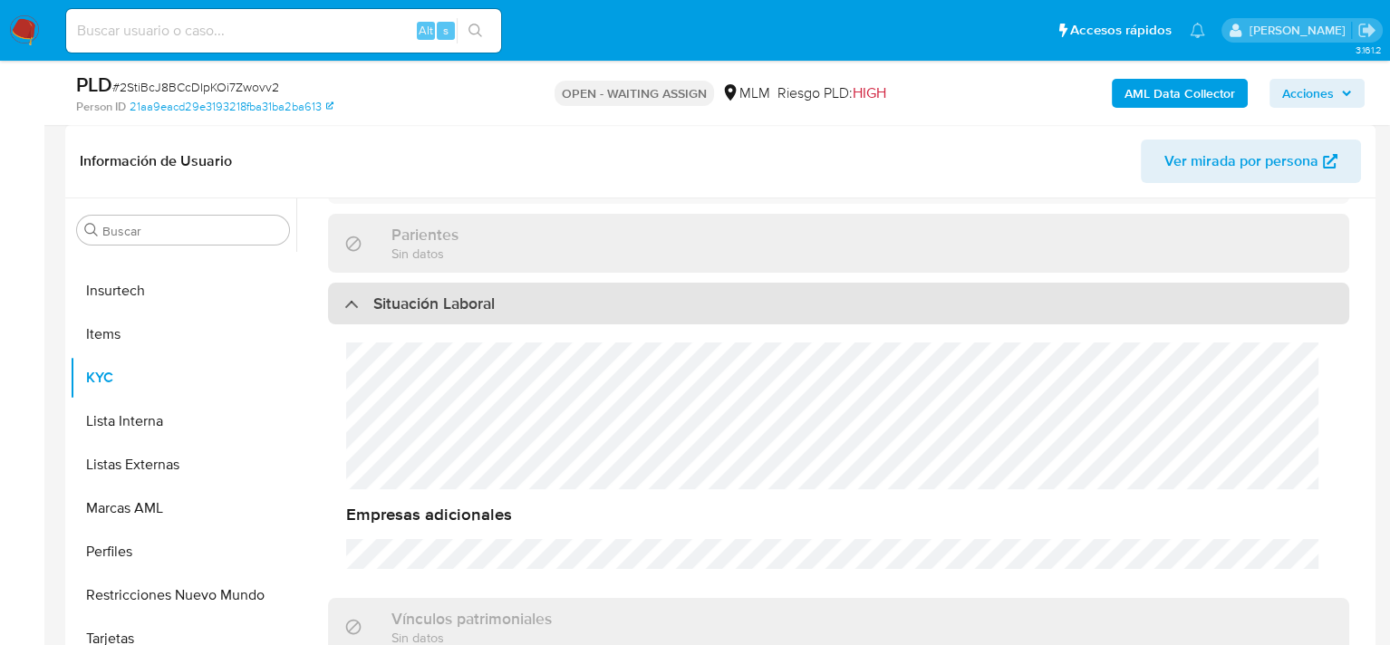
scroll to position [948, 0]
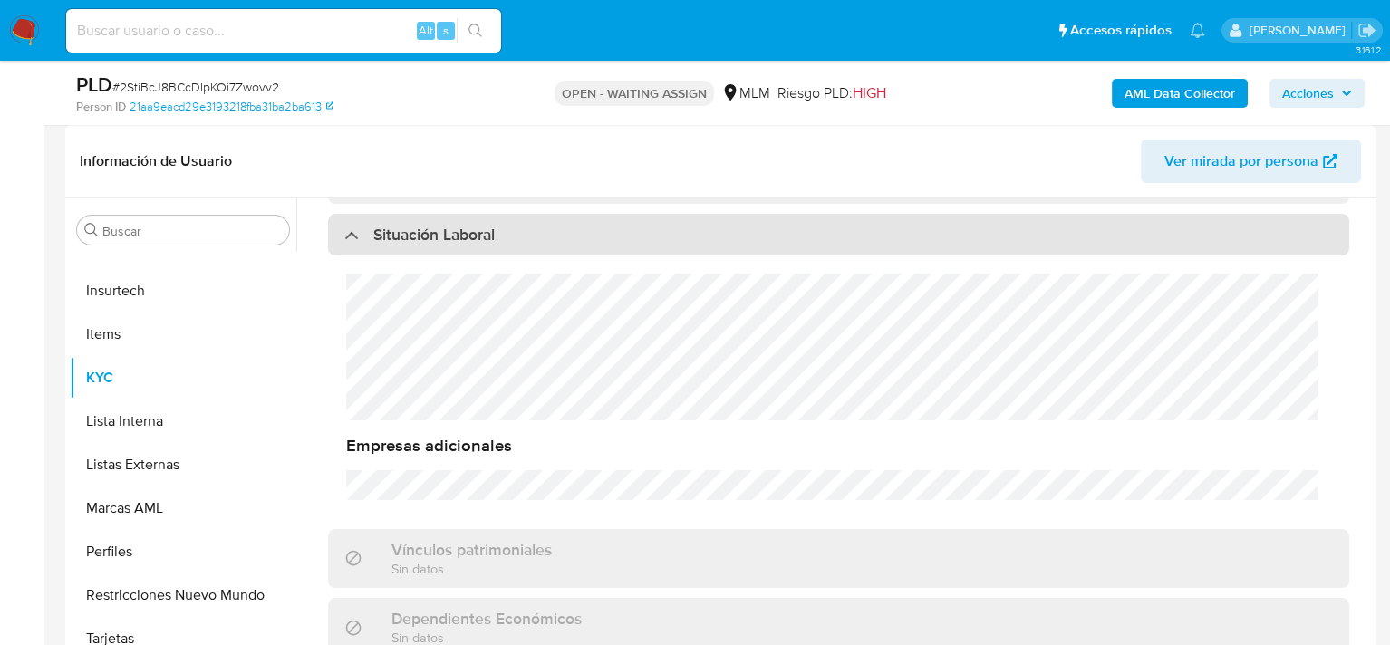
click at [396, 240] on div "Situación Laboral" at bounding box center [838, 235] width 1021 height 42
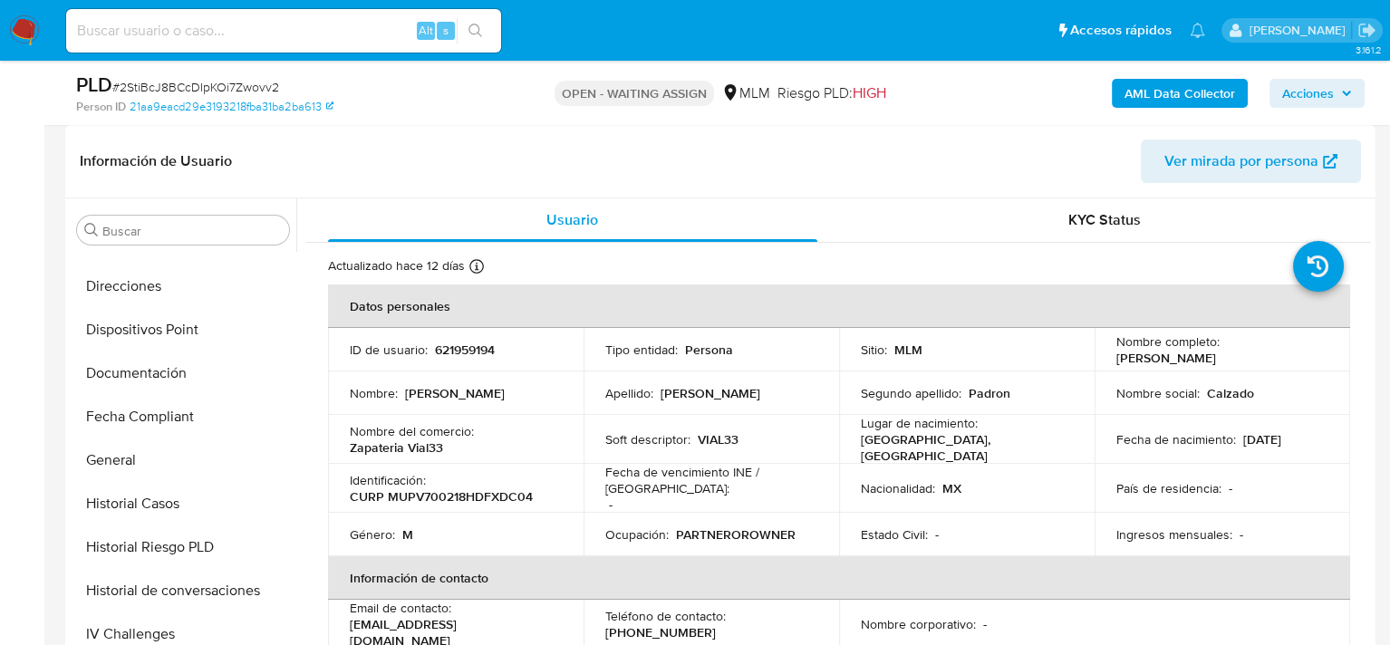
scroll to position [399, 0]
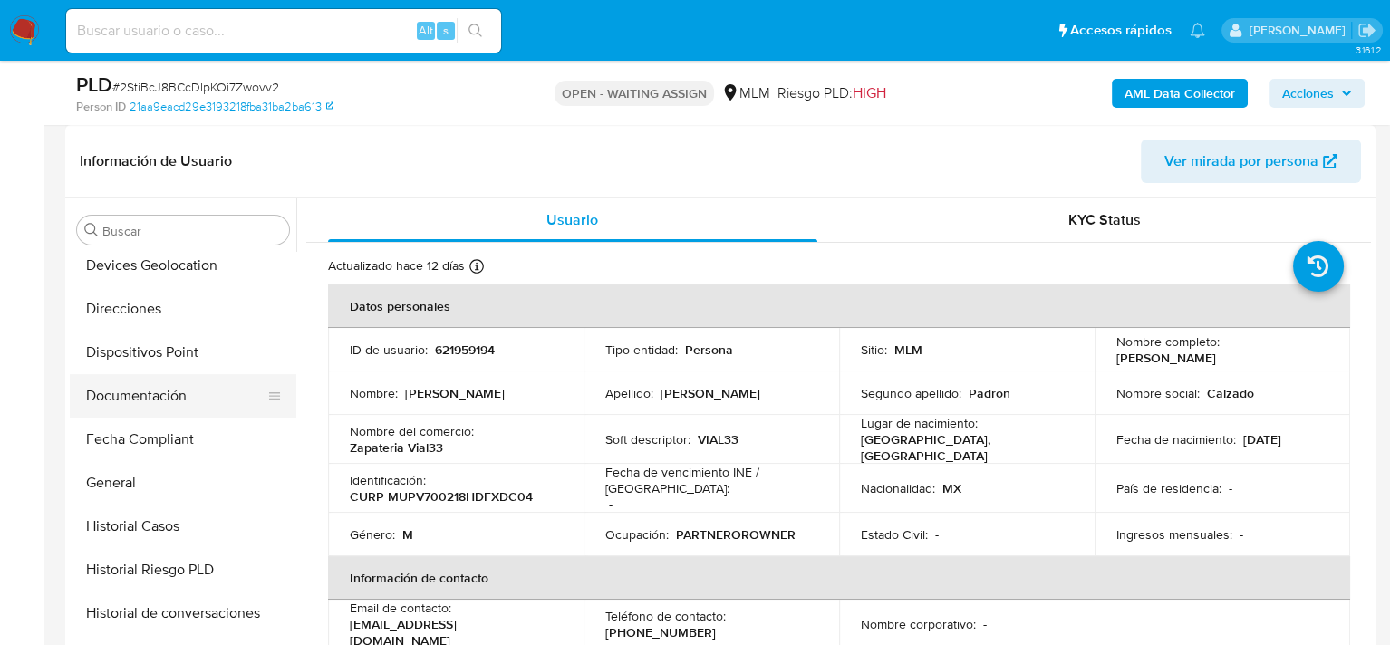
click at [166, 396] on button "Documentación" at bounding box center [176, 395] width 212 height 43
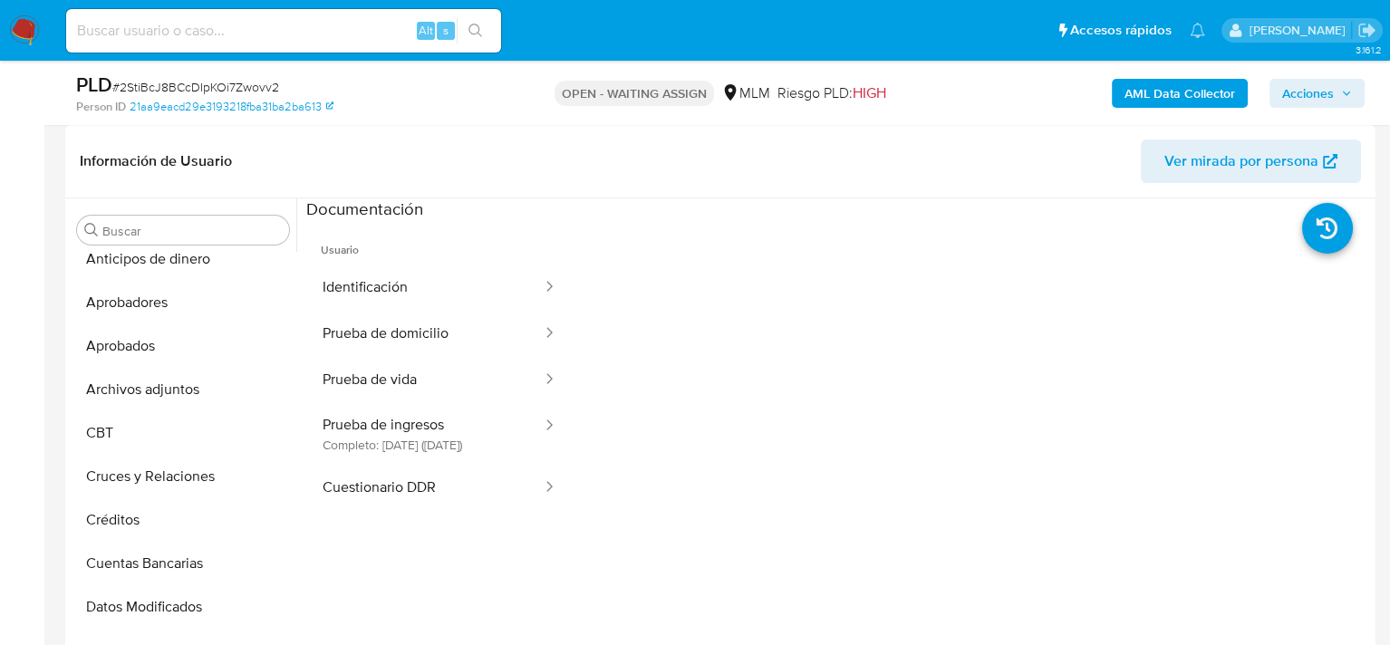
scroll to position [0, 0]
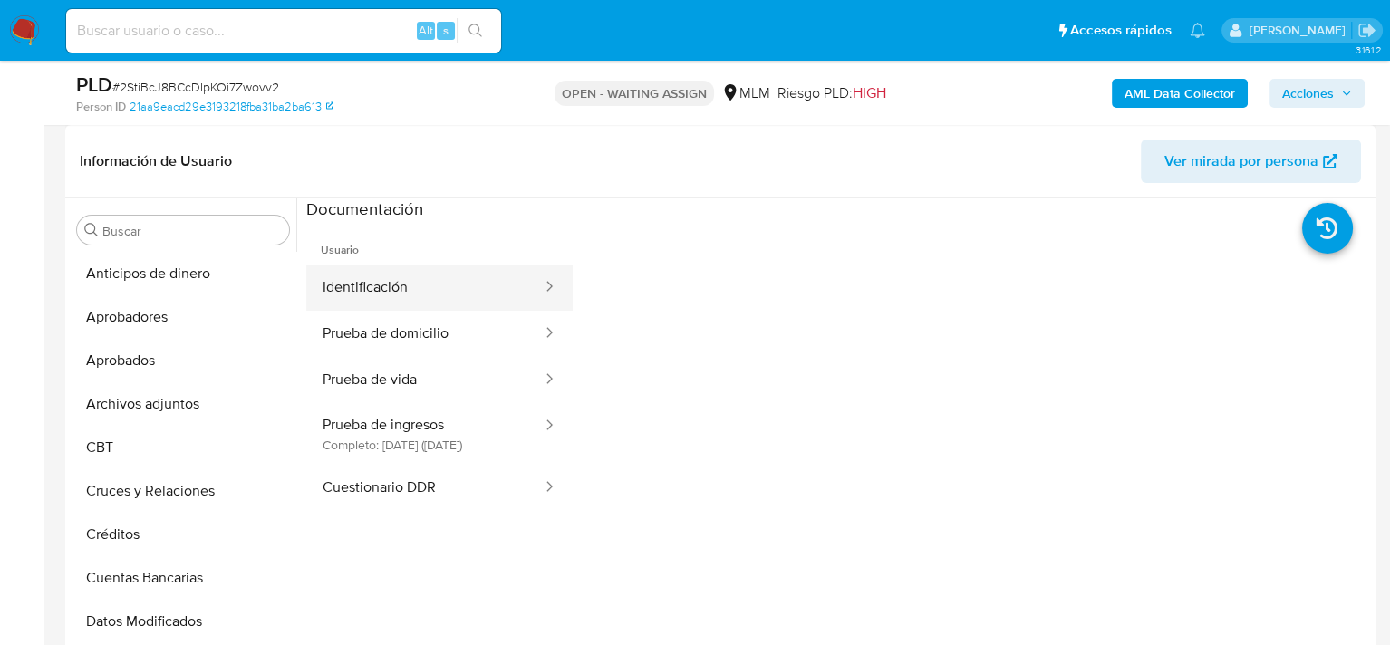
click at [404, 283] on button "Identificación" at bounding box center [424, 288] width 237 height 46
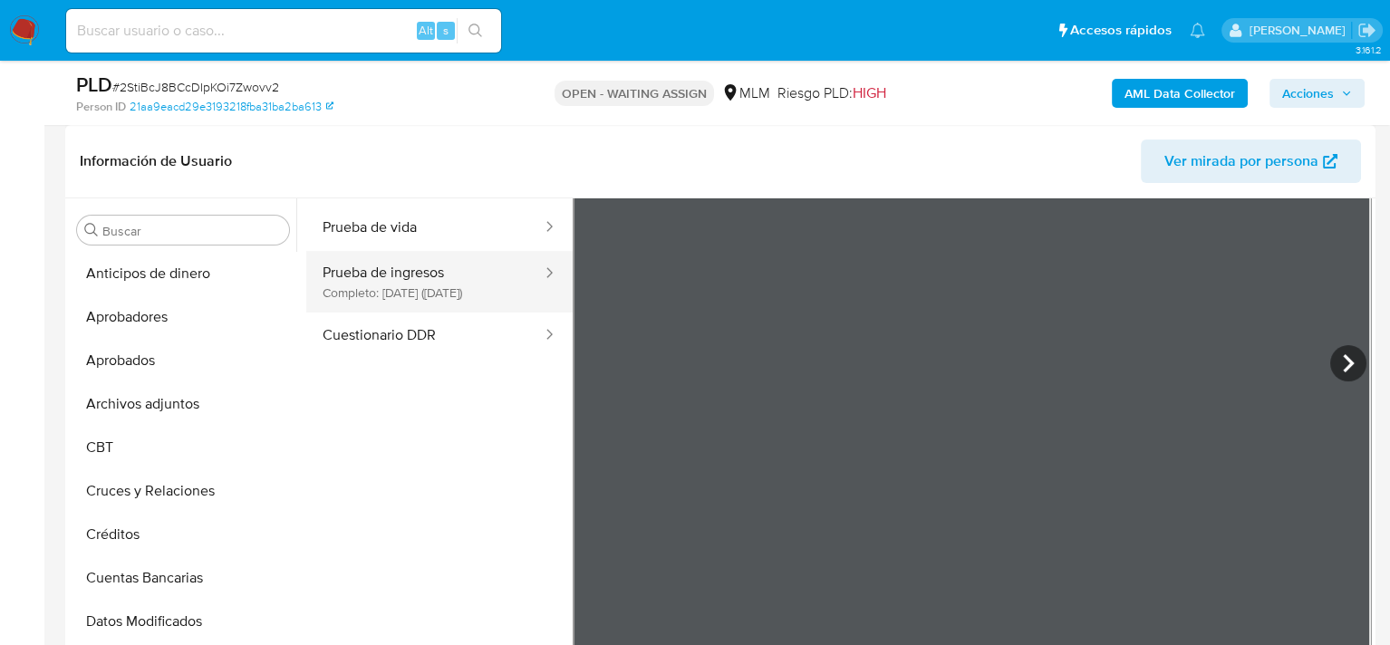
click at [415, 274] on button "Prueba de ingresos Completo: [DATE] ([DATE])" at bounding box center [424, 282] width 237 height 62
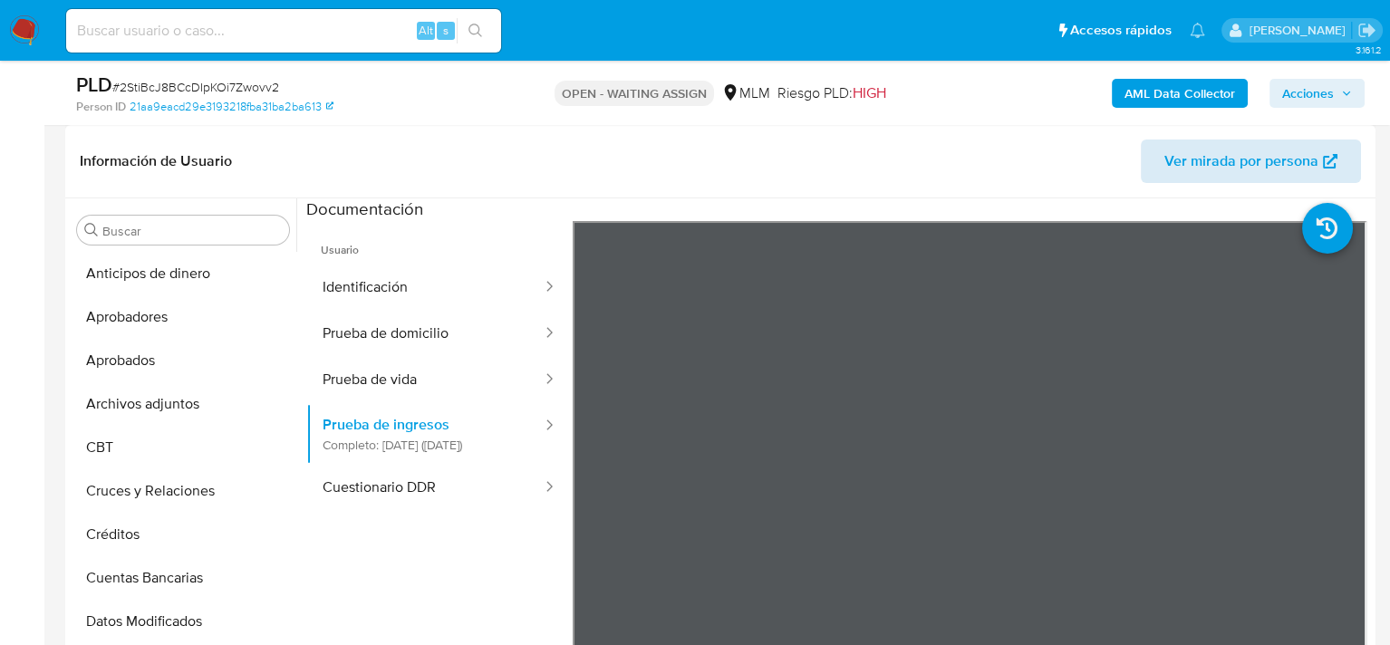
drag, startPoint x: 1326, startPoint y: 234, endPoint x: 1323, endPoint y: 163, distance: 70.8
click at [1323, 163] on div "Información de Usuario Ver mirada por persona Buscar Anticipos de dinero Aproba…" at bounding box center [720, 393] width 1310 height 537
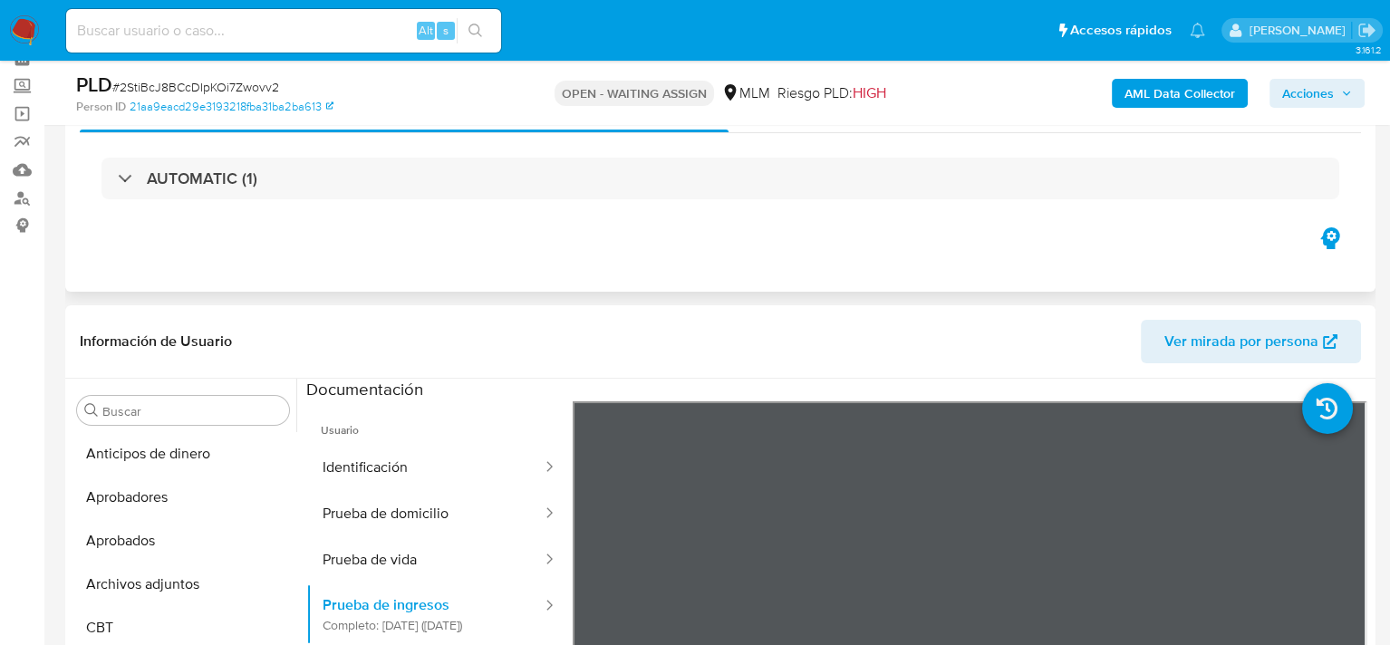
scroll to position [272, 0]
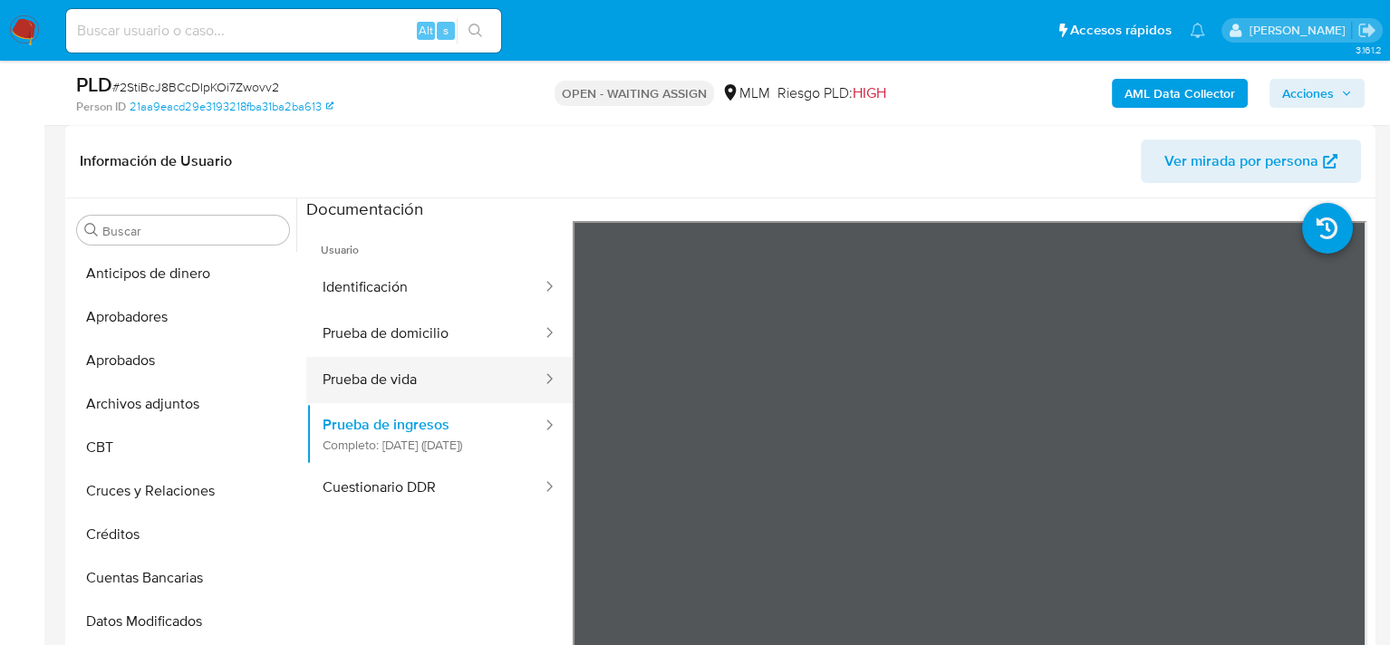
click at [427, 393] on button "Prueba de vida" at bounding box center [424, 380] width 237 height 46
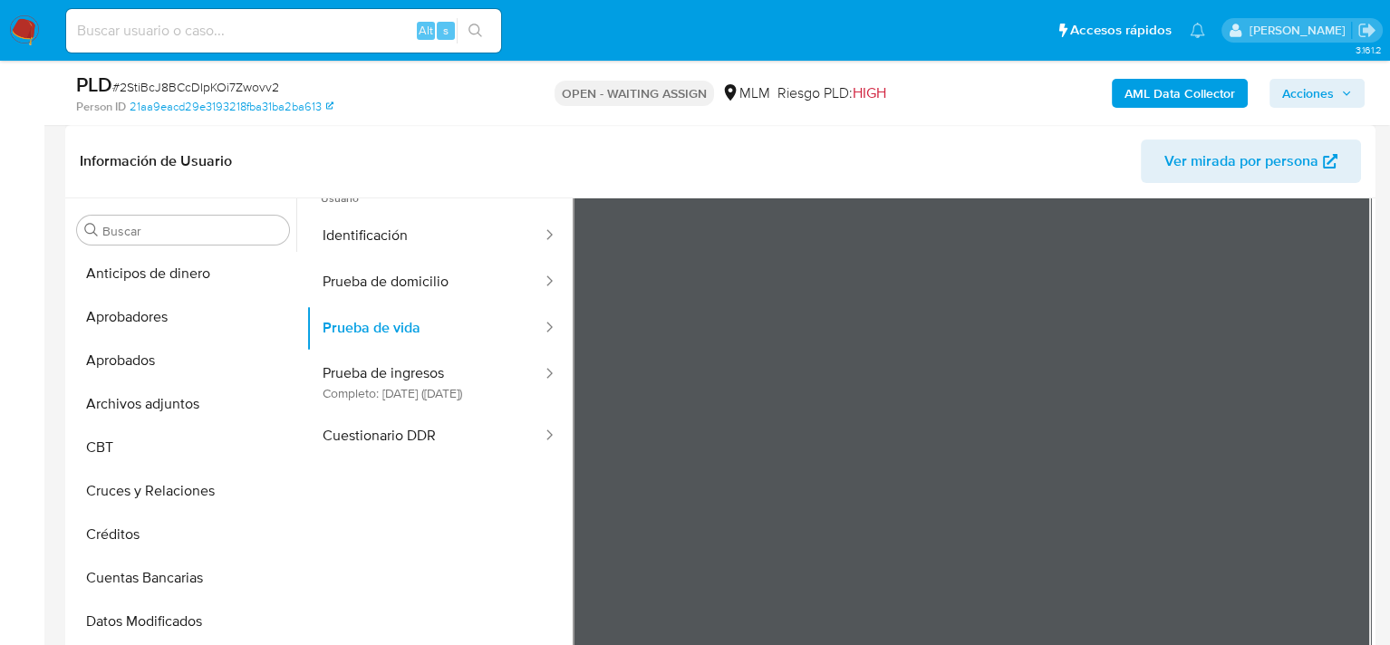
scroll to position [152, 0]
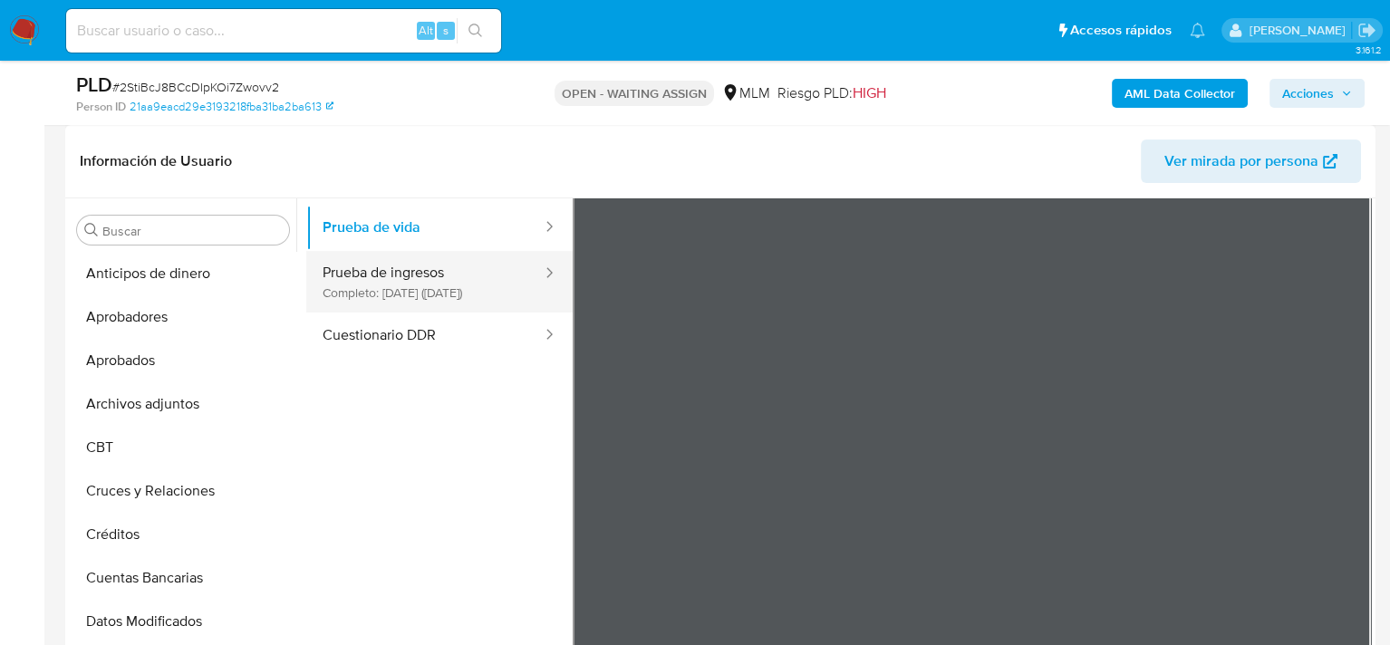
click at [418, 270] on button "Prueba de ingresos Completo: [DATE] ([DATE])" at bounding box center [424, 282] width 237 height 62
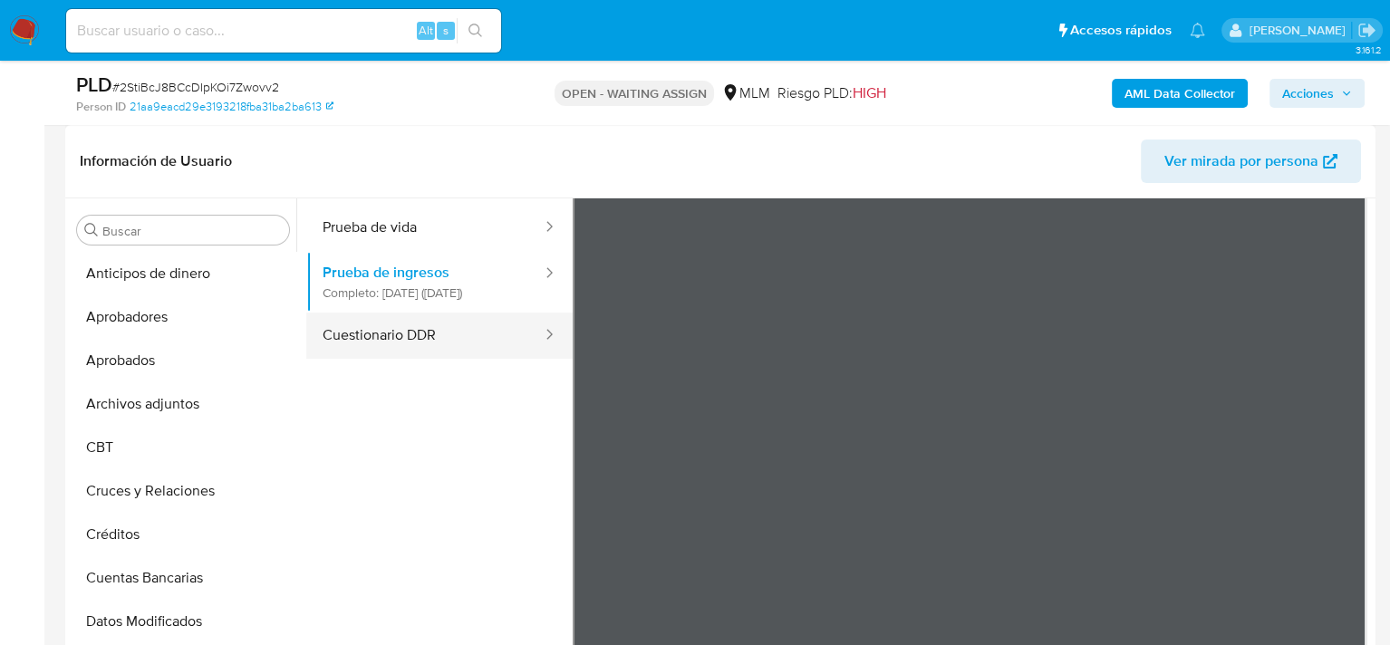
click at [482, 352] on button "Cuestionario DDR" at bounding box center [424, 336] width 237 height 46
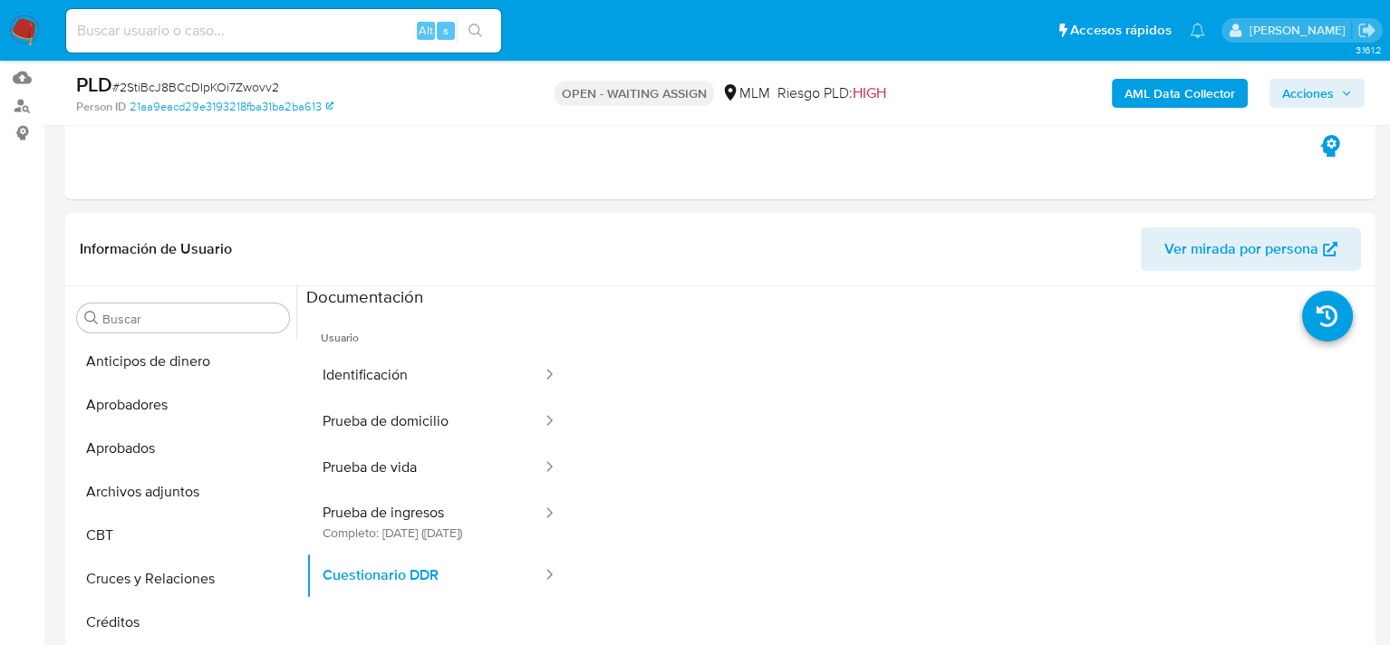
scroll to position [181, 0]
click at [611, 256] on header "Información de Usuario Ver mirada por persona" at bounding box center [720, 251] width 1281 height 43
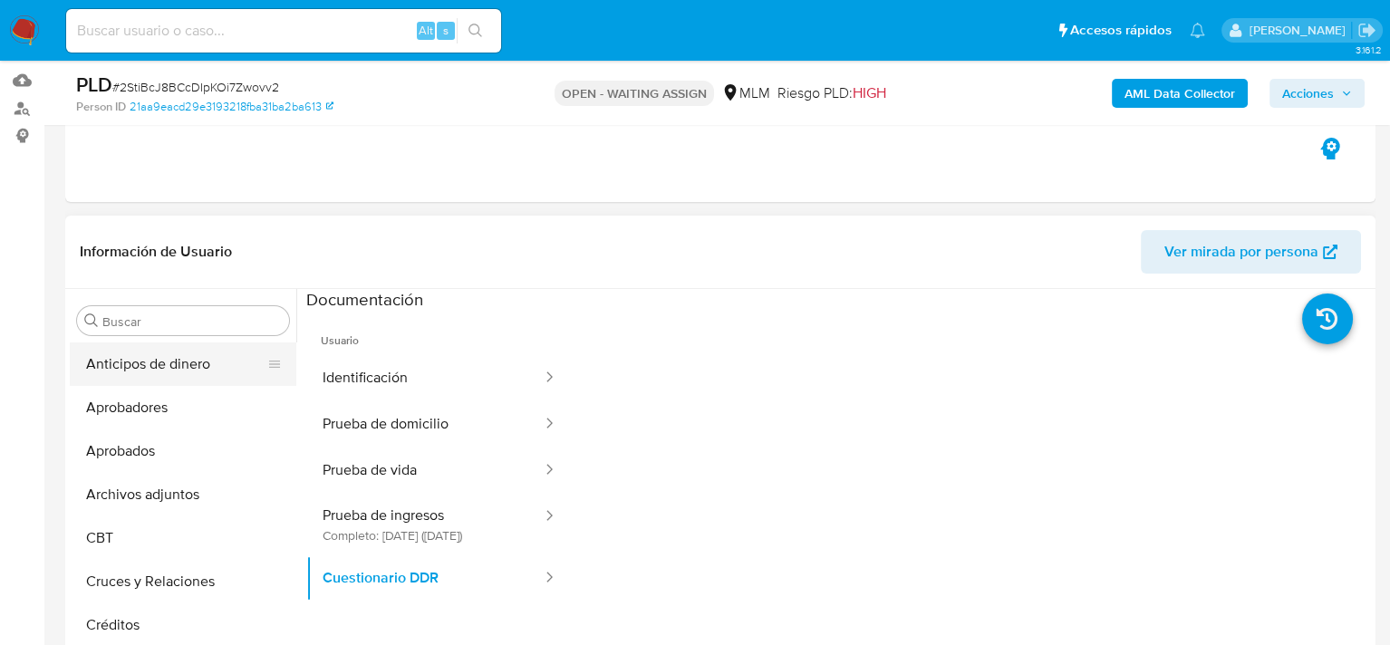
click at [161, 354] on button "Anticipos de dinero" at bounding box center [176, 363] width 212 height 43
